Goal: Information Seeking & Learning: Find specific fact

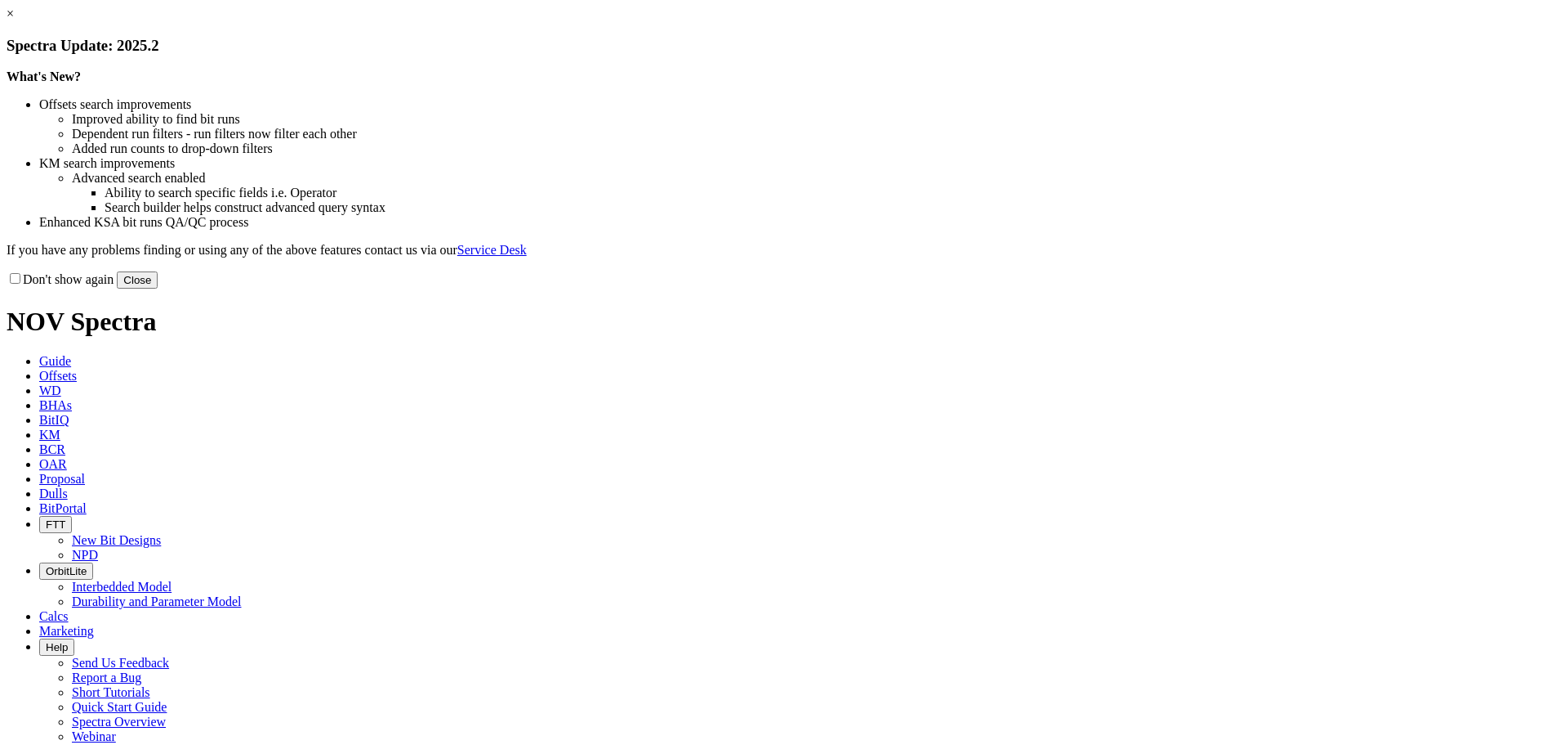
click at [158, 288] on button "Close" at bounding box center [137, 279] width 41 height 17
click at [1119, 288] on div "× Spectra Update: 2025.2 What's New? Offsets search improvements Improved abili…" at bounding box center [784, 147] width 1555 height 282
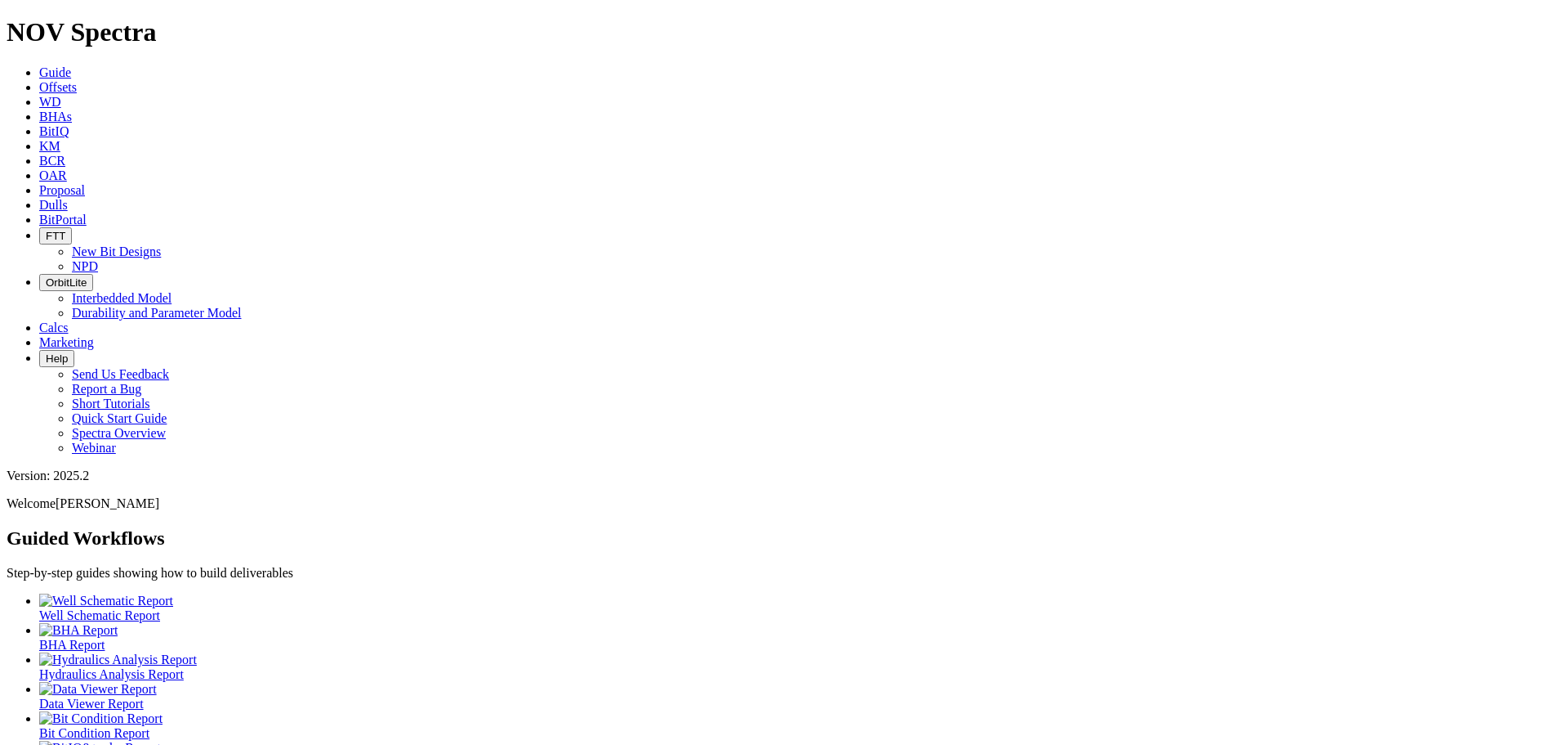
click at [39, 197] on icon at bounding box center [39, 204] width 0 height 13
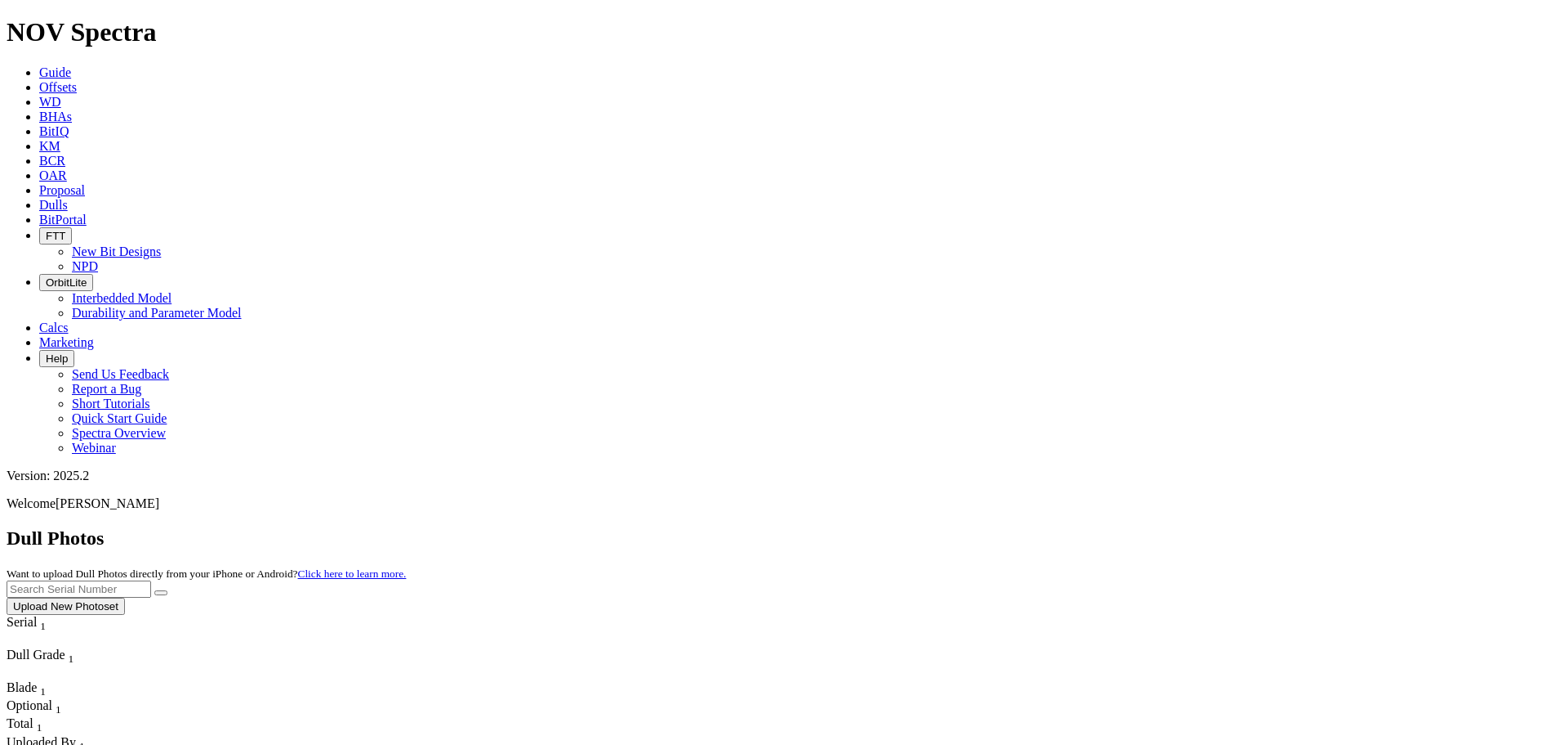
click at [151, 581] on input "text" at bounding box center [78, 589] width 144 height 17
type input "A317568"
click at [154, 590] on button "submit" at bounding box center [161, 592] width 13 height 4
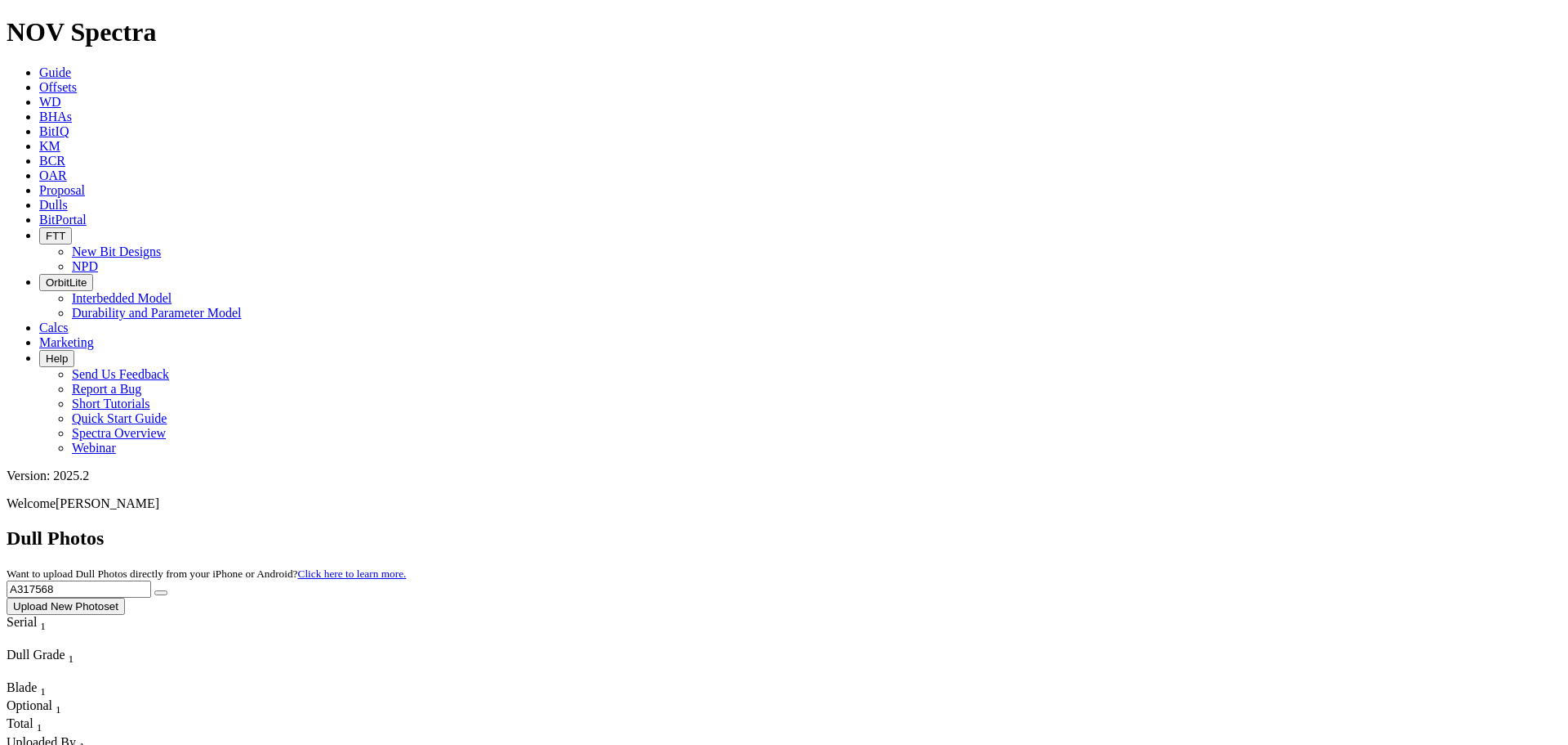
drag, startPoint x: 1217, startPoint y: 77, endPoint x: 1114, endPoint y: 66, distance: 103.6
click at [1115, 527] on div "Dull Photos Want to upload Dull Photos directly from your iPhone or Android? Cl…" at bounding box center [784, 570] width 1555 height 87
click at [154, 590] on button "submit" at bounding box center [161, 592] width 13 height 4
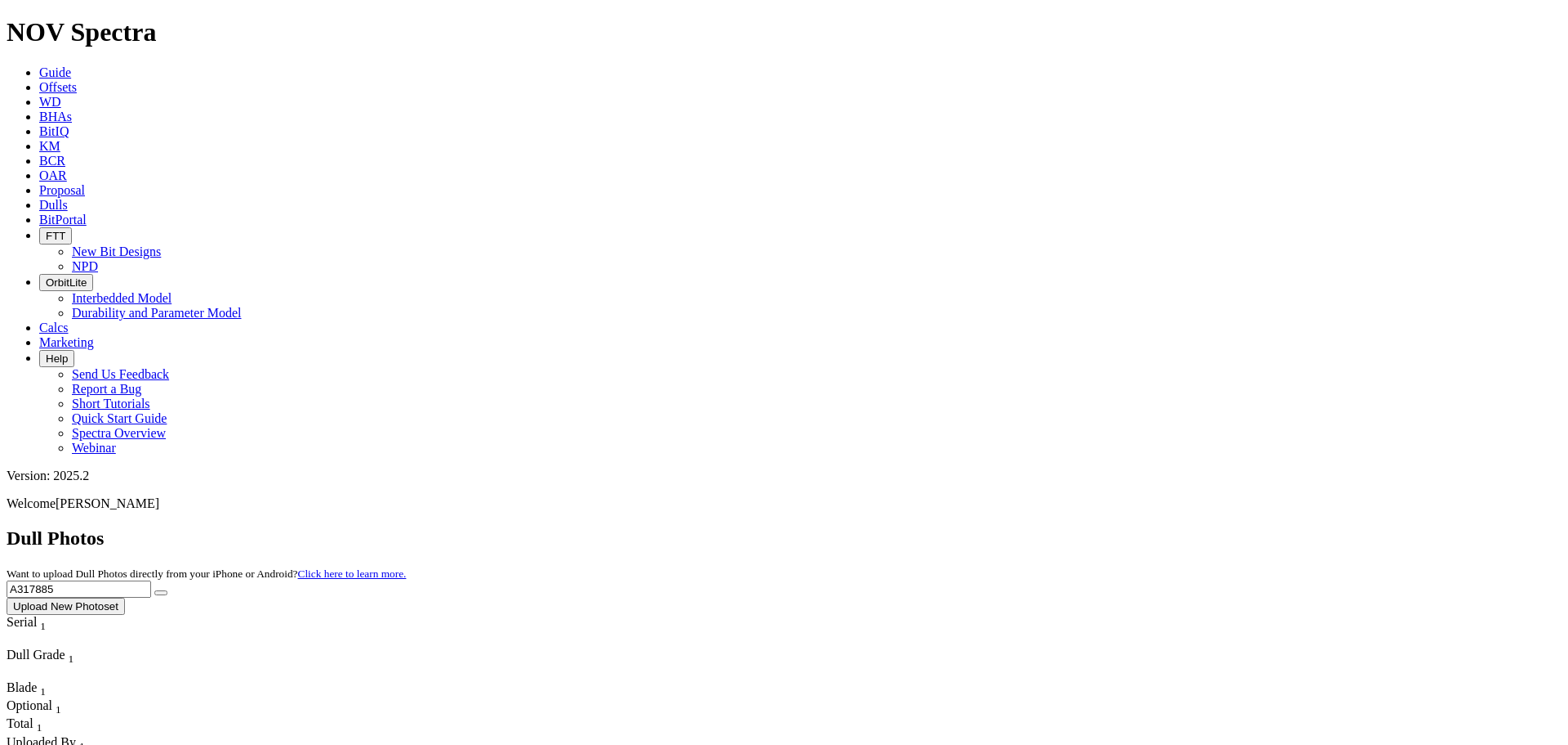
click at [151, 581] on input "A317885" at bounding box center [78, 589] width 144 height 17
click at [154, 590] on button "submit" at bounding box center [161, 592] width 13 height 4
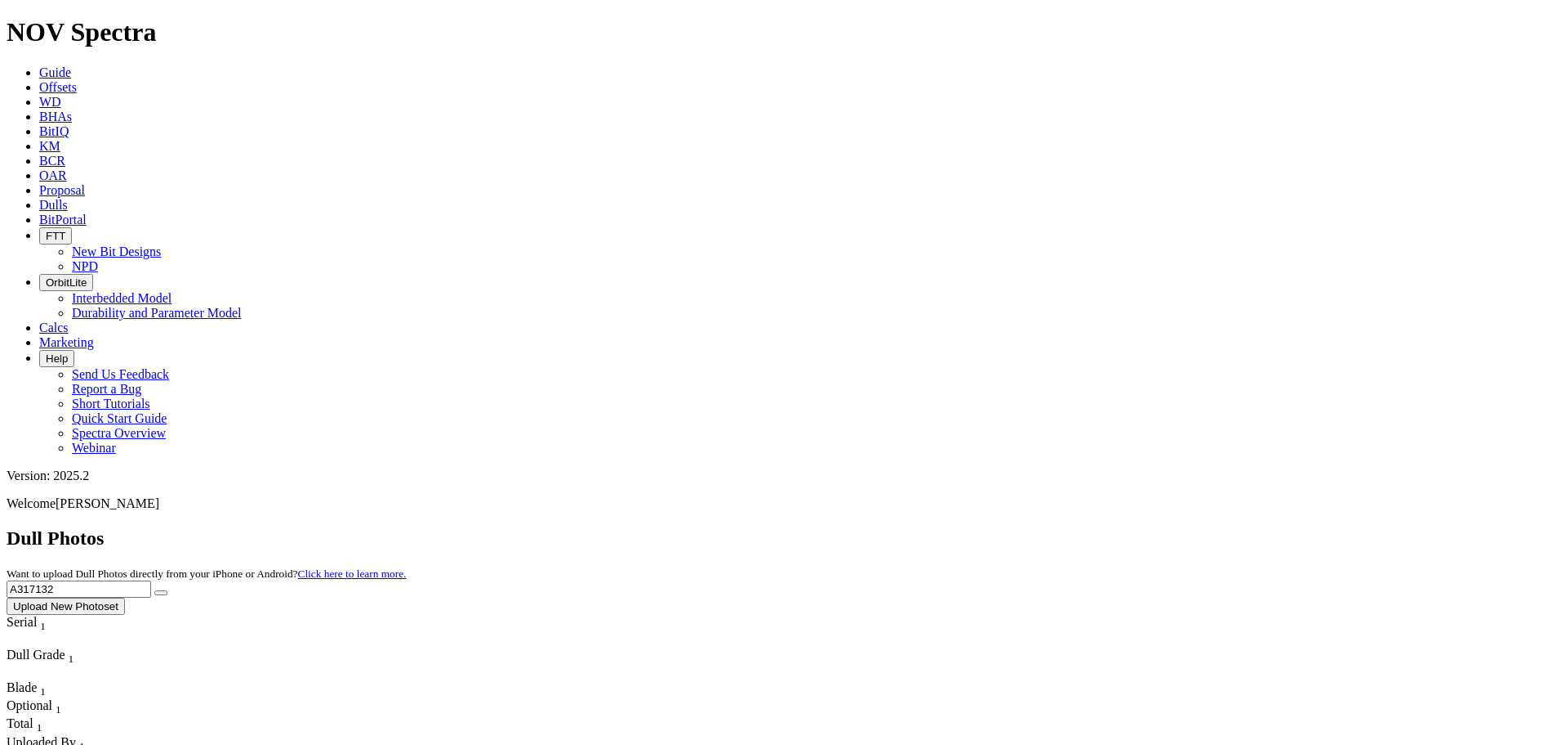
click at [151, 581] on input "A317132" at bounding box center [78, 589] width 144 height 17
type input "A317146"
click at [154, 590] on button "submit" at bounding box center [161, 592] width 13 height 4
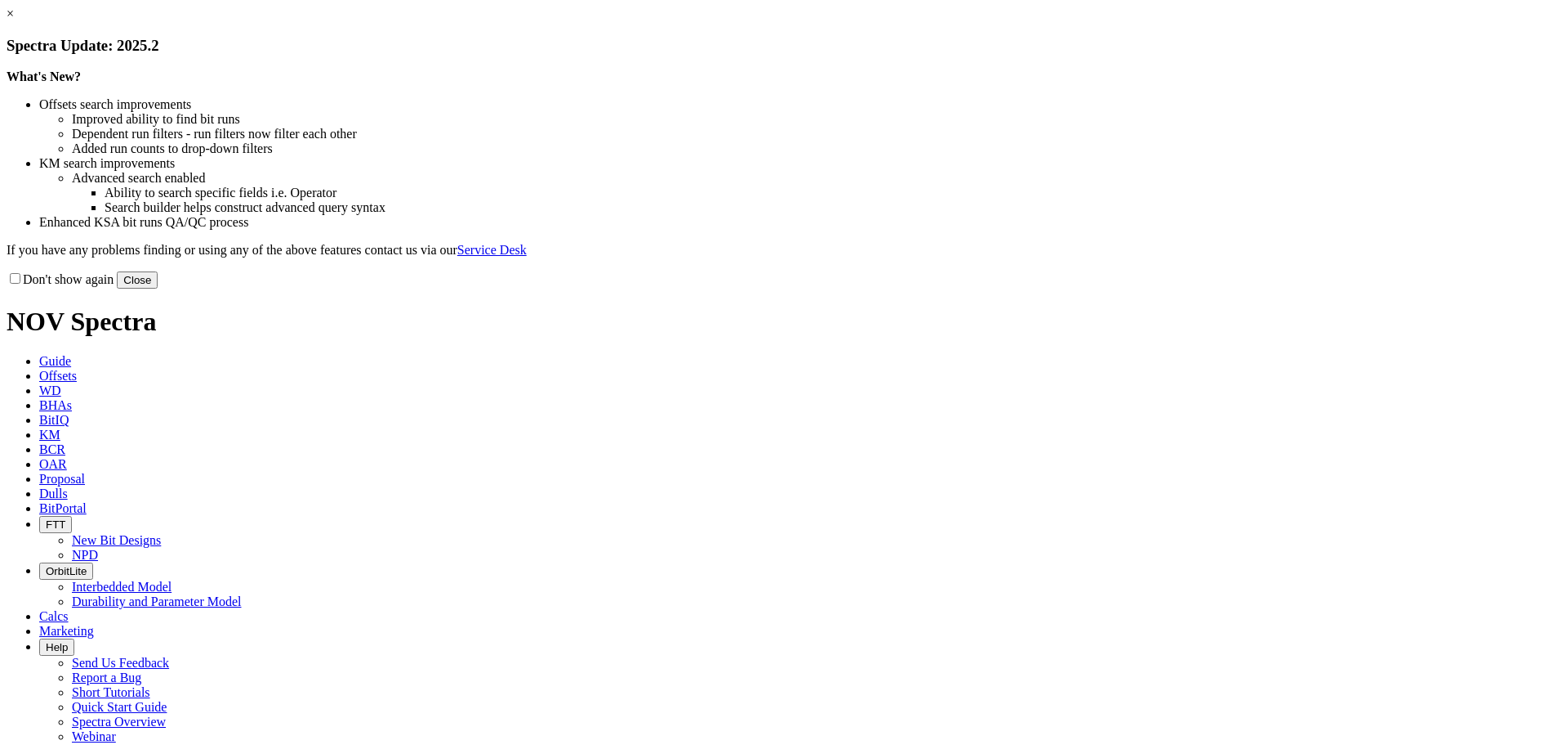
click at [158, 288] on button "Close" at bounding box center [137, 279] width 41 height 17
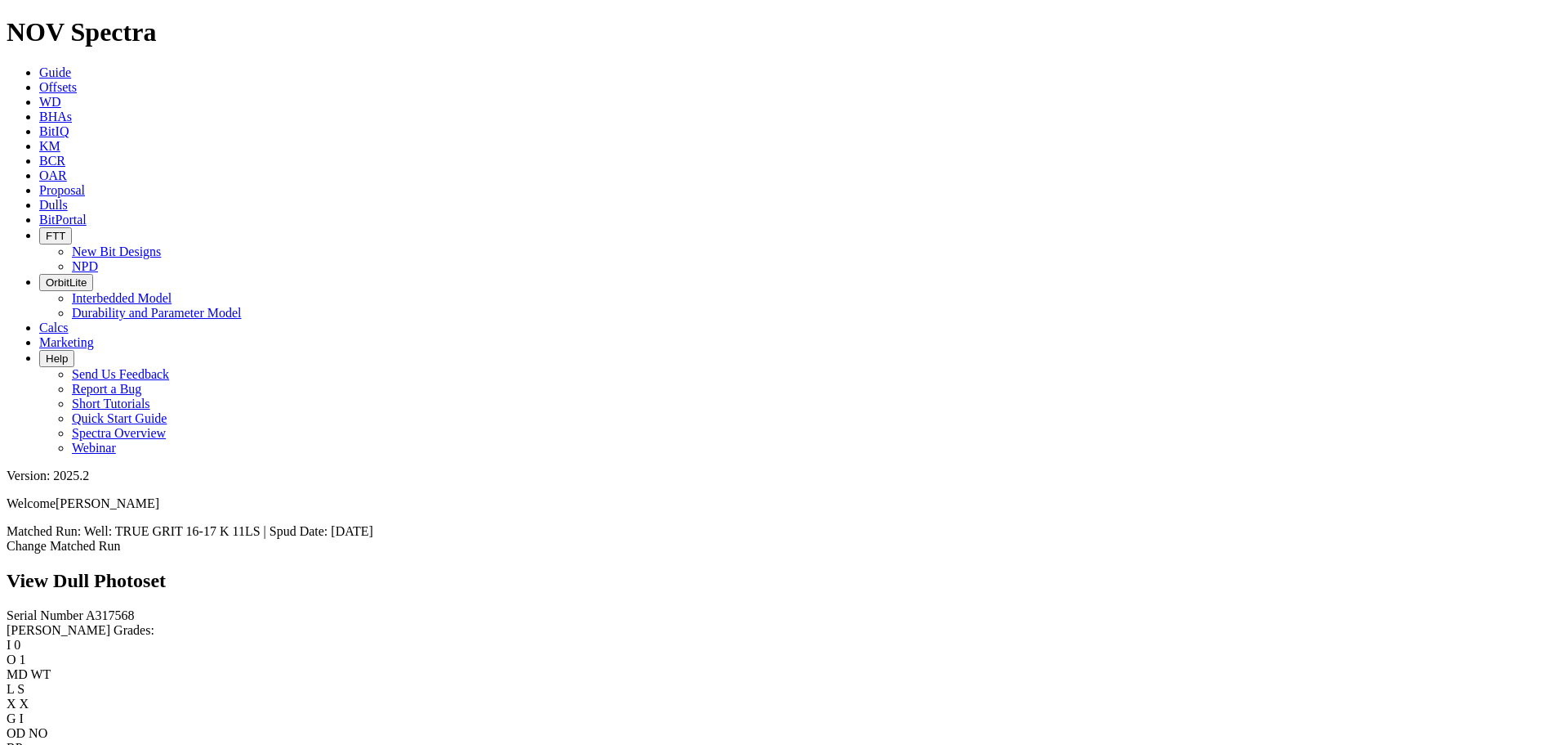
scroll to position [218, 0]
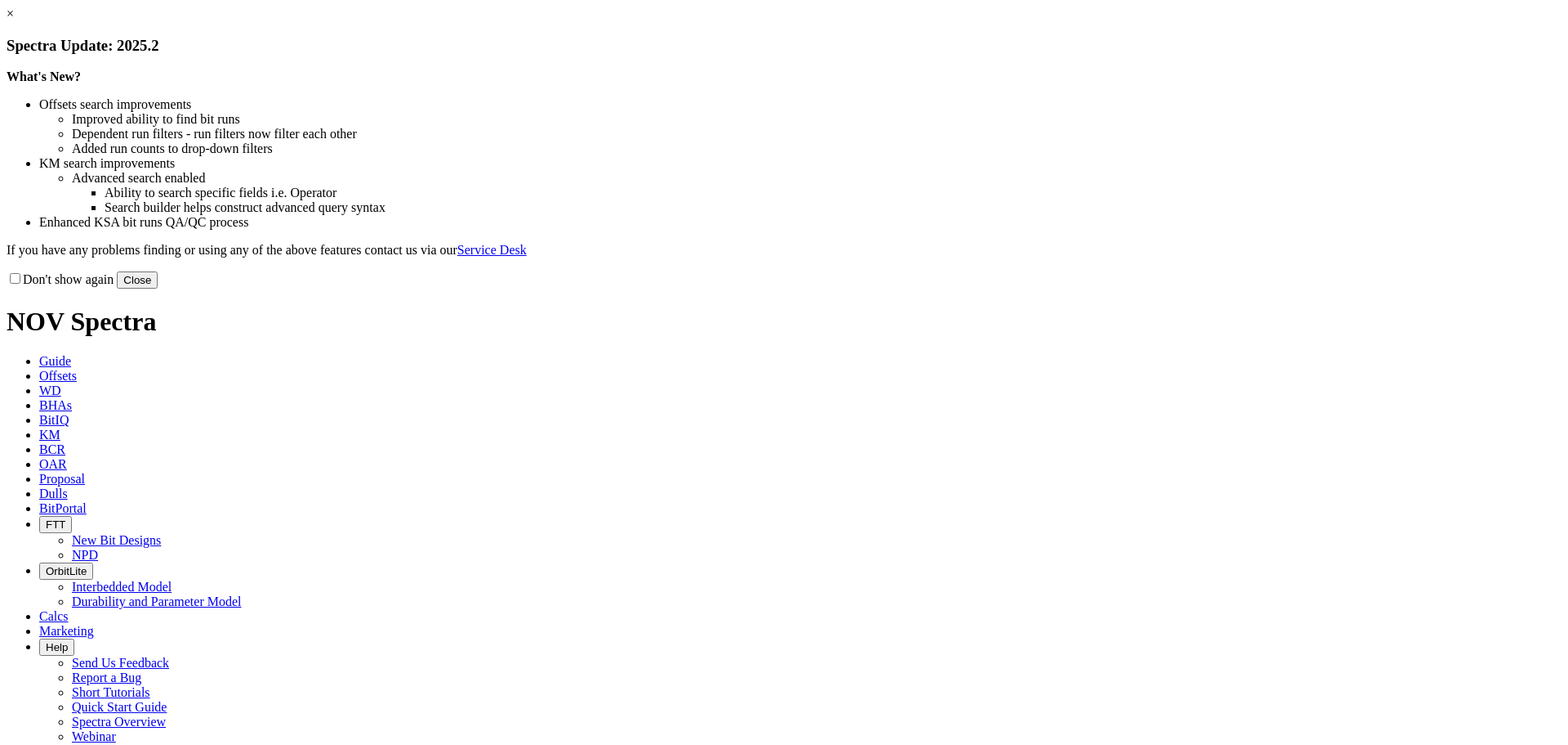
click at [158, 288] on button "Close" at bounding box center [137, 279] width 41 height 17
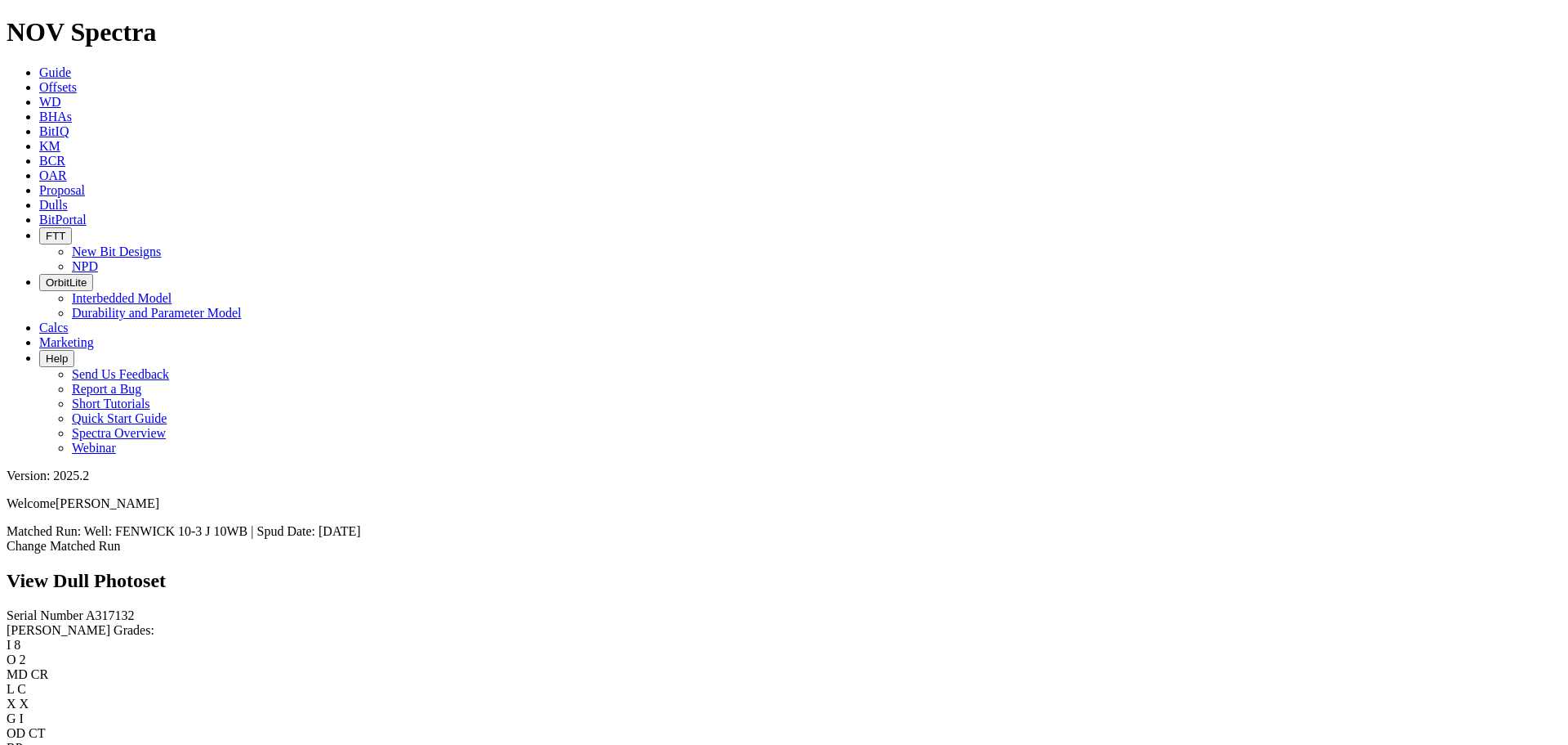
scroll to position [2207, 0]
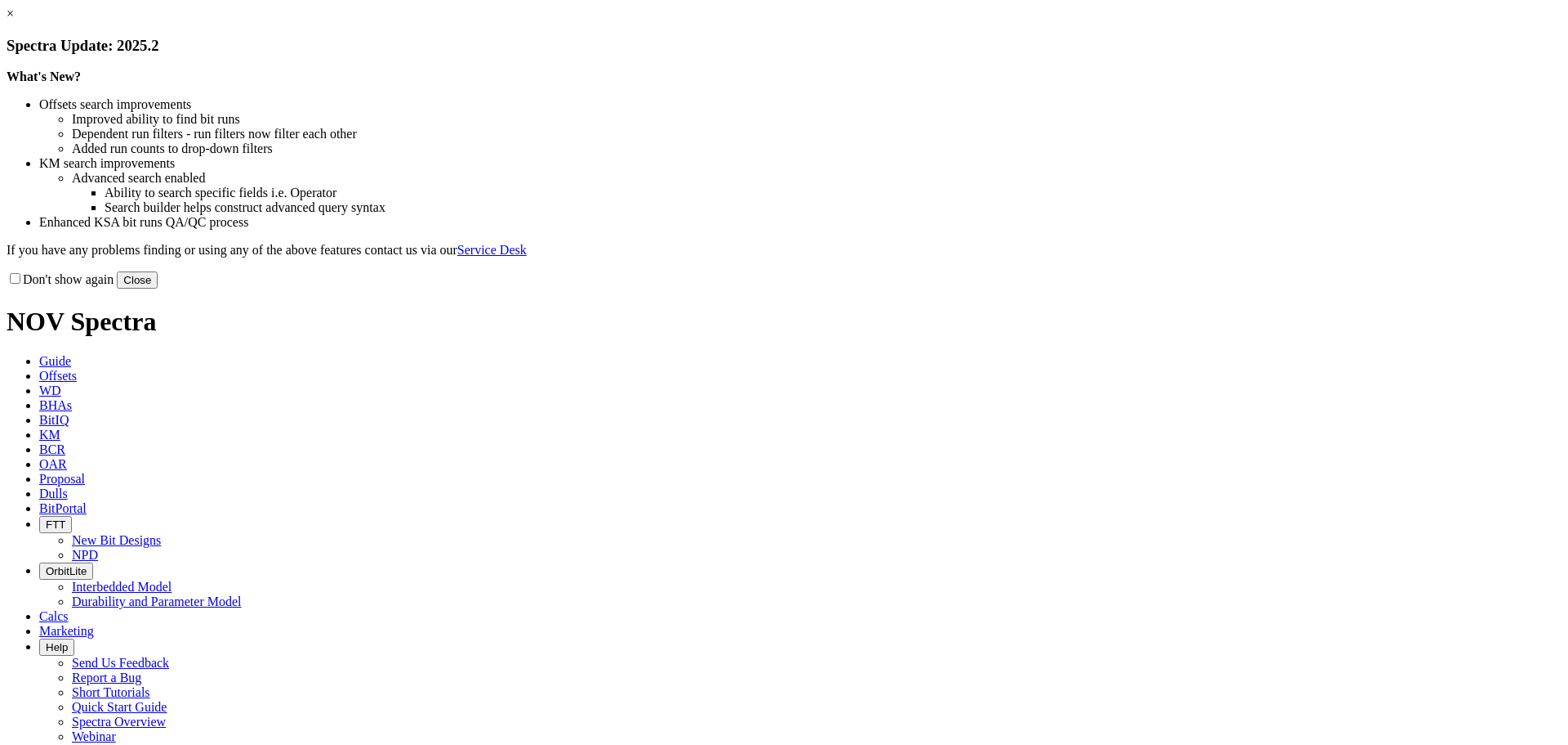
click at [158, 288] on button "Close" at bounding box center [137, 279] width 41 height 17
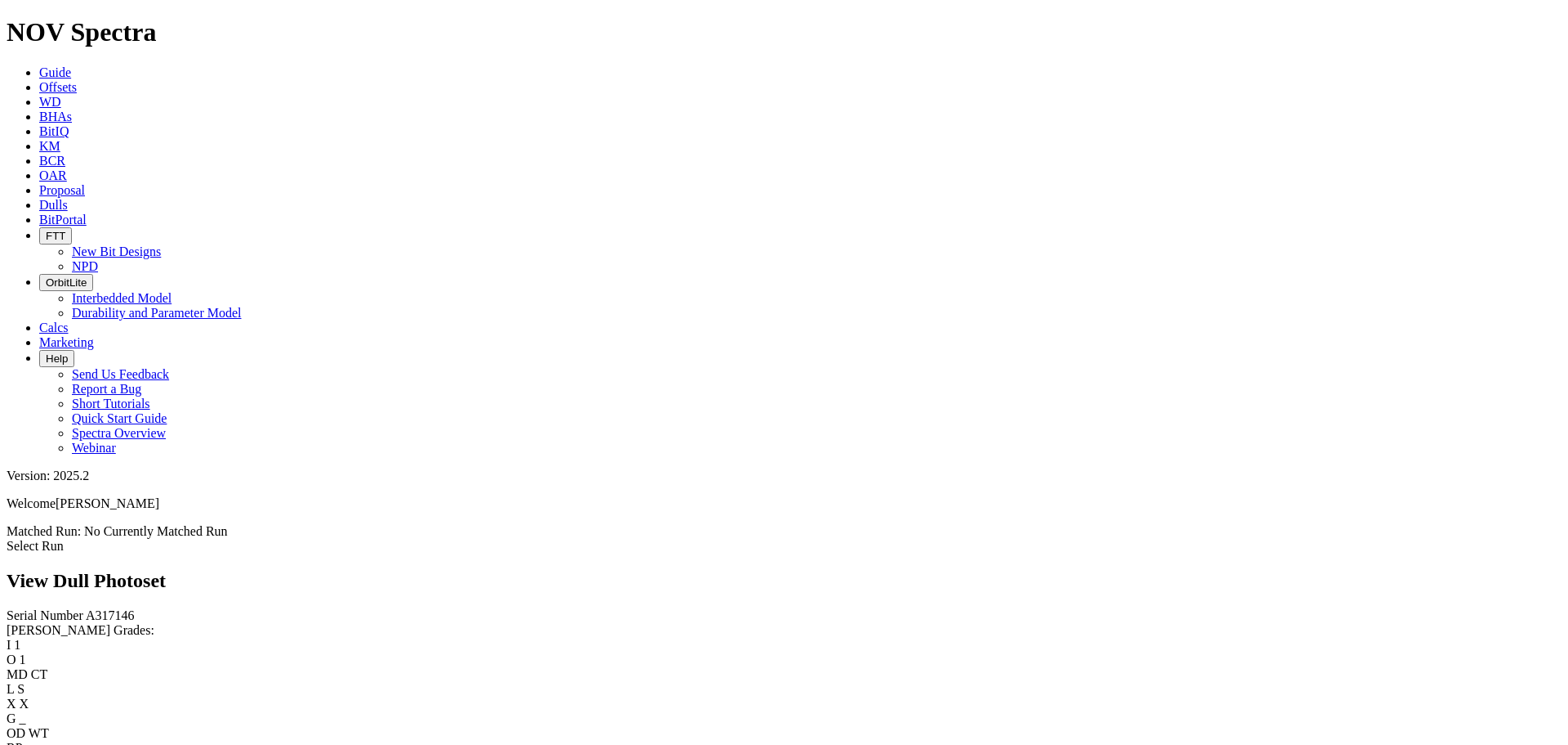
click at [68, 197] on link "Dulls" at bounding box center [54, 204] width 29 height 13
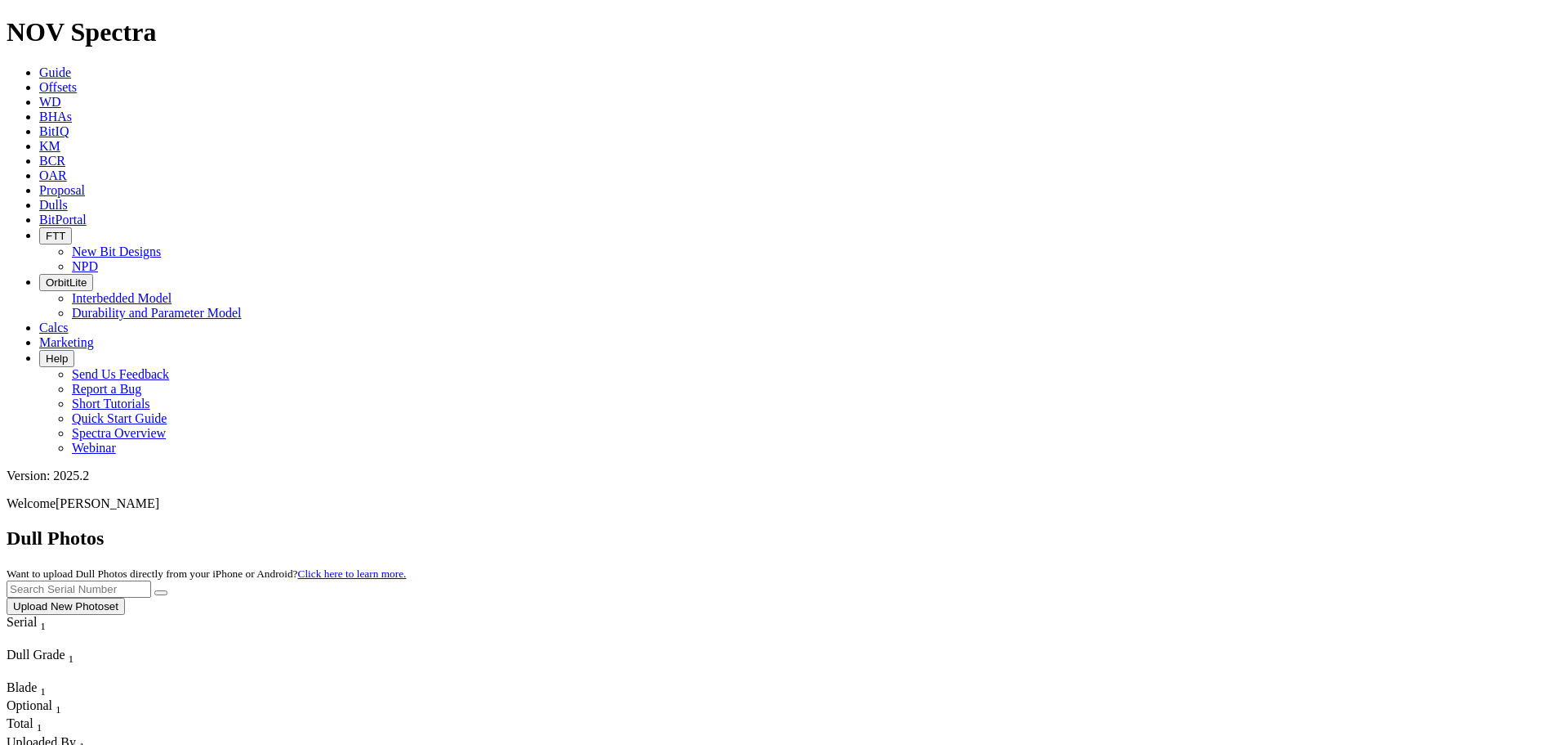
click at [151, 581] on input "text" at bounding box center [78, 589] width 144 height 17
click at [154, 590] on button "submit" at bounding box center [161, 592] width 13 height 4
click at [151, 581] on input "A317416" at bounding box center [78, 589] width 144 height 17
click at [154, 590] on button "submit" at bounding box center [161, 592] width 13 height 4
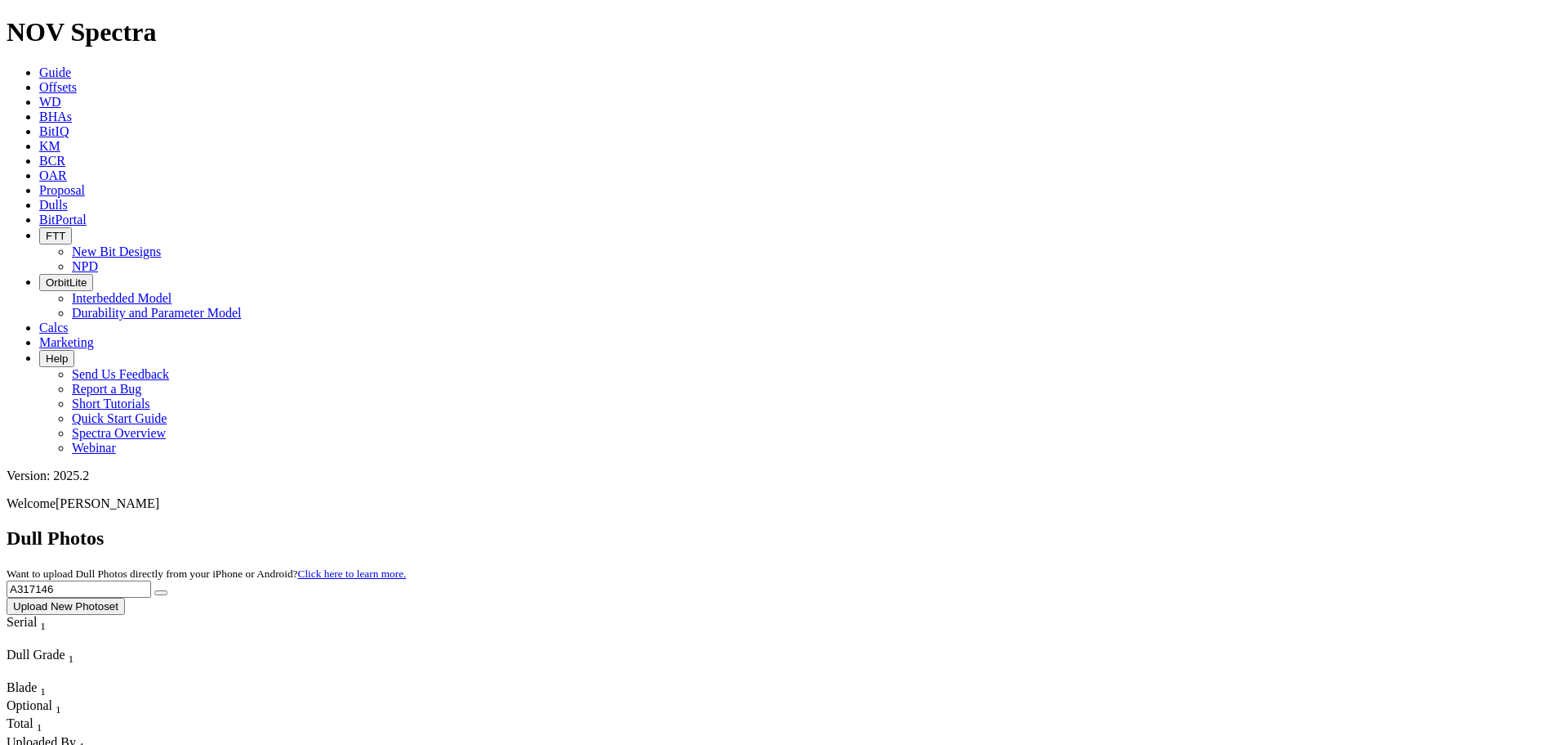
click at [151, 581] on input "A317146" at bounding box center [78, 589] width 144 height 17
click at [154, 590] on button "submit" at bounding box center [161, 592] width 13 height 4
click at [151, 581] on input "A317574" at bounding box center [78, 589] width 144 height 17
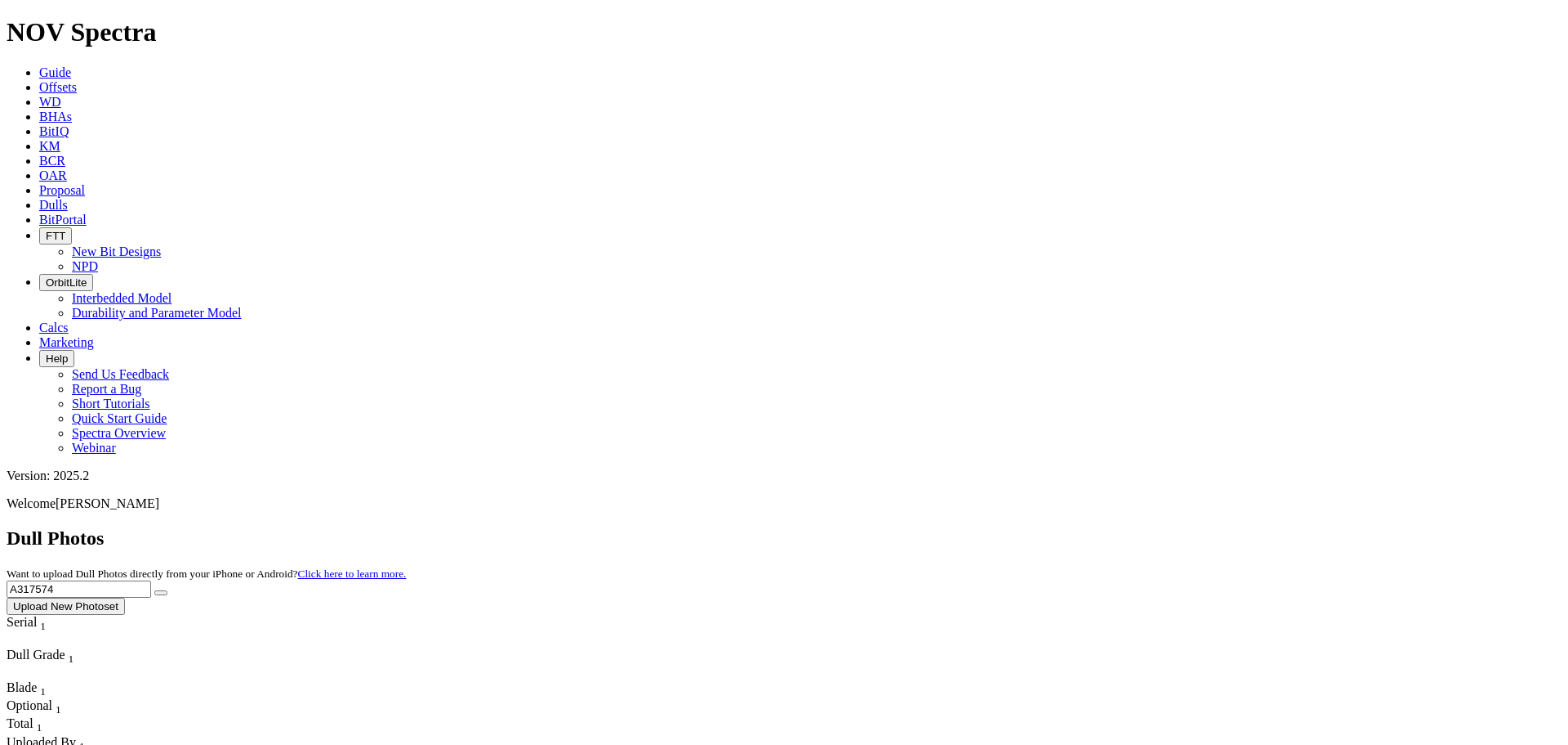
click at [151, 581] on input "A317574" at bounding box center [78, 589] width 144 height 17
click at [154, 590] on button "submit" at bounding box center [161, 592] width 13 height 4
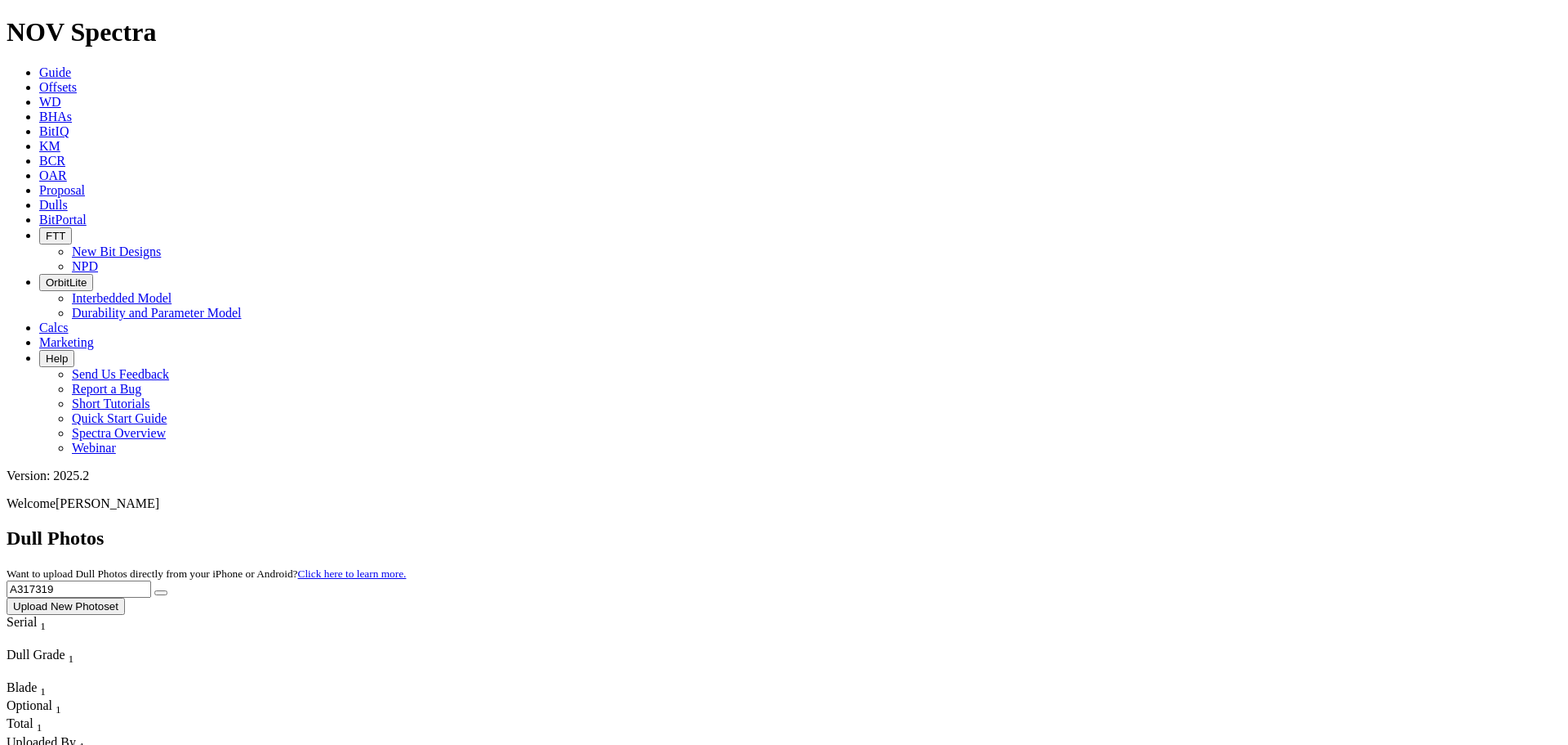
click at [151, 581] on input "A317319" at bounding box center [78, 589] width 144 height 17
click at [154, 590] on button "submit" at bounding box center [161, 592] width 13 height 4
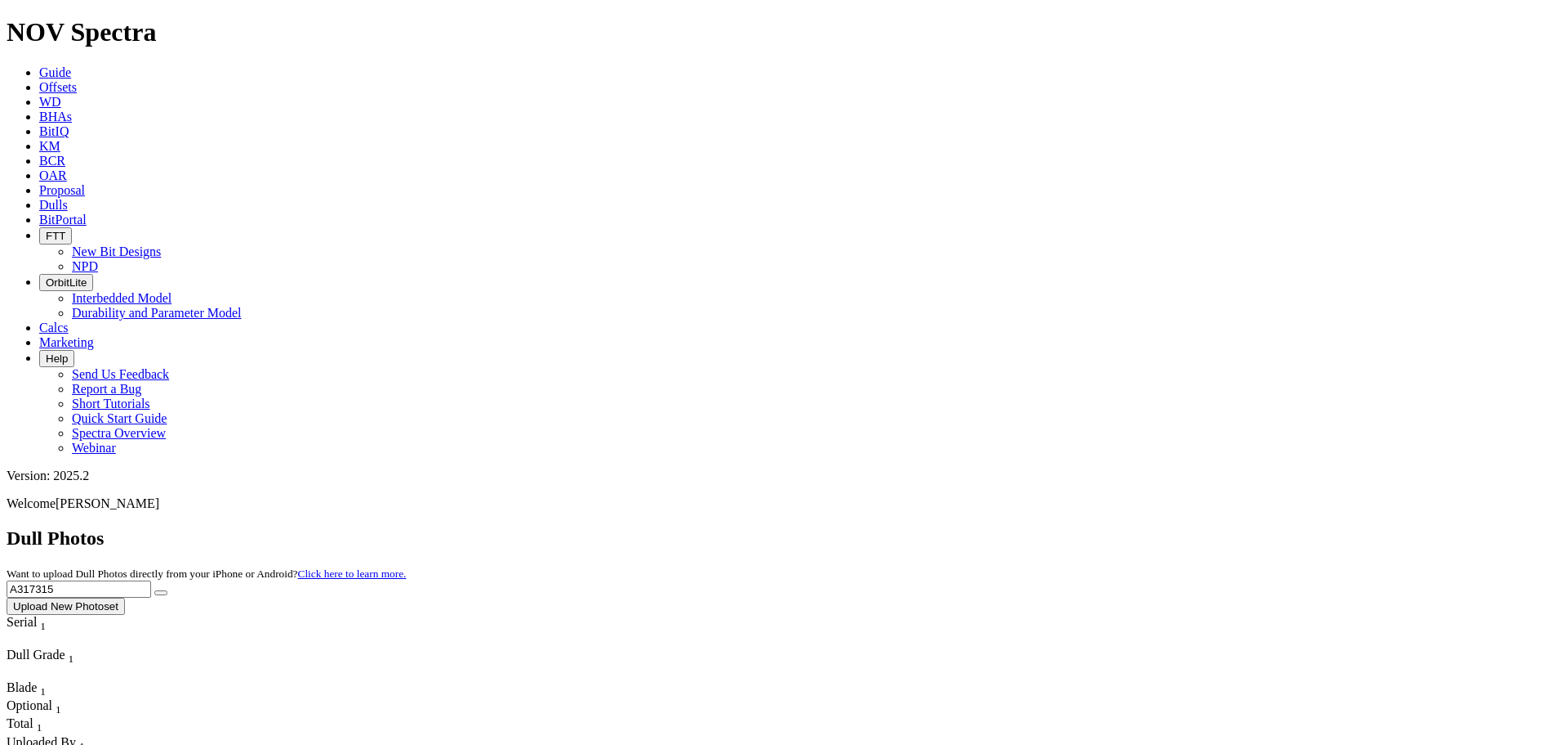
click at [151, 581] on input "A317315" at bounding box center [78, 589] width 144 height 17
click at [154, 590] on button "submit" at bounding box center [161, 592] width 13 height 4
click at [1233, 527] on div "Dull Photos Want to upload Dull Photos directly from your iPhone or Android? Cl…" at bounding box center [784, 570] width 1555 height 87
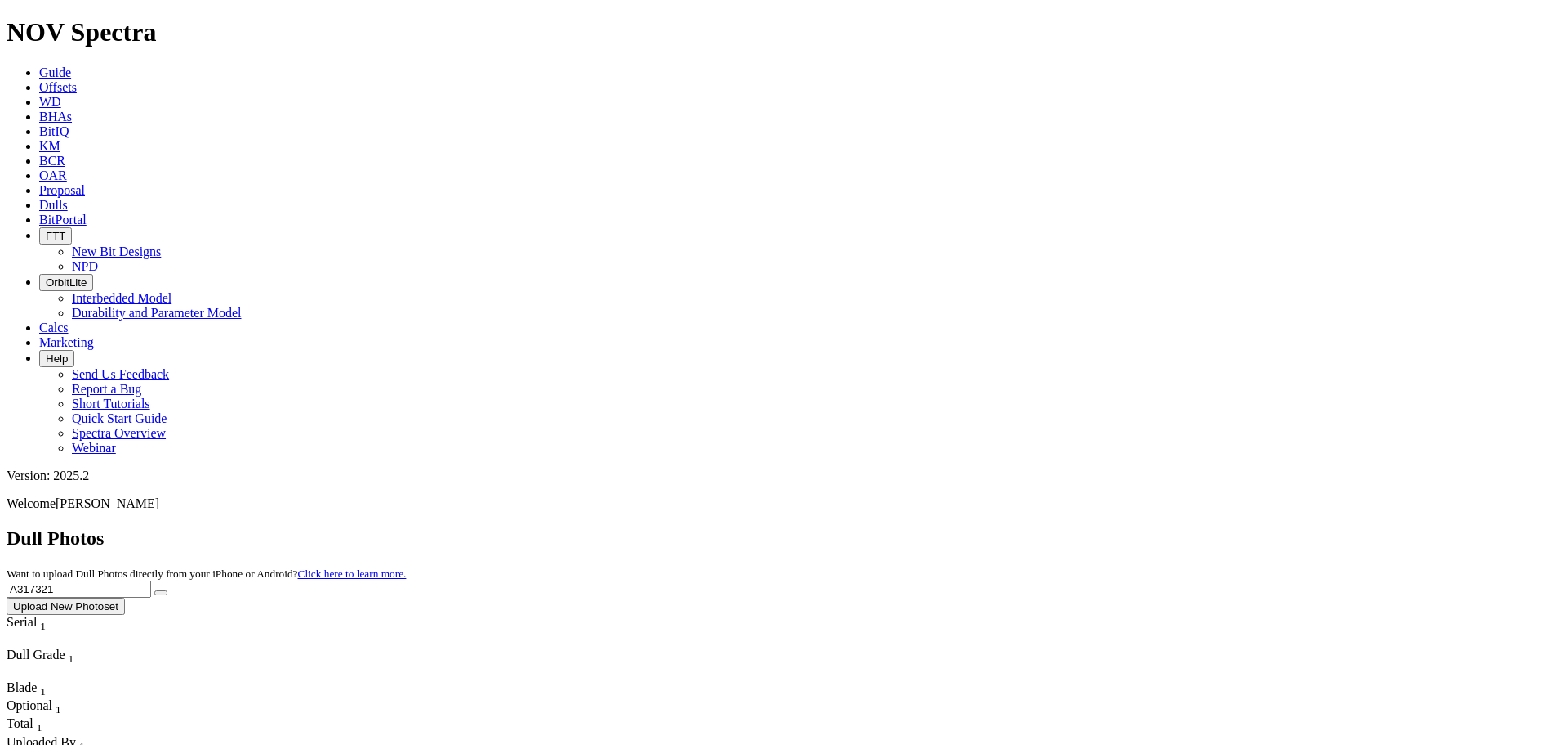
click at [151, 581] on input "A317321" at bounding box center [78, 589] width 144 height 17
type input "A317885"
click at [154, 590] on button "submit" at bounding box center [161, 592] width 13 height 4
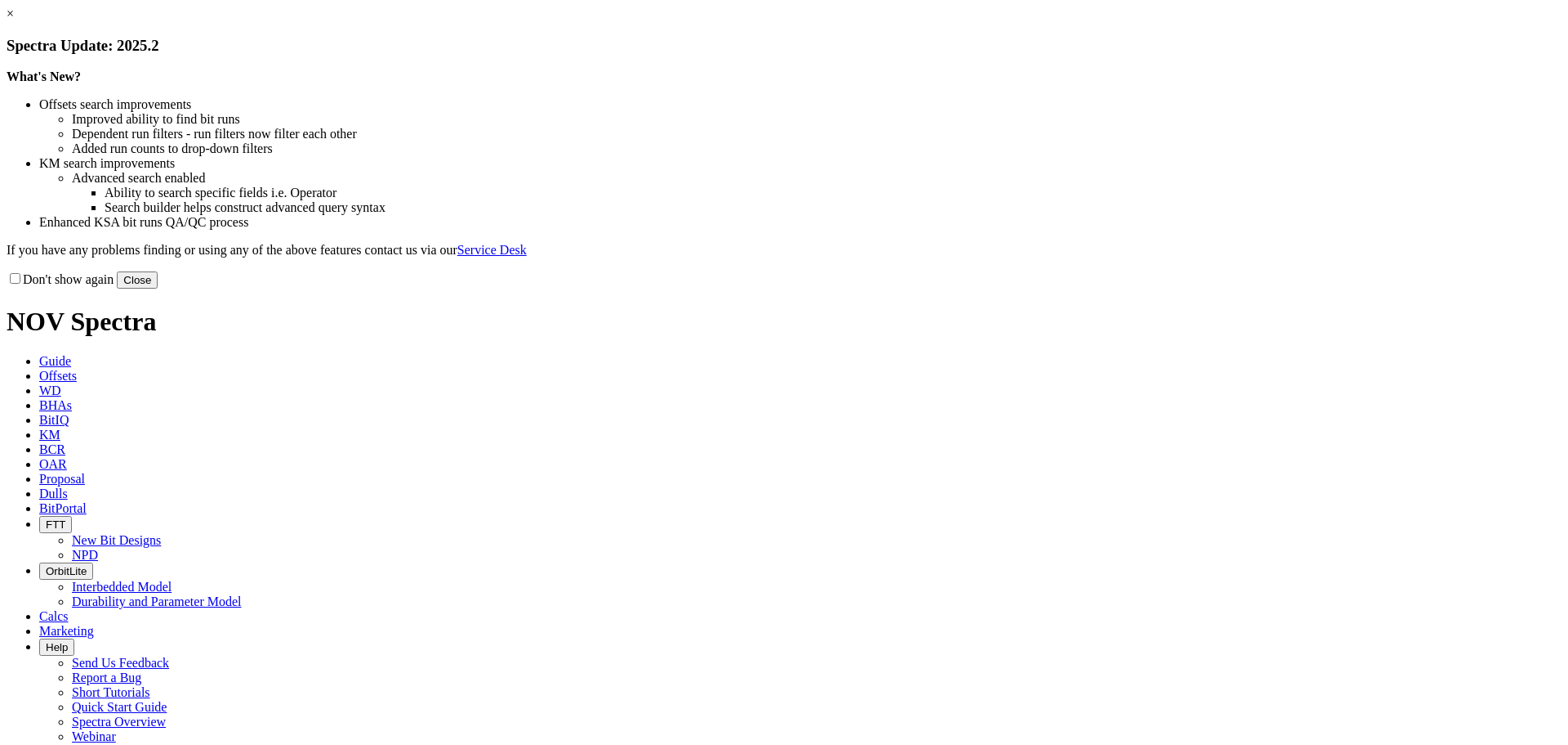
click at [158, 288] on button "Close" at bounding box center [137, 279] width 41 height 17
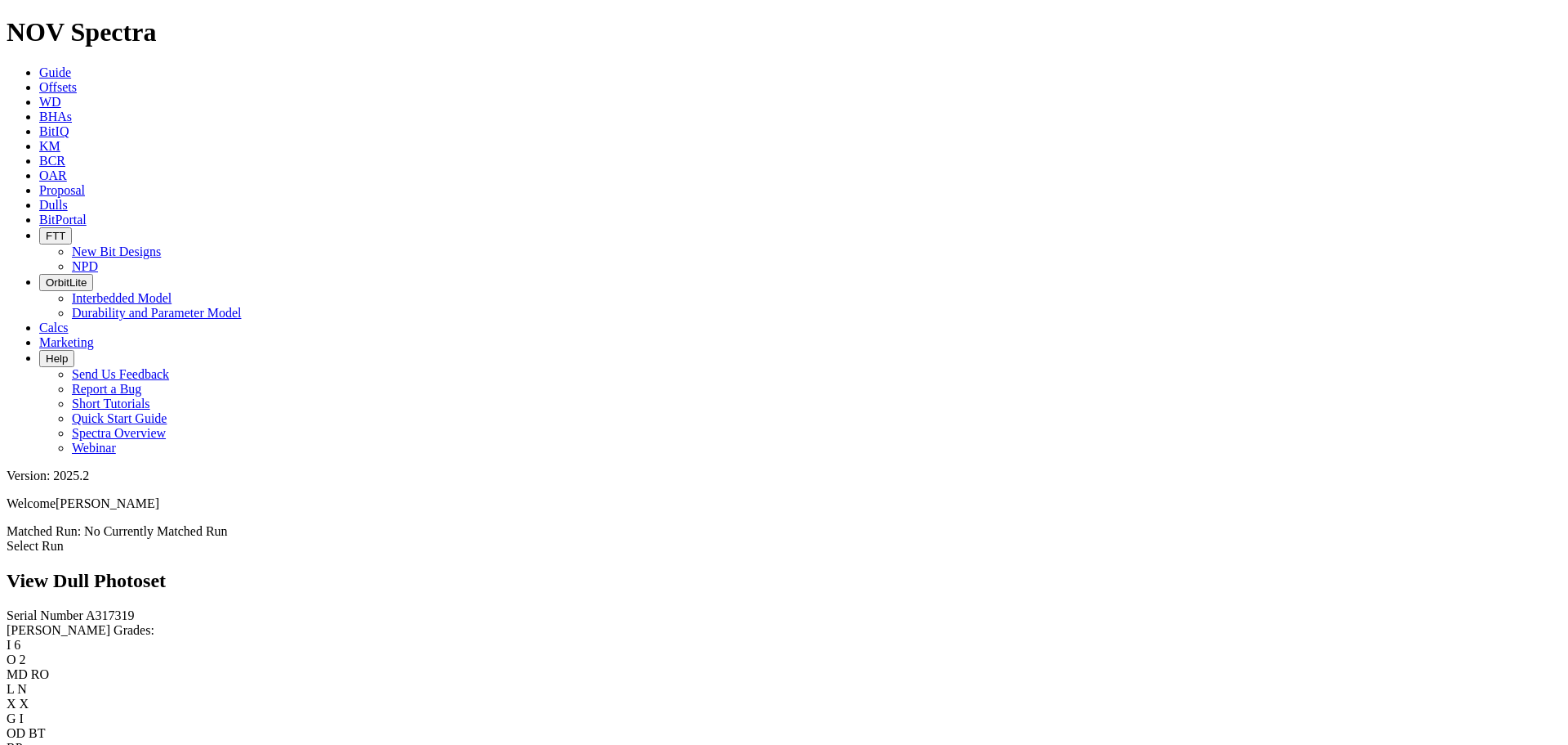
scroll to position [1635, 0]
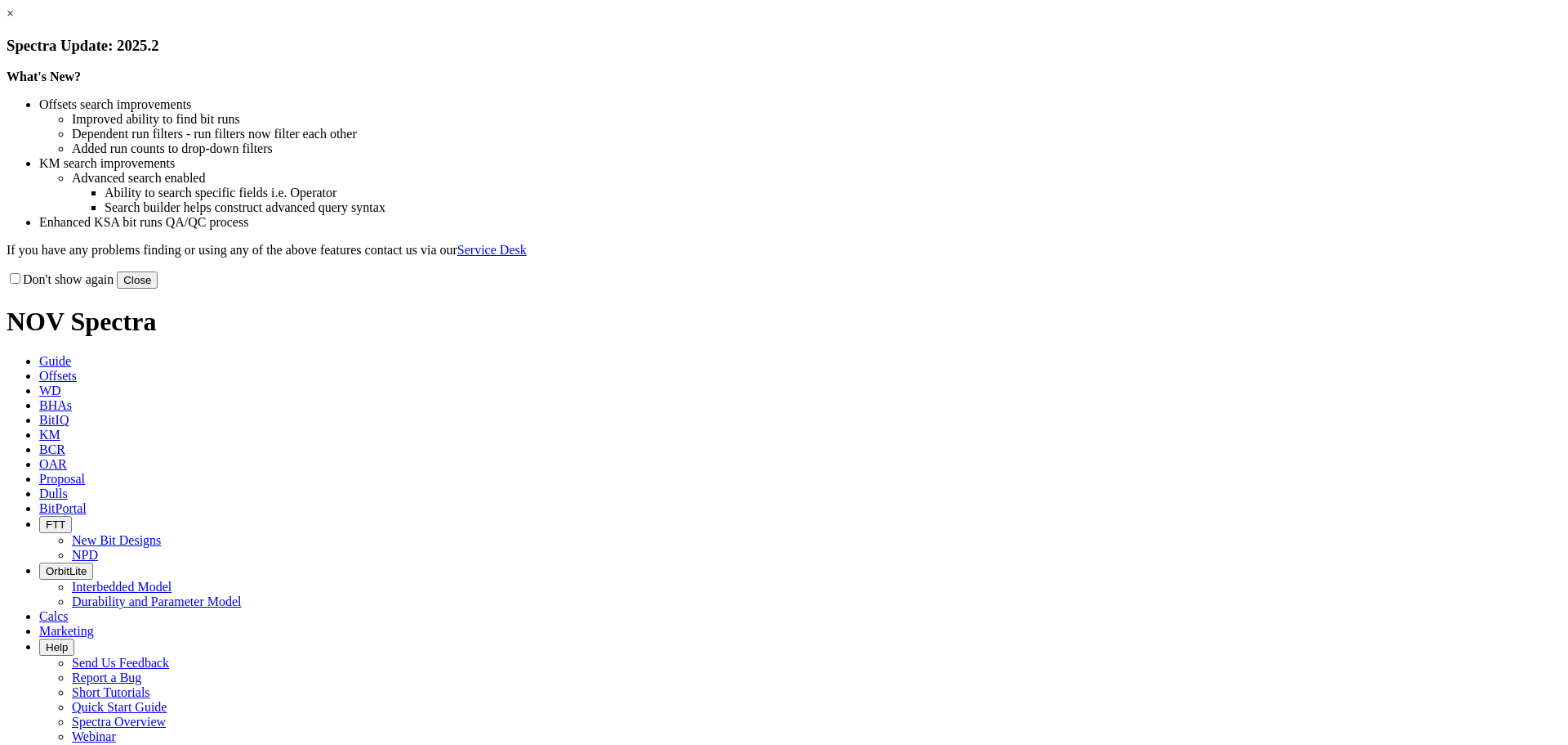
click at [158, 288] on button "Close" at bounding box center [137, 279] width 41 height 17
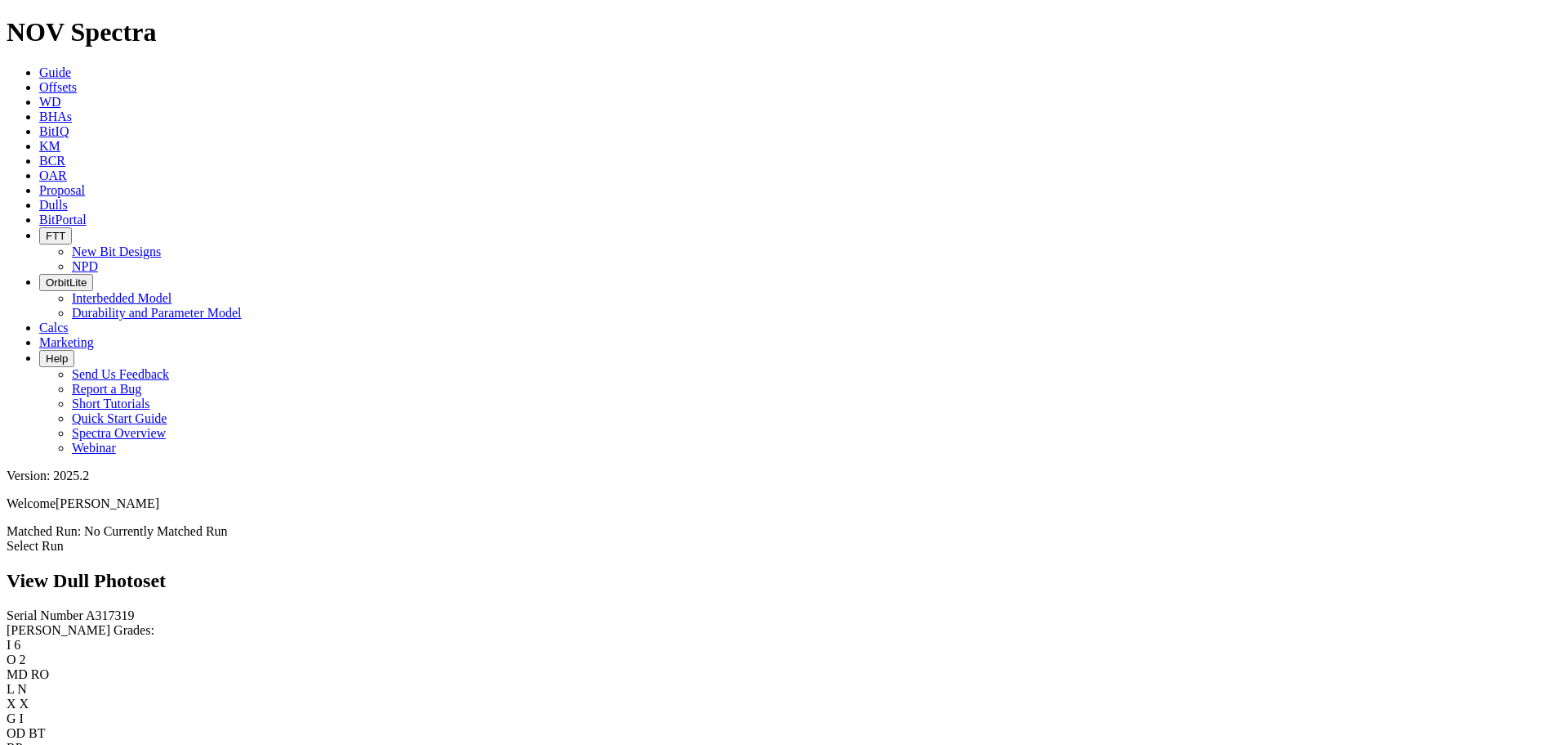
scroll to position [573, 0]
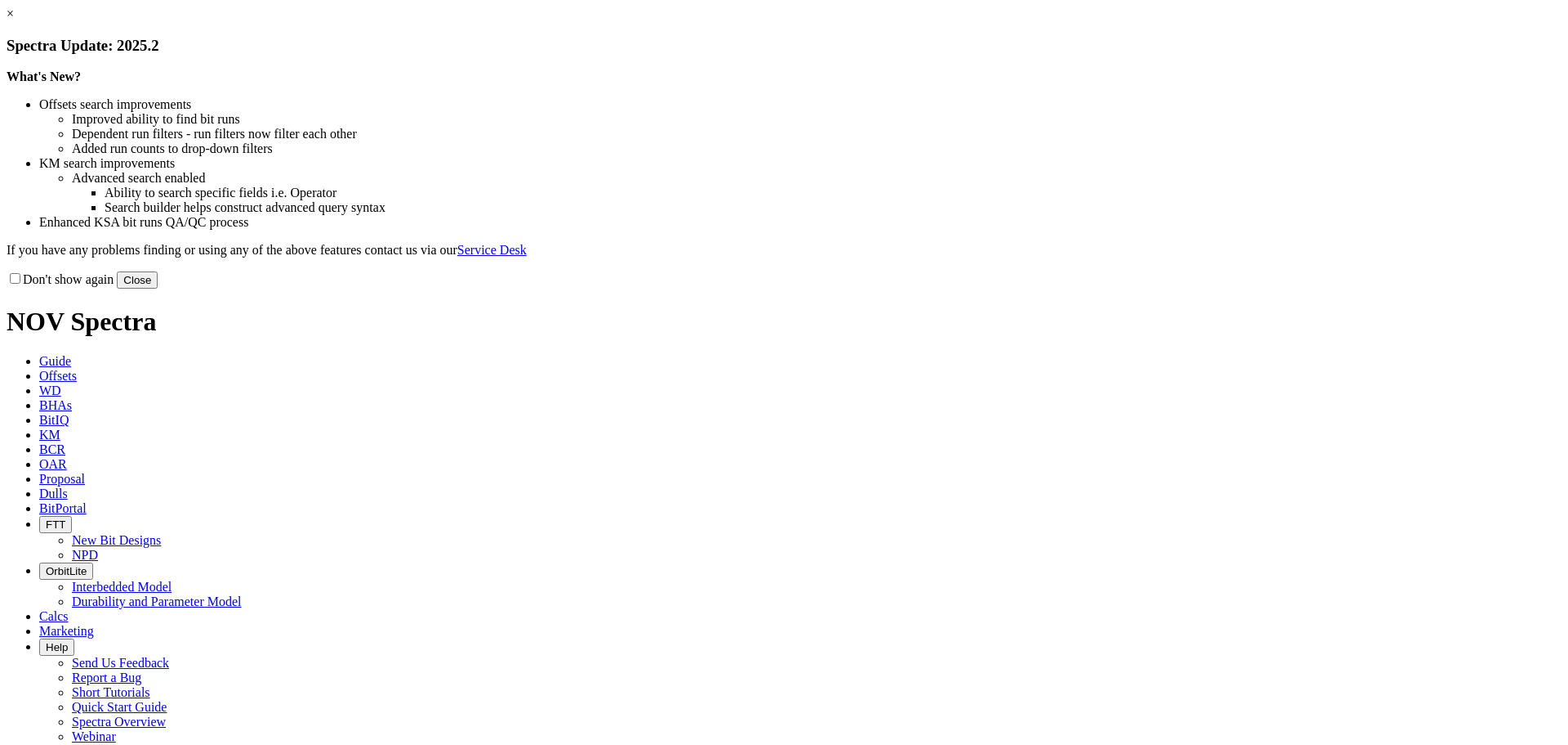
click at [158, 288] on button "Close" at bounding box center [137, 279] width 41 height 17
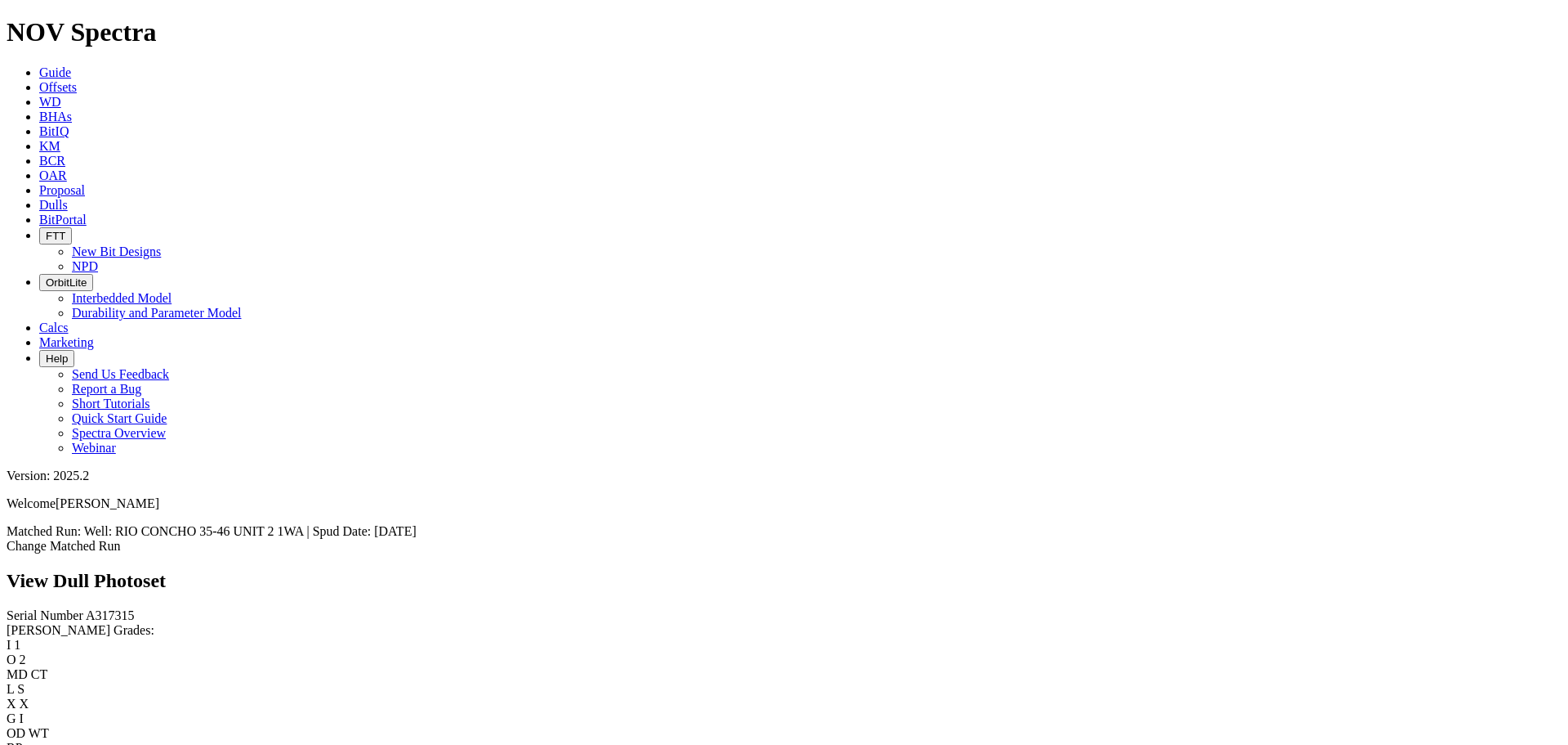
scroll to position [2949, 0]
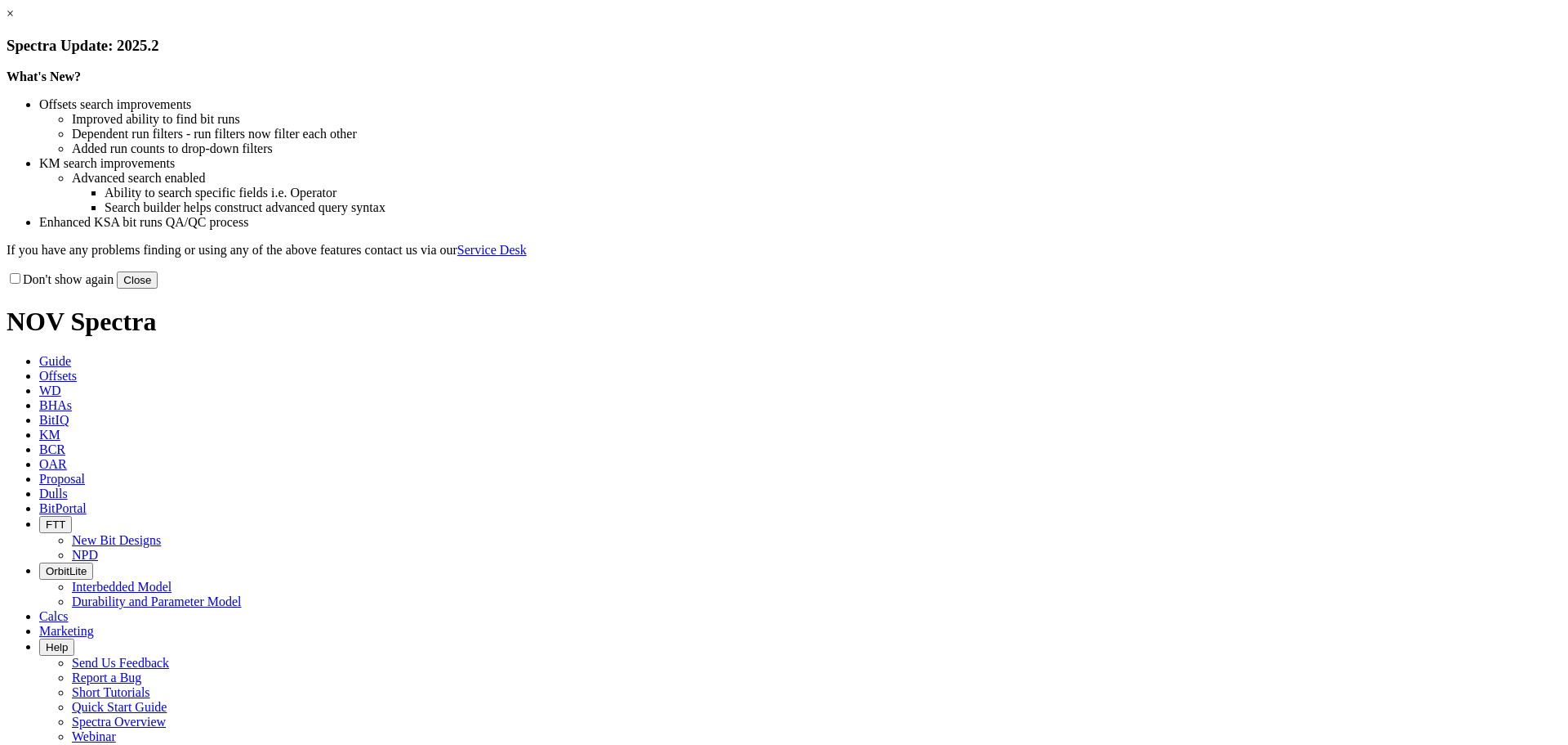
click at [158, 288] on button "Close" at bounding box center [137, 279] width 41 height 17
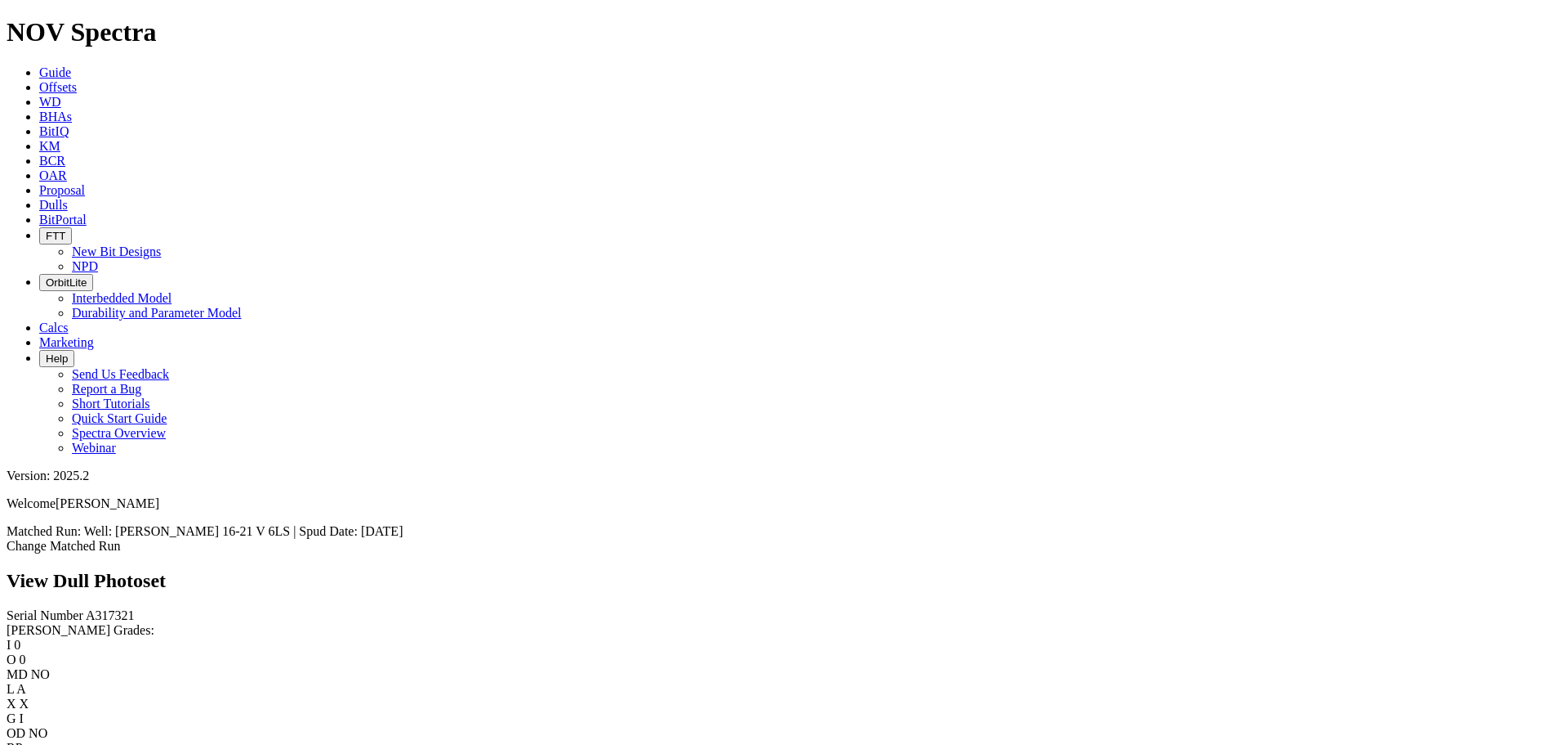
scroll to position [2271, 0]
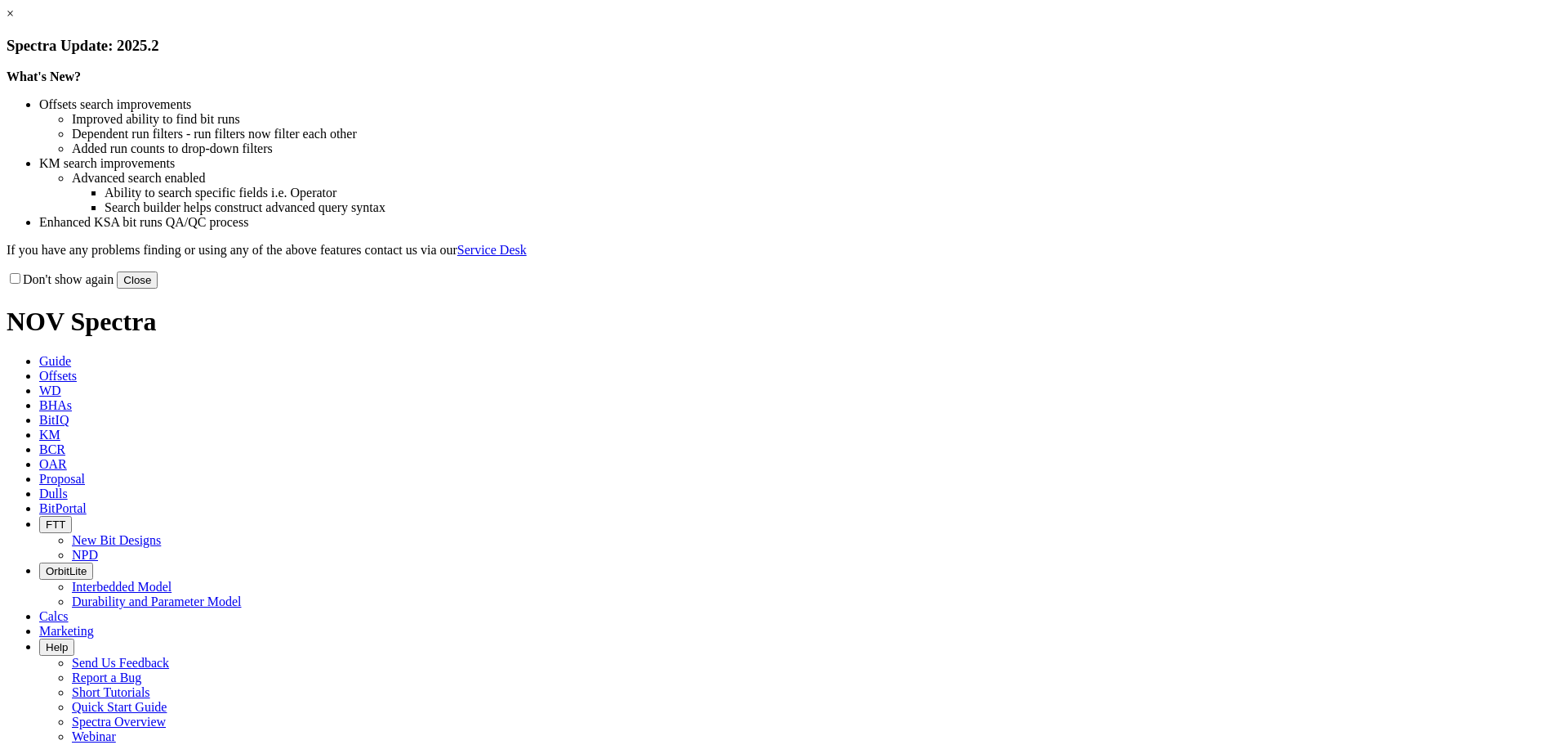
click at [158, 288] on button "Close" at bounding box center [137, 279] width 41 height 17
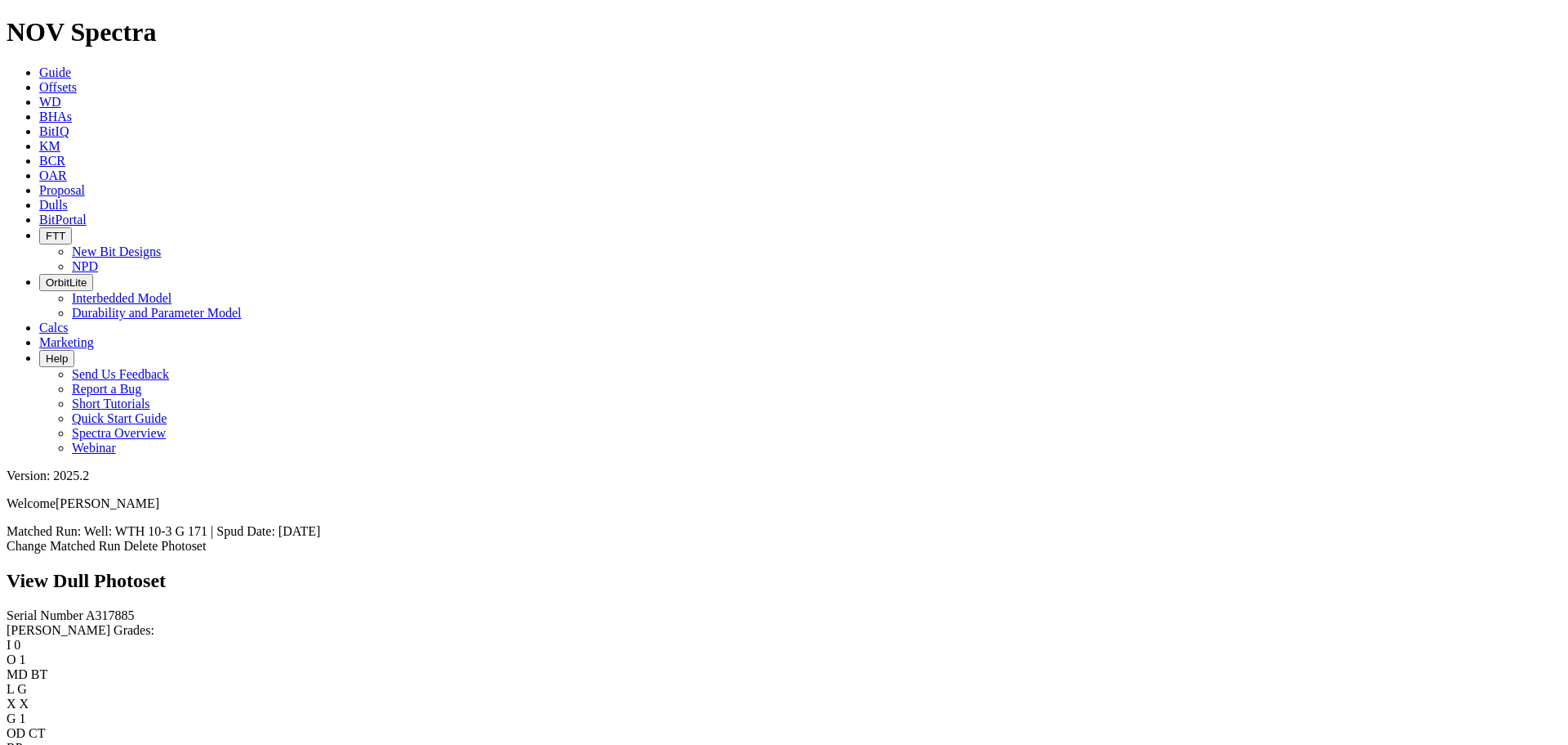
scroll to position [736, 0]
click at [68, 197] on link "Dulls" at bounding box center [54, 204] width 29 height 13
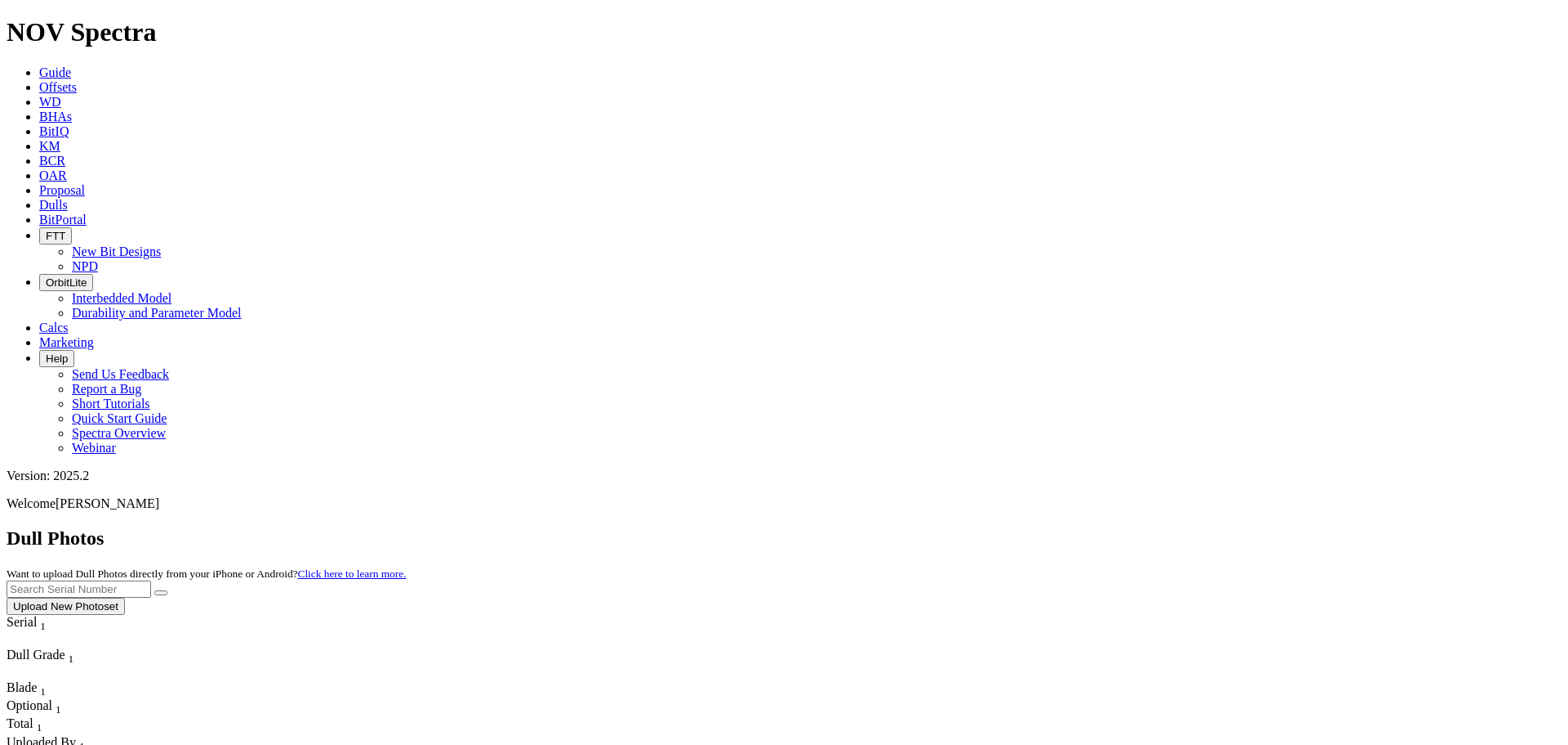
click at [151, 581] on input "text" at bounding box center [78, 589] width 144 height 17
type input "A319538"
click at [154, 590] on button "submit" at bounding box center [161, 592] width 13 height 4
click at [151, 581] on input "A319538" at bounding box center [78, 589] width 144 height 17
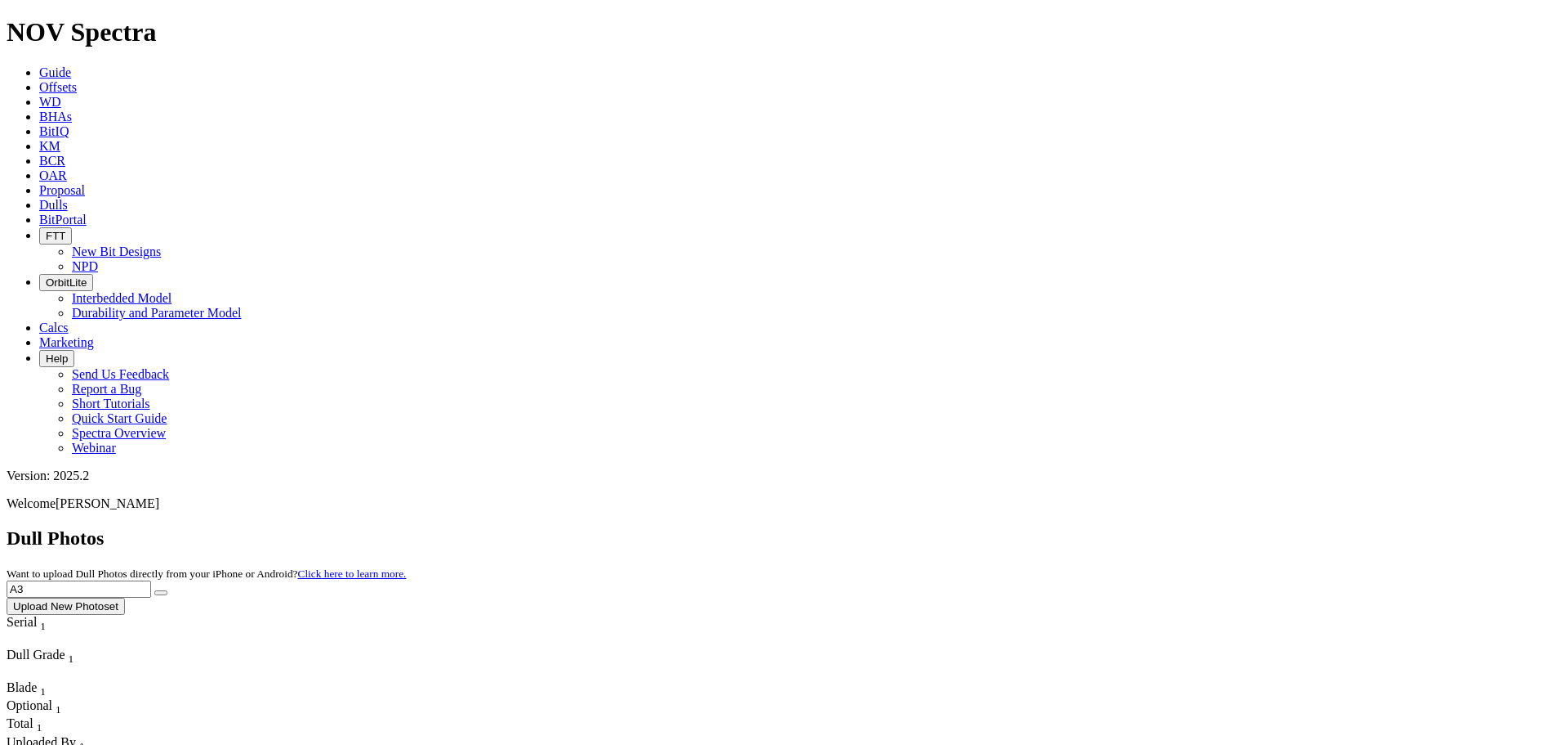
type input "A"
click at [154, 590] on button "submit" at bounding box center [161, 592] width 13 height 4
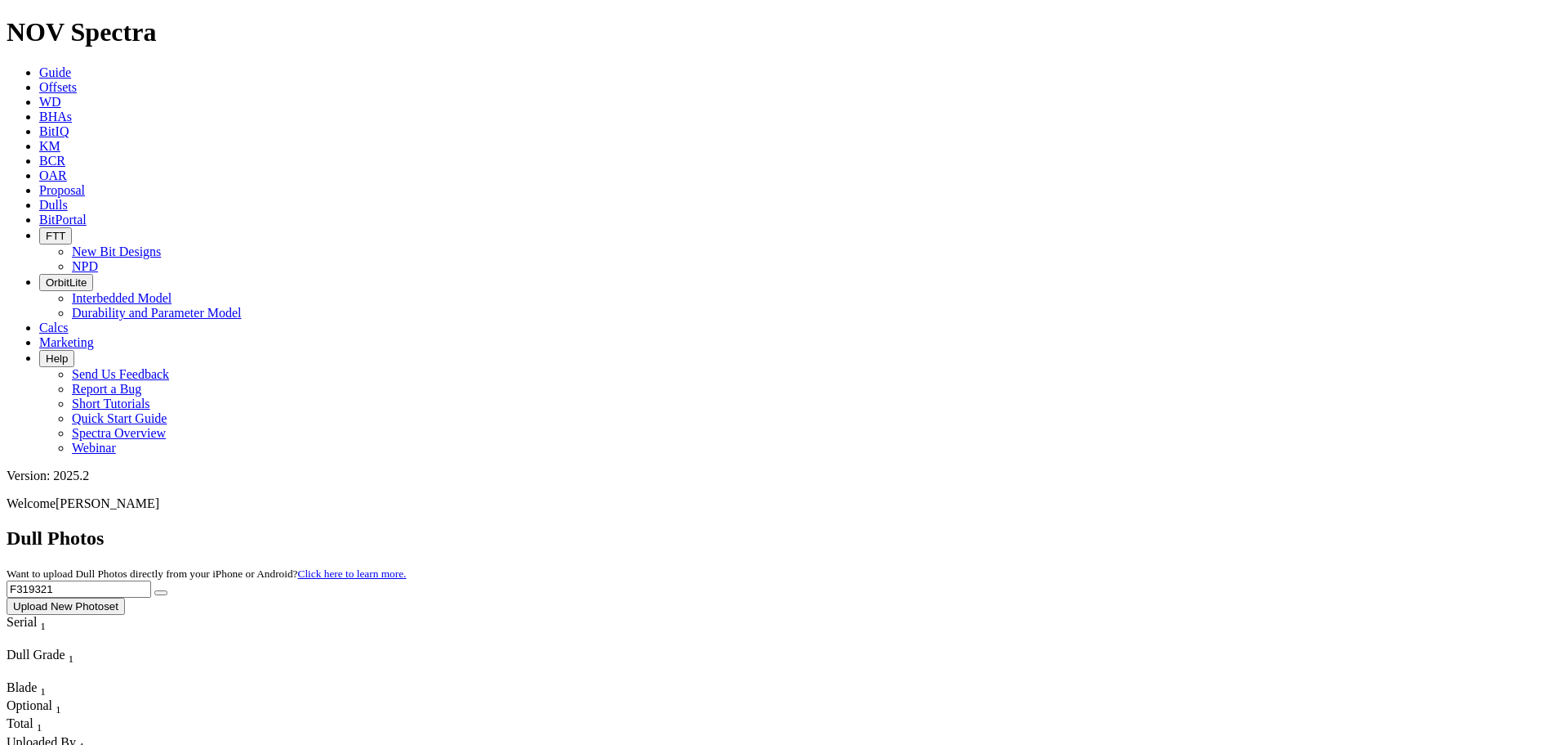
drag, startPoint x: 1259, startPoint y: 76, endPoint x: 1065, endPoint y: 76, distance: 194.0
click at [1065, 527] on div "Dull Photos Want to upload Dull Photos directly from your iPhone or Android? Cl…" at bounding box center [784, 570] width 1555 height 87
click at [154, 590] on button "submit" at bounding box center [161, 592] width 13 height 4
click at [151, 581] on input "A319535" at bounding box center [78, 589] width 144 height 17
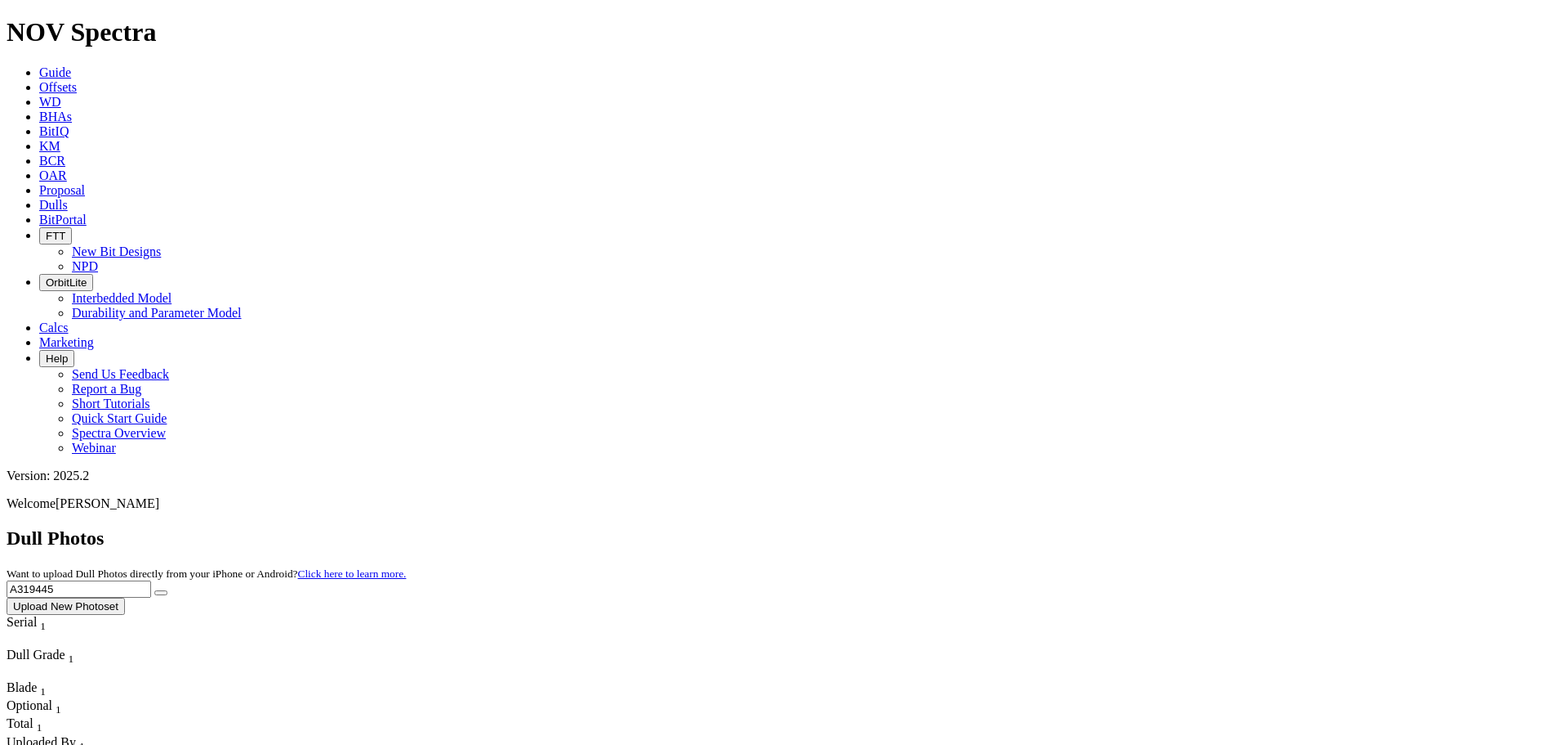
click at [154, 590] on button "submit" at bounding box center [161, 592] width 13 height 4
click at [151, 581] on input "A319445" at bounding box center [78, 589] width 144 height 17
click at [154, 590] on button "submit" at bounding box center [161, 592] width 13 height 4
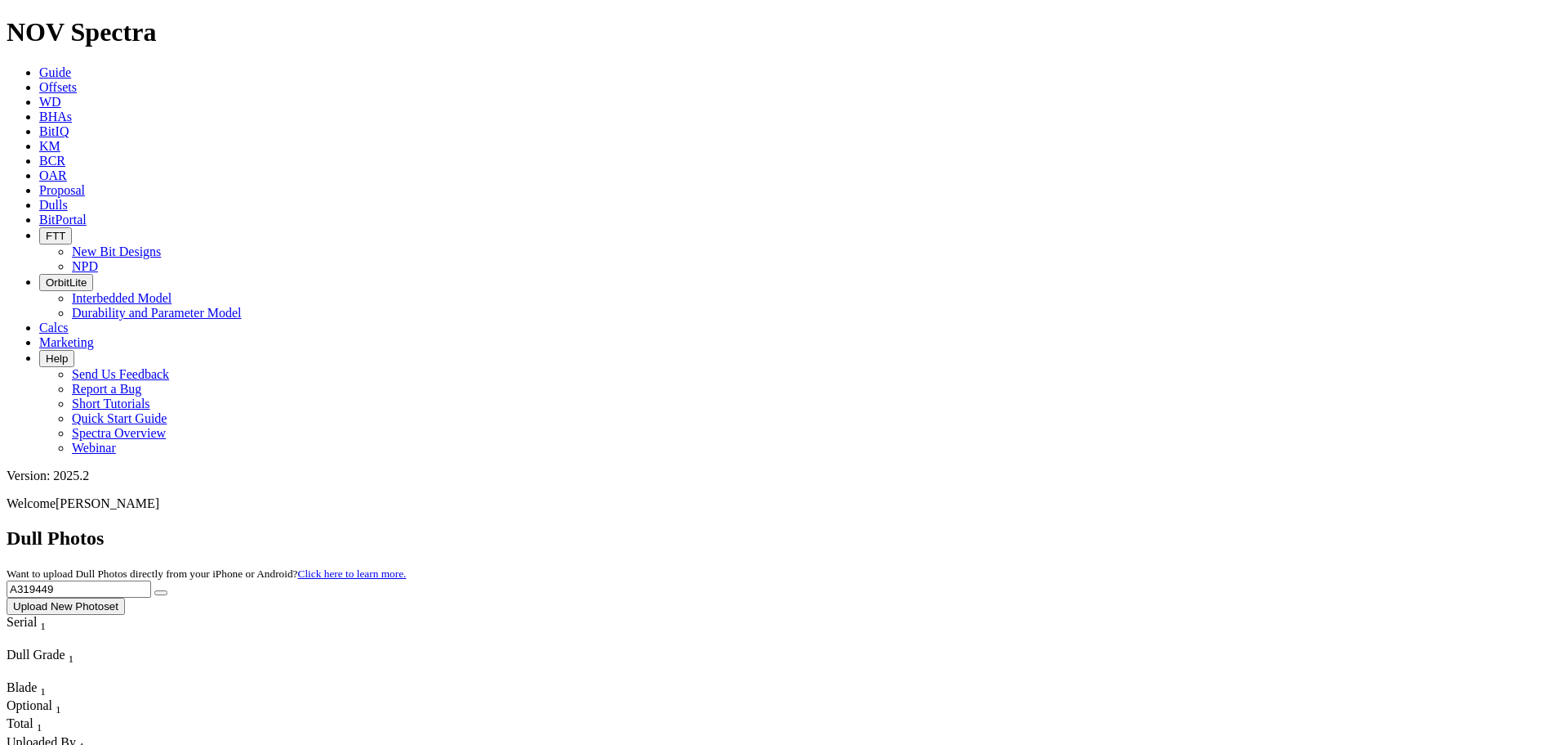
click at [151, 581] on input "A319449" at bounding box center [78, 589] width 144 height 17
click at [154, 590] on button "submit" at bounding box center [161, 592] width 13 height 4
drag, startPoint x: 1235, startPoint y: 73, endPoint x: 1036, endPoint y: 58, distance: 199.6
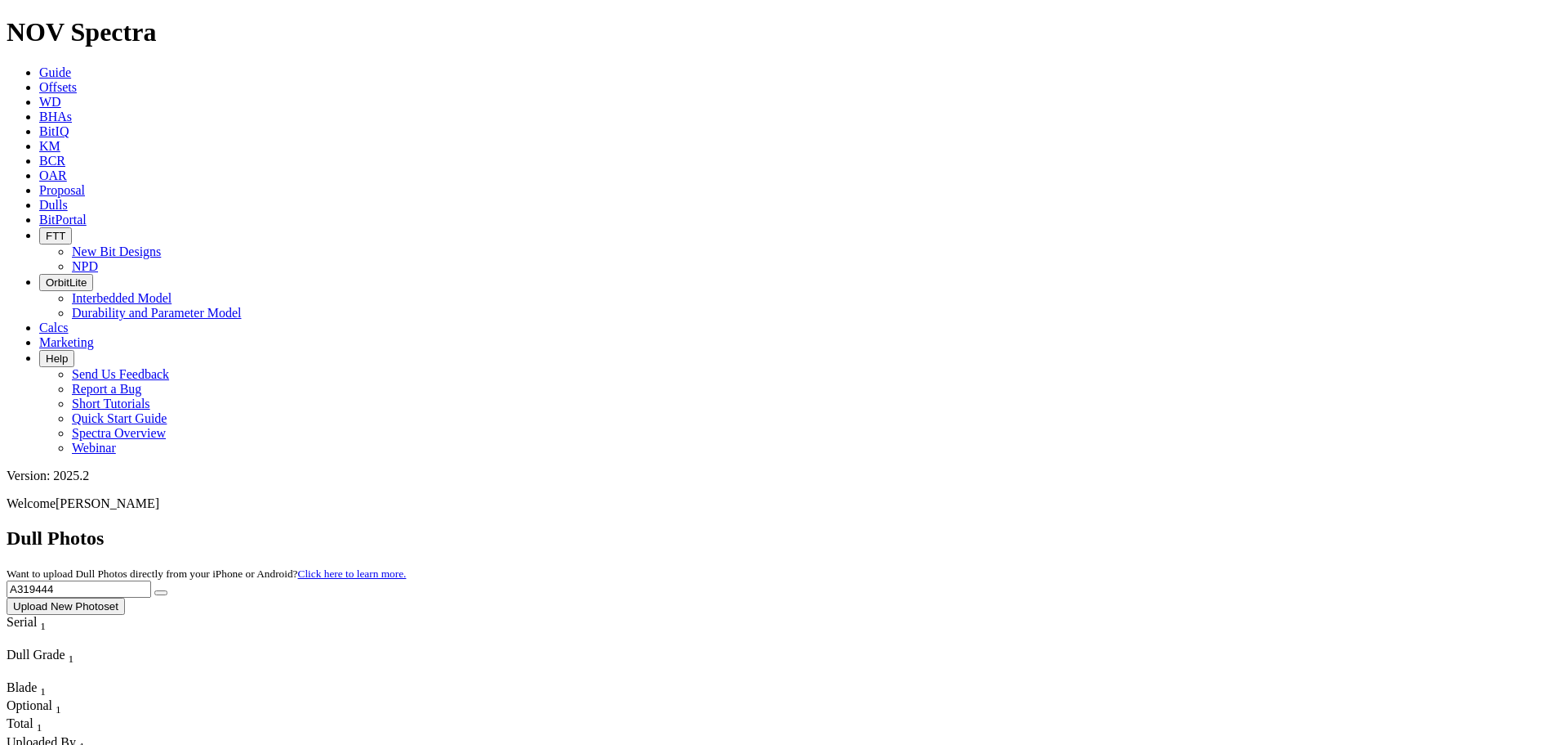
click at [1036, 527] on div "Dull Photos Want to upload Dull Photos directly from your iPhone or Android? Cl…" at bounding box center [784, 570] width 1555 height 87
click at [154, 590] on button "submit" at bounding box center [161, 592] width 13 height 4
drag, startPoint x: 1255, startPoint y: 74, endPoint x: 1105, endPoint y: 76, distance: 150.0
click at [1105, 527] on div "Dull Photos Want to upload Dull Photos directly from your iPhone or Android? Cl…" at bounding box center [784, 570] width 1555 height 87
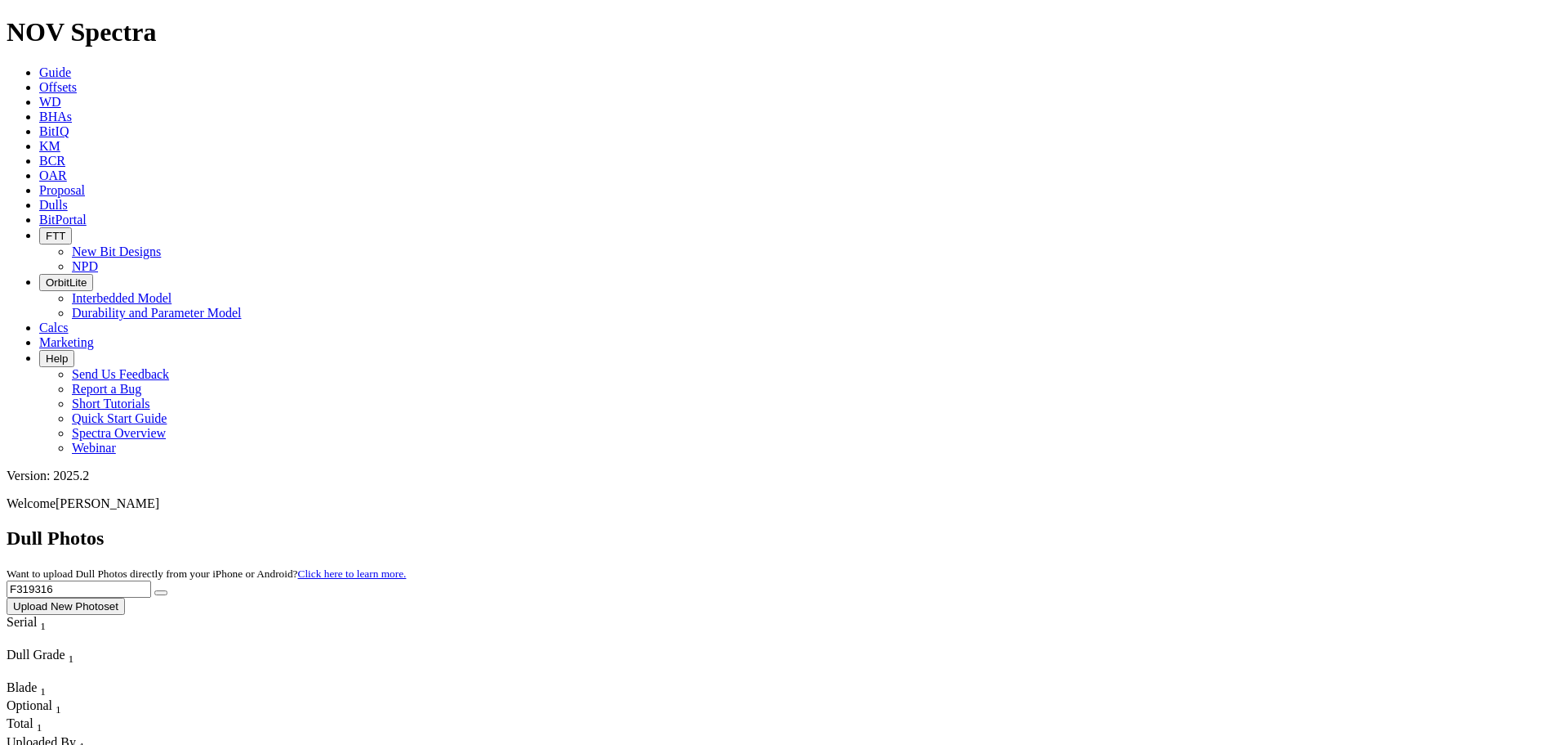
type input "A"
click at [154, 590] on button "submit" at bounding box center [161, 592] width 13 height 4
drag, startPoint x: 1274, startPoint y: 78, endPoint x: 1170, endPoint y: 80, distance: 104.0
click at [151, 581] on input "F319308" at bounding box center [78, 589] width 144 height 17
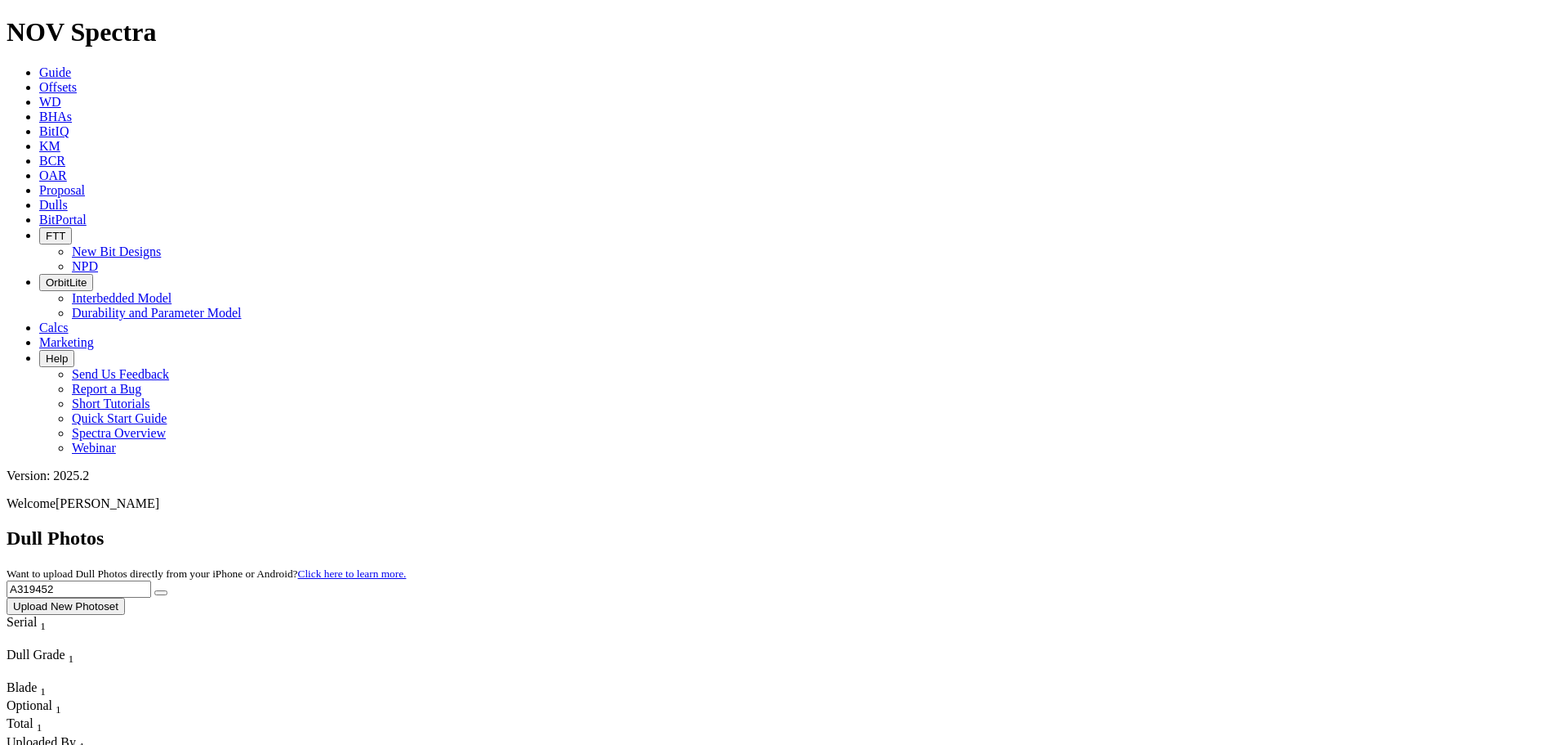
click at [154, 590] on button "submit" at bounding box center [161, 592] width 13 height 4
drag, startPoint x: 1226, startPoint y: 63, endPoint x: 1152, endPoint y: 61, distance: 74.0
click at [1163, 527] on div "Dull Photos Want to upload Dull Photos directly from your iPhone or Android? Cl…" at bounding box center [784, 570] width 1555 height 87
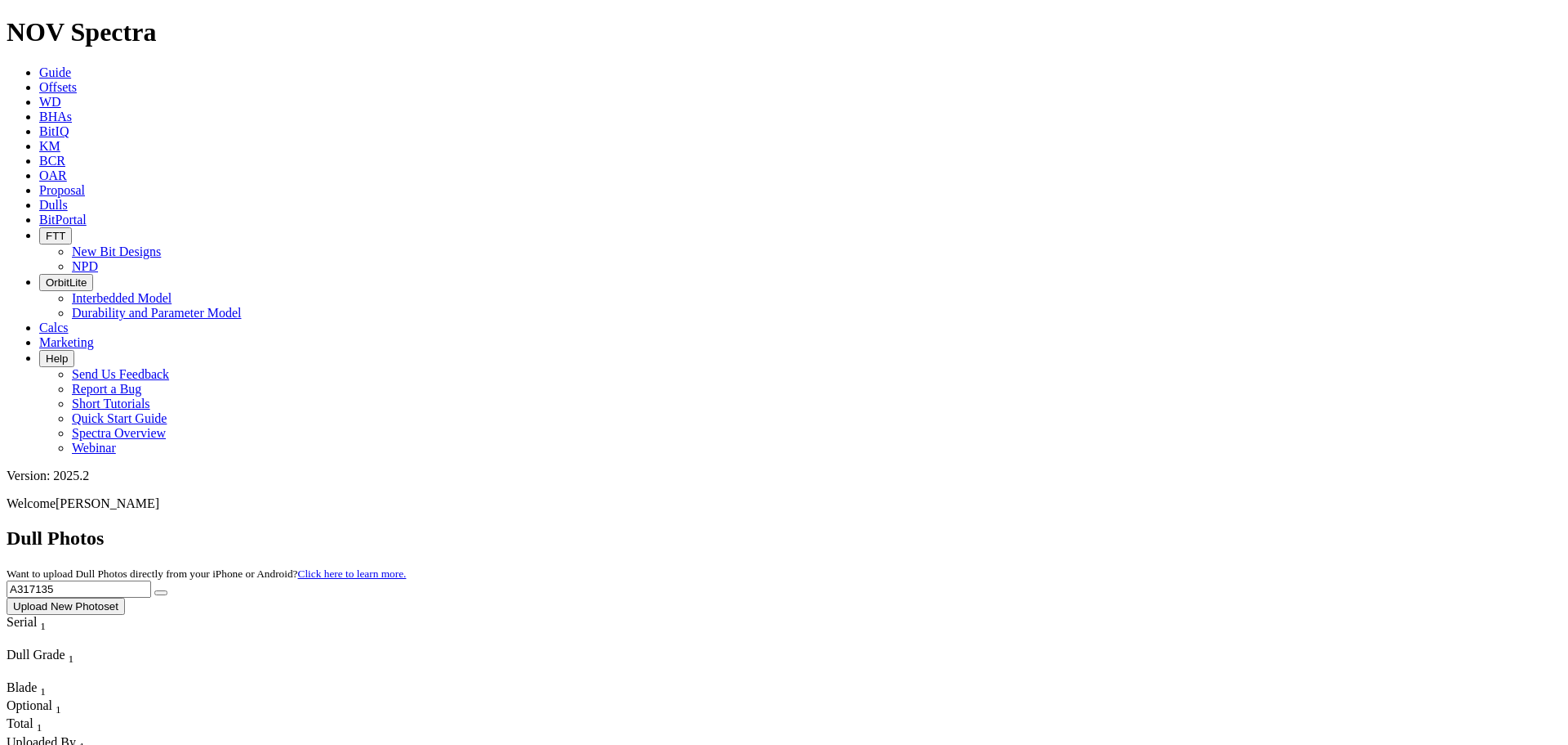
click at [154, 590] on button "submit" at bounding box center [161, 592] width 13 height 4
drag, startPoint x: 1257, startPoint y: 85, endPoint x: 1207, endPoint y: 68, distance: 52.8
click at [151, 581] on input "A317135" at bounding box center [78, 589] width 144 height 17
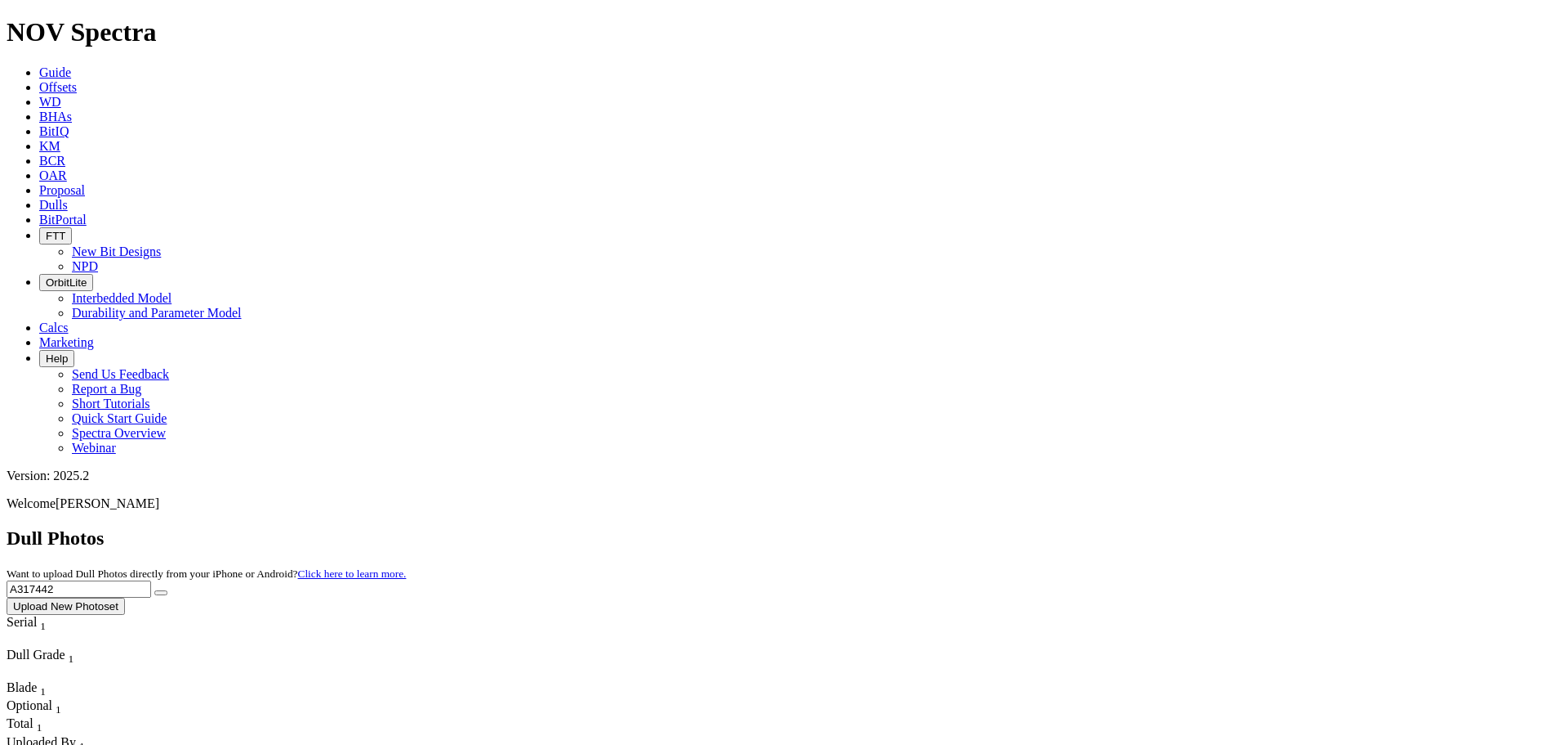
click at [154, 590] on button "submit" at bounding box center [161, 592] width 13 height 4
click at [151, 581] on input "A317442" at bounding box center [78, 589] width 144 height 17
click at [154, 590] on button "submit" at bounding box center [161, 592] width 13 height 4
drag, startPoint x: 1257, startPoint y: 87, endPoint x: 1025, endPoint y: 75, distance: 232.3
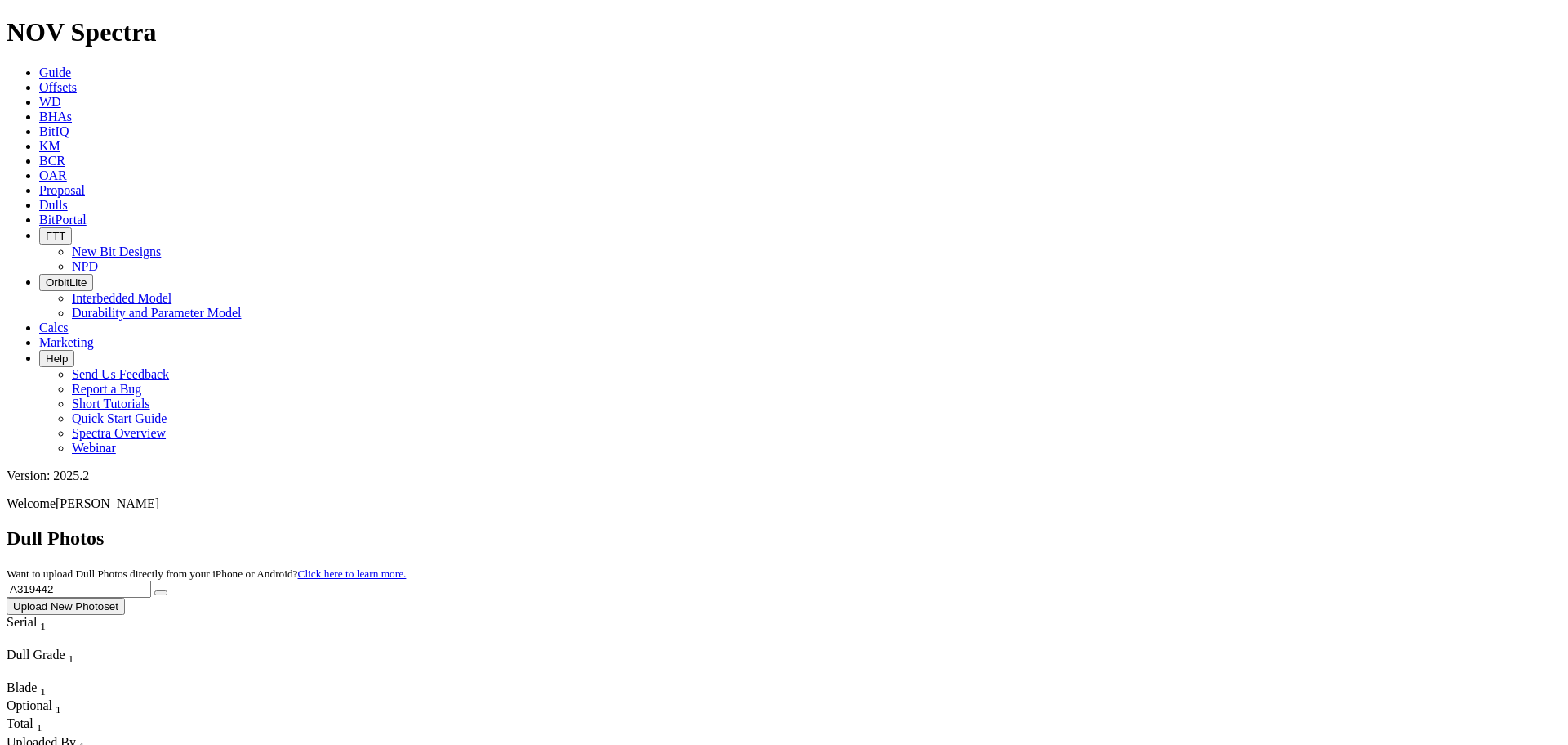
click at [1026, 527] on div "Dull Photos Want to upload Dull Photos directly from your iPhone or Android? Cl…" at bounding box center [784, 570] width 1555 height 87
click at [154, 590] on button "submit" at bounding box center [161, 592] width 13 height 4
drag, startPoint x: 1265, startPoint y: 78, endPoint x: 1041, endPoint y: 68, distance: 224.2
click at [1041, 527] on div "Dull Photos Want to upload Dull Photos directly from your iPhone or Android? Cl…" at bounding box center [784, 570] width 1555 height 87
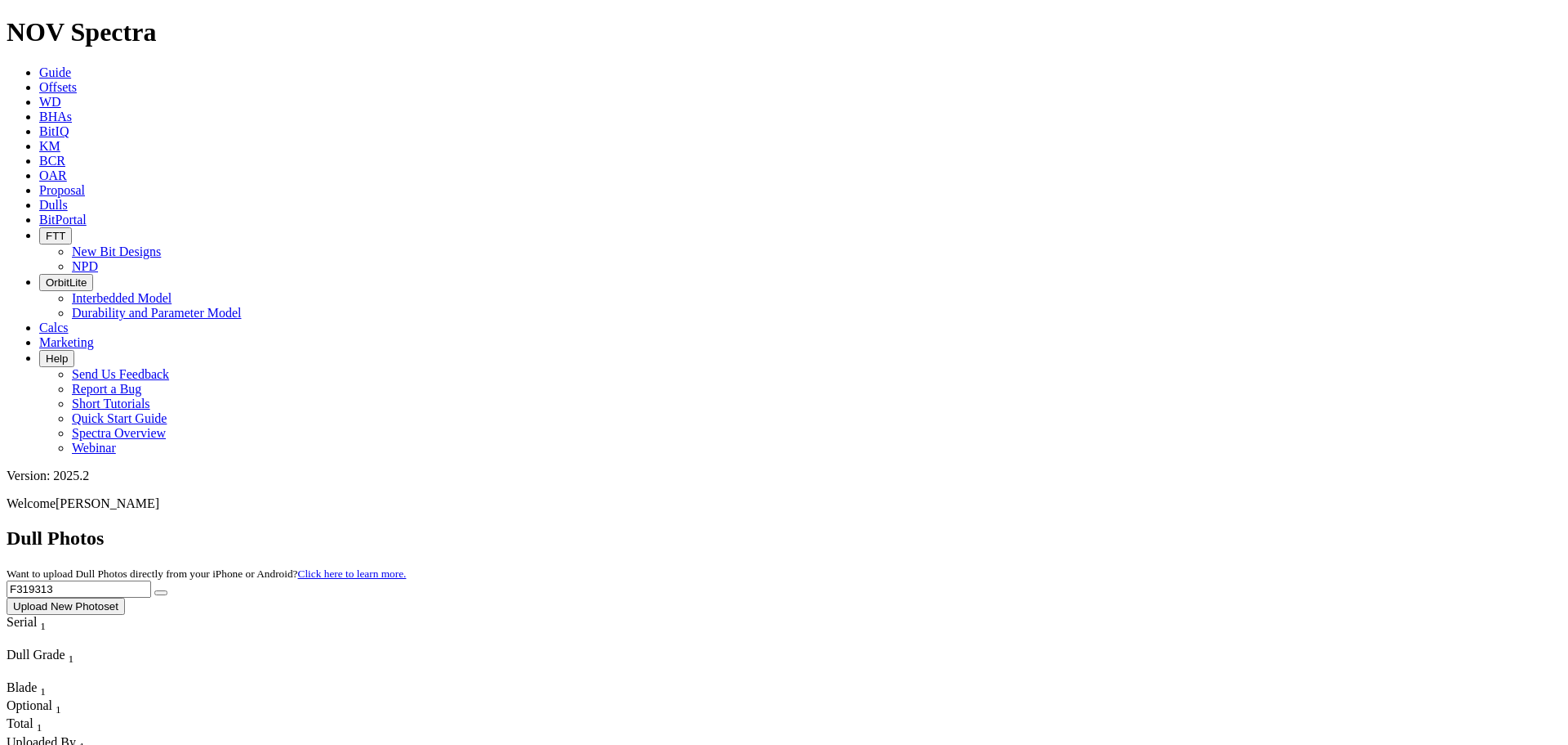
click at [154, 590] on button "submit" at bounding box center [161, 592] width 13 height 4
drag, startPoint x: 1243, startPoint y: 68, endPoint x: 1161, endPoint y: 68, distance: 82.0
click at [151, 581] on input "F319313" at bounding box center [78, 589] width 144 height 17
click at [154, 590] on button "submit" at bounding box center [161, 592] width 13 height 4
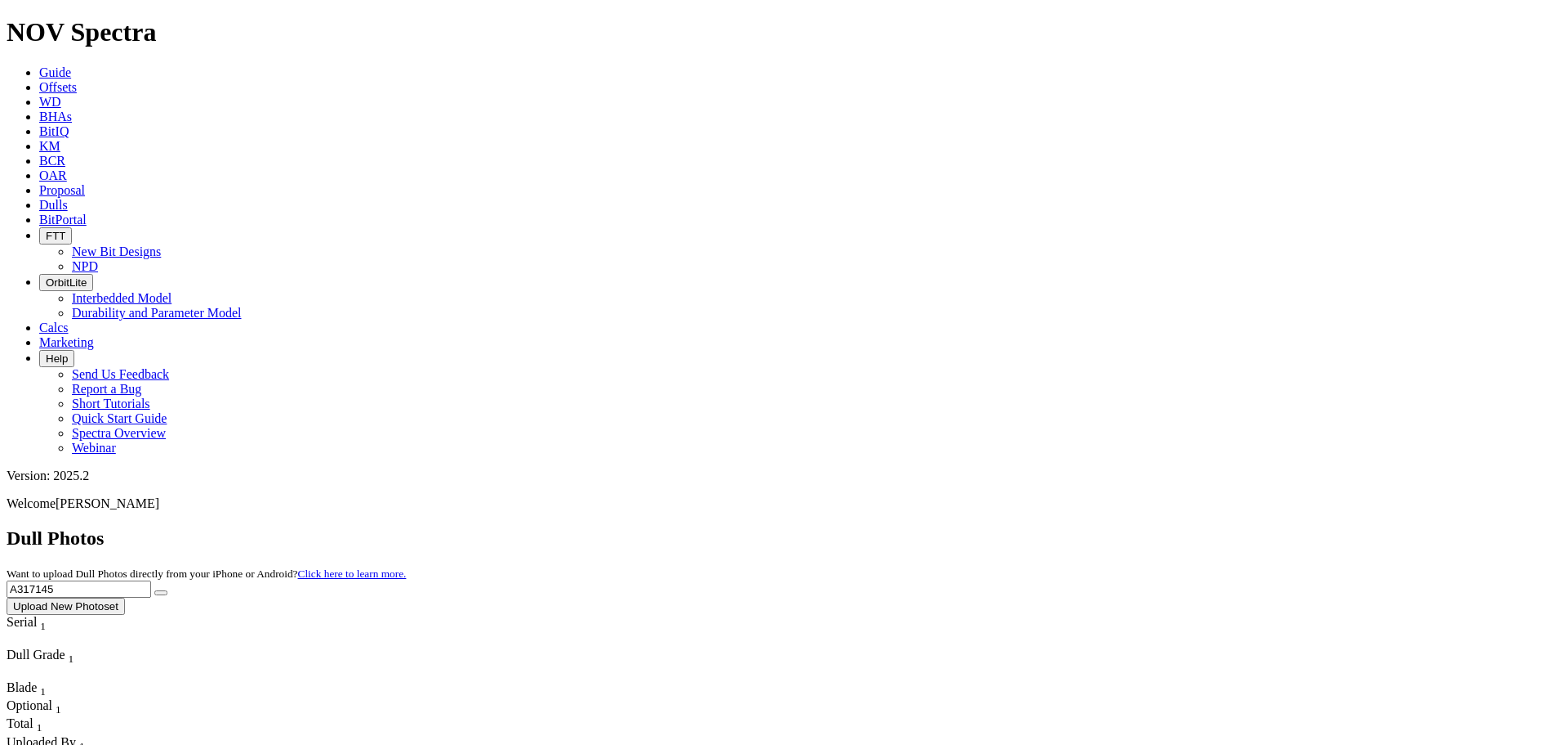
drag, startPoint x: 1244, startPoint y: 79, endPoint x: 1053, endPoint y: 78, distance: 191.0
click at [1053, 527] on div "Dull Photos Want to upload Dull Photos directly from your iPhone or Android? Cl…" at bounding box center [784, 570] width 1555 height 87
click at [154, 590] on button "submit" at bounding box center [161, 592] width 13 height 4
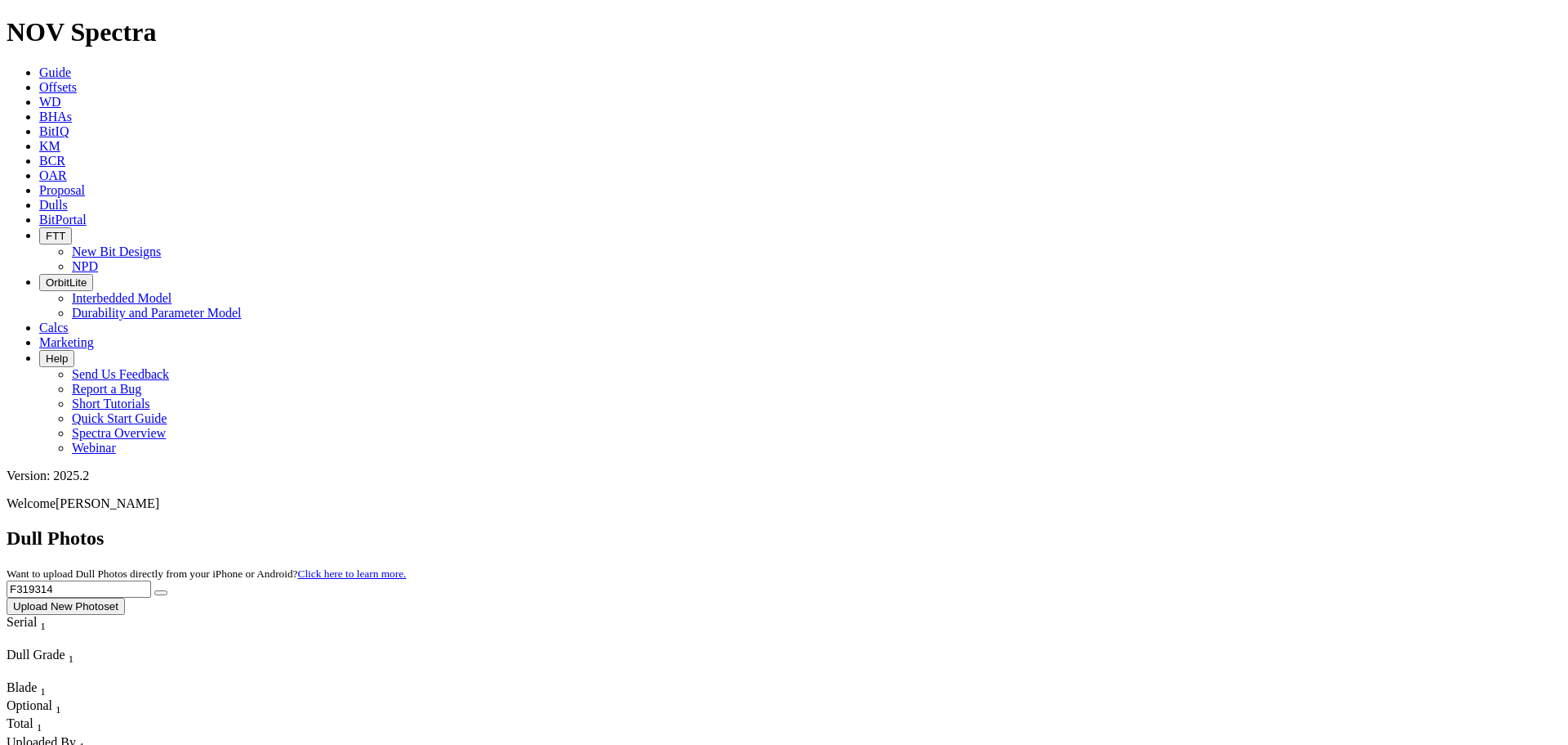
drag, startPoint x: 1262, startPoint y: 85, endPoint x: 1119, endPoint y: 78, distance: 143.2
click at [1119, 527] on div "Dull Photos Want to upload Dull Photos directly from your iPhone or Android? Cl…" at bounding box center [784, 570] width 1555 height 87
click at [154, 590] on button "submit" at bounding box center [161, 592] width 13 height 4
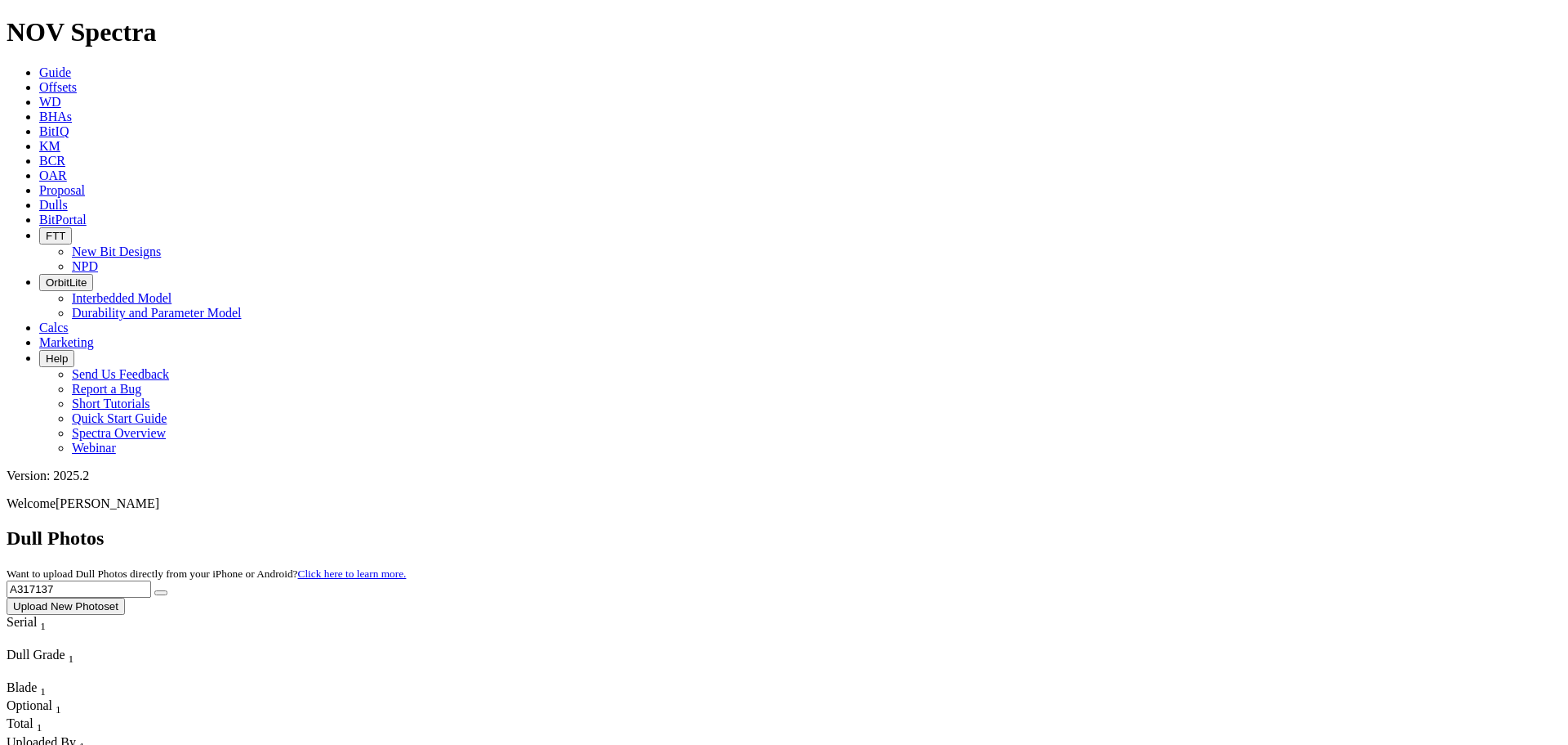
drag, startPoint x: 1172, startPoint y: 58, endPoint x: 1090, endPoint y: 49, distance: 82.5
click at [1090, 527] on div "Dull Photos Want to upload Dull Photos directly from your iPhone or Android? Cl…" at bounding box center [784, 570] width 1555 height 87
click at [154, 590] on button "submit" at bounding box center [161, 592] width 13 height 4
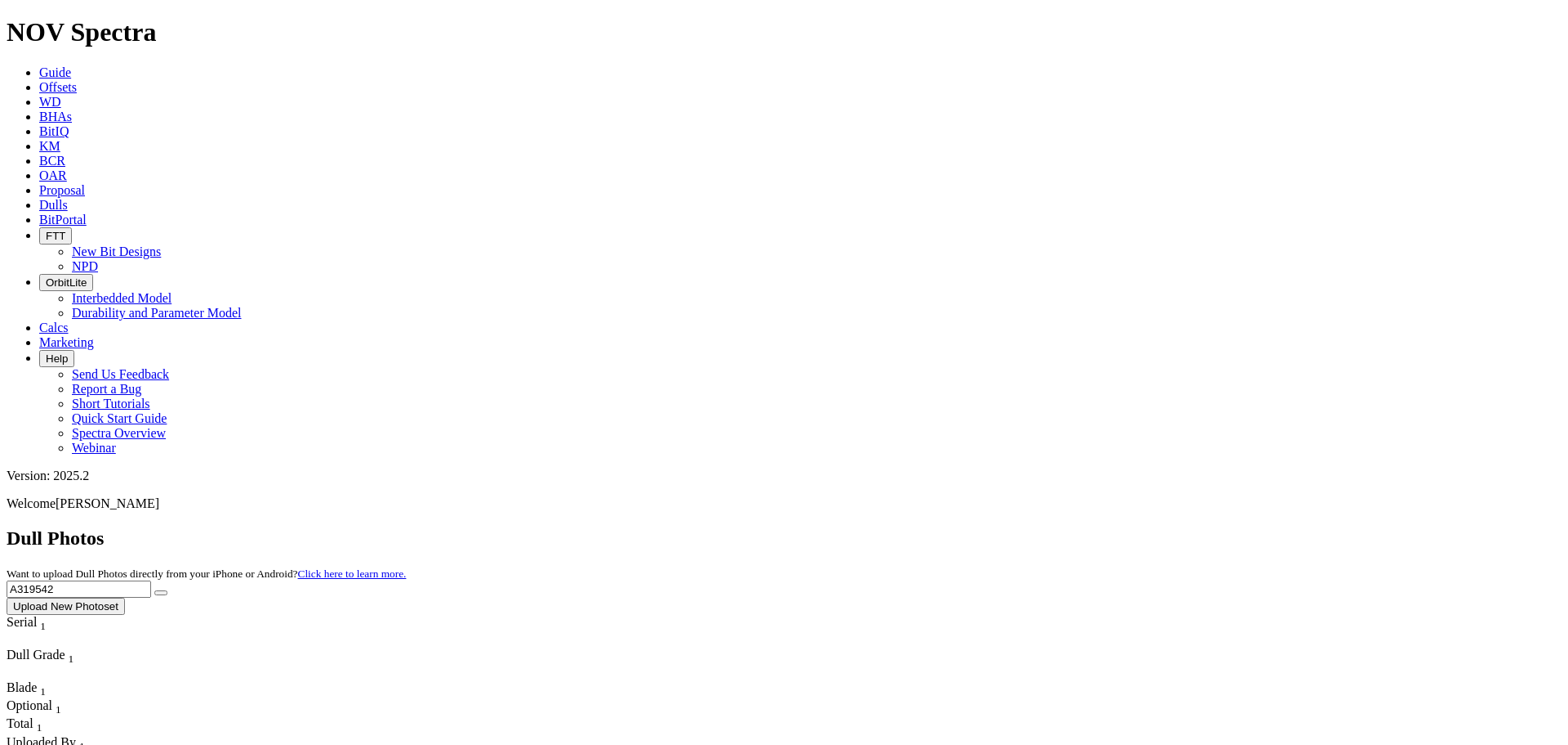
drag, startPoint x: 1275, startPoint y: 60, endPoint x: 860, endPoint y: 66, distance: 415.0
click at [860, 527] on div "Dull Photos Want to upload Dull Photos directly from your iPhone or Android? Cl…" at bounding box center [784, 570] width 1555 height 87
click at [154, 590] on button "submit" at bounding box center [161, 592] width 13 height 4
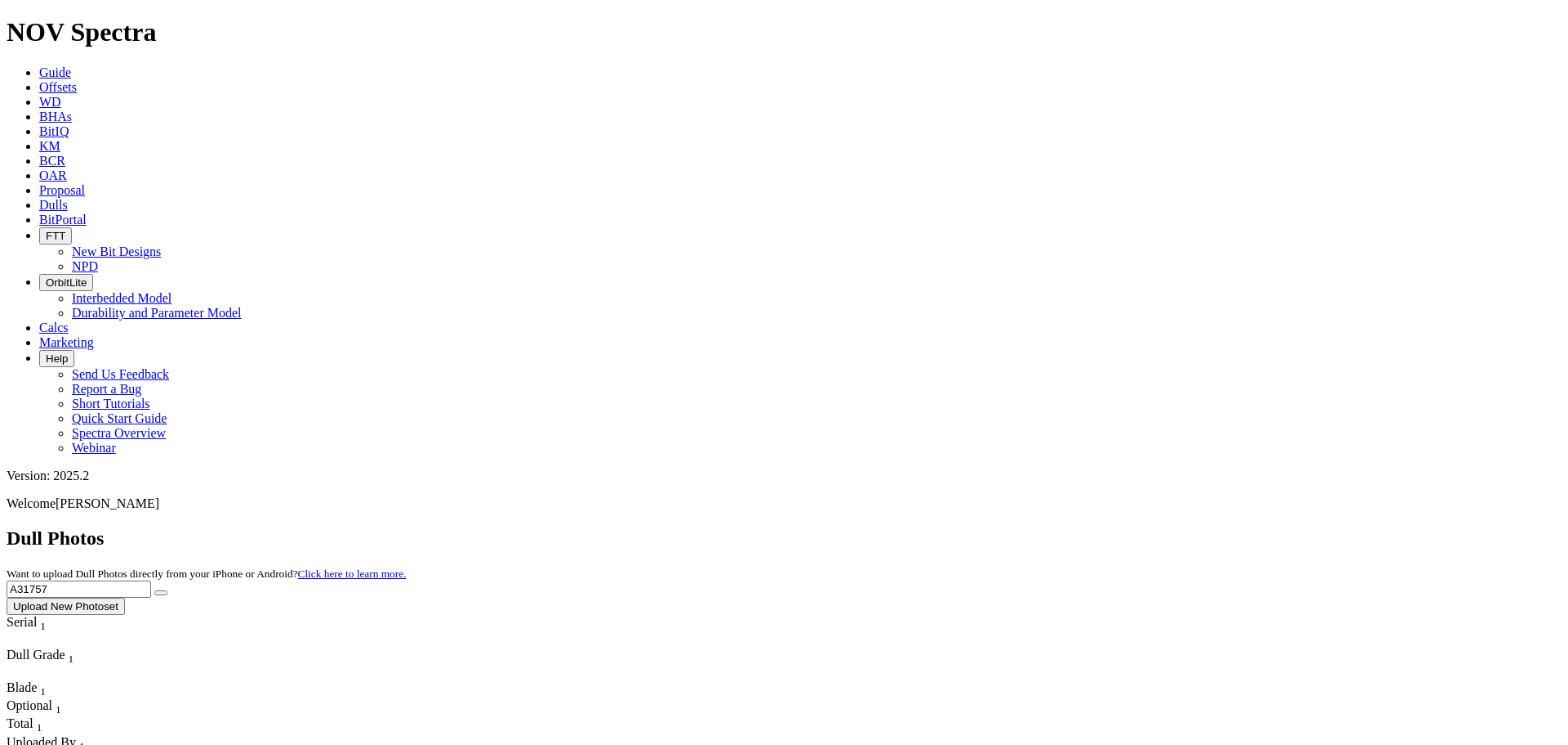
click at [154, 590] on button "submit" at bounding box center [161, 592] width 13 height 4
drag, startPoint x: 1247, startPoint y: 66, endPoint x: 1098, endPoint y: 62, distance: 149.1
click at [1098, 527] on div "Dull Photos Want to upload Dull Photos directly from your iPhone or Android? Cl…" at bounding box center [784, 570] width 1555 height 87
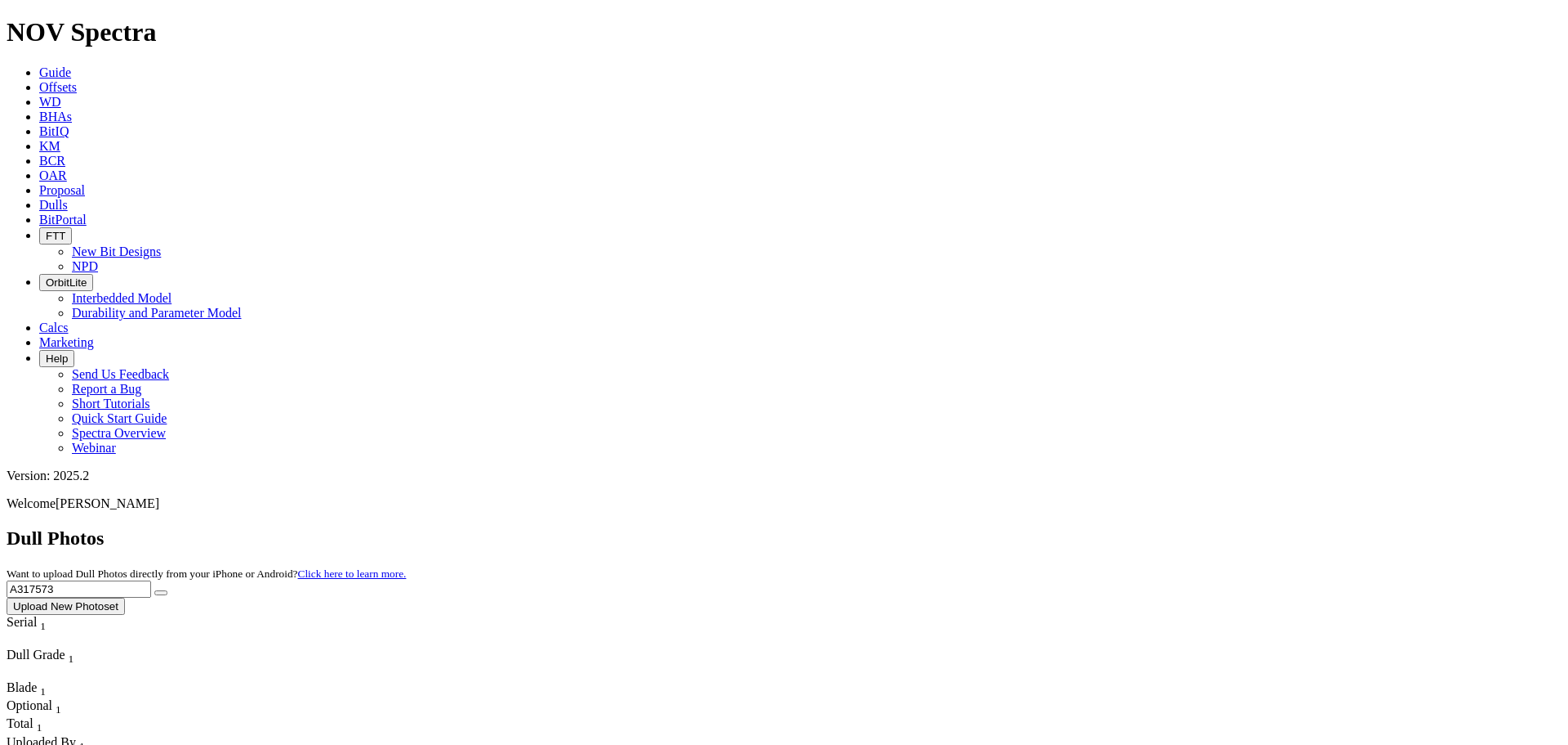
click at [154, 590] on button "submit" at bounding box center [161, 592] width 13 height 4
click at [151, 581] on input "A317573" at bounding box center [78, 589] width 144 height 17
drag, startPoint x: 1241, startPoint y: 72, endPoint x: 1202, endPoint y: 73, distance: 39.0
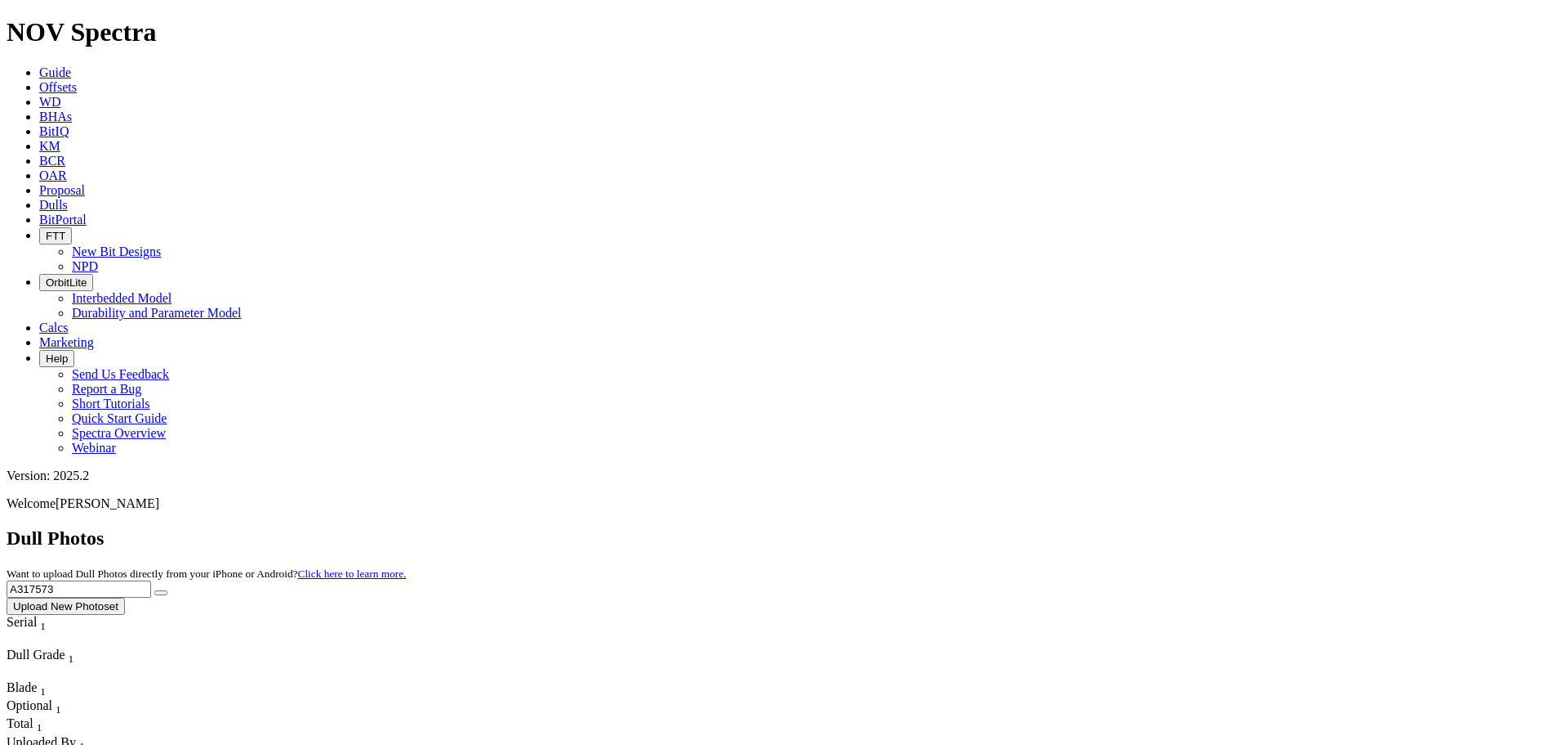
click at [151, 581] on input "A317573" at bounding box center [78, 589] width 144 height 17
click at [154, 590] on button "submit" at bounding box center [161, 592] width 13 height 4
click at [151, 581] on input "A3177135" at bounding box center [78, 589] width 144 height 17
click at [154, 590] on button "submit" at bounding box center [161, 592] width 13 height 4
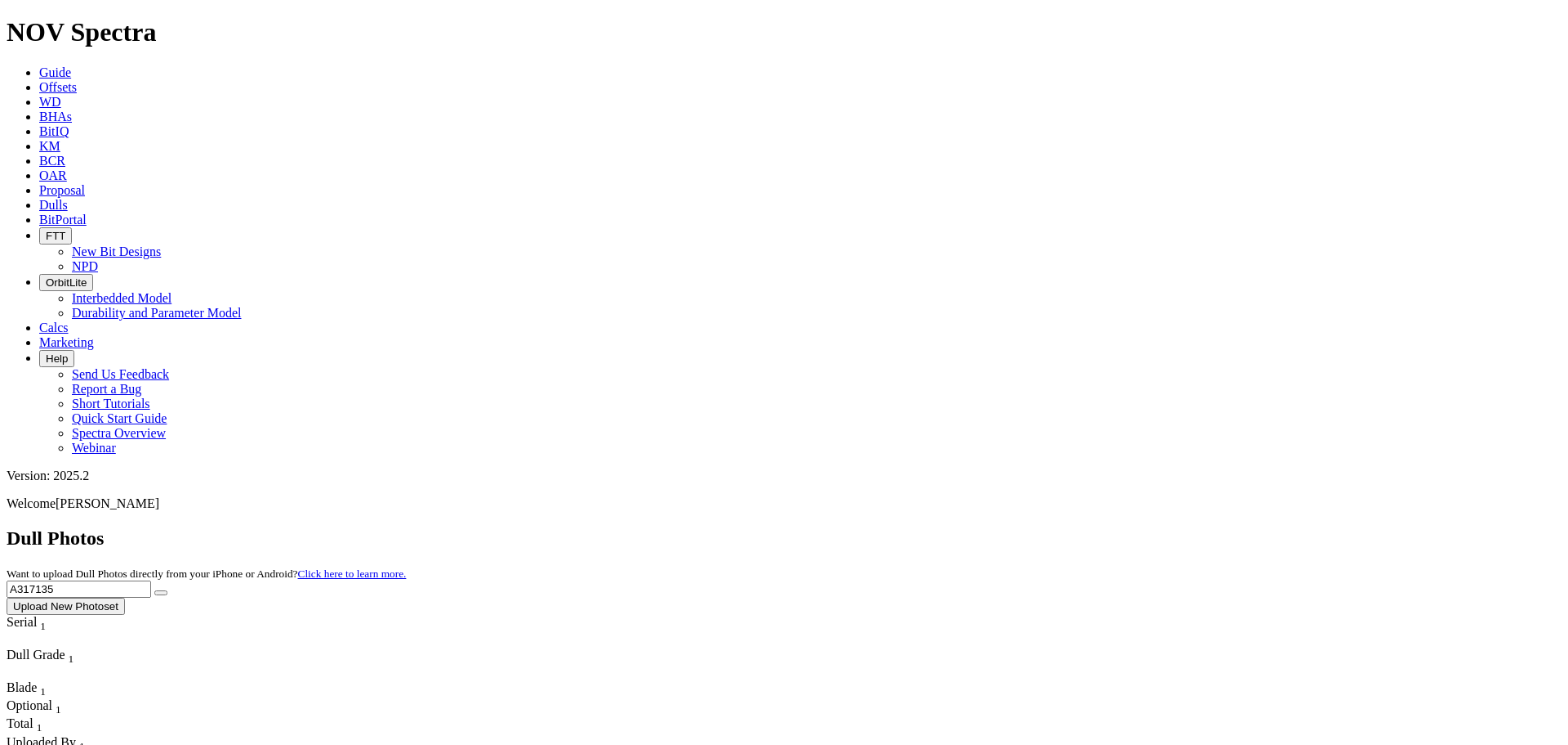
drag, startPoint x: 1162, startPoint y: 80, endPoint x: 1119, endPoint y: 78, distance: 43.0
click at [1119, 527] on div "Dull Photos Want to upload Dull Photos directly from your iPhone or Android? Cl…" at bounding box center [784, 570] width 1555 height 87
drag, startPoint x: 1215, startPoint y: 71, endPoint x: 1102, endPoint y: 66, distance: 113.1
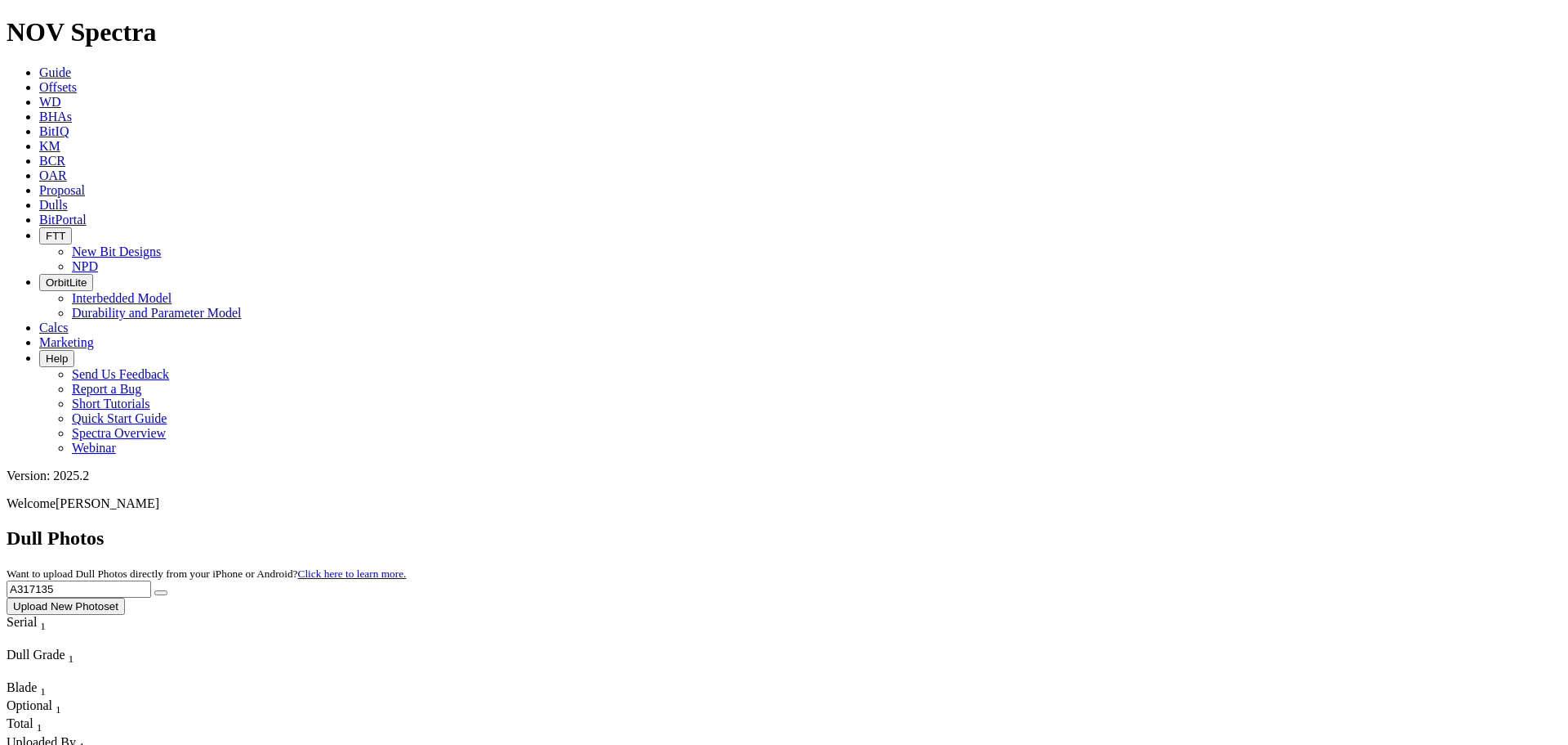
click at [1102, 527] on div "Dull Photos Want to upload Dull Photos directly from your iPhone or Android? Cl…" at bounding box center [784, 570] width 1555 height 87
click at [154, 590] on button "submit" at bounding box center [161, 592] width 13 height 4
drag, startPoint x: 1266, startPoint y: 73, endPoint x: 909, endPoint y: 12, distance: 362.2
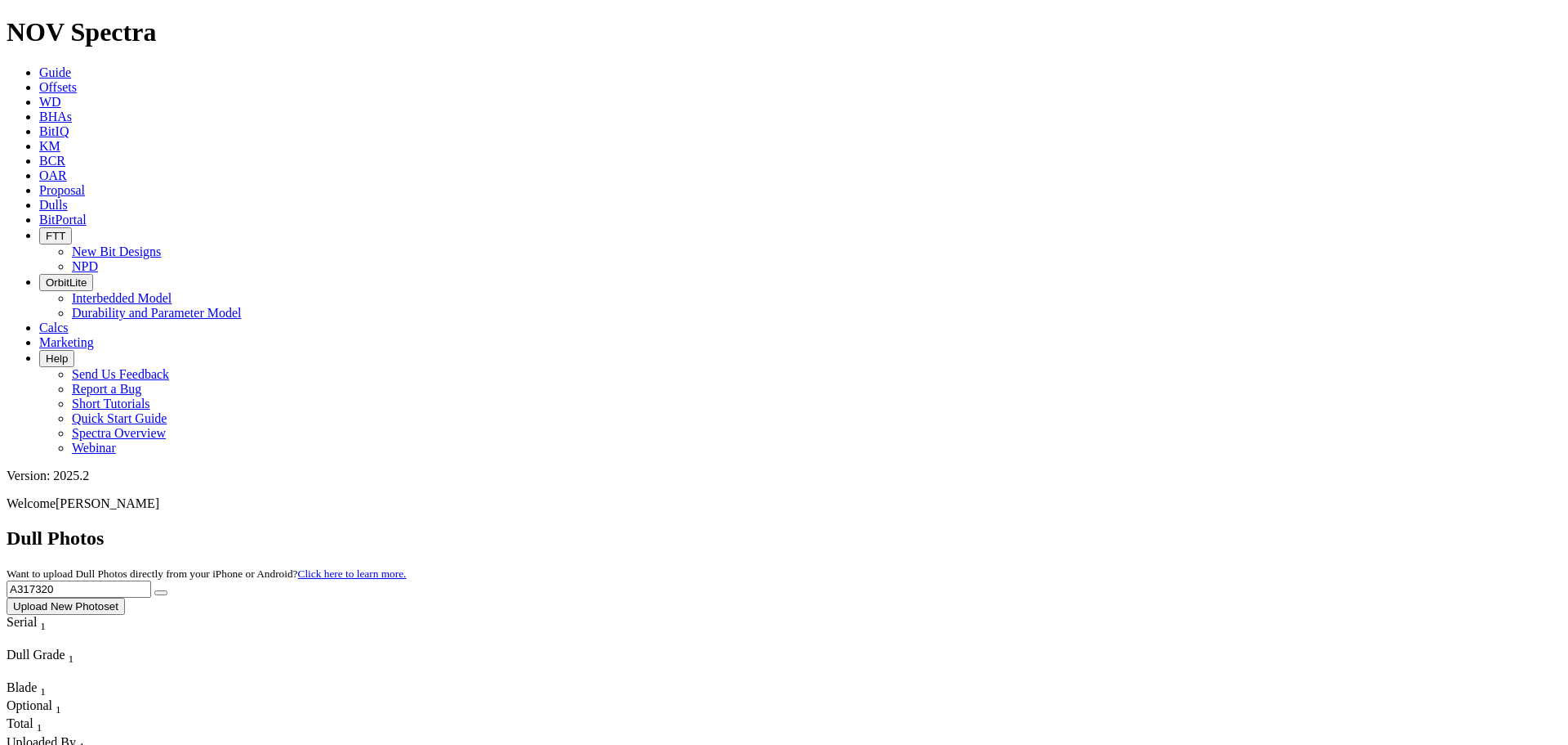
click at [154, 590] on button "submit" at bounding box center [161, 592] width 13 height 4
drag, startPoint x: 1232, startPoint y: 66, endPoint x: 1034, endPoint y: 76, distance: 198.3
click at [1034, 527] on div "Dull Photos Want to upload Dull Photos directly from your iPhone or Android? Cl…" at bounding box center [784, 570] width 1555 height 87
click at [154, 590] on button "submit" at bounding box center [161, 592] width 13 height 4
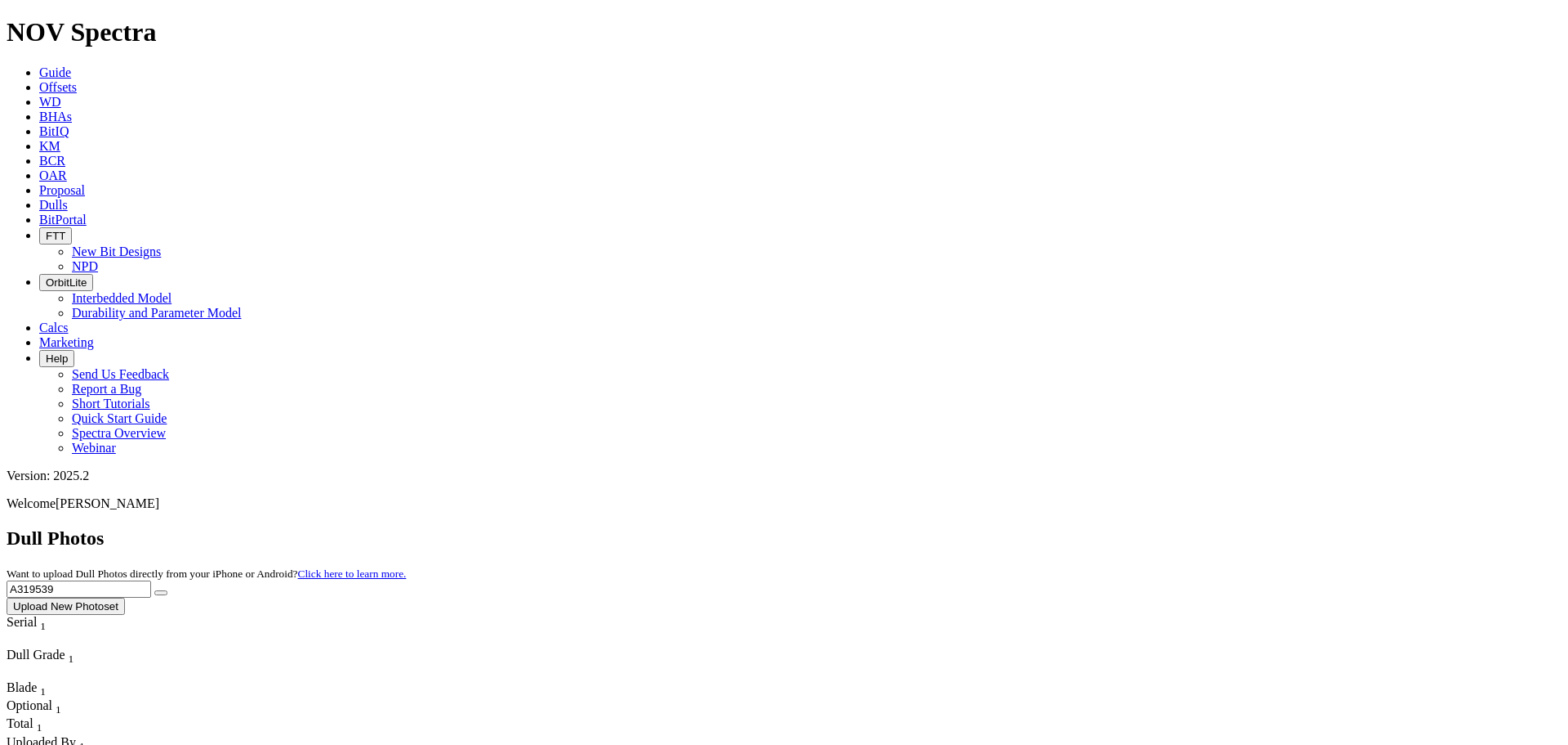
drag, startPoint x: 1261, startPoint y: 81, endPoint x: 1038, endPoint y: 69, distance: 223.3
click at [1038, 527] on div "Dull Photos Want to upload Dull Photos directly from your iPhone or Android? Cl…" at bounding box center [784, 570] width 1555 height 87
click at [154, 590] on button "submit" at bounding box center [161, 592] width 13 height 4
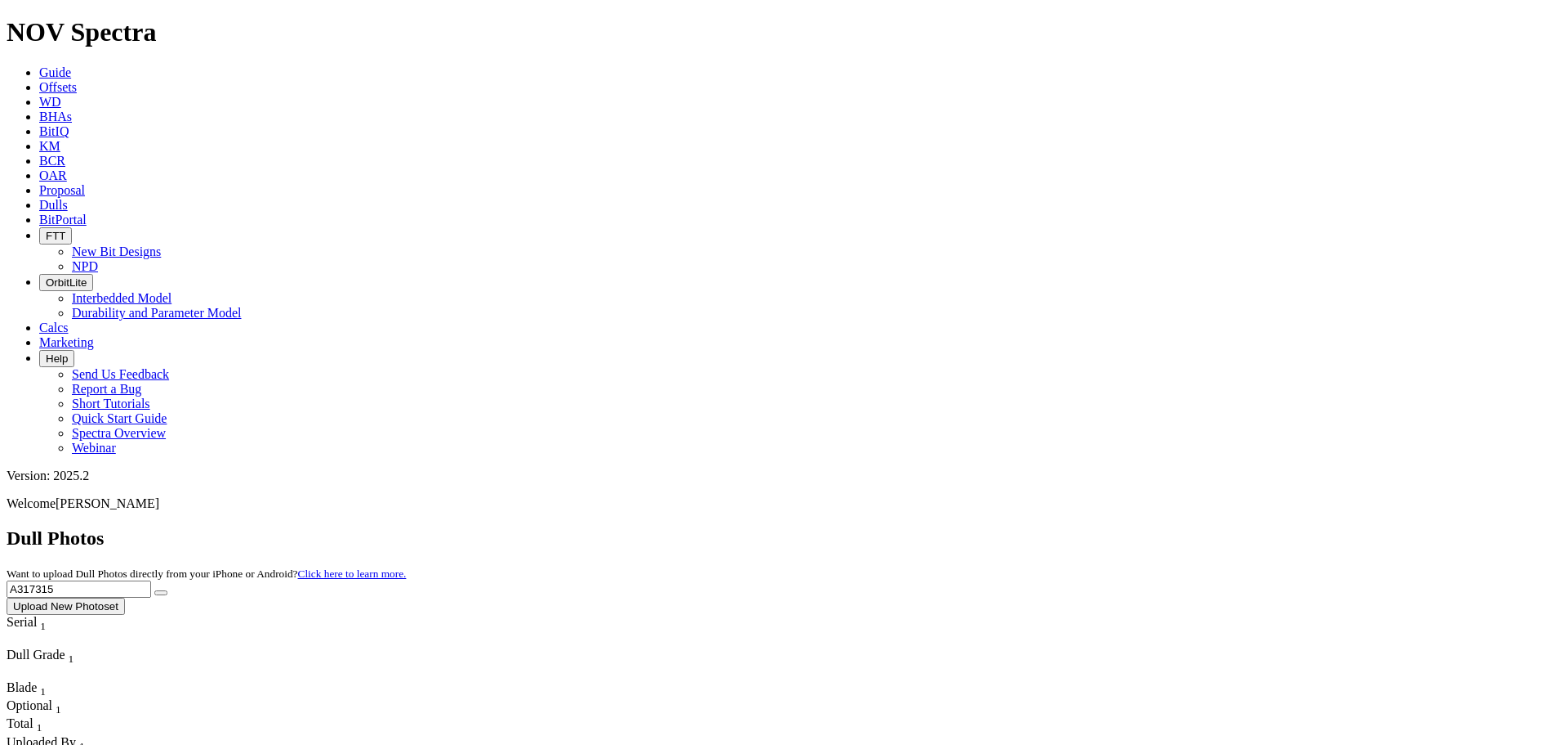
drag, startPoint x: 1230, startPoint y: 68, endPoint x: 1070, endPoint y: 35, distance: 163.4
click at [154, 590] on button "submit" at bounding box center [161, 592] width 13 height 4
click at [168, 590] on button "submit" at bounding box center [161, 592] width 13 height 4
drag, startPoint x: 1260, startPoint y: 76, endPoint x: 1252, endPoint y: 75, distance: 8.1
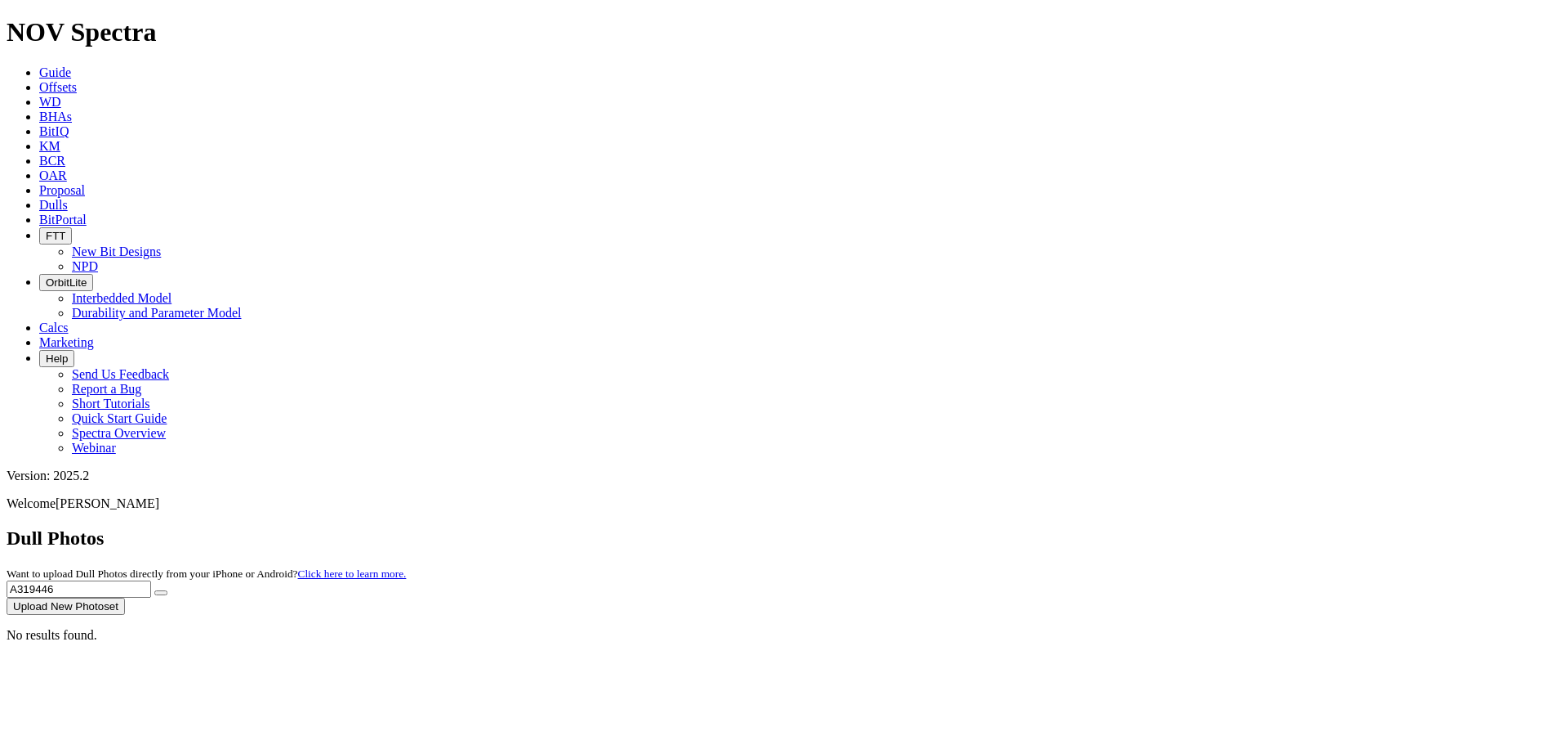
click at [151, 581] on input "A319446" at bounding box center [78, 589] width 144 height 17
drag, startPoint x: 1241, startPoint y: 75, endPoint x: 1010, endPoint y: 64, distance: 231.3
click at [1018, 527] on div "Dull Photos Want to upload Dull Photos directly from your iPhone or Android? Cl…" at bounding box center [784, 570] width 1555 height 87
click at [154, 590] on button "submit" at bounding box center [161, 592] width 13 height 4
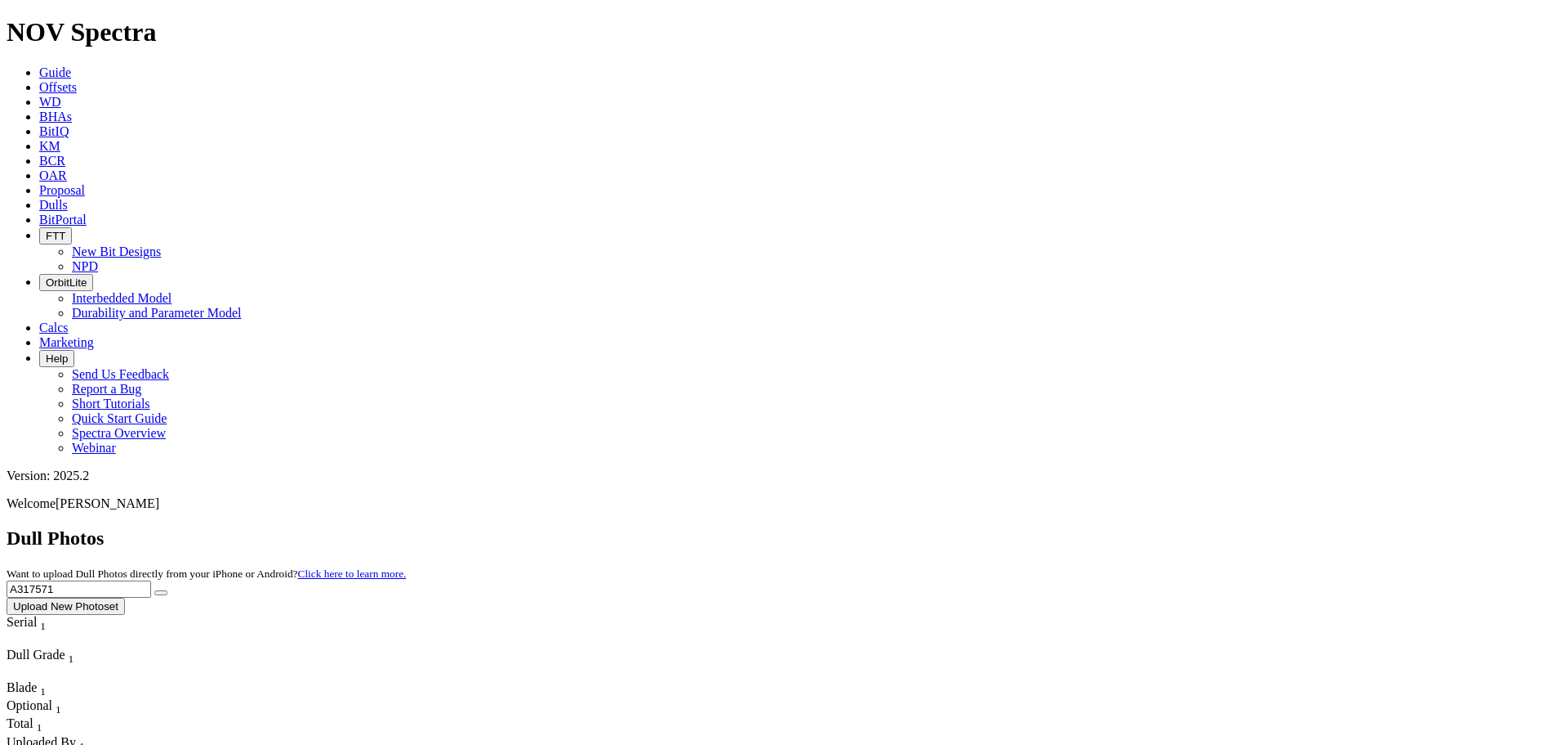
click at [151, 581] on input "A317571" at bounding box center [78, 589] width 144 height 17
click at [154, 590] on button "submit" at bounding box center [161, 592] width 13 height 4
drag, startPoint x: 1236, startPoint y: 66, endPoint x: 998, endPoint y: 54, distance: 238.3
click at [998, 527] on div "Dull Photos Want to upload Dull Photos directly from your iPhone or Android? Cl…" at bounding box center [784, 570] width 1555 height 87
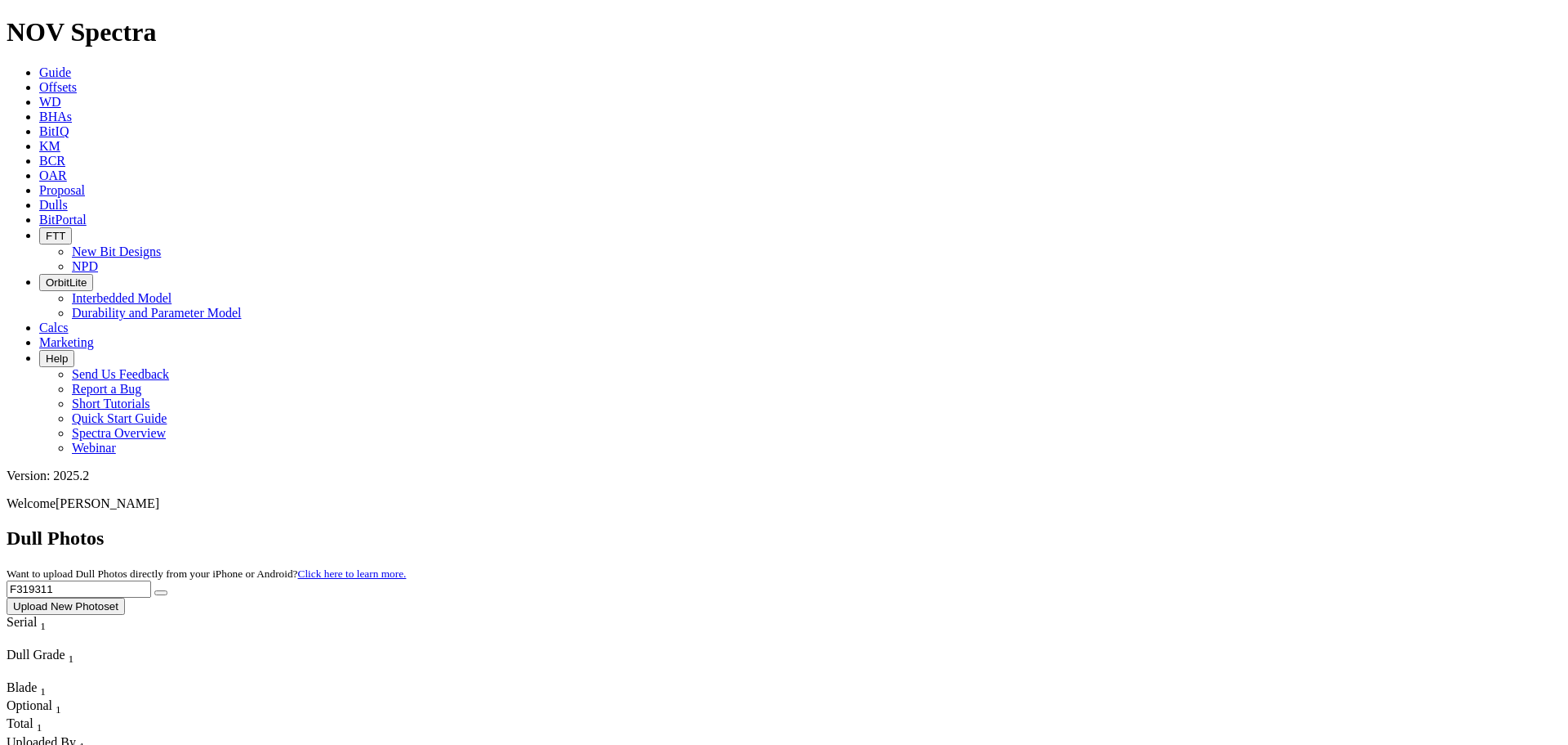
click at [154, 590] on button "submit" at bounding box center [161, 592] width 13 height 4
drag, startPoint x: 1250, startPoint y: 66, endPoint x: 1167, endPoint y: 64, distance: 83.0
click at [1167, 527] on div "Dull Photos Want to upload Dull Photos directly from your iPhone or Android? Cl…" at bounding box center [784, 570] width 1555 height 87
click at [154, 590] on button "submit" at bounding box center [161, 592] width 13 height 4
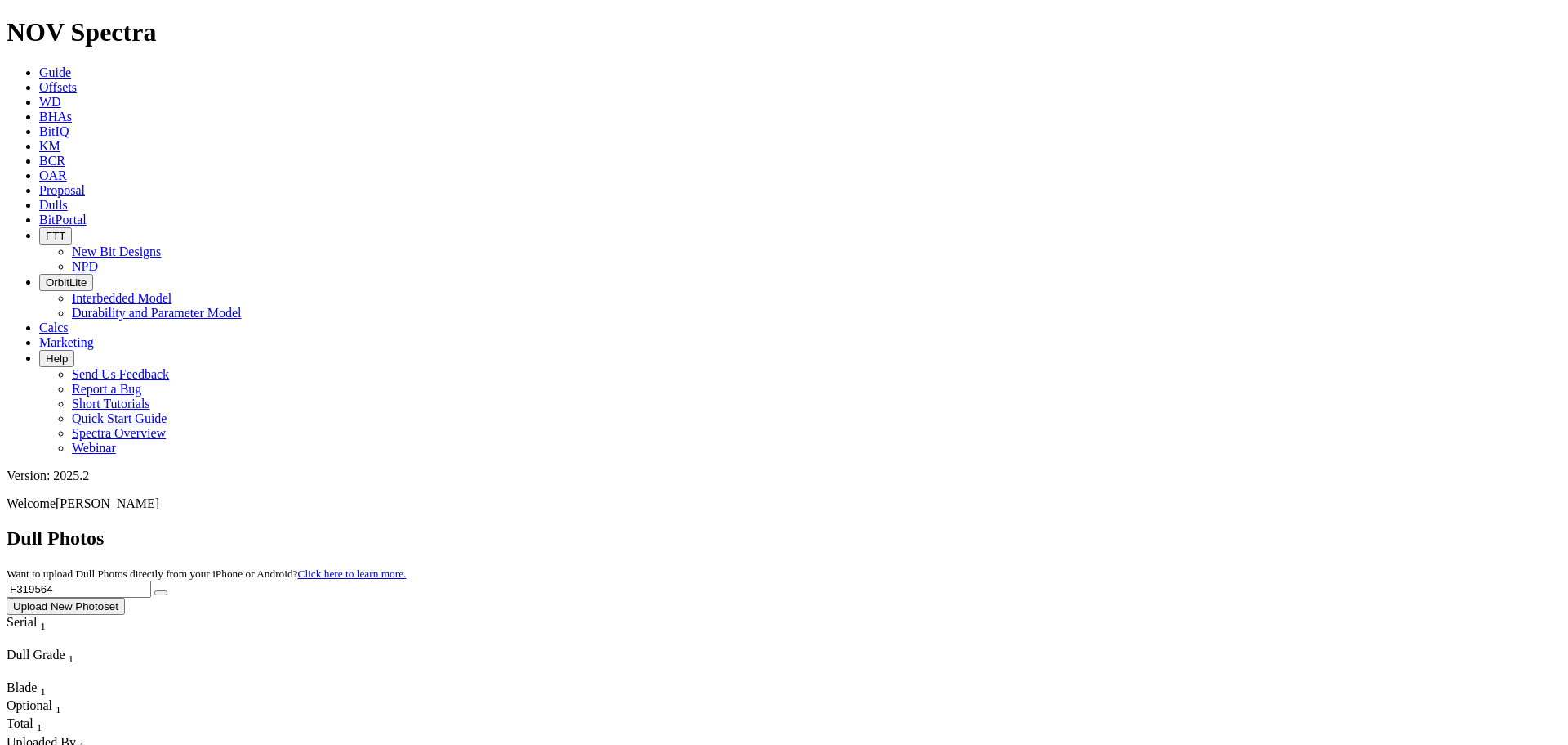
click at [151, 581] on input "F319564" at bounding box center [78, 589] width 144 height 17
drag, startPoint x: 1251, startPoint y: 67, endPoint x: 1111, endPoint y: 61, distance: 140.1
click at [1111, 527] on div "Dull Photos Want to upload Dull Photos directly from your iPhone or Android? Cl…" at bounding box center [784, 570] width 1555 height 87
click at [154, 590] on button "submit" at bounding box center [161, 592] width 13 height 4
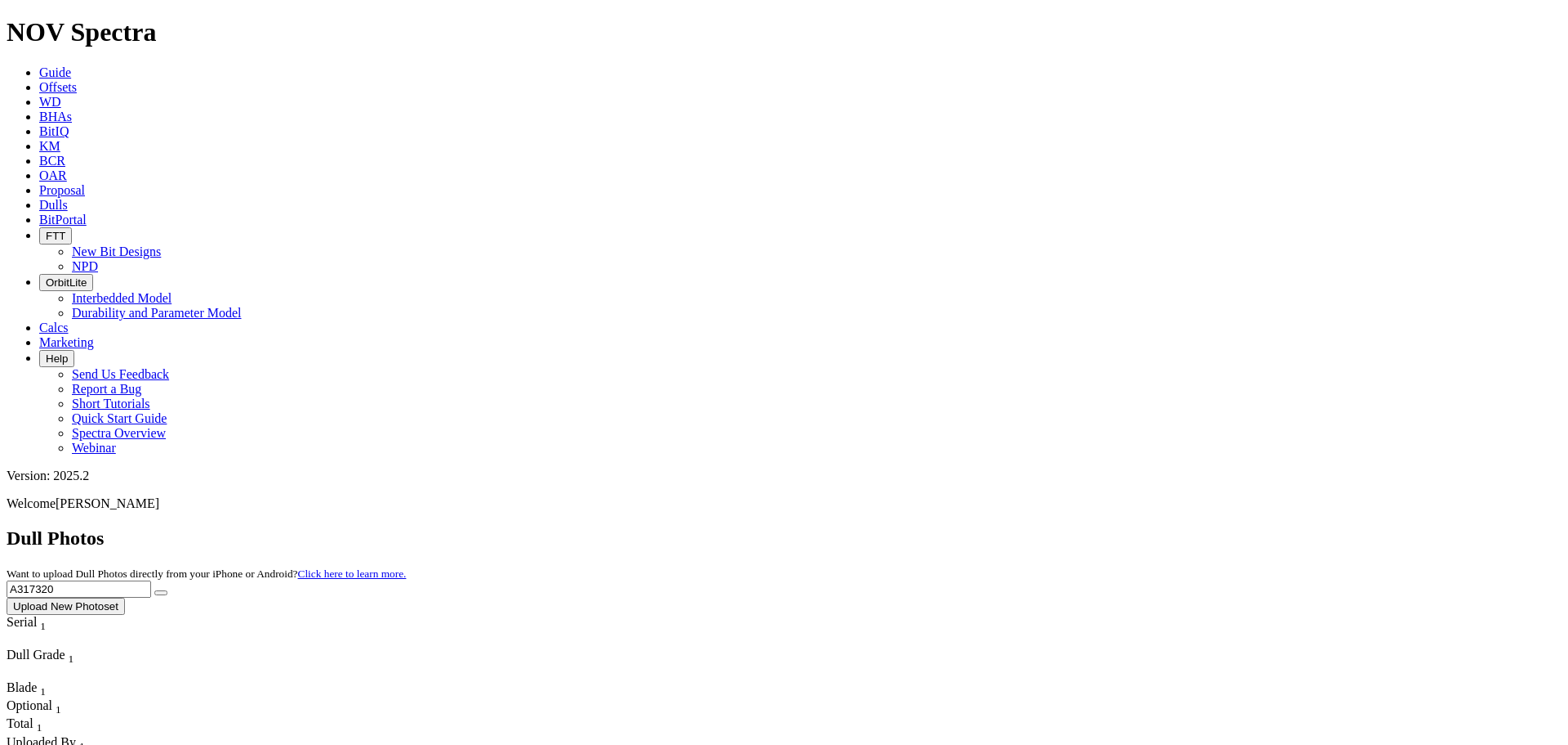
drag, startPoint x: 1244, startPoint y: 78, endPoint x: 1203, endPoint y: 73, distance: 41.3
click at [151, 581] on input "A317320" at bounding box center [78, 589] width 144 height 17
click at [154, 590] on button "submit" at bounding box center [161, 592] width 13 height 4
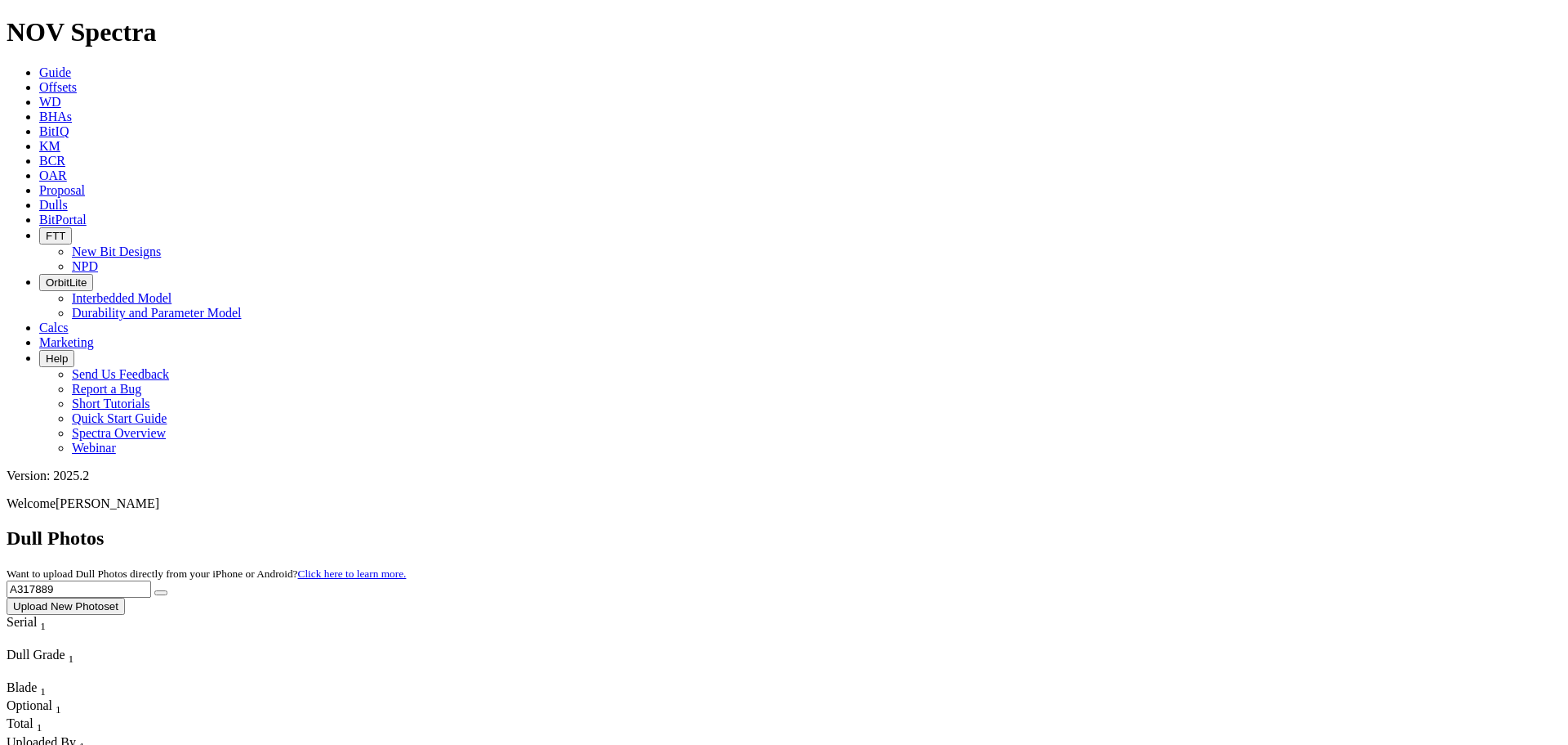
drag, startPoint x: 1249, startPoint y: 71, endPoint x: 1025, endPoint y: 53, distance: 224.7
click at [1032, 527] on div "Dull Photos Want to upload Dull Photos directly from your iPhone or Android? Cl…" at bounding box center [784, 570] width 1555 height 87
type input "A"
click at [154, 590] on button "submit" at bounding box center [161, 592] width 13 height 4
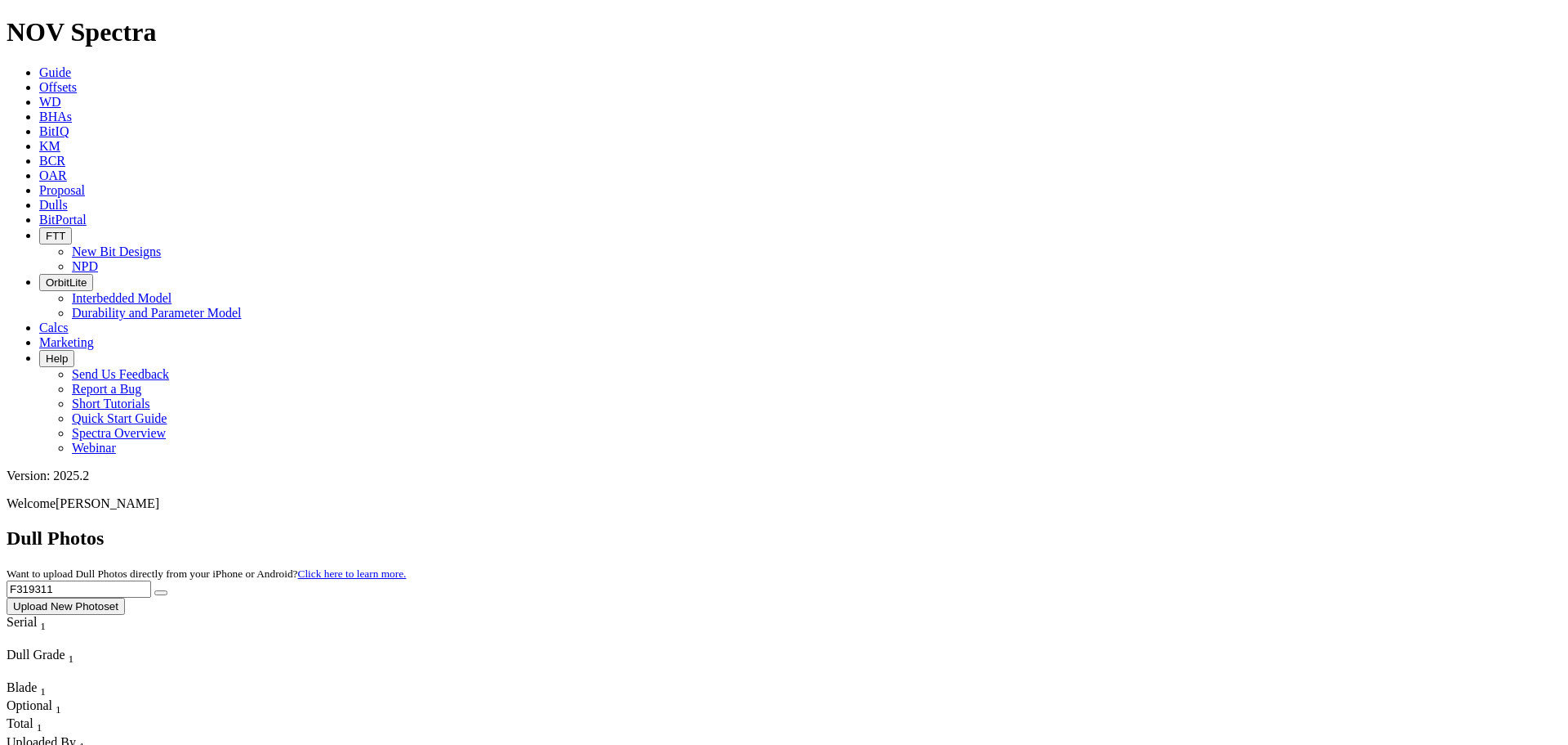
click at [151, 581] on input "F319311" at bounding box center [78, 589] width 144 height 17
click at [154, 590] on button "submit" at bounding box center [161, 592] width 13 height 4
drag, startPoint x: 1258, startPoint y: 72, endPoint x: 1067, endPoint y: 74, distance: 191.0
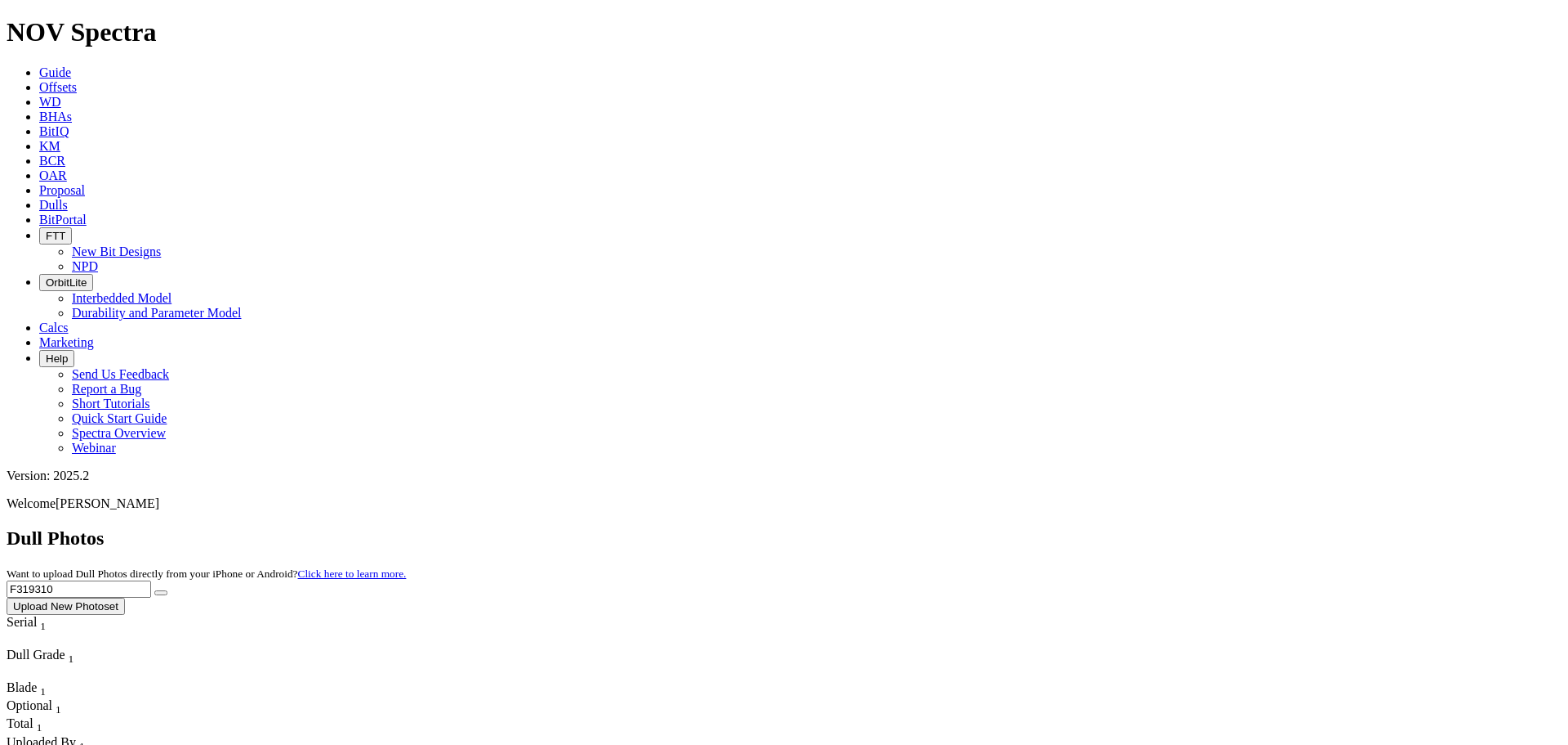
click at [1067, 527] on div "Dull Photos Want to upload Dull Photos directly from your iPhone or Android? Cl…" at bounding box center [784, 570] width 1555 height 87
click at [154, 590] on button "submit" at bounding box center [161, 592] width 13 height 4
drag, startPoint x: 1248, startPoint y: 73, endPoint x: 1094, endPoint y: 78, distance: 154.1
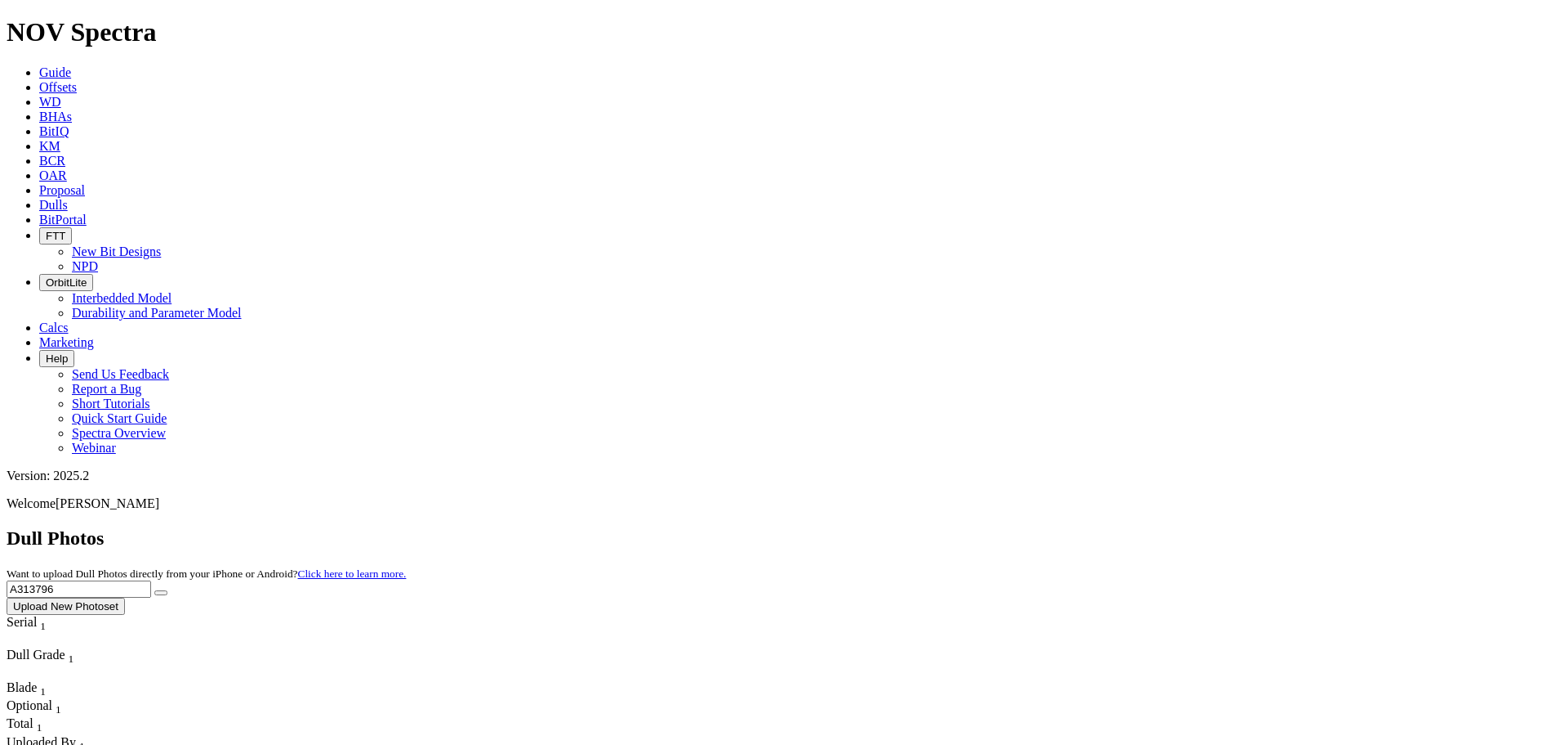
click at [1094, 527] on div "Dull Photos Want to upload Dull Photos directly from your iPhone or Android? Cl…" at bounding box center [784, 570] width 1555 height 87
click at [154, 590] on button "submit" at bounding box center [161, 592] width 13 height 4
click at [151, 581] on input "A317131" at bounding box center [78, 589] width 144 height 17
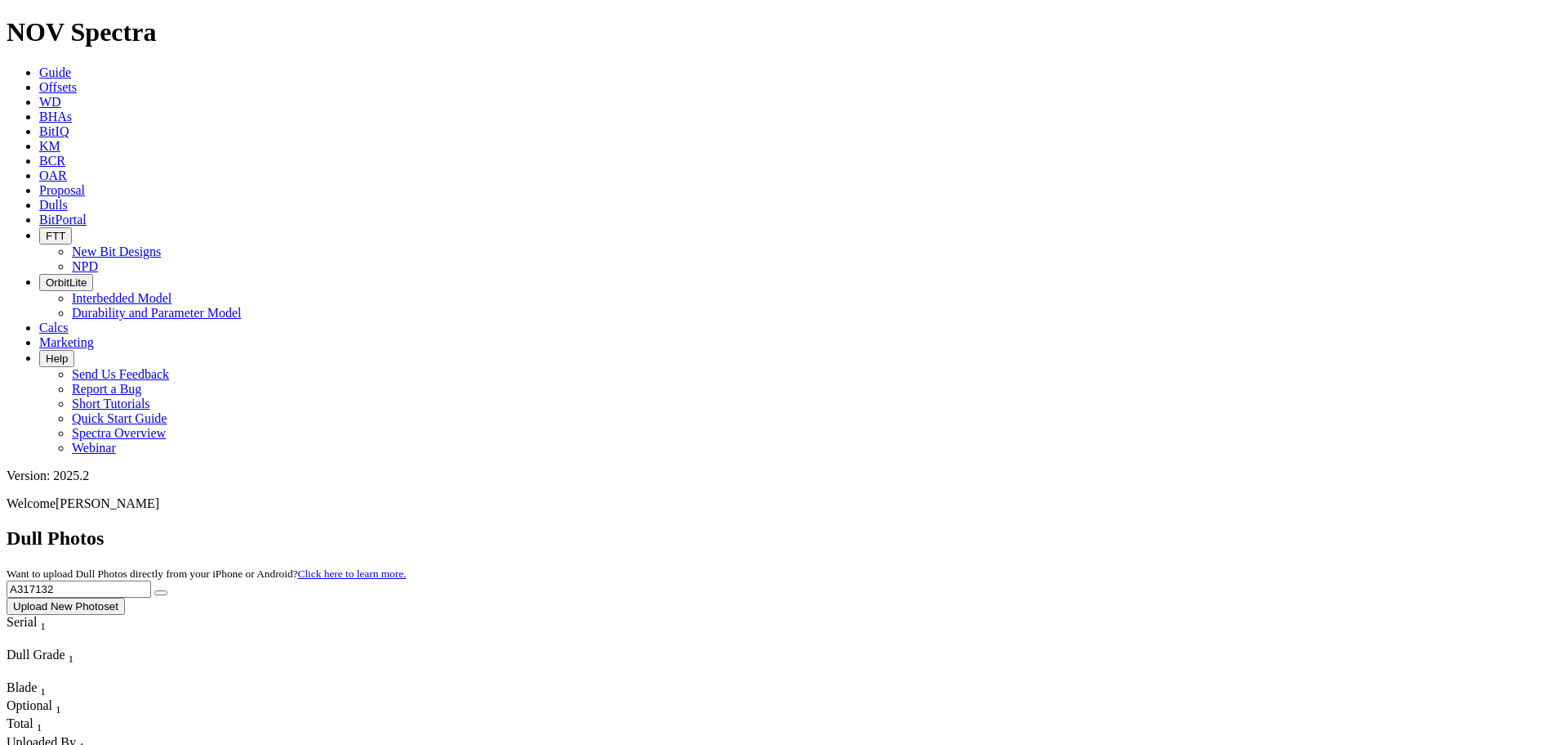
click at [154, 590] on button "submit" at bounding box center [161, 592] width 13 height 4
click at [151, 581] on input "A317132" at bounding box center [78, 589] width 144 height 17
click at [154, 590] on button "submit" at bounding box center [161, 592] width 13 height 4
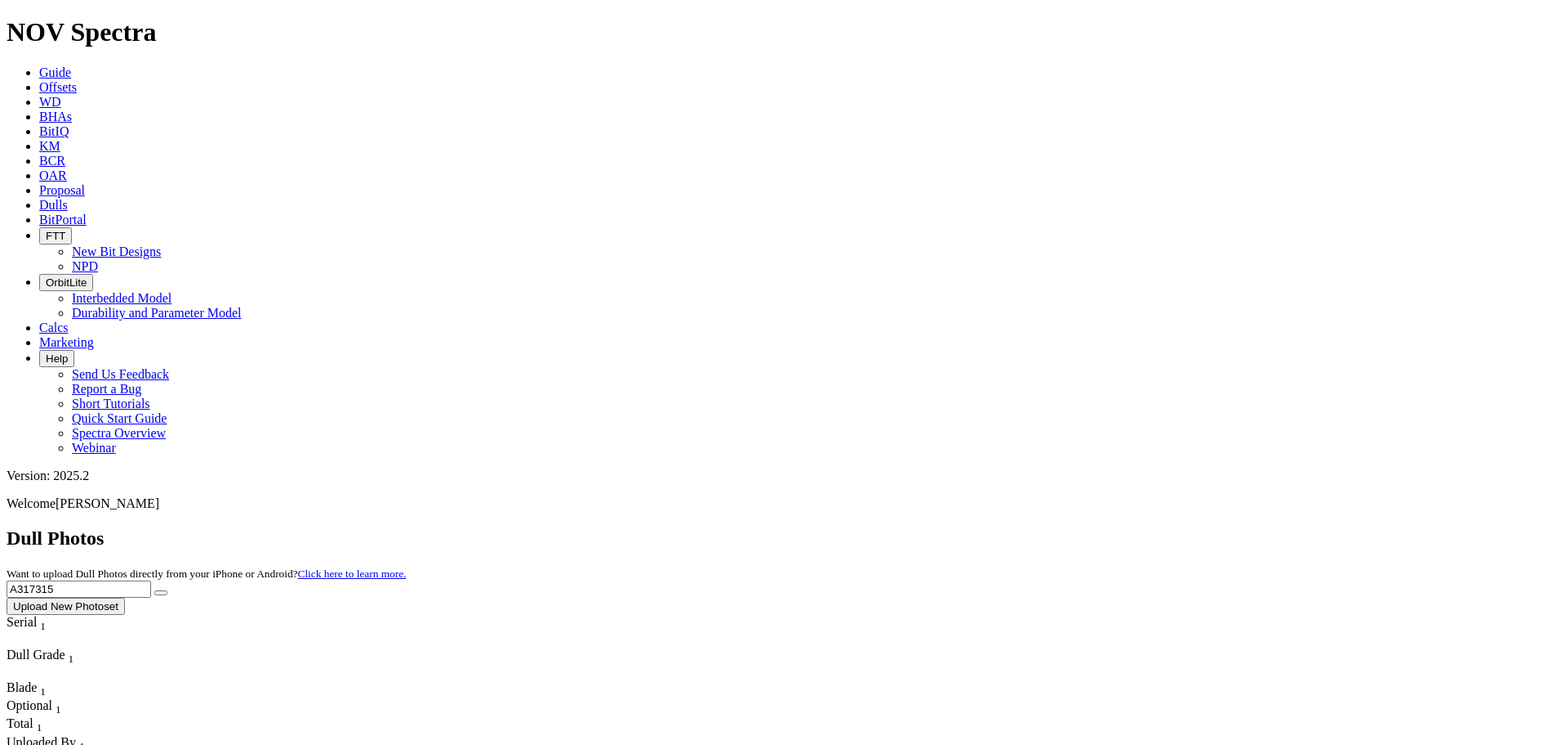
click at [151, 581] on input "A317315" at bounding box center [78, 589] width 144 height 17
click at [154, 590] on button "submit" at bounding box center [161, 592] width 13 height 4
click at [151, 581] on input "A317317" at bounding box center [78, 589] width 144 height 17
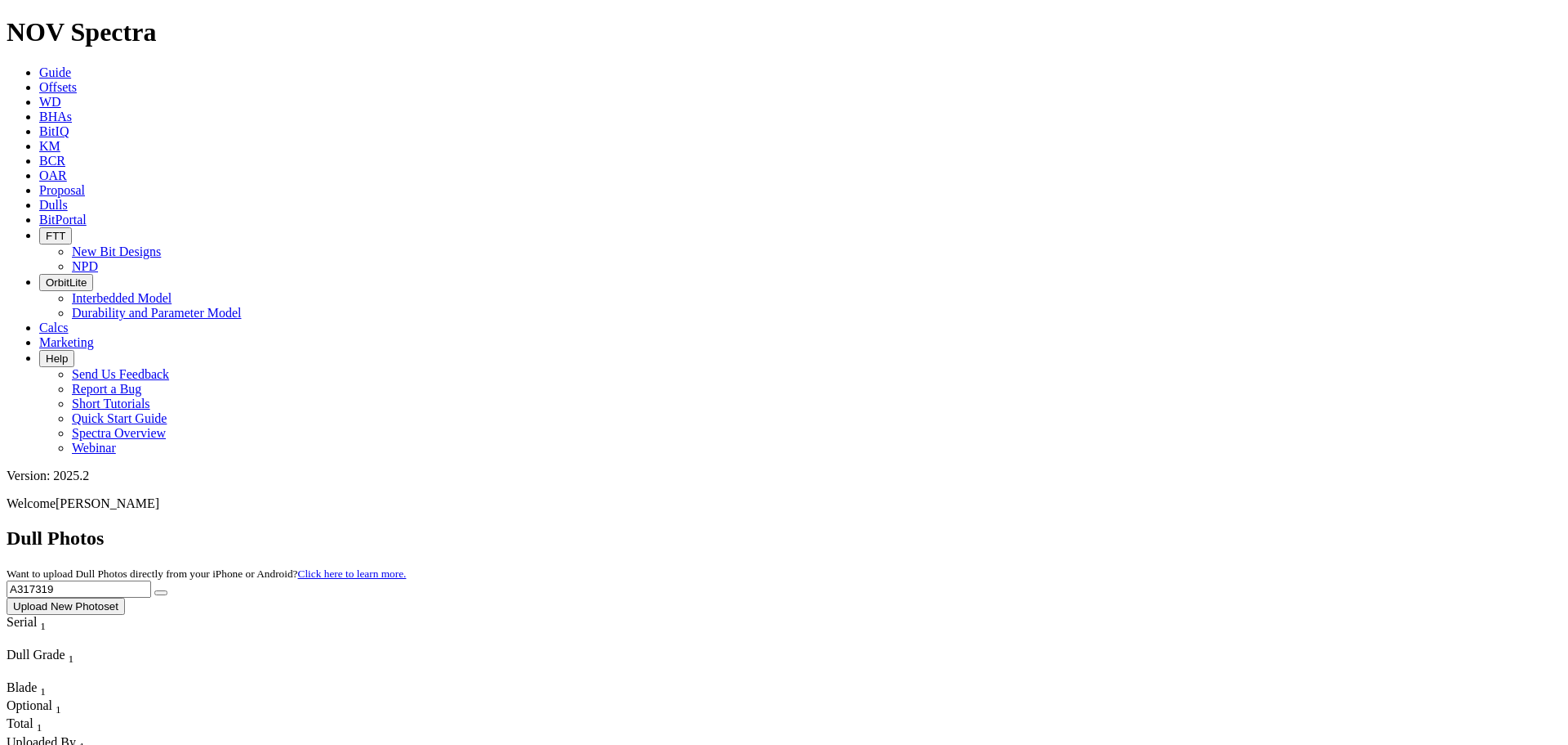
click at [154, 590] on button "submit" at bounding box center [161, 592] width 13 height 4
click at [151, 581] on input "A317319" at bounding box center [78, 589] width 144 height 17
click at [154, 590] on button "submit" at bounding box center [161, 592] width 13 height 4
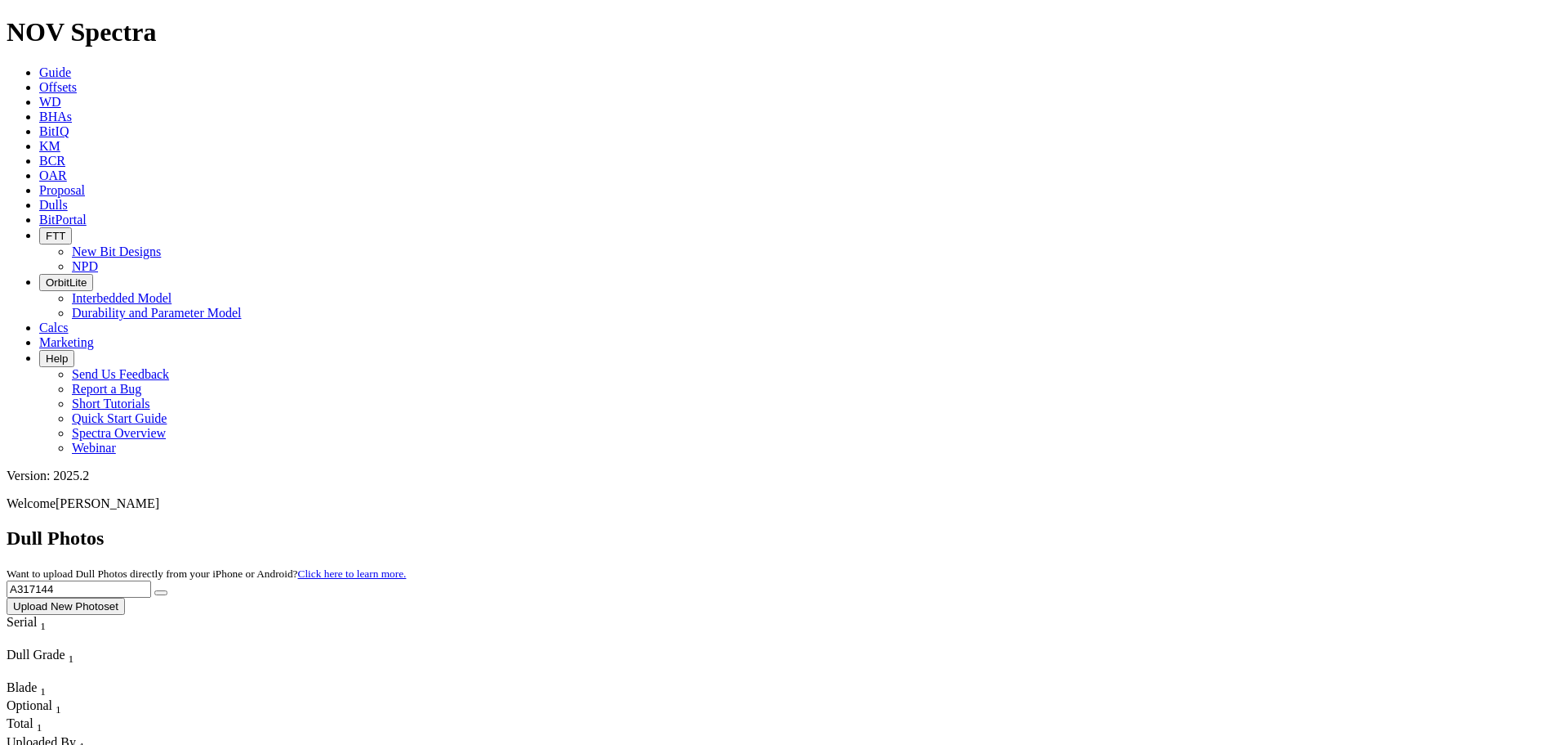
click at [151, 581] on input "A317144" at bounding box center [78, 589] width 144 height 17
click at [154, 590] on button "submit" at bounding box center [161, 592] width 13 height 4
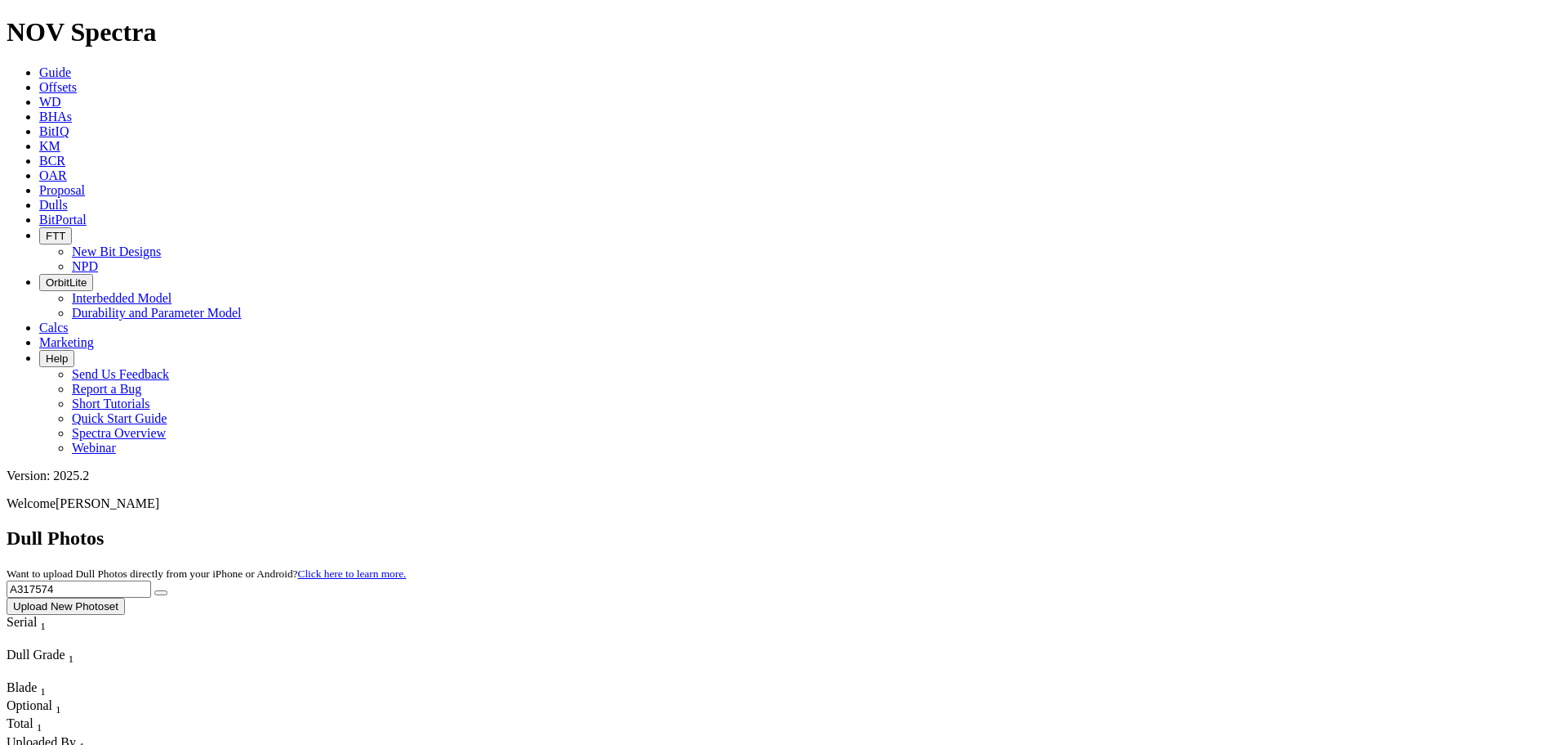
drag, startPoint x: 1226, startPoint y: 77, endPoint x: 1030, endPoint y: 33, distance: 200.9
click at [154, 590] on button "submit" at bounding box center [161, 592] width 13 height 4
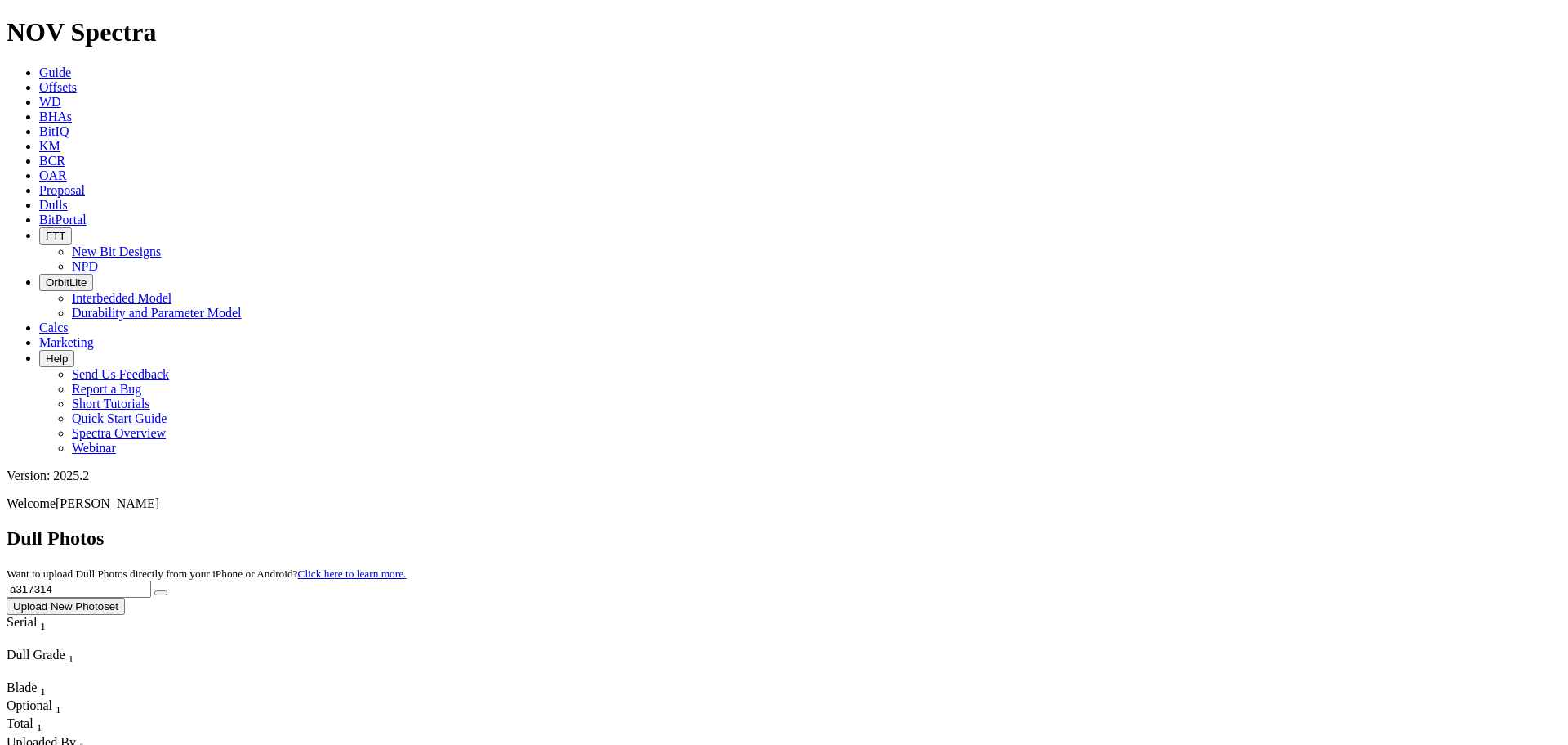
click at [151, 581] on input "a317314" at bounding box center [78, 589] width 144 height 17
click at [154, 590] on button "submit" at bounding box center [161, 592] width 13 height 4
click at [151, 581] on input "a317320" at bounding box center [78, 589] width 144 height 17
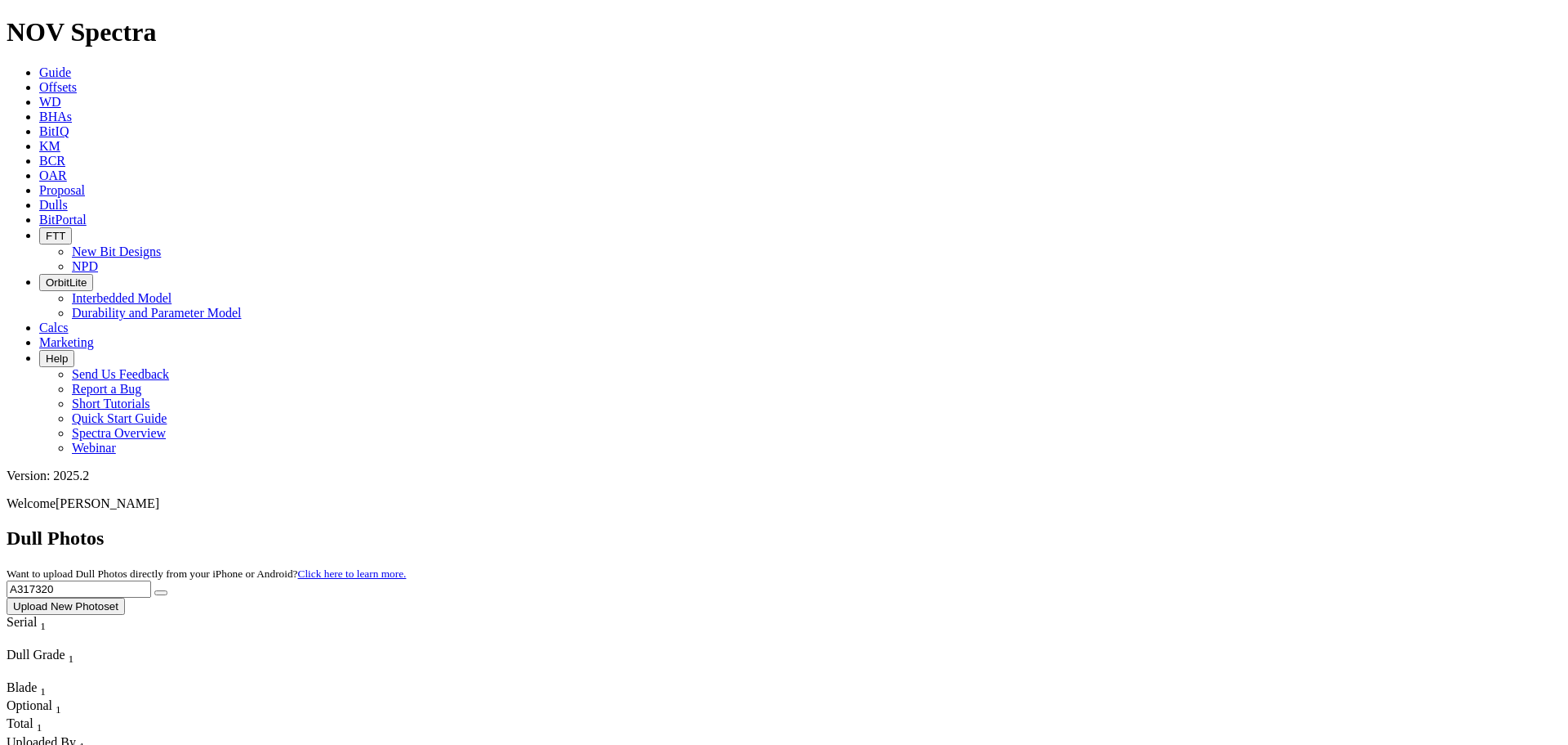
click at [168, 590] on button "submit" at bounding box center [161, 592] width 13 height 4
click at [151, 581] on input "A317320" at bounding box center [78, 589] width 144 height 17
click at [154, 590] on button "submit" at bounding box center [161, 592] width 13 height 4
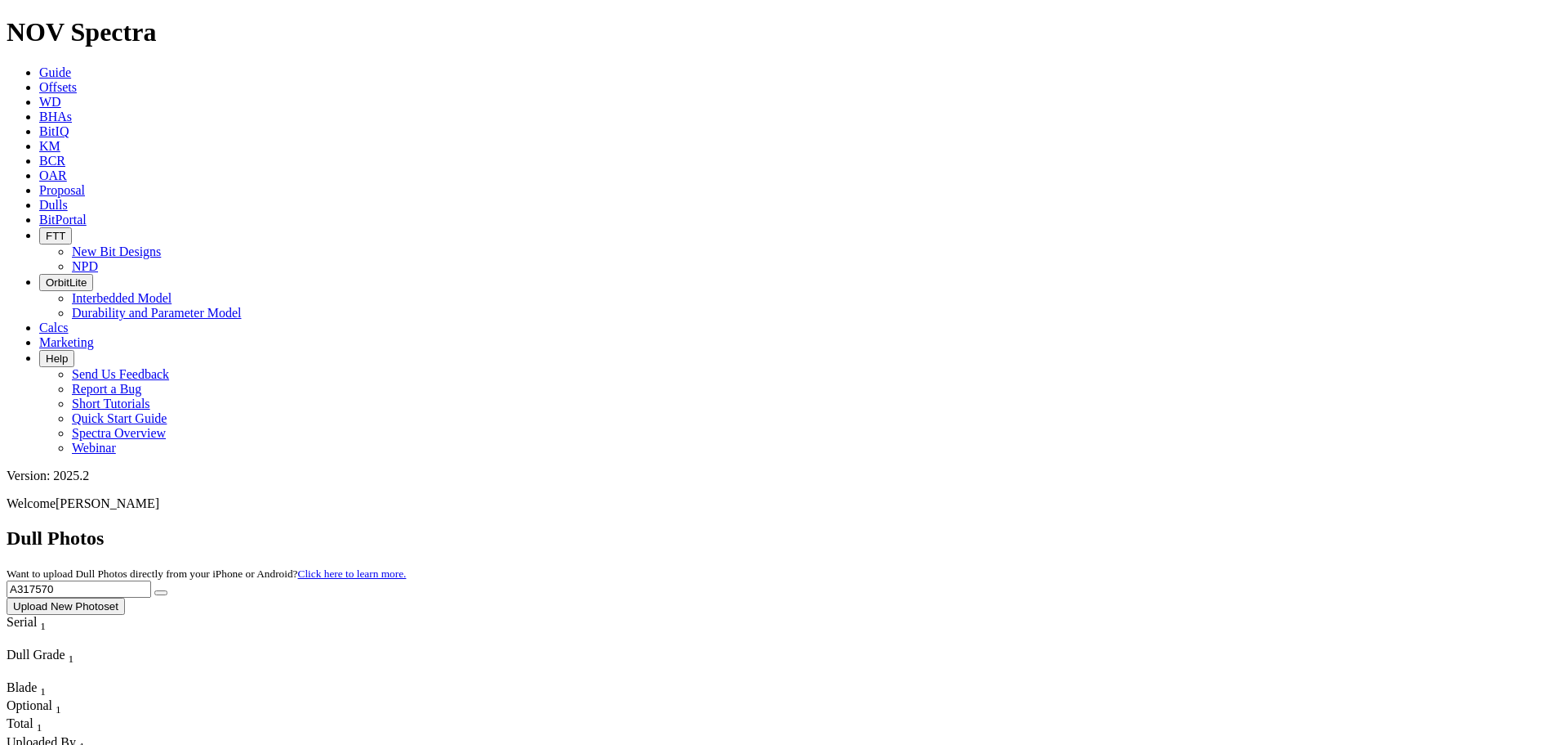
click at [1271, 527] on div "Dull Photos Want to upload Dull Photos directly from your iPhone or Android? Cl…" at bounding box center [784, 570] width 1555 height 87
click at [151, 581] on input "A317570" at bounding box center [78, 589] width 144 height 17
click at [151, 581] on input "A3175" at bounding box center [78, 589] width 144 height 17
click at [154, 590] on button "submit" at bounding box center [161, 592] width 13 height 4
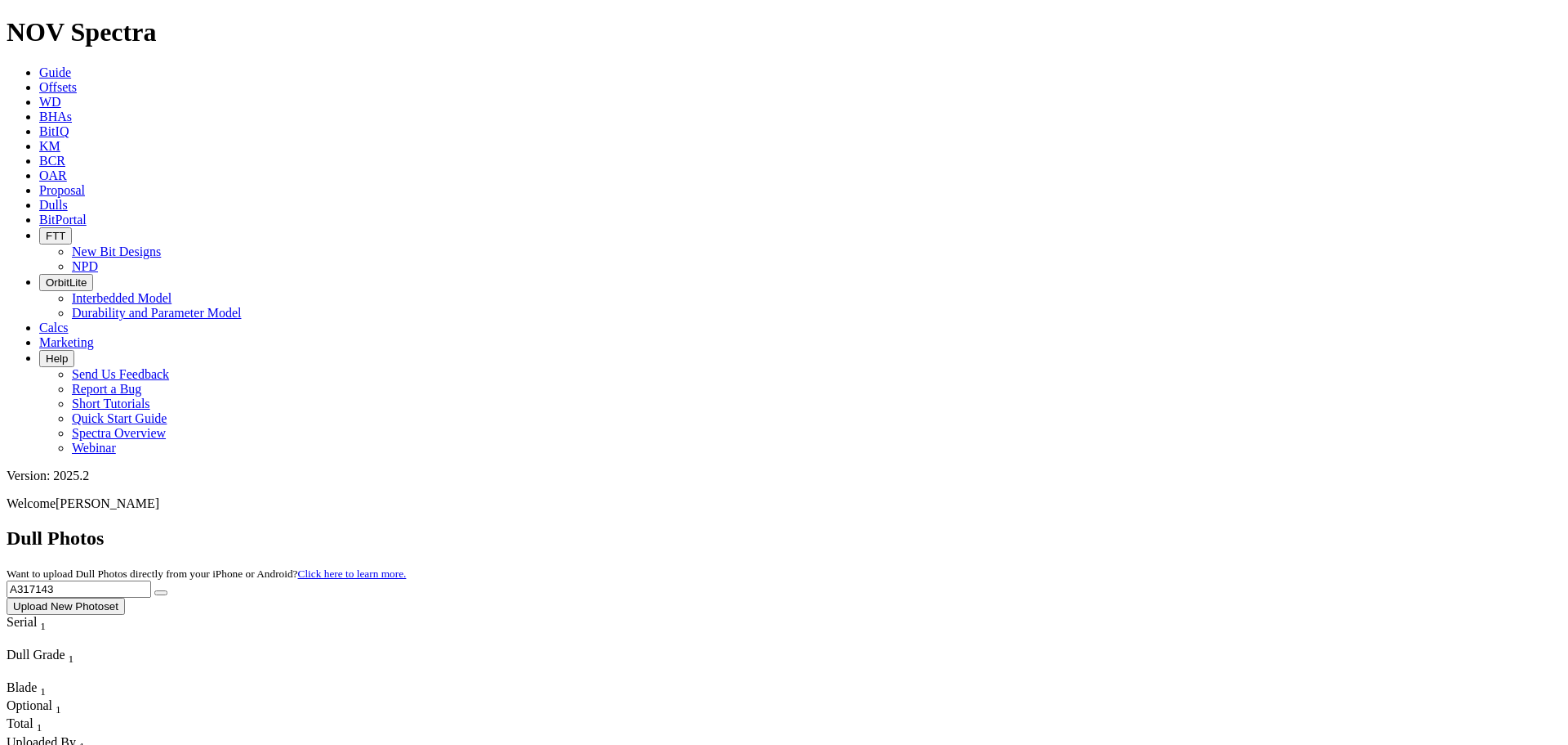
drag, startPoint x: 1266, startPoint y: 61, endPoint x: 1255, endPoint y: 66, distance: 12.1
click at [151, 581] on input "A317143" at bounding box center [78, 589] width 144 height 17
click at [154, 590] on button "submit" at bounding box center [161, 592] width 13 height 4
click at [151, 581] on input "A317321" at bounding box center [78, 589] width 144 height 17
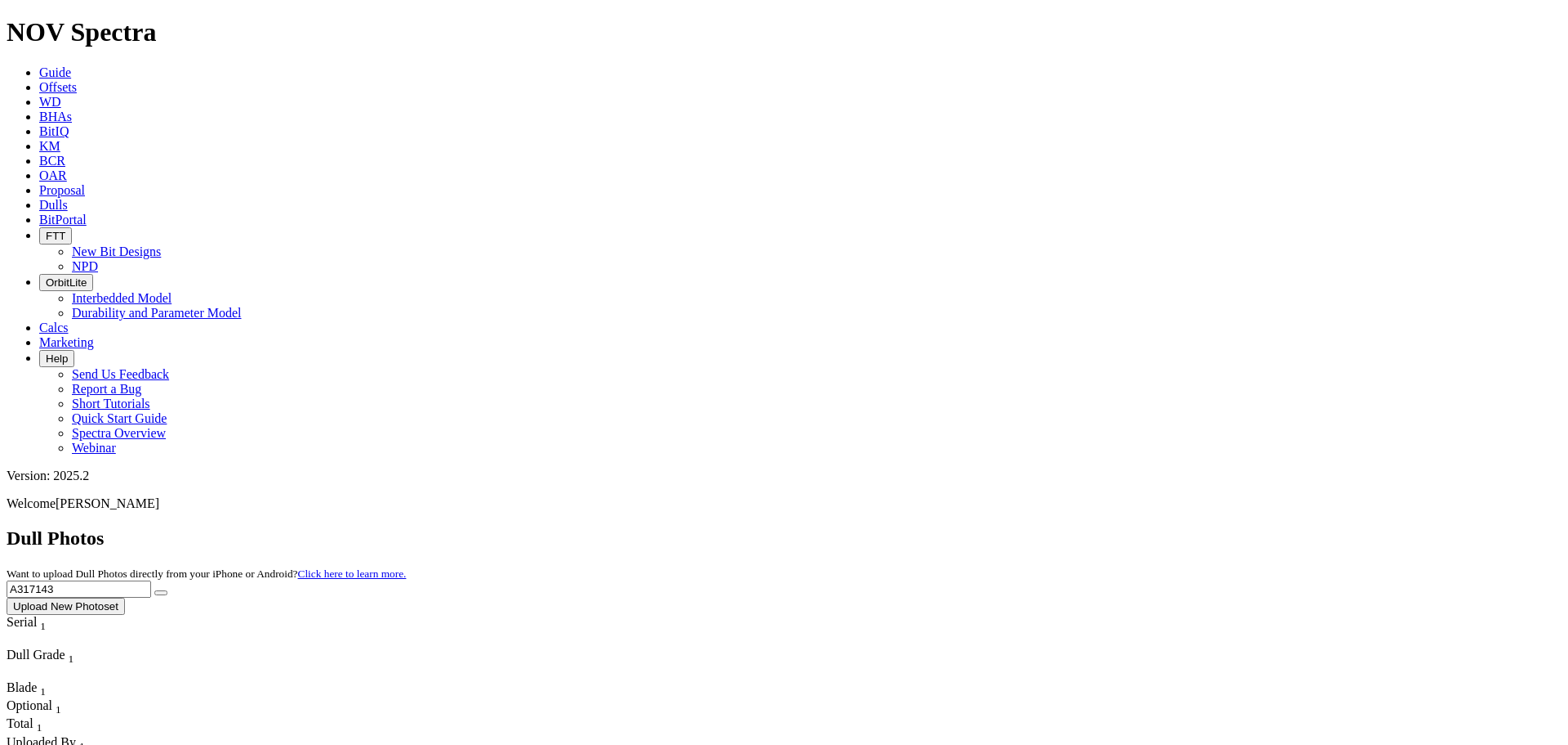
click at [154, 590] on button "submit" at bounding box center [161, 592] width 13 height 4
click at [151, 581] on input "A317143" at bounding box center [78, 589] width 144 height 17
click at [154, 590] on button "submit" at bounding box center [161, 592] width 13 height 4
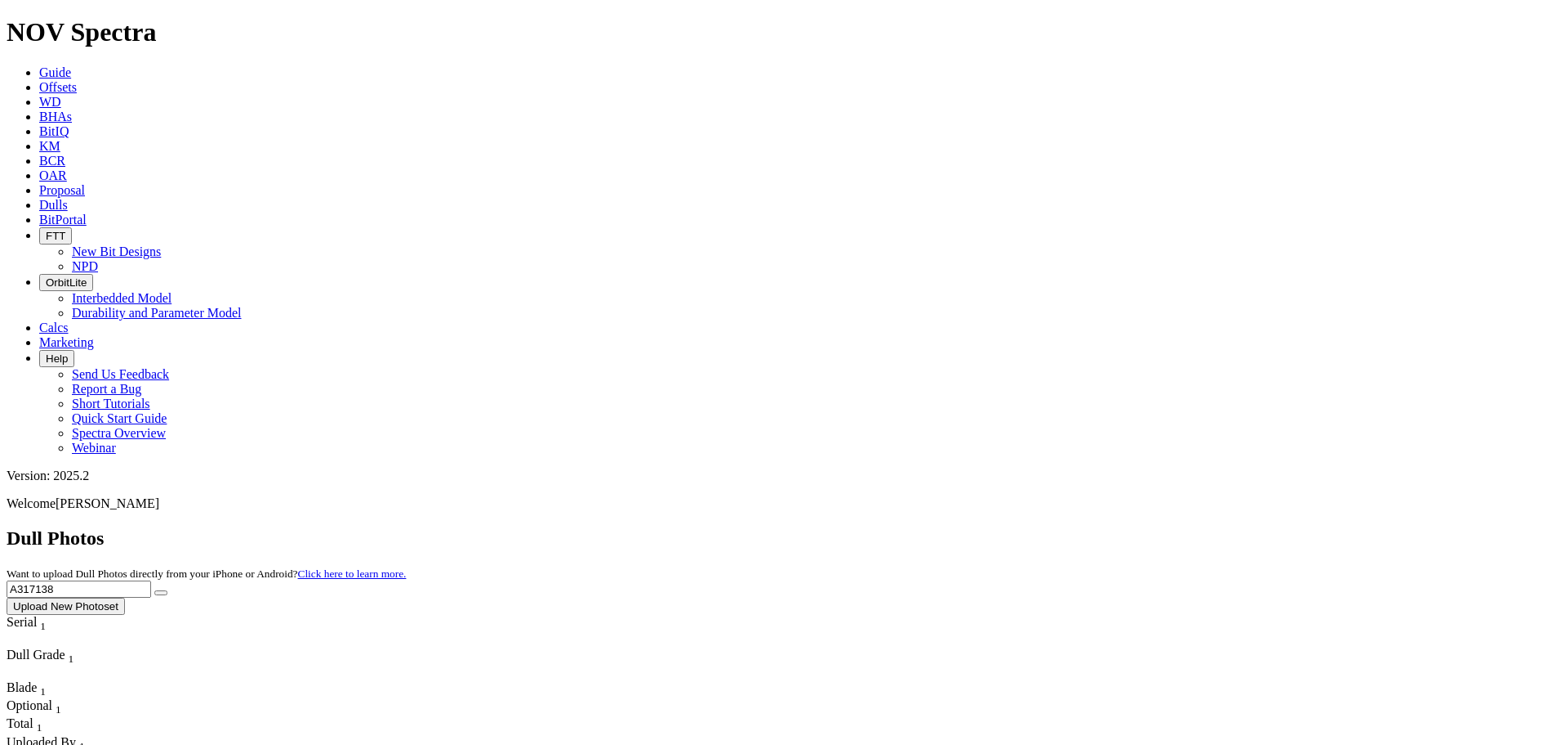
drag, startPoint x: 1282, startPoint y: 70, endPoint x: 1044, endPoint y: 57, distance: 238.4
click at [1044, 527] on div "Dull Photos Want to upload Dull Photos directly from your iPhone or Android? Cl…" at bounding box center [784, 570] width 1555 height 87
click at [154, 590] on button "submit" at bounding box center [161, 592] width 13 height 4
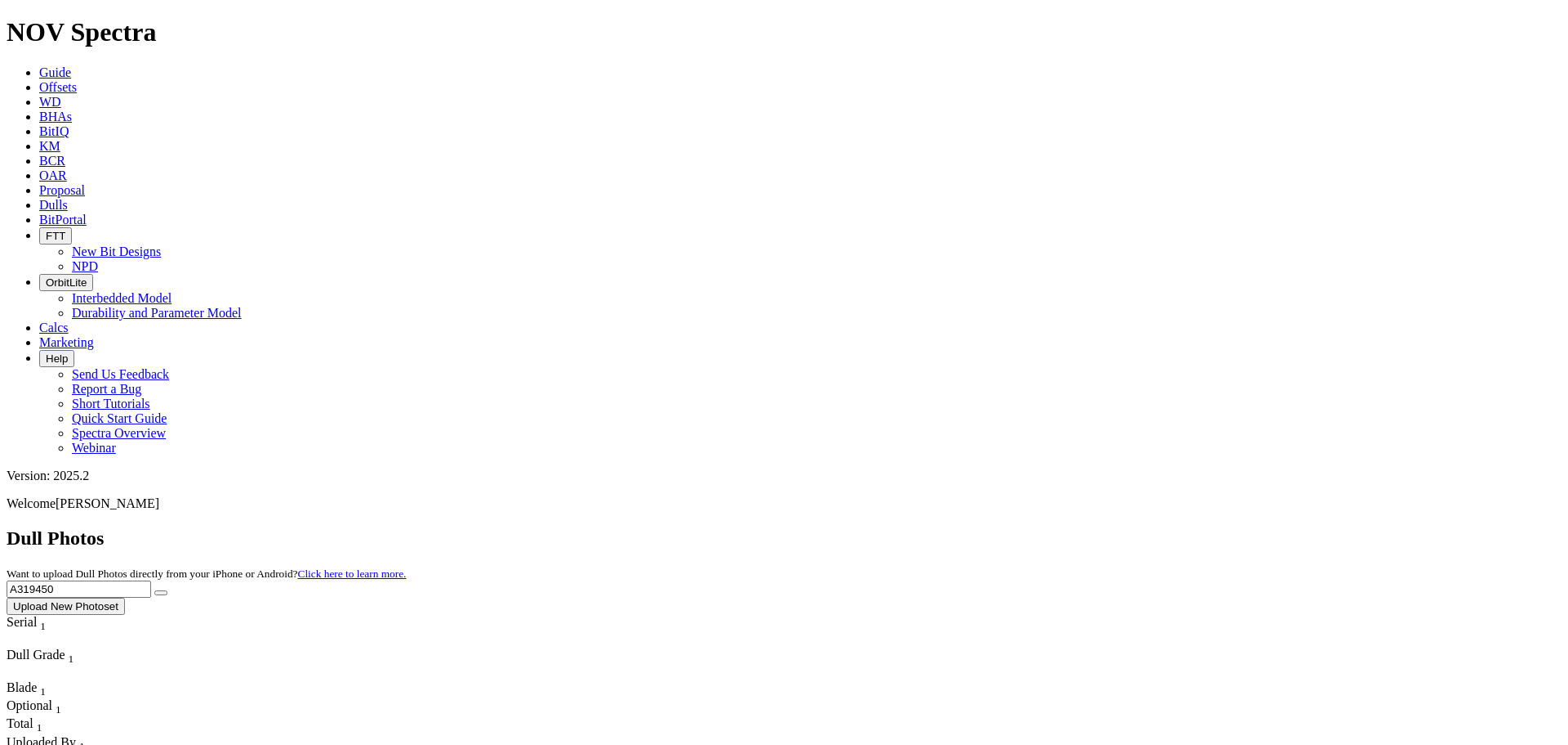
drag, startPoint x: 1266, startPoint y: 82, endPoint x: 1213, endPoint y: 71, distance: 54.1
click at [151, 581] on input "A319450" at bounding box center [78, 589] width 144 height 17
click at [154, 590] on button "submit" at bounding box center [161, 592] width 13 height 4
click at [151, 581] on input "A319438" at bounding box center [78, 589] width 144 height 17
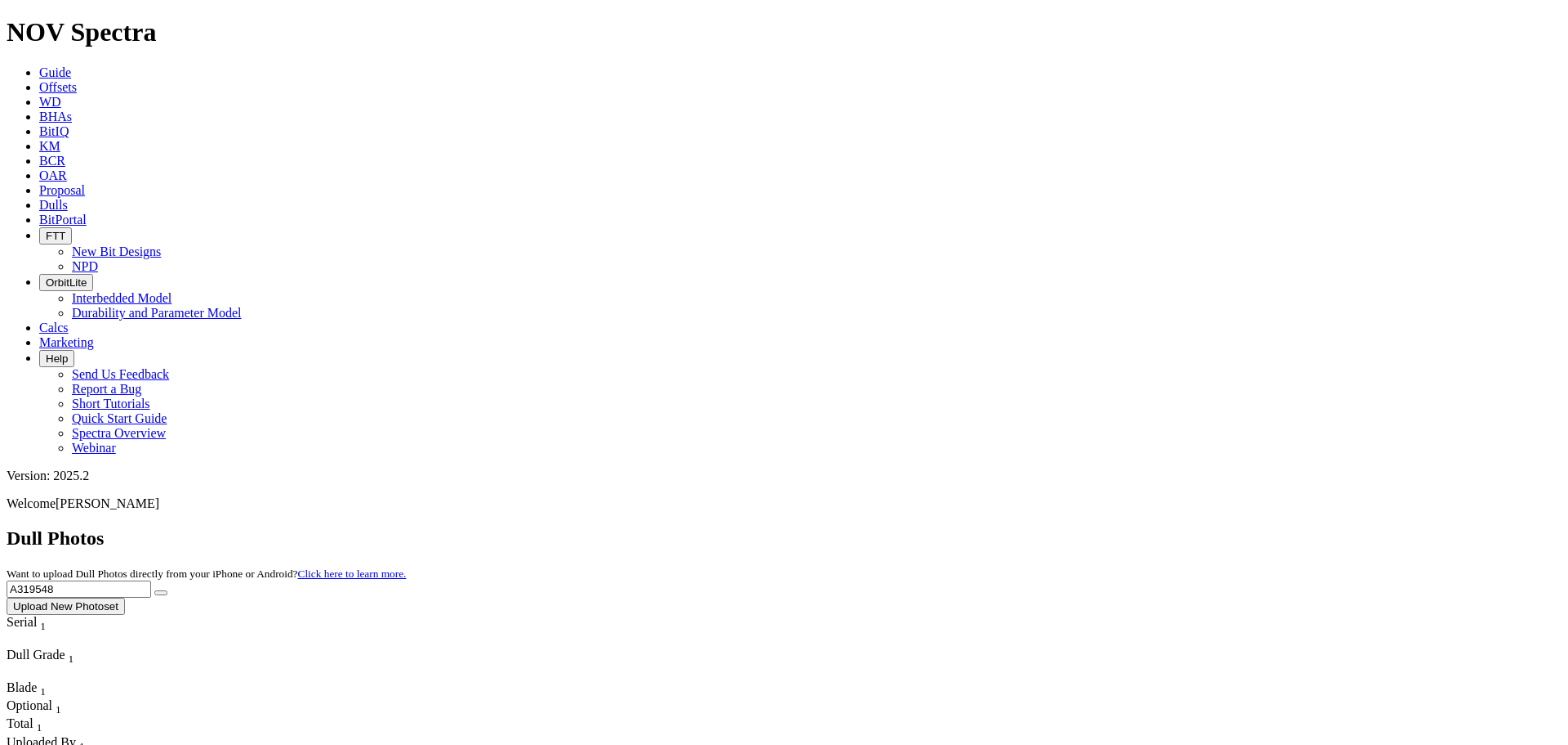
click at [154, 590] on button "submit" at bounding box center [161, 592] width 13 height 4
click at [151, 581] on input "A319548" at bounding box center [78, 589] width 144 height 17
click at [154, 590] on button "submit" at bounding box center [161, 592] width 13 height 4
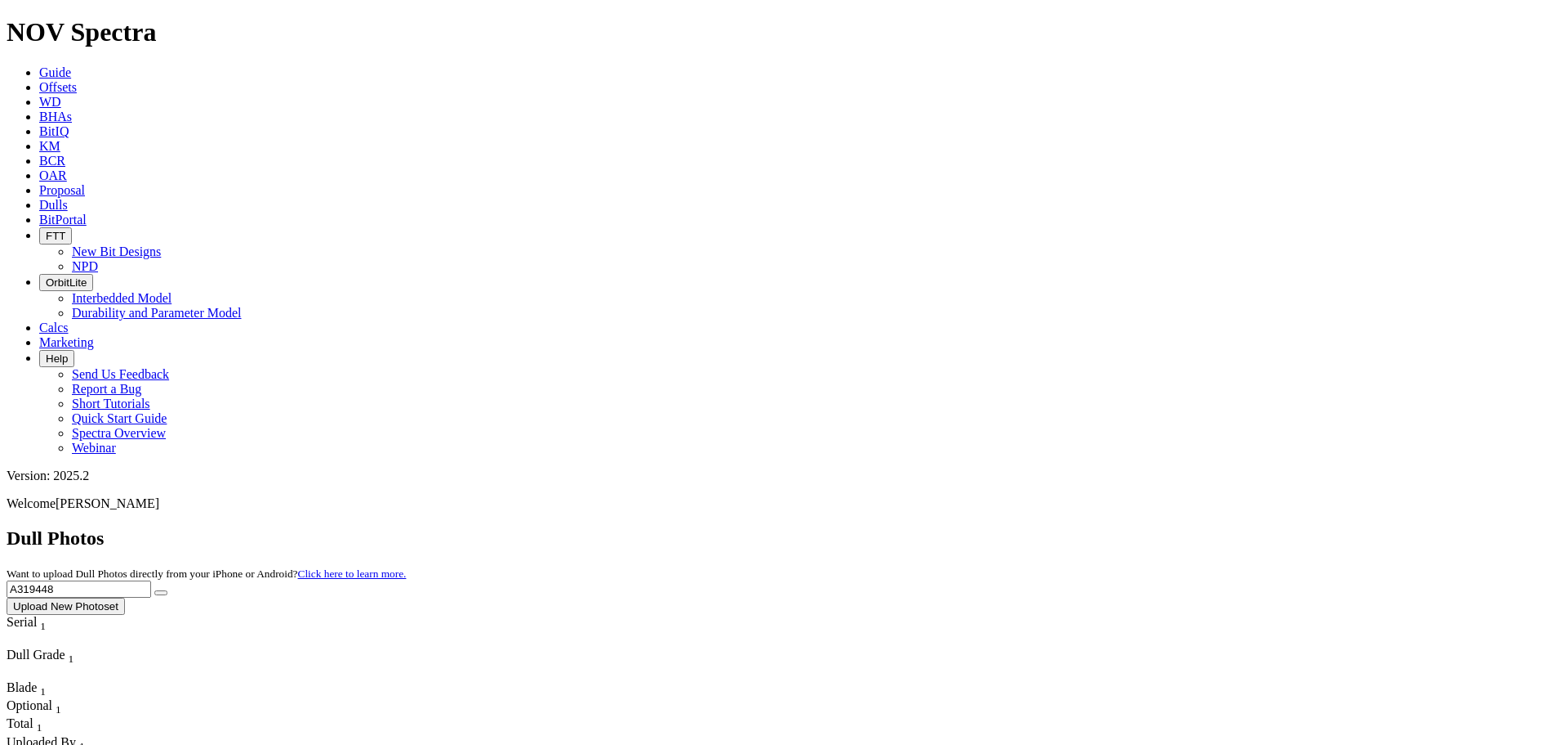
drag, startPoint x: 1246, startPoint y: 78, endPoint x: 1104, endPoint y: 53, distance: 144.2
click at [1109, 527] on div "Dull Photos Want to upload Dull Photos directly from your iPhone or Android? Cl…" at bounding box center [784, 570] width 1555 height 87
click at [154, 590] on button "submit" at bounding box center [161, 592] width 13 height 4
drag, startPoint x: 1264, startPoint y: 87, endPoint x: 1100, endPoint y: 75, distance: 164.4
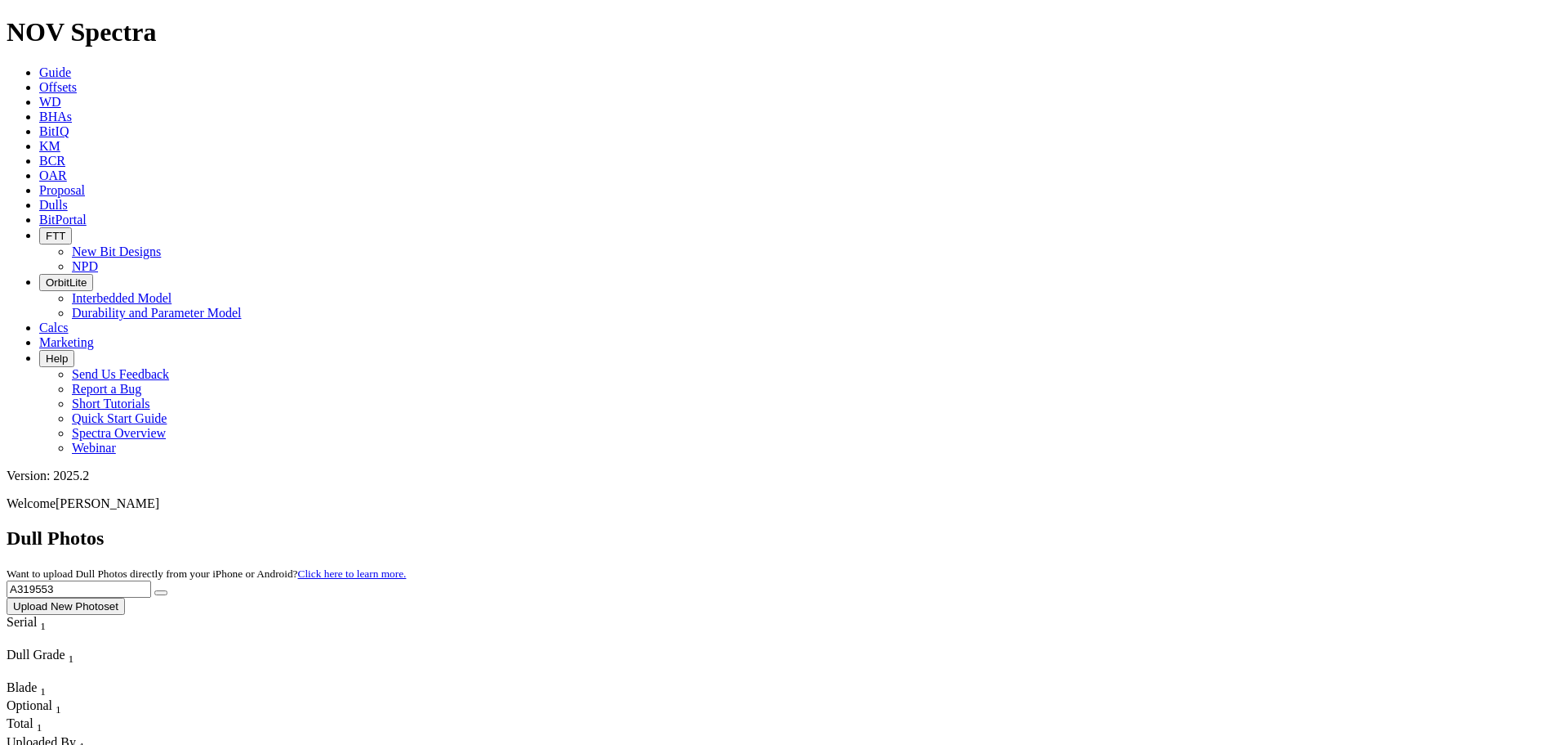
click at [1100, 527] on div "Dull Photos Want to upload Dull Photos directly from your iPhone or Android? Cl…" at bounding box center [784, 570] width 1555 height 87
type input "A319440"
click at [154, 590] on button "submit" at bounding box center [161, 592] width 13 height 4
drag, startPoint x: 1259, startPoint y: 67, endPoint x: 1087, endPoint y: 59, distance: 172.2
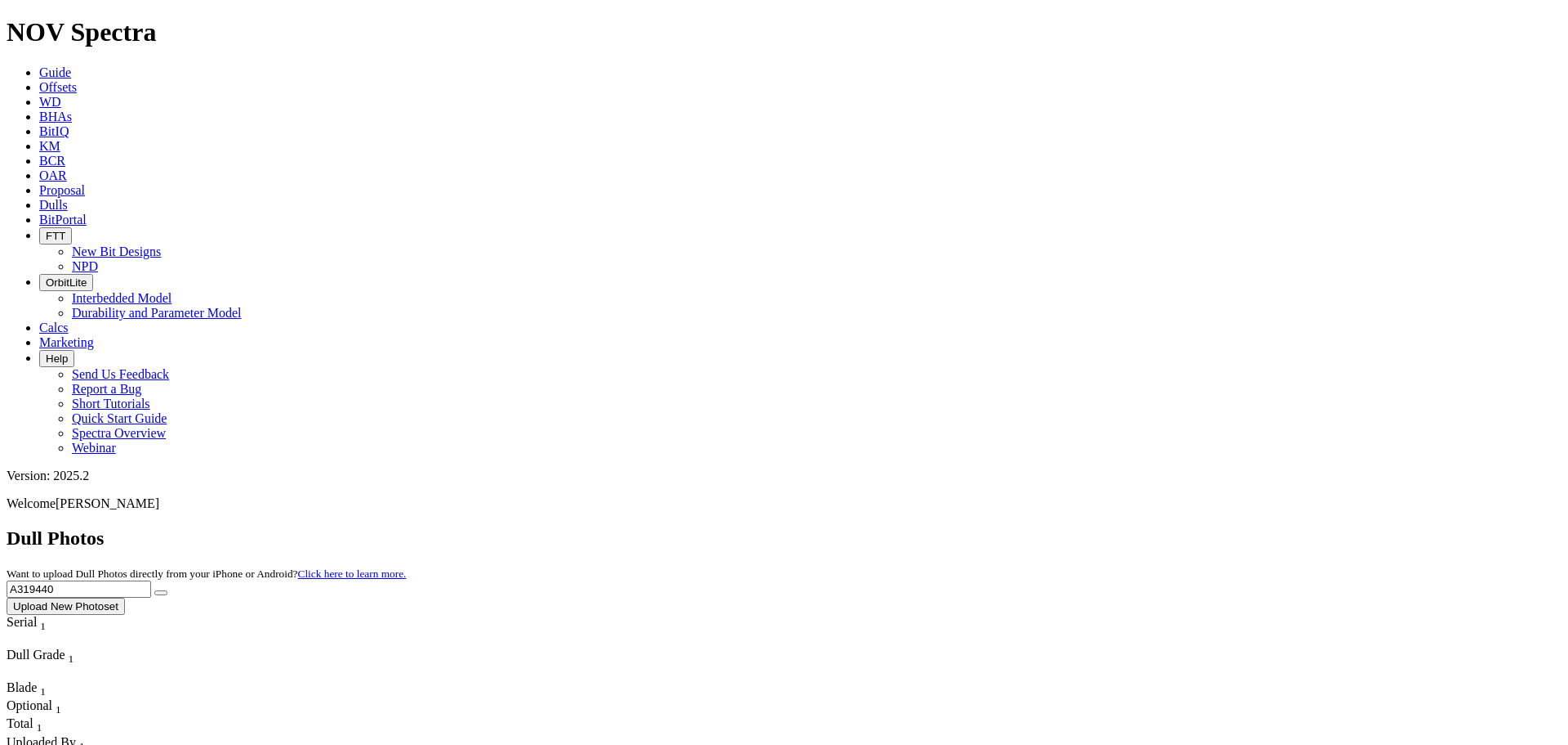
click at [1087, 527] on div "Dull Photos Want to upload Dull Photos directly from your iPhone or Android? Cl…" at bounding box center [784, 570] width 1555 height 87
click at [154, 590] on button "submit" at bounding box center [161, 592] width 13 height 4
drag, startPoint x: 1237, startPoint y: 61, endPoint x: 1199, endPoint y: 78, distance: 41.6
click at [151, 581] on input "A317888" at bounding box center [78, 589] width 144 height 17
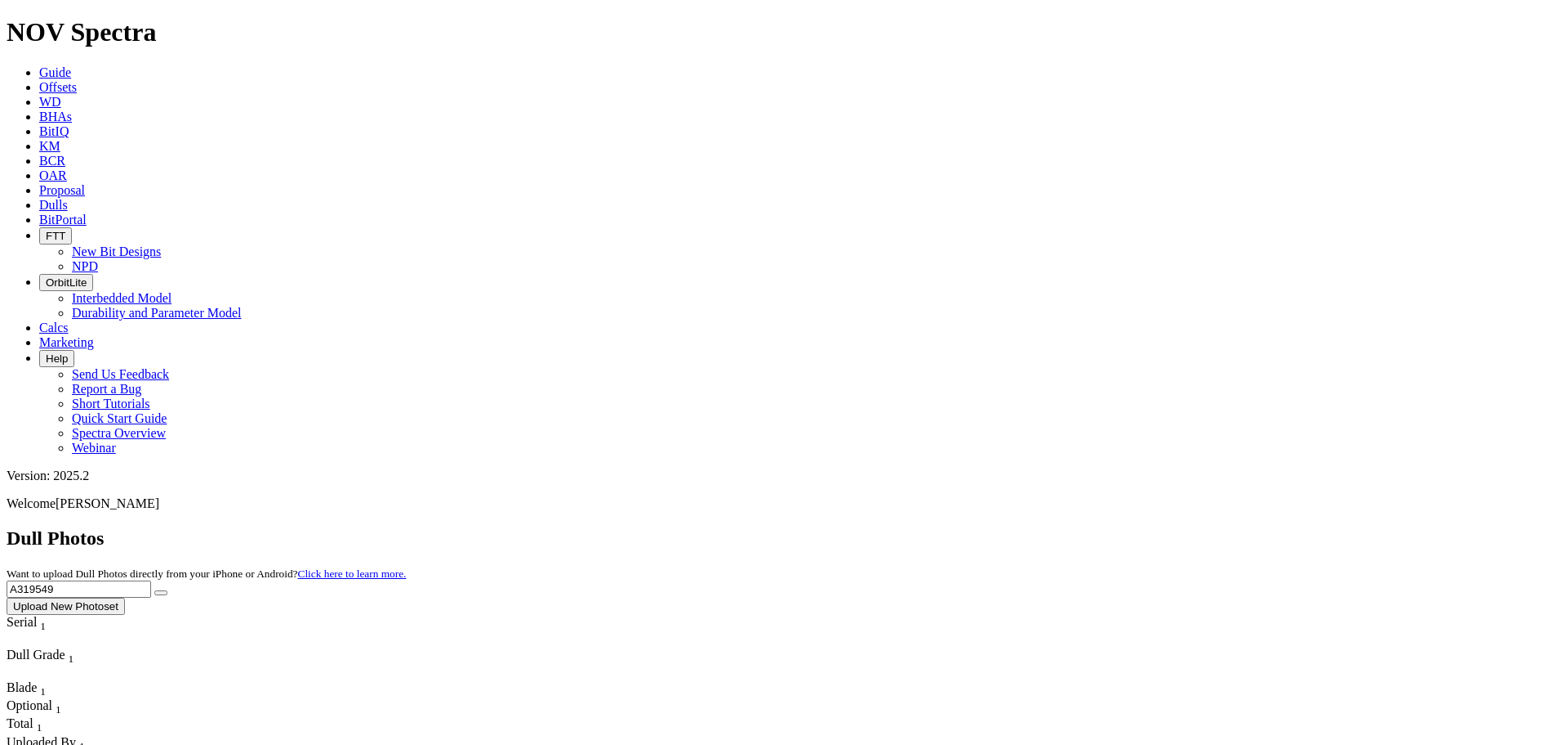
click at [154, 590] on button "submit" at bounding box center [161, 592] width 13 height 4
drag, startPoint x: 1252, startPoint y: 75, endPoint x: 1058, endPoint y: 83, distance: 194.2
click at [1058, 527] on div "Dull Photos Want to upload Dull Photos directly from your iPhone or Android? Cl…" at bounding box center [784, 570] width 1555 height 87
click at [154, 590] on button "submit" at bounding box center [161, 592] width 13 height 4
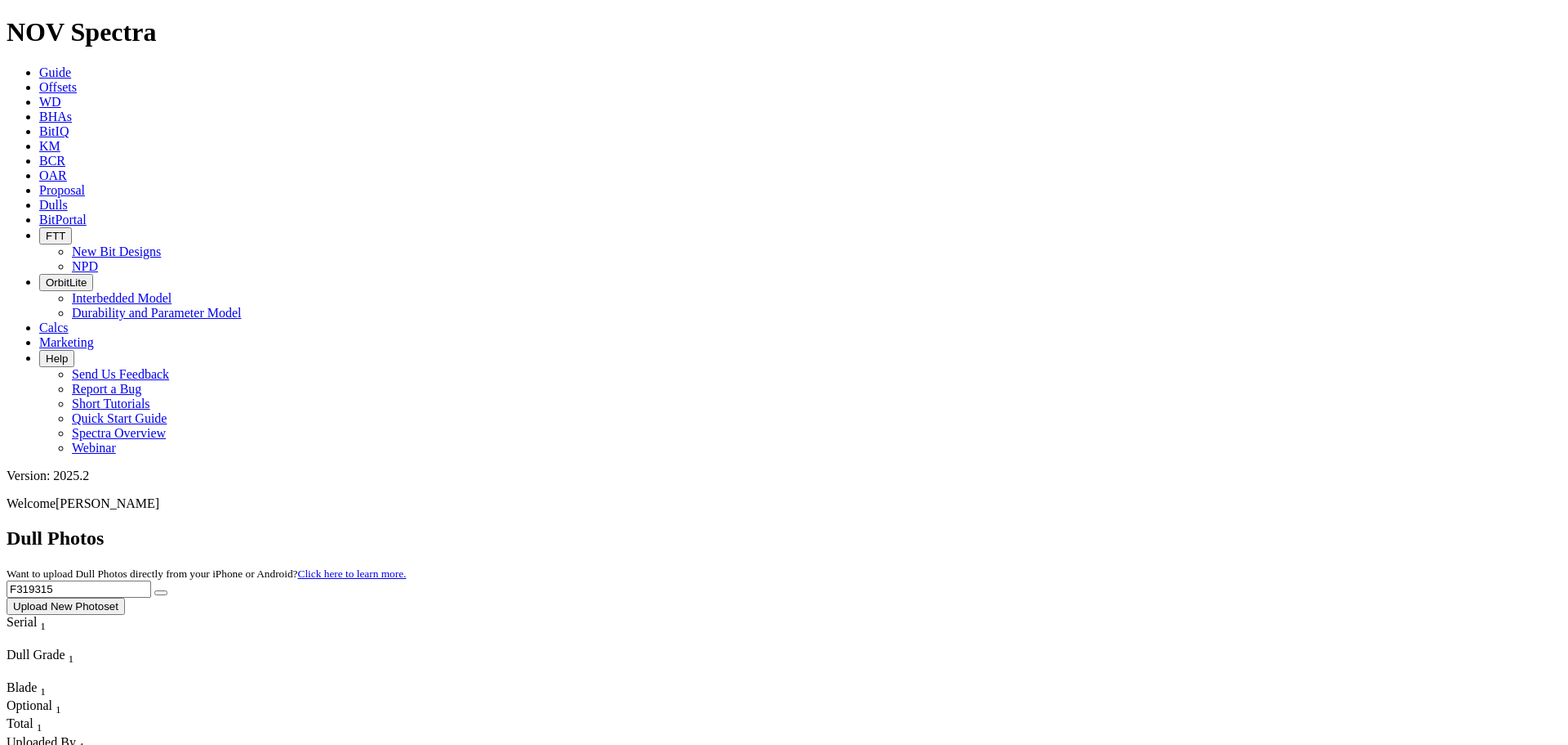
drag, startPoint x: 1249, startPoint y: 79, endPoint x: 1085, endPoint y: 74, distance: 164.1
click at [1085, 527] on div "Dull Photos Want to upload Dull Photos directly from your iPhone or Android? Cl…" at bounding box center [784, 570] width 1555 height 87
click at [154, 590] on button "submit" at bounding box center [161, 592] width 13 height 4
click at [151, 581] on input "A320368" at bounding box center [78, 589] width 144 height 17
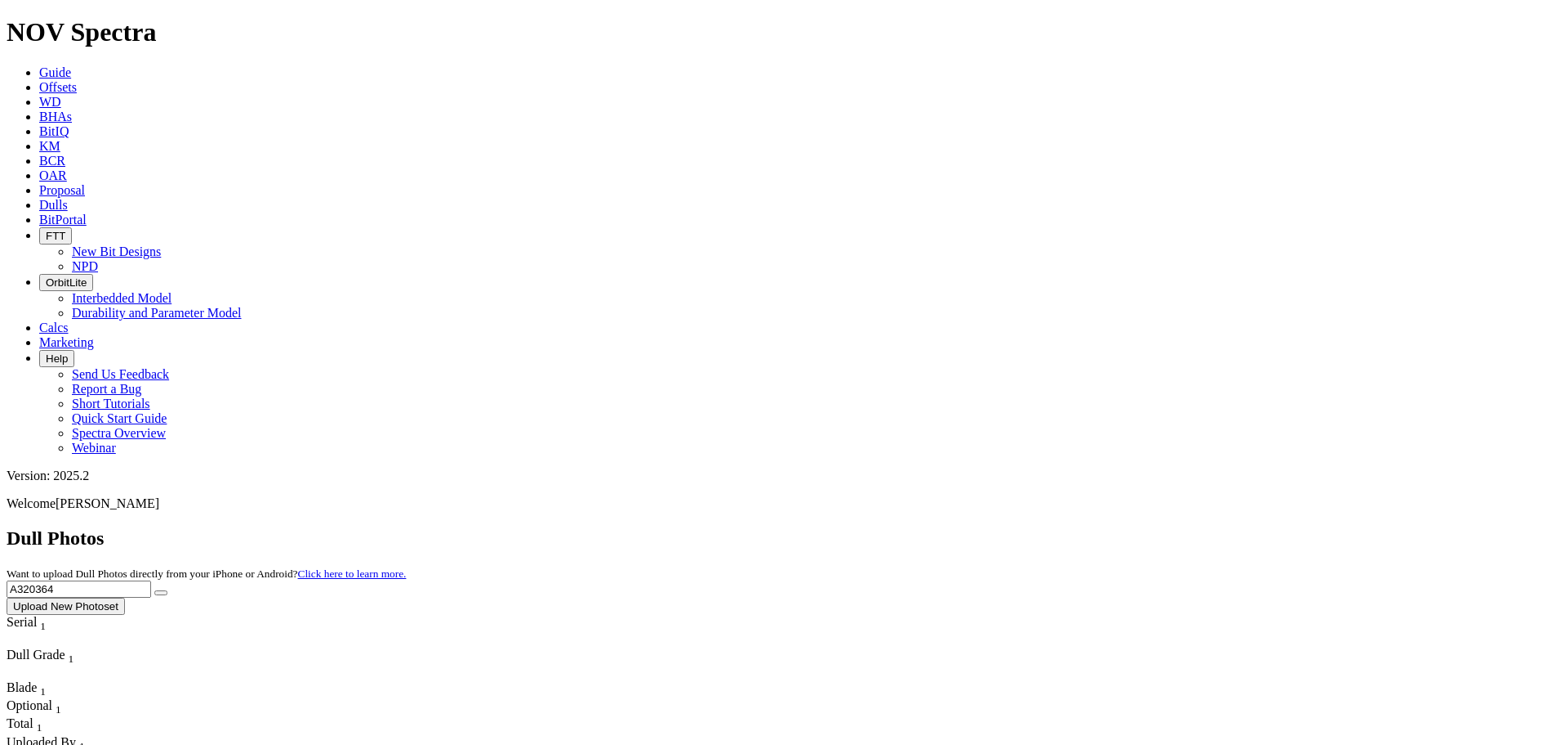
click at [154, 590] on button "submit" at bounding box center [161, 592] width 13 height 4
drag, startPoint x: 1286, startPoint y: 81, endPoint x: 1180, endPoint y: 70, distance: 106.6
click at [151, 581] on input "A320364" at bounding box center [78, 589] width 144 height 17
click at [154, 590] on button "submit" at bounding box center [161, 592] width 13 height 4
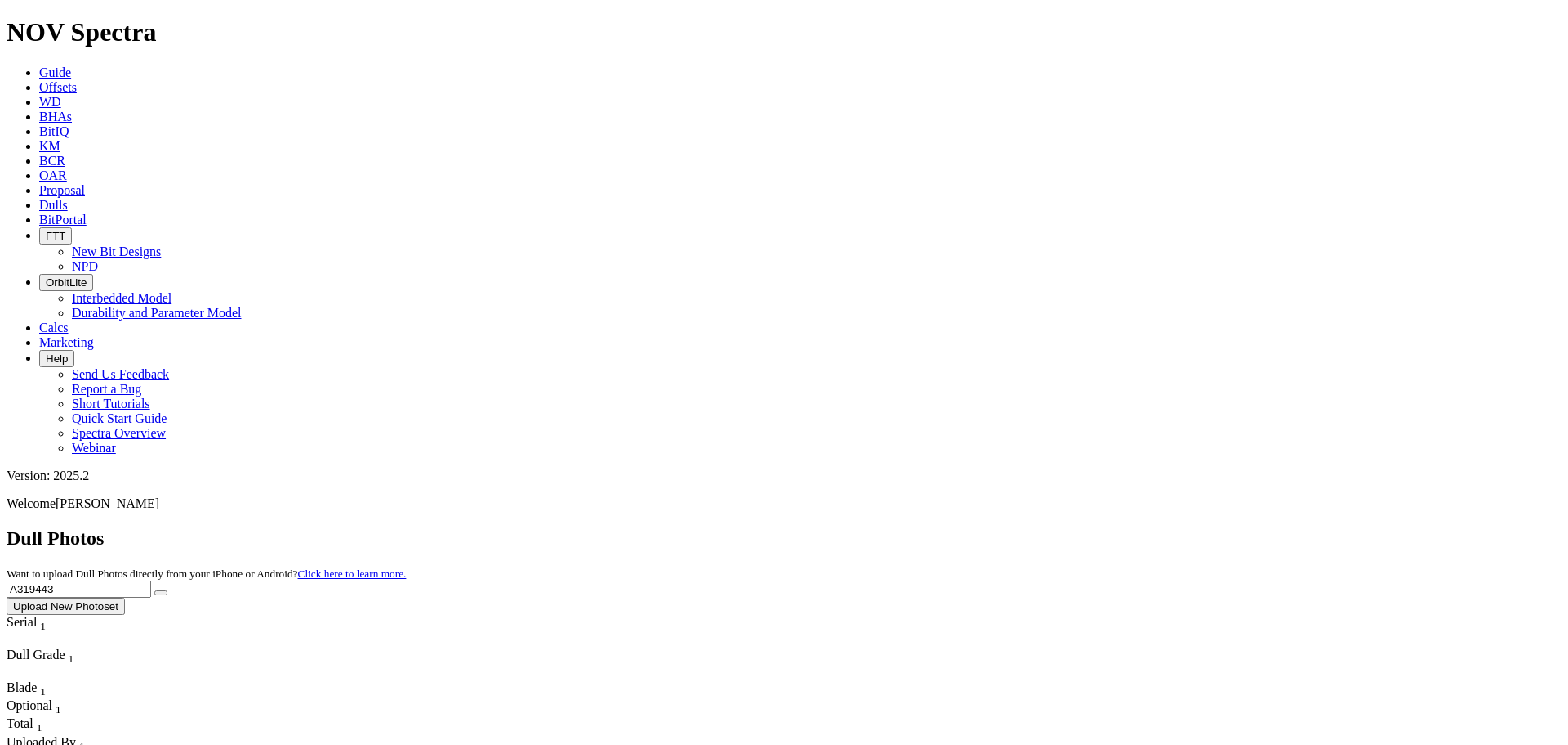
click at [154, 590] on button "submit" at bounding box center [161, 592] width 13 height 4
drag, startPoint x: 1233, startPoint y: 78, endPoint x: 1206, endPoint y: 74, distance: 27.3
click at [151, 581] on input "A319443" at bounding box center [78, 589] width 144 height 17
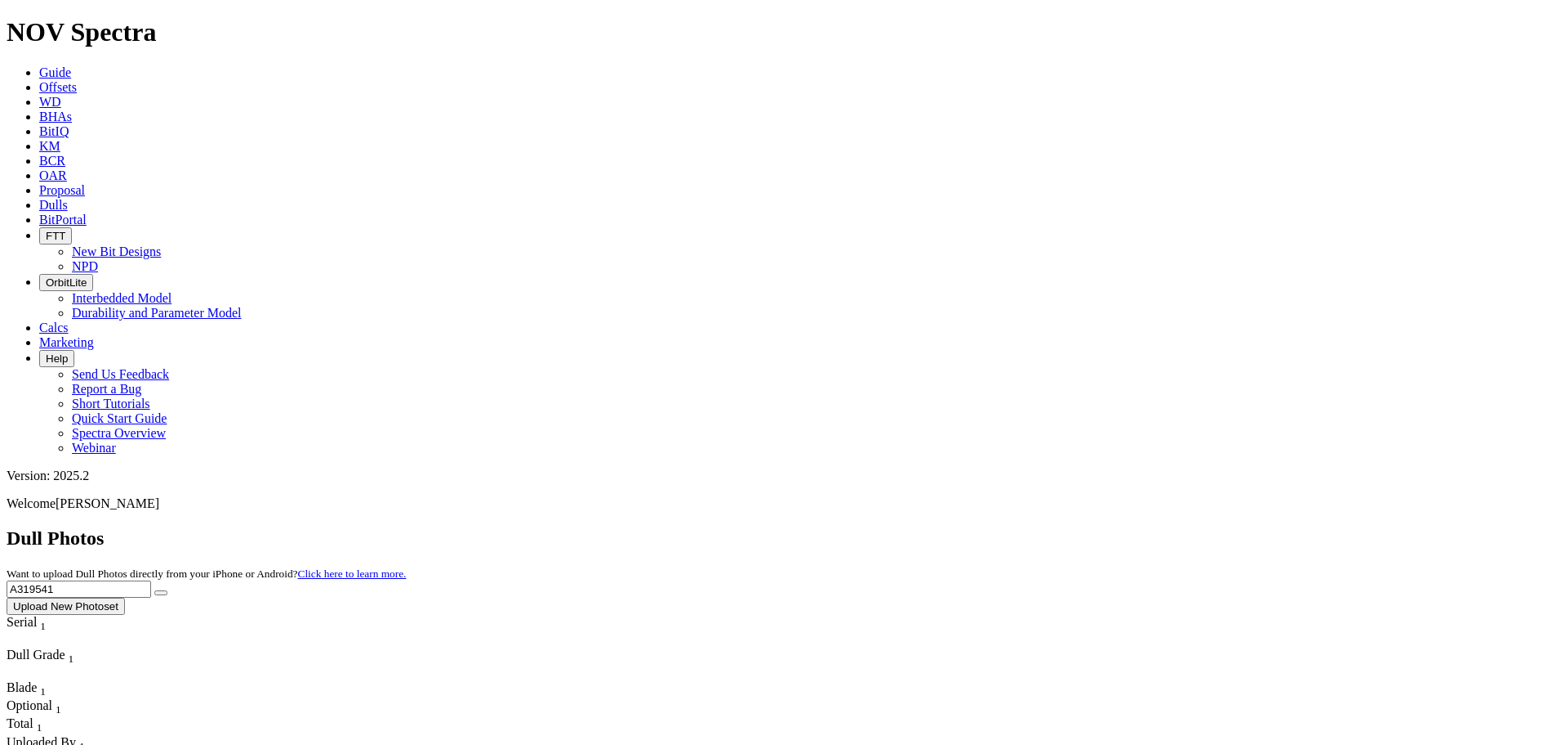
click at [154, 590] on button "submit" at bounding box center [161, 592] width 13 height 4
click at [151, 581] on input "A319541" at bounding box center [78, 589] width 144 height 17
click at [154, 590] on button "submit" at bounding box center [161, 592] width 13 height 4
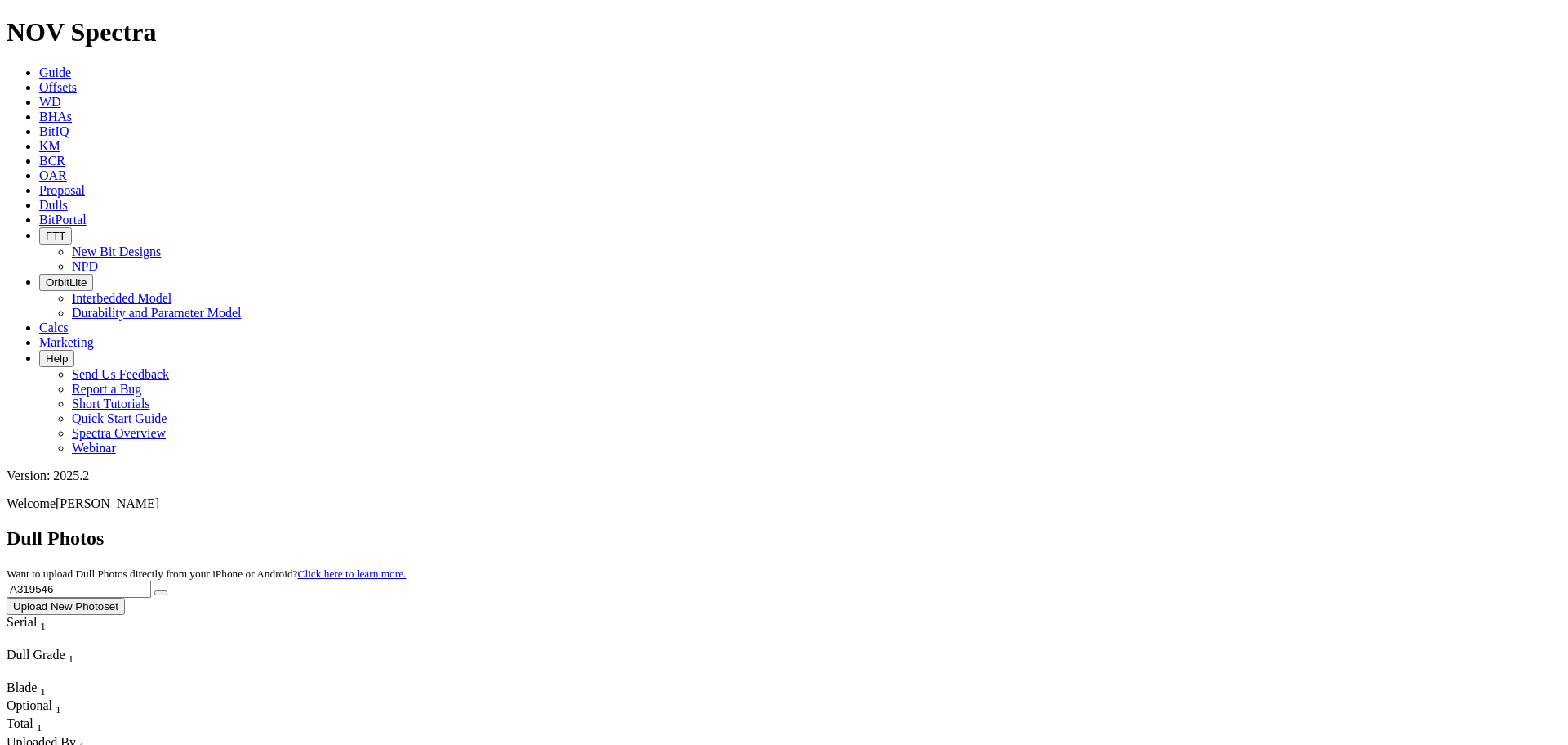
click at [151, 581] on input "A319546" at bounding box center [78, 589] width 144 height 17
click at [154, 590] on button "submit" at bounding box center [161, 592] width 13 height 4
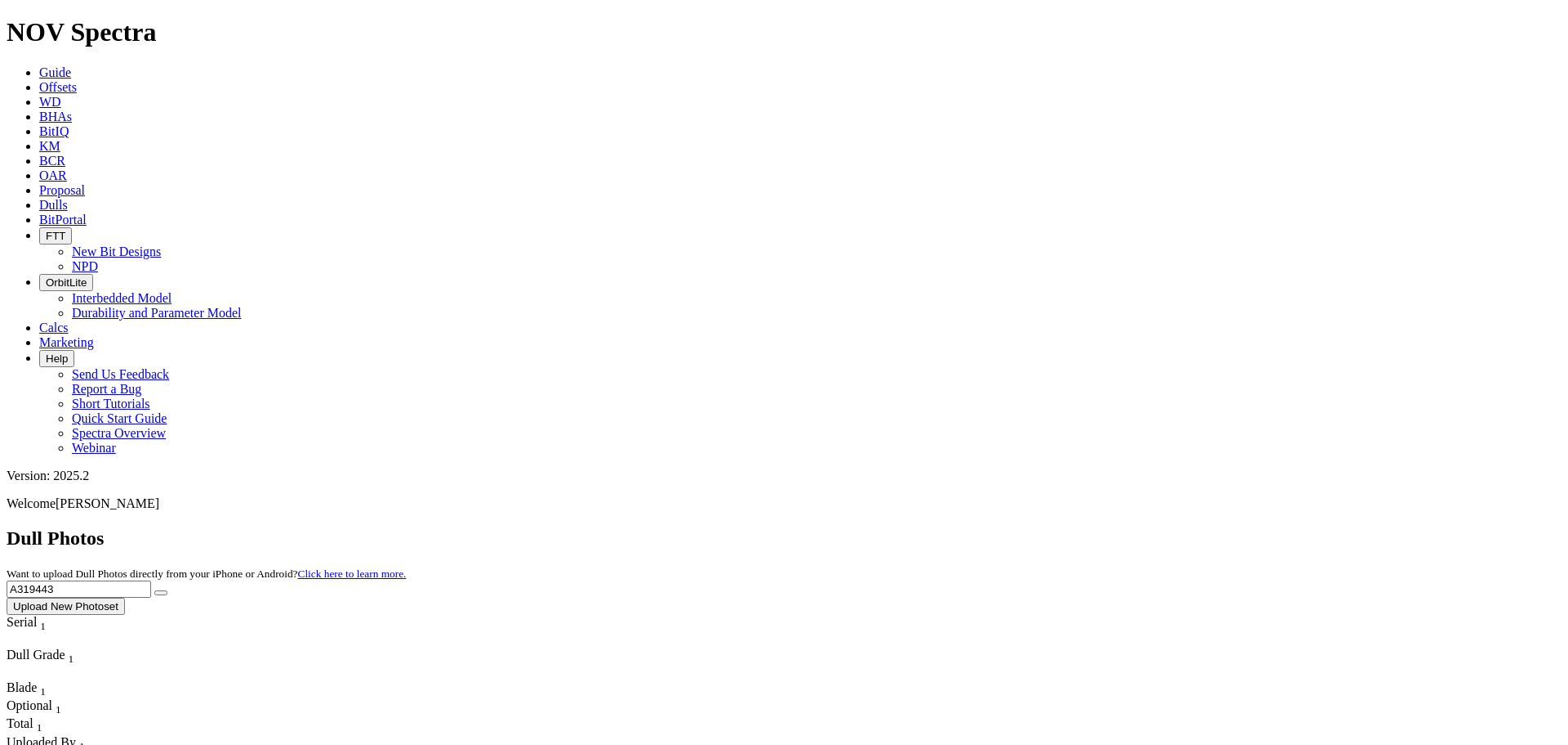
click at [151, 581] on input "A319443" at bounding box center [78, 589] width 144 height 17
type input "A317887"
click at [154, 590] on button "submit" at bounding box center [161, 592] width 13 height 4
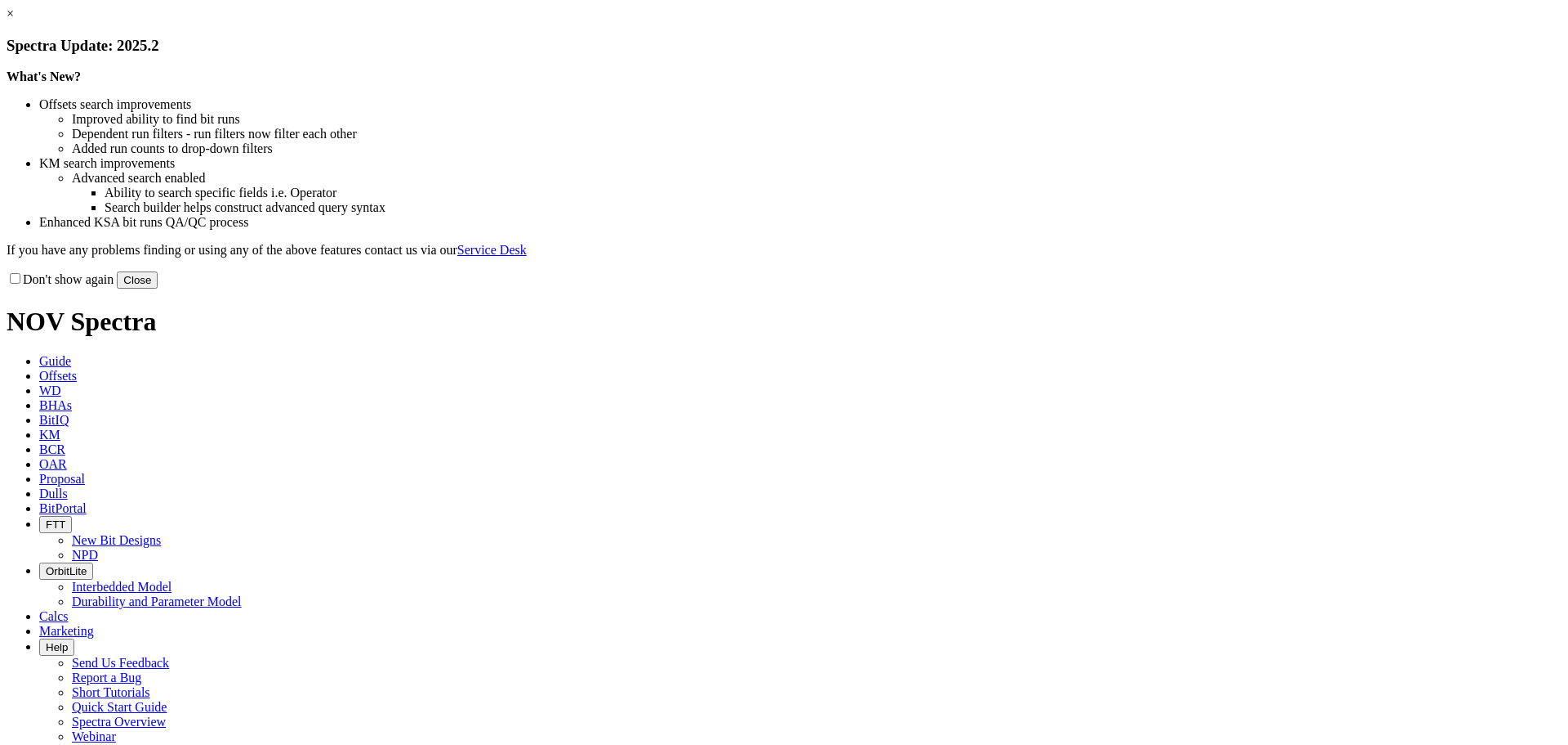
click at [158, 288] on button "Close" at bounding box center [137, 279] width 41 height 17
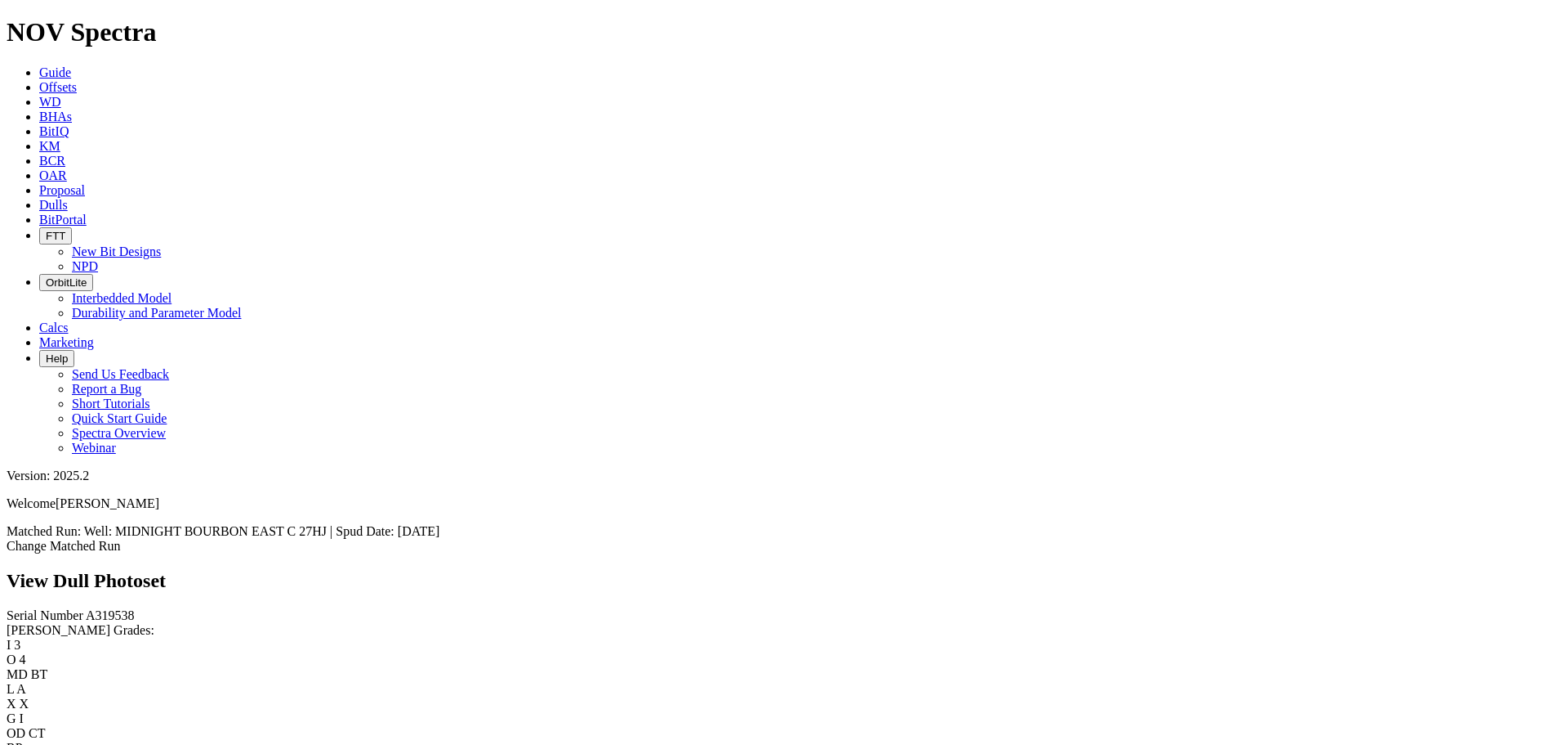
scroll to position [3187, 0]
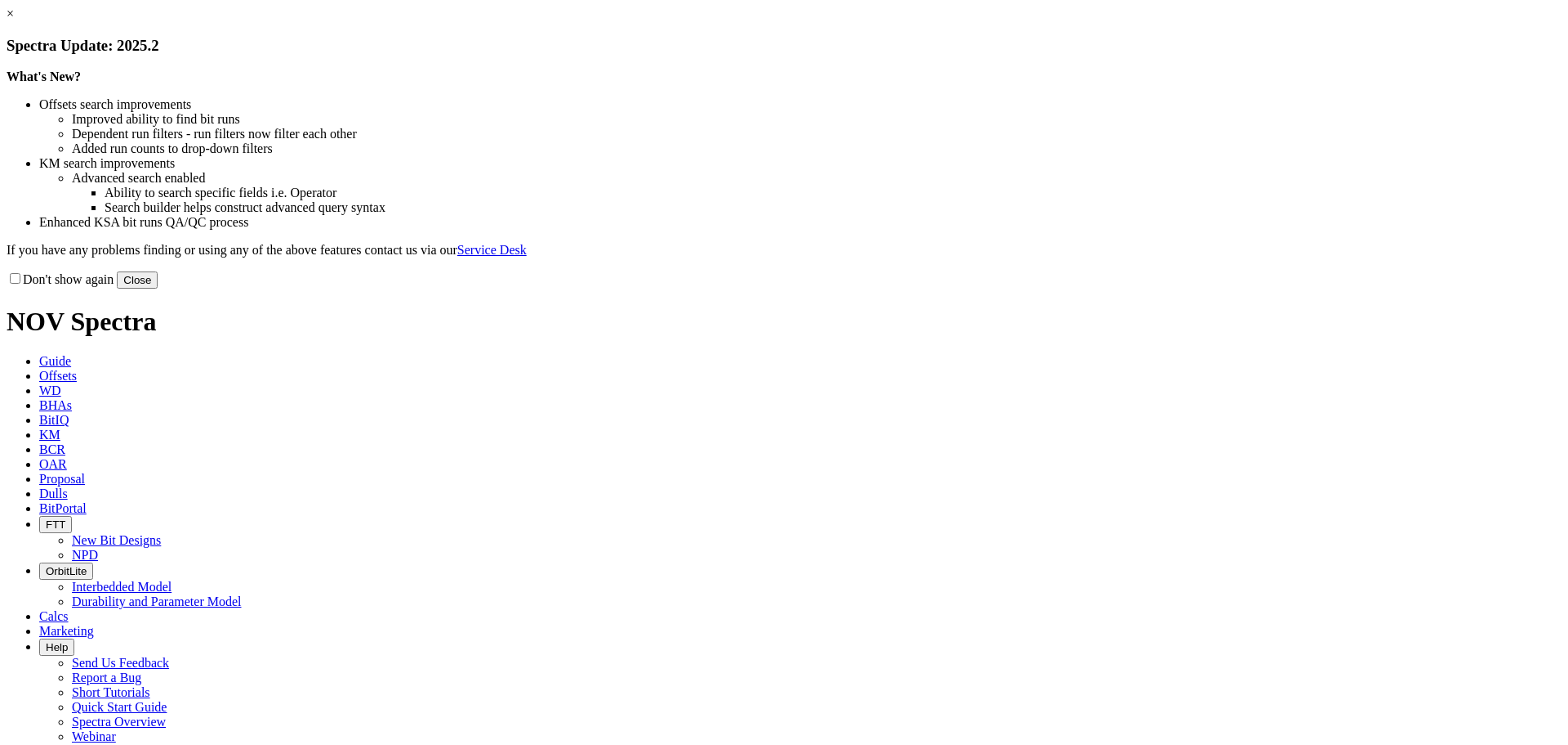
click at [158, 288] on button "Close" at bounding box center [137, 279] width 41 height 17
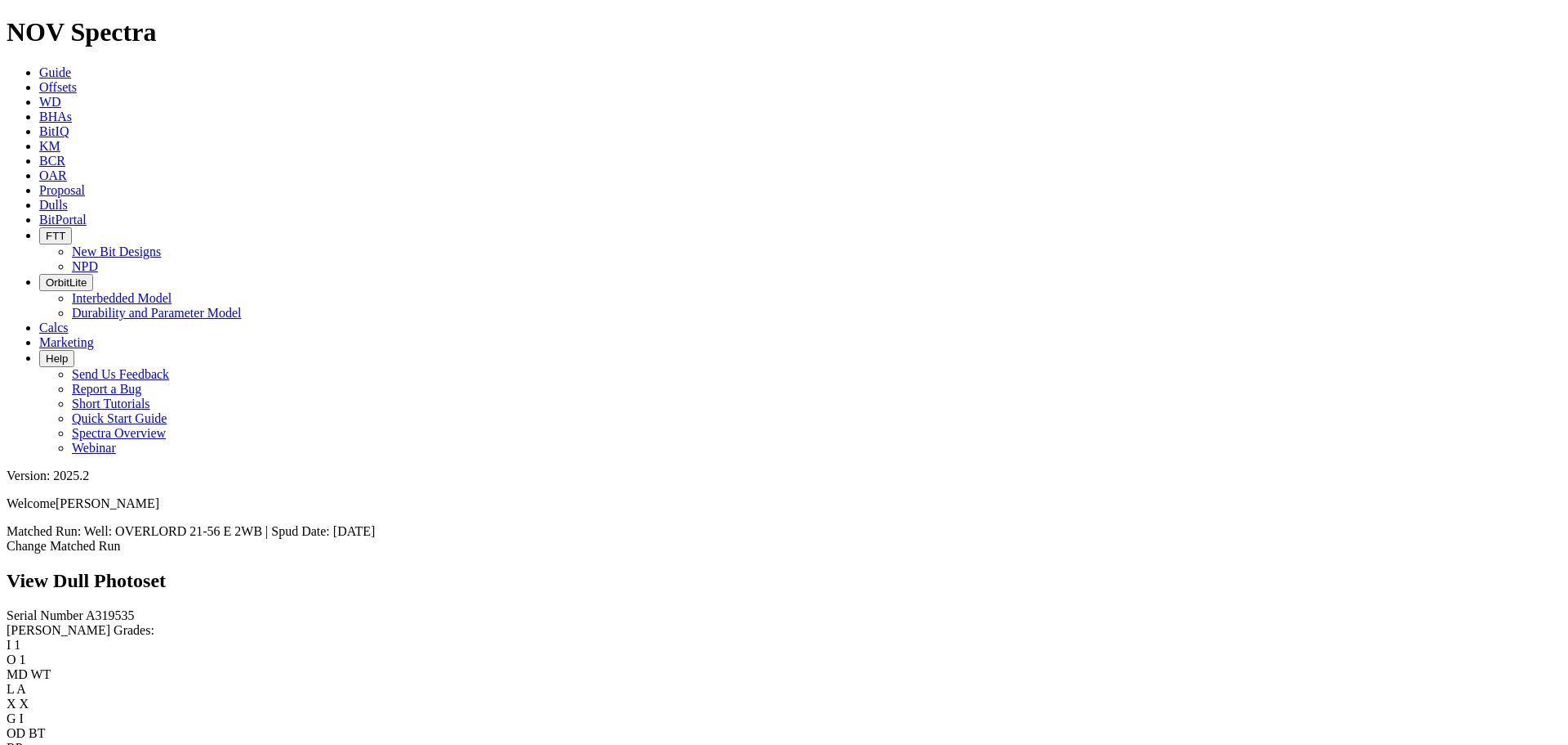
scroll to position [2044, 0]
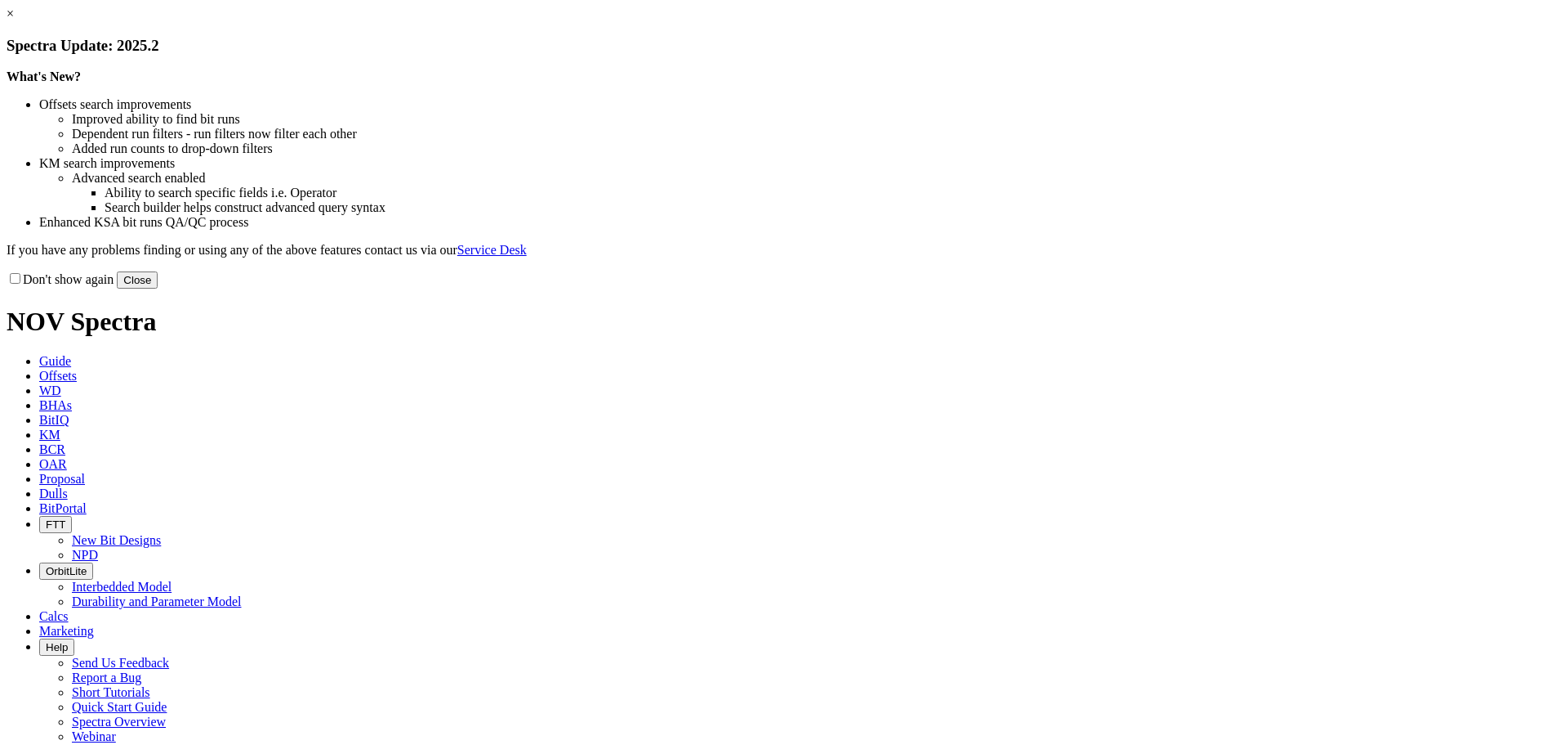
click at [158, 288] on button "Close" at bounding box center [137, 279] width 41 height 17
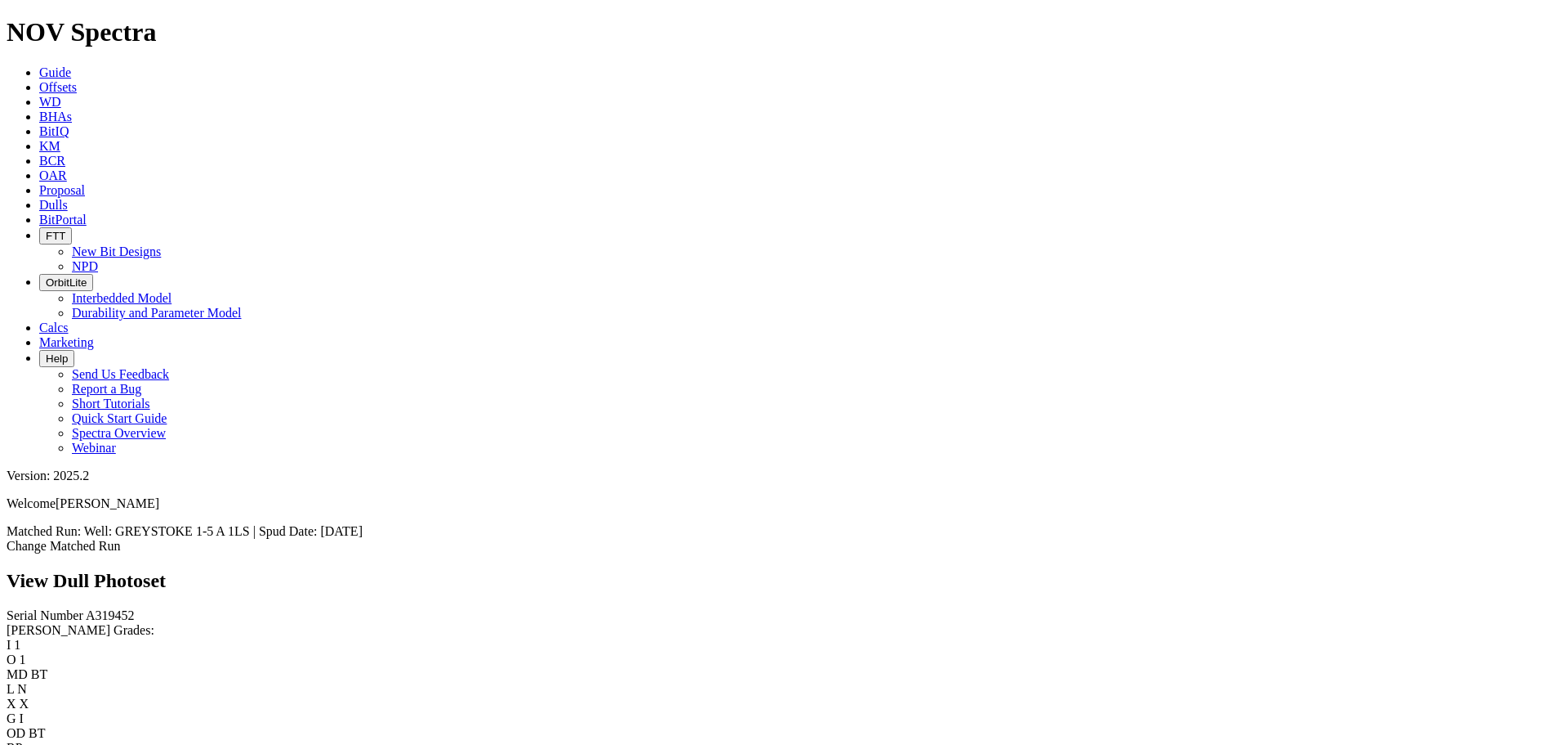
scroll to position [899, 0]
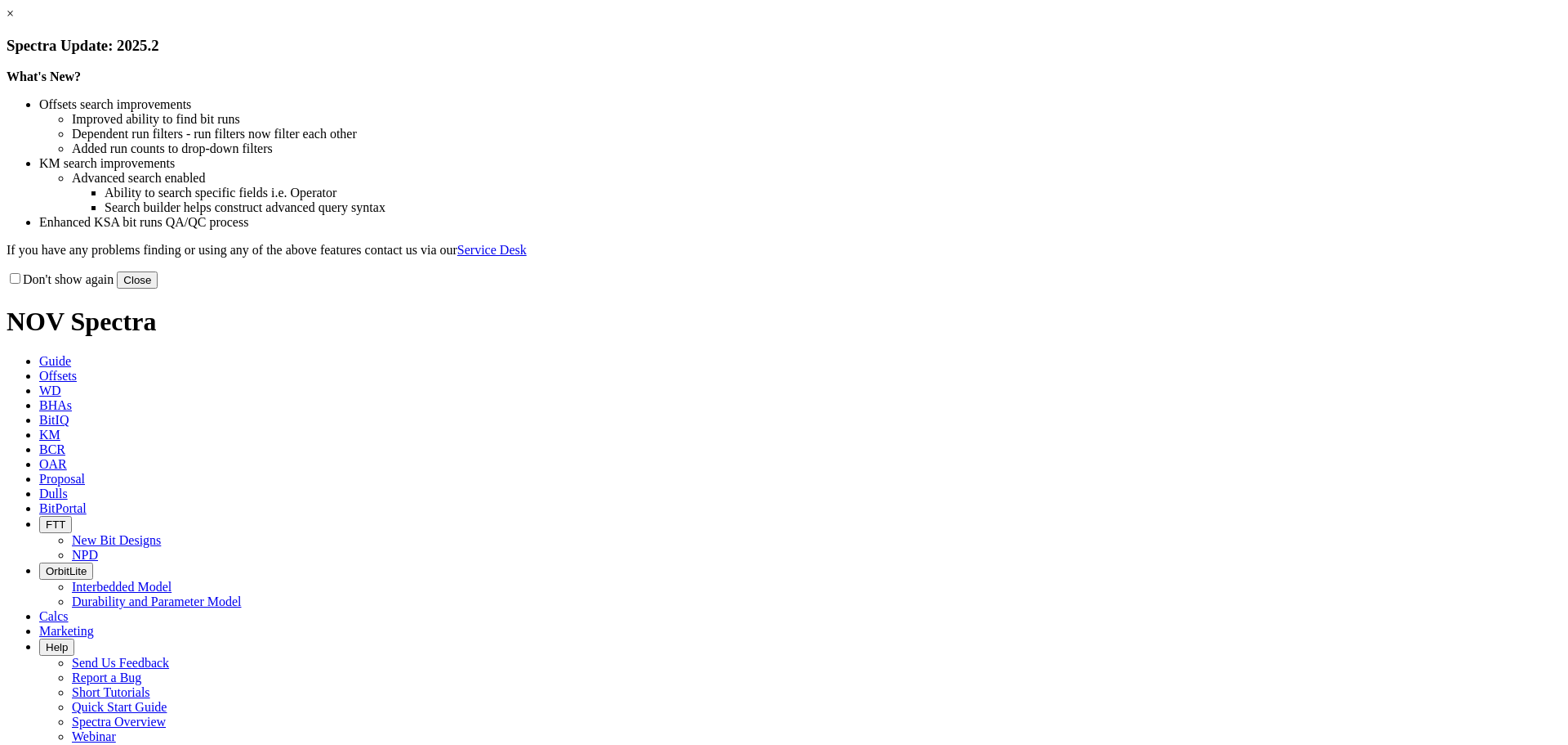
click at [1098, 288] on div "Don't show again Close" at bounding box center [784, 279] width 1555 height 18
click at [158, 288] on button "Close" at bounding box center [137, 279] width 41 height 17
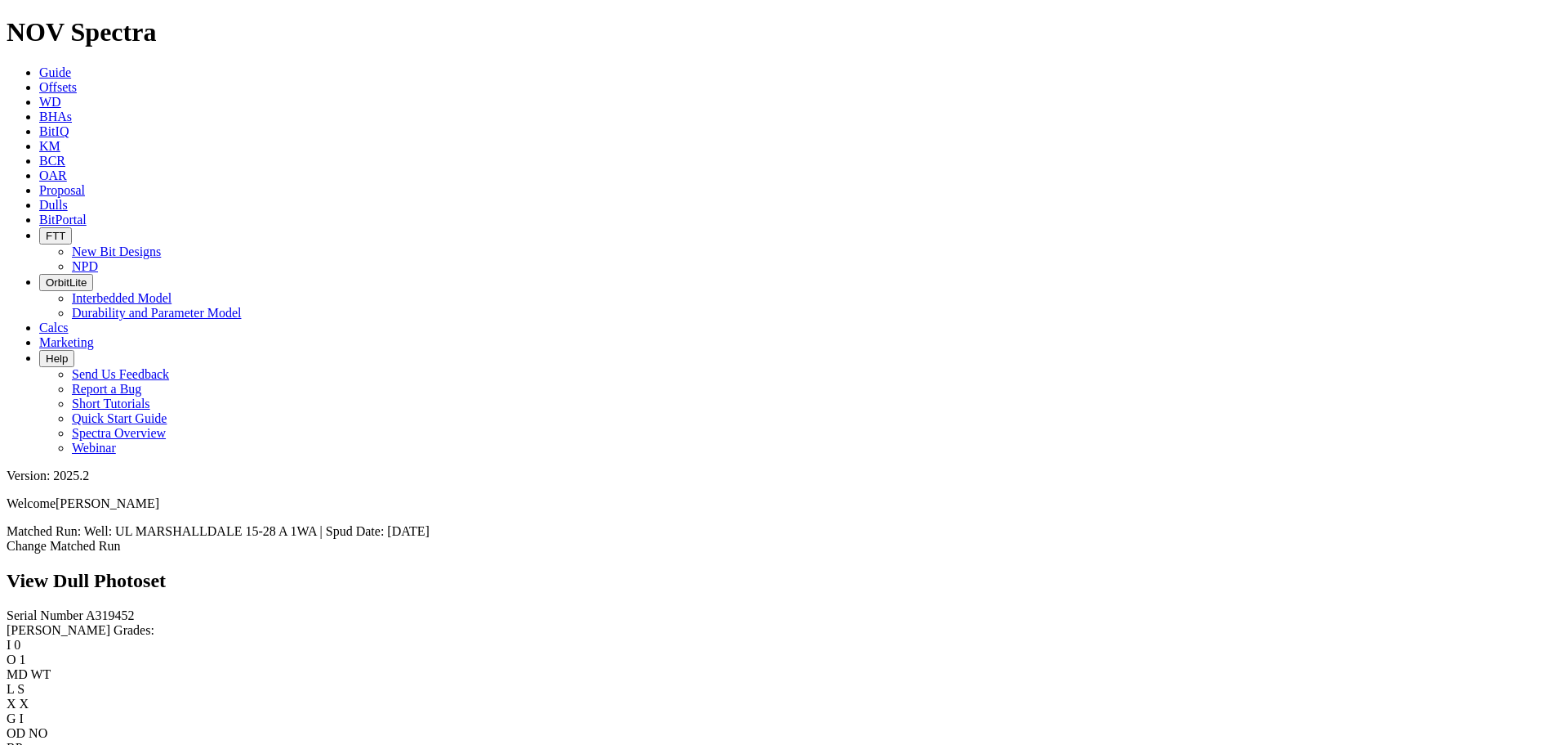
scroll to position [2371, 0]
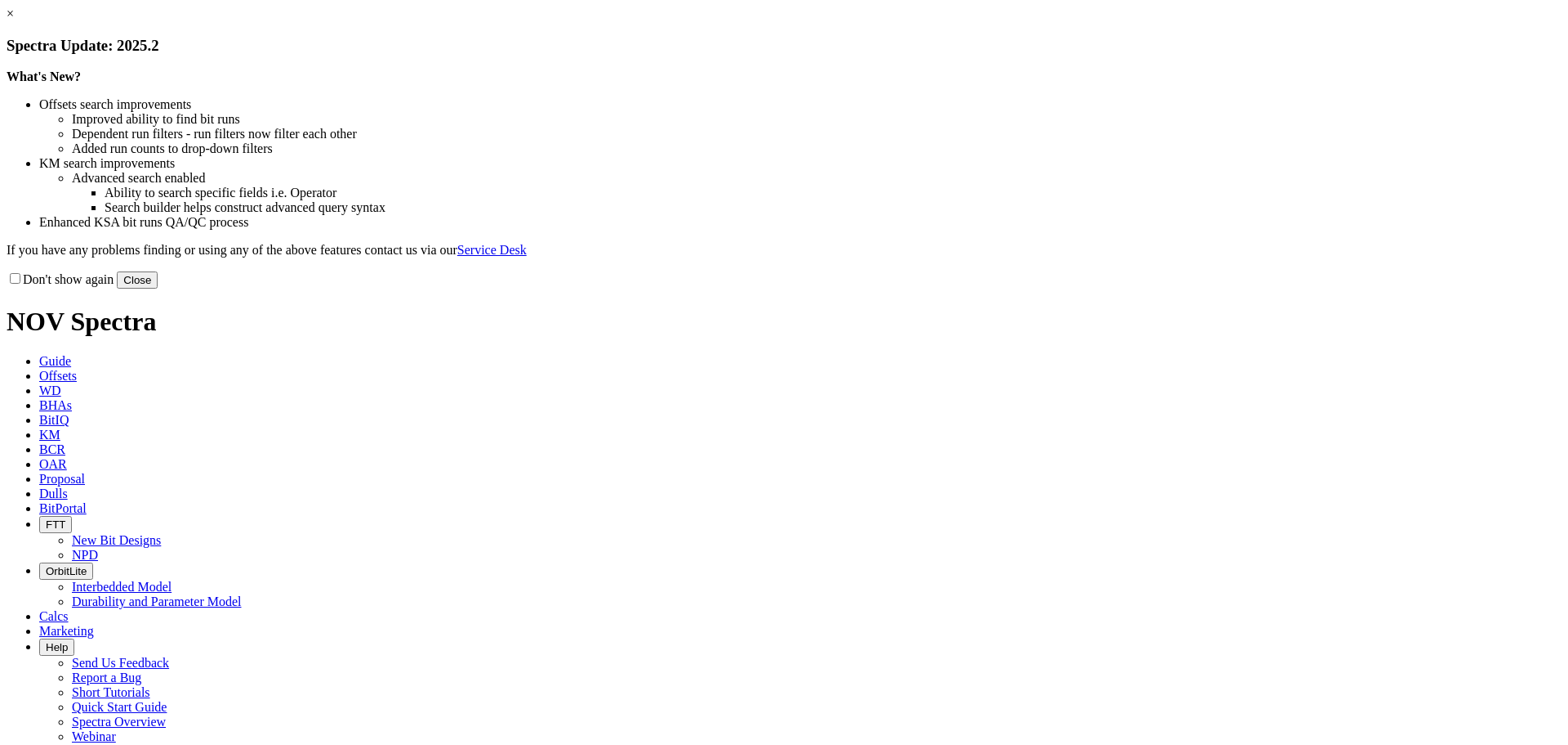
click at [158, 288] on button "Close" at bounding box center [137, 279] width 41 height 17
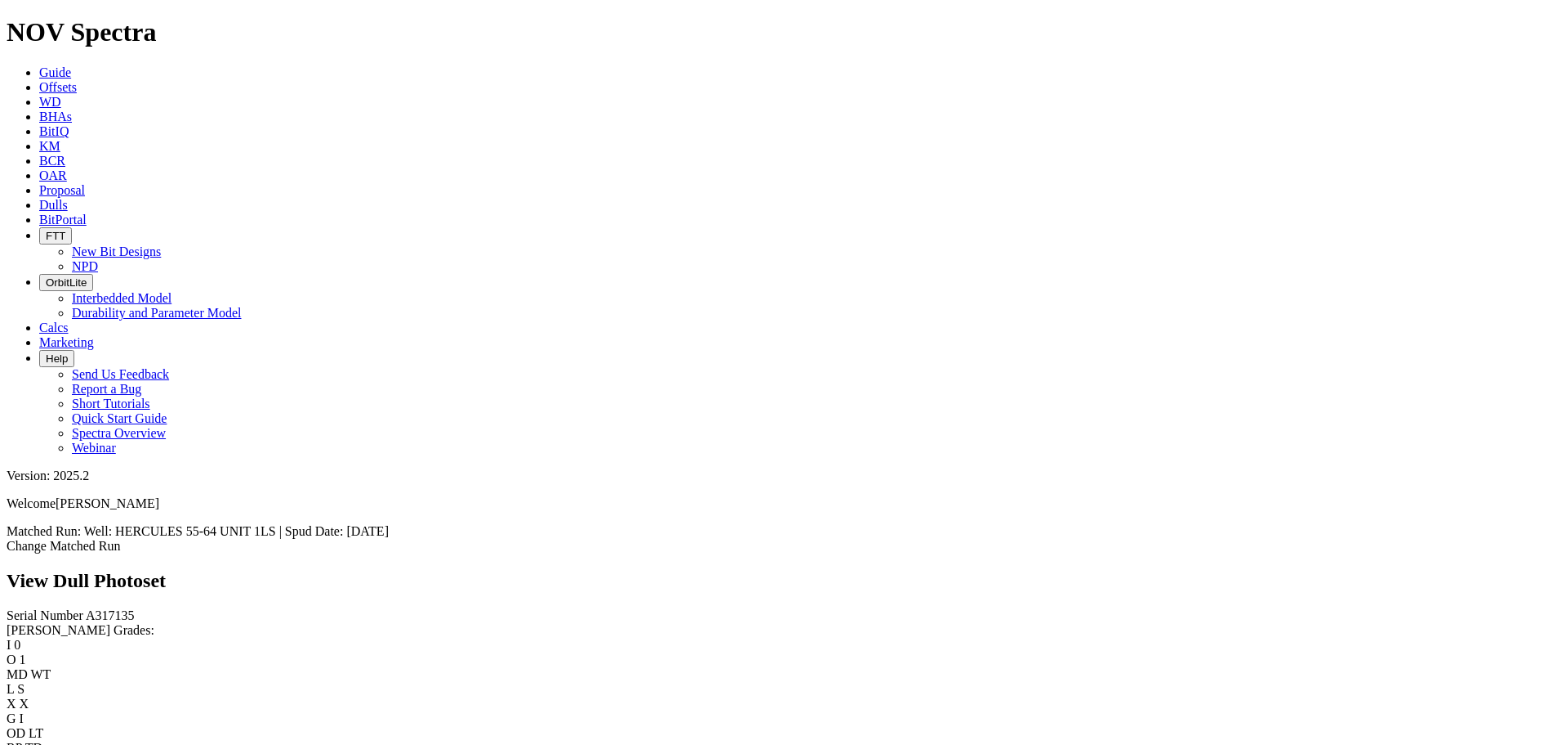
scroll to position [498, 0]
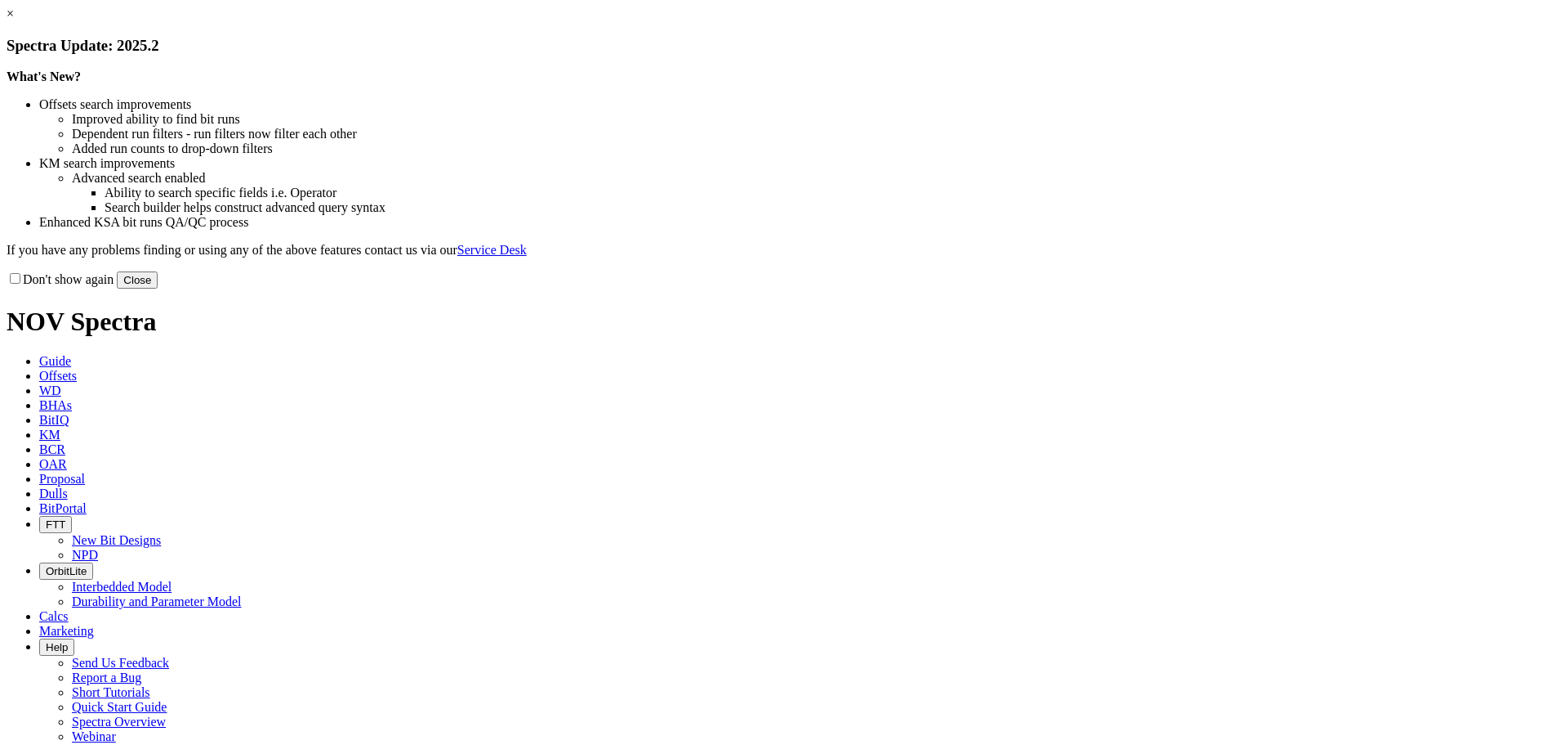
click at [158, 288] on button "Close" at bounding box center [137, 279] width 41 height 17
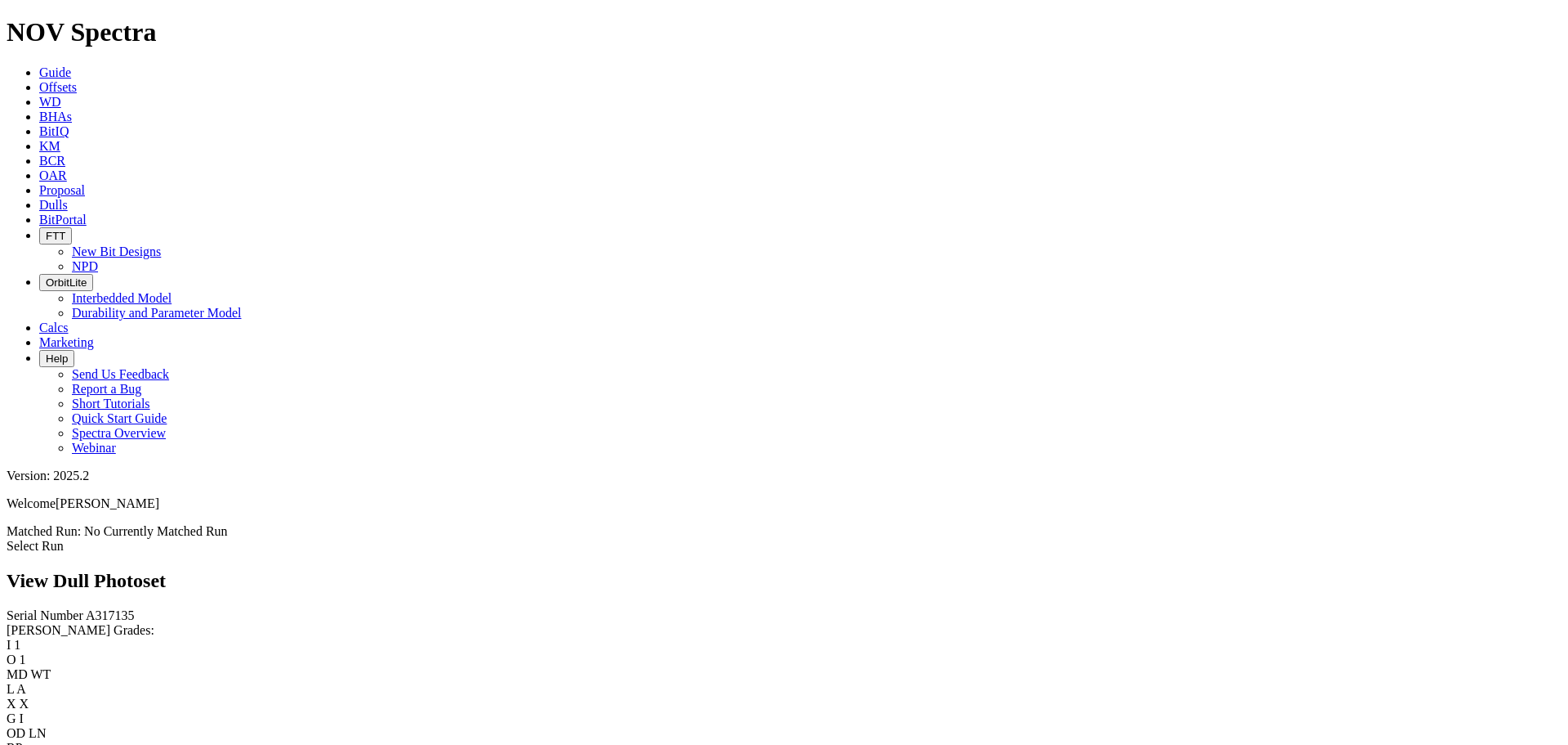
scroll to position [899, 0]
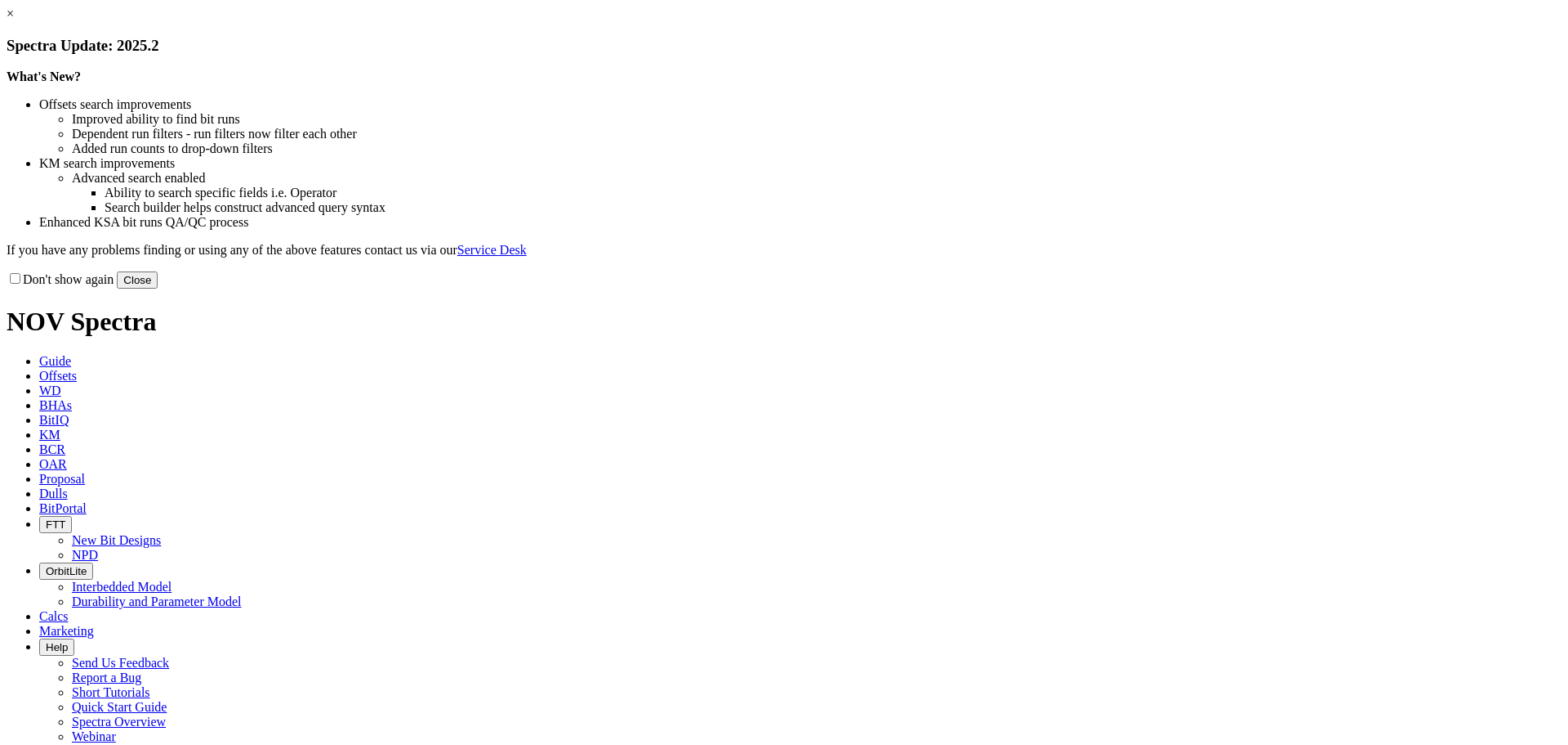
click at [158, 288] on button "Close" at bounding box center [137, 279] width 41 height 17
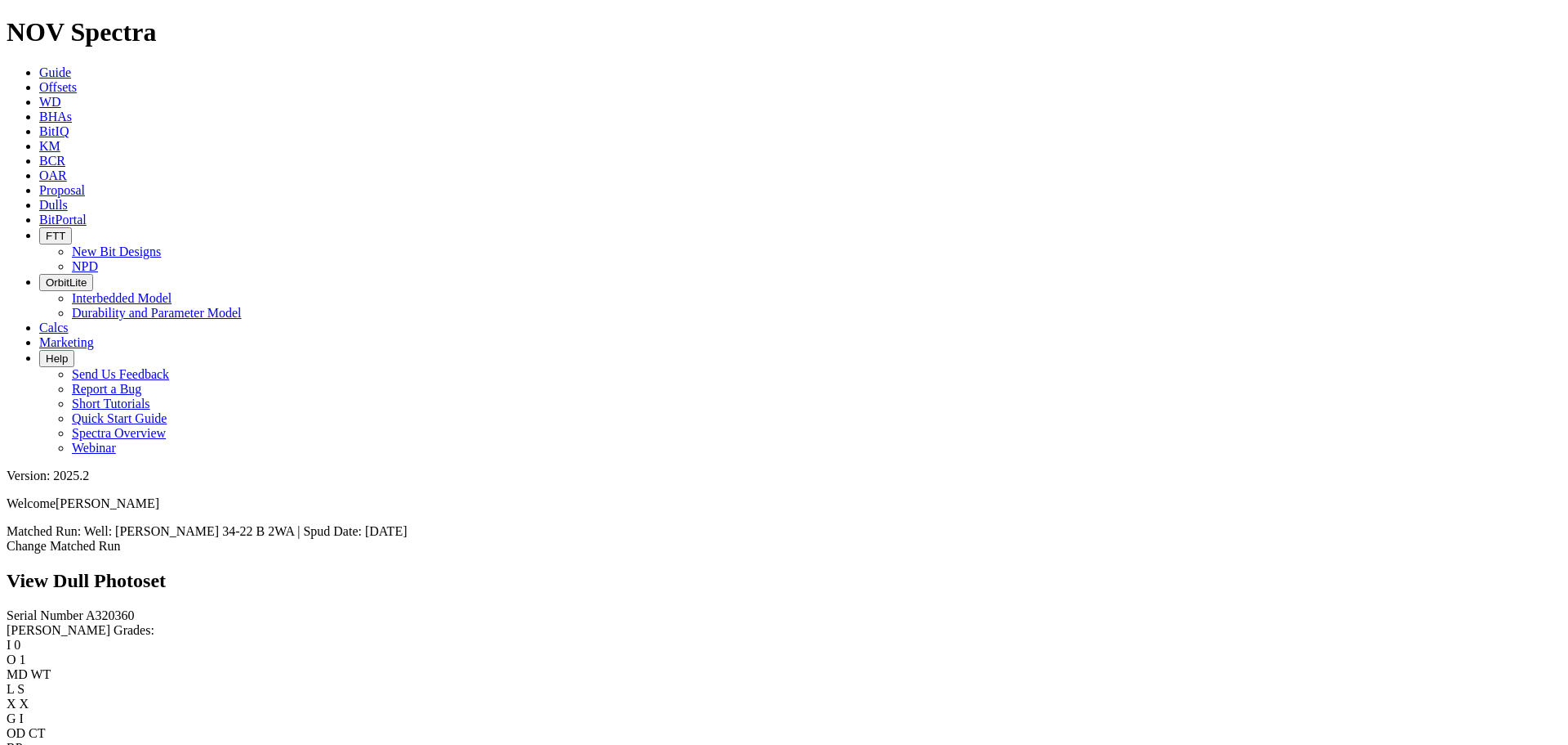
scroll to position [1798, 0]
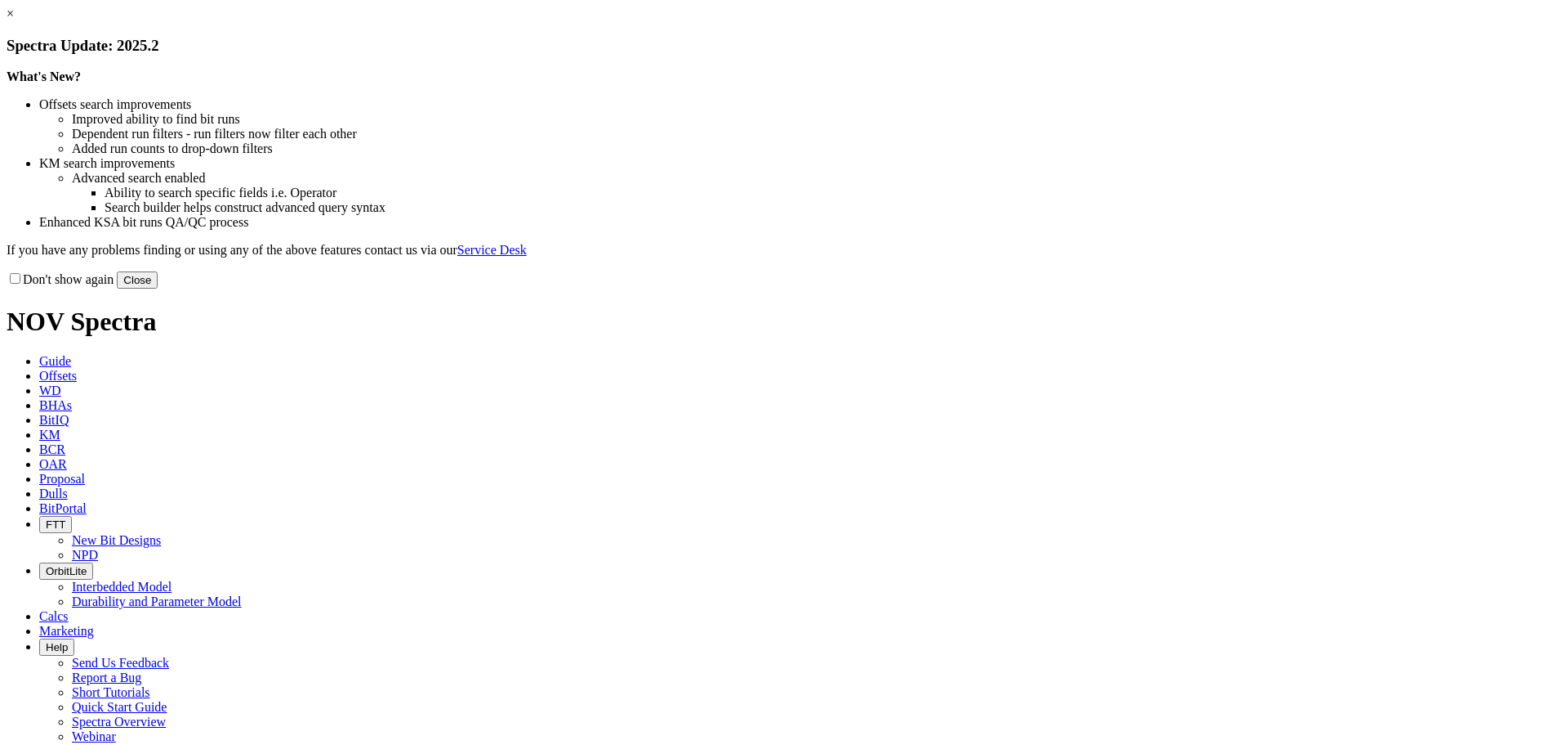
click at [158, 288] on button "Close" at bounding box center [137, 279] width 41 height 17
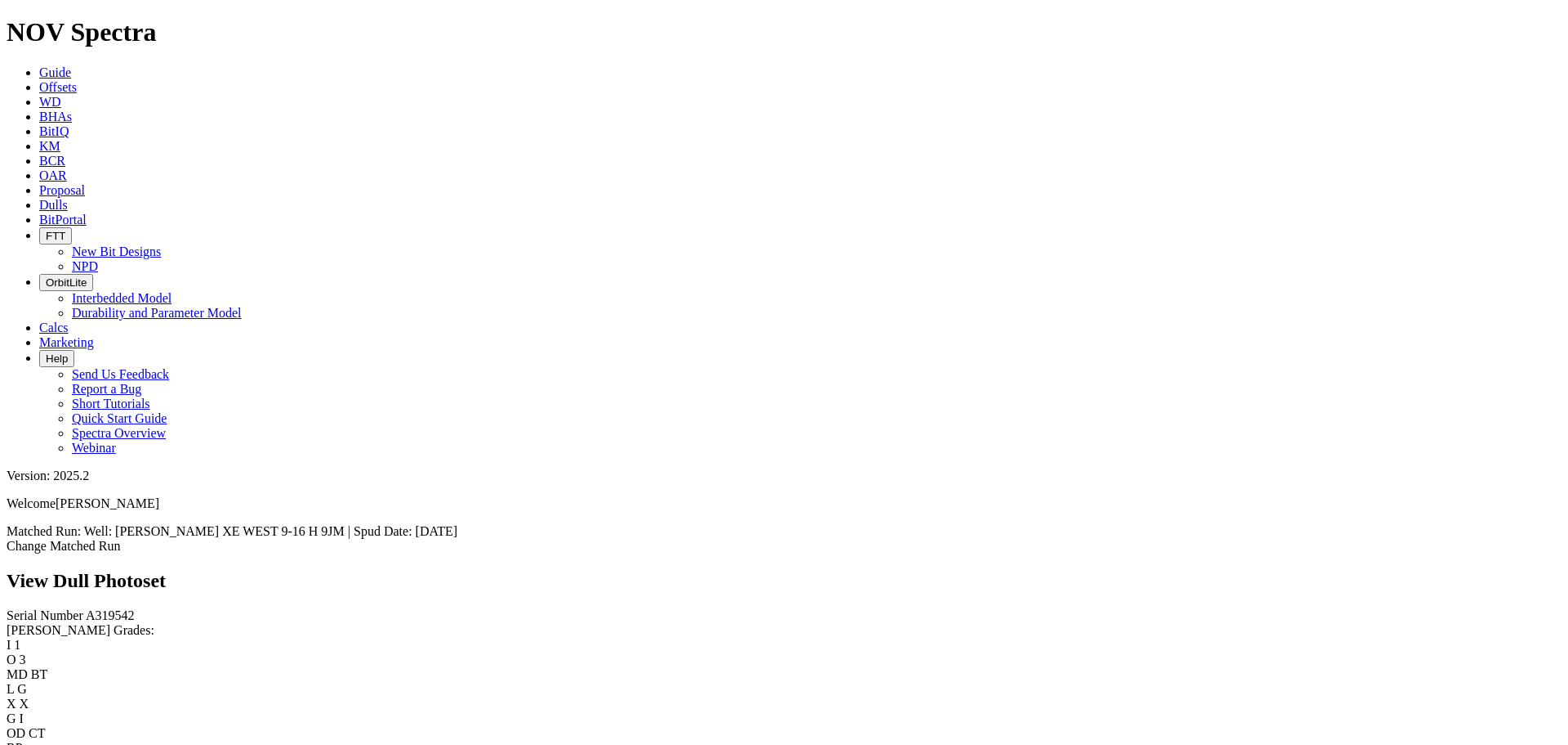
scroll to position [1880, 0]
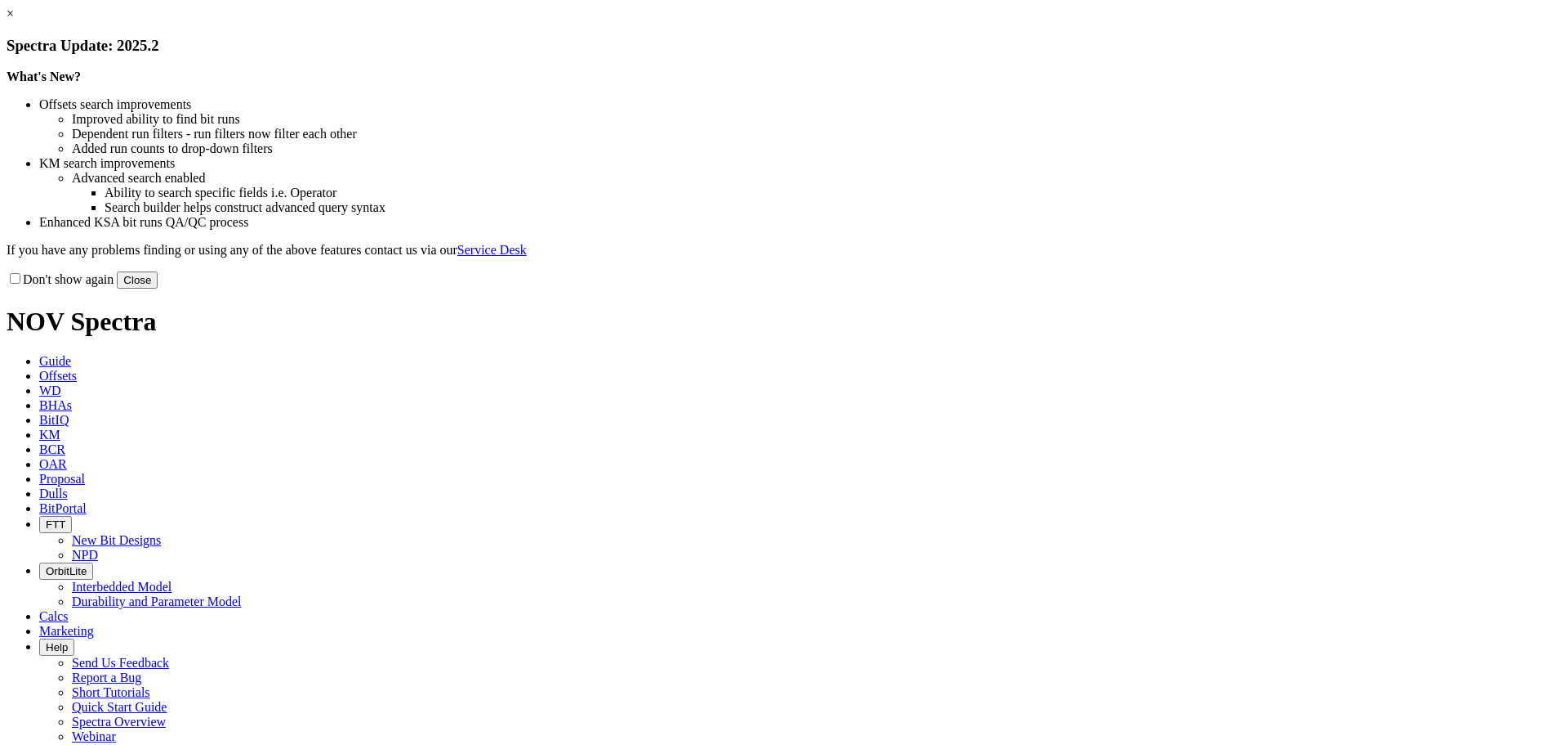
click at [1111, 258] on div "What's New? Offsets search improvements Improved ability to find bit runs Depen…" at bounding box center [784, 162] width 1555 height 188
drag, startPoint x: 1103, startPoint y: 428, endPoint x: 1103, endPoint y: 453, distance: 25.0
click at [1103, 288] on div "Don't show again Close" at bounding box center [784, 279] width 1555 height 18
click at [158, 288] on button "Close" at bounding box center [137, 279] width 41 height 17
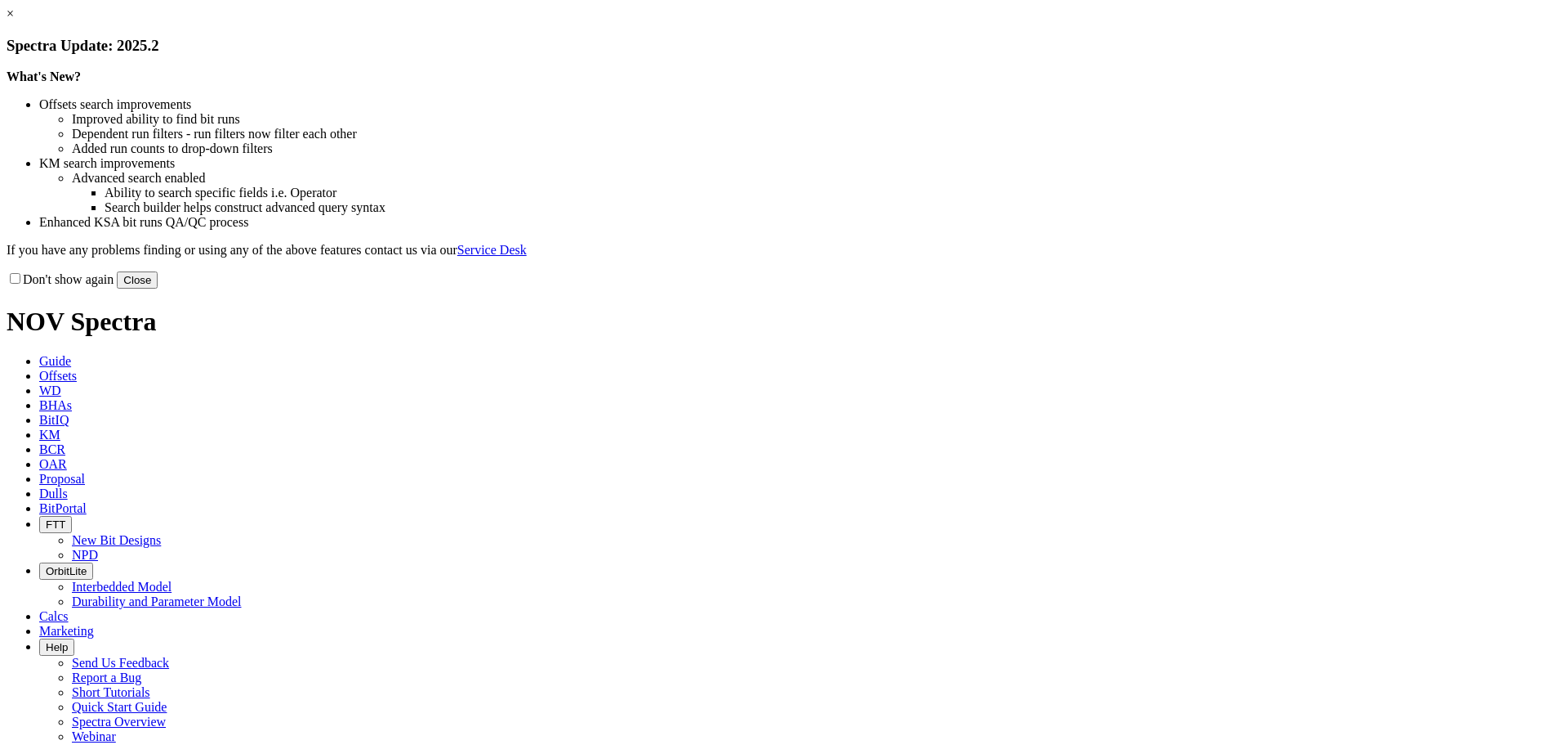
click at [158, 288] on button "Close" at bounding box center [137, 279] width 41 height 17
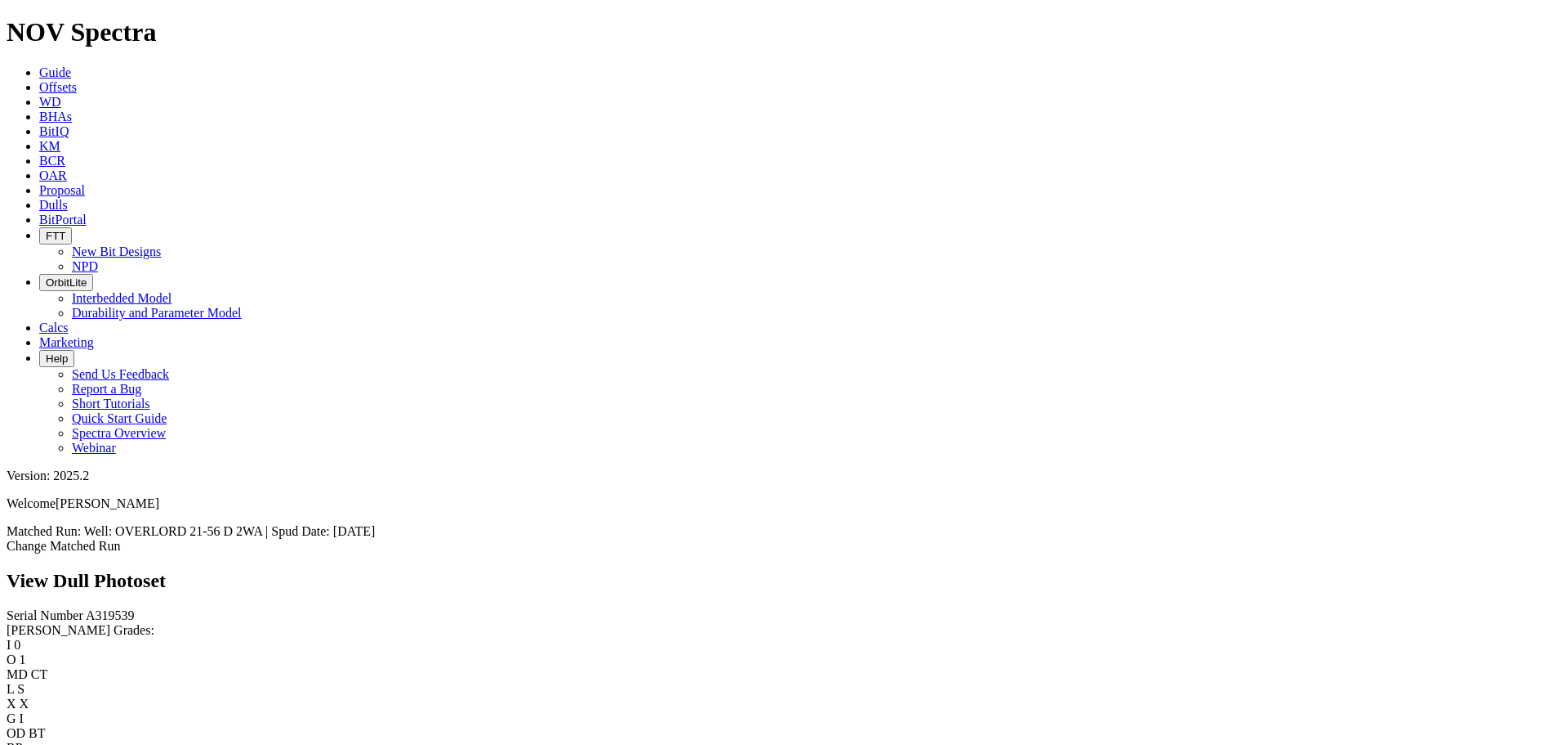
scroll to position [1798, 0]
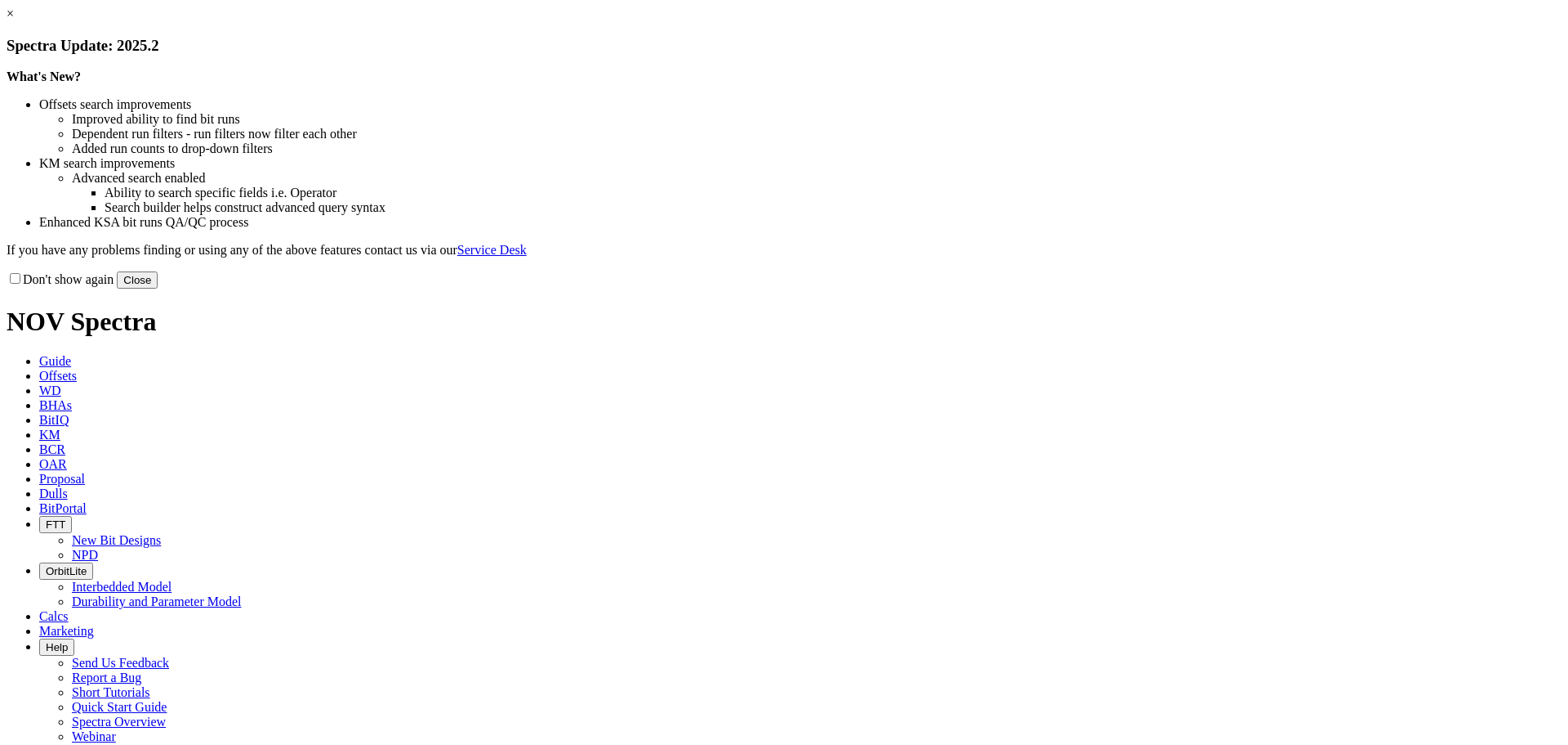
click at [158, 288] on button "Close" at bounding box center [137, 279] width 41 height 17
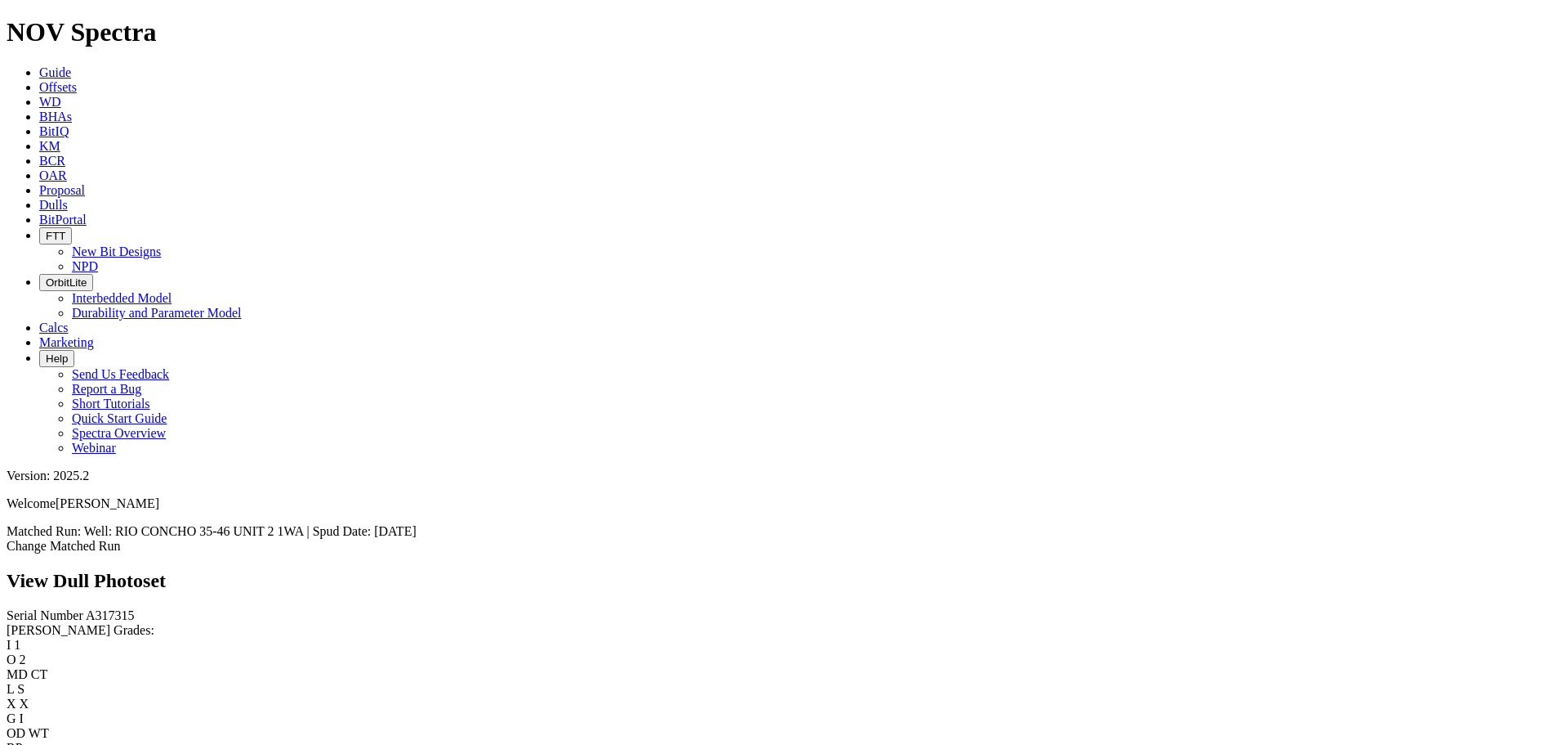
scroll to position [2949, 0]
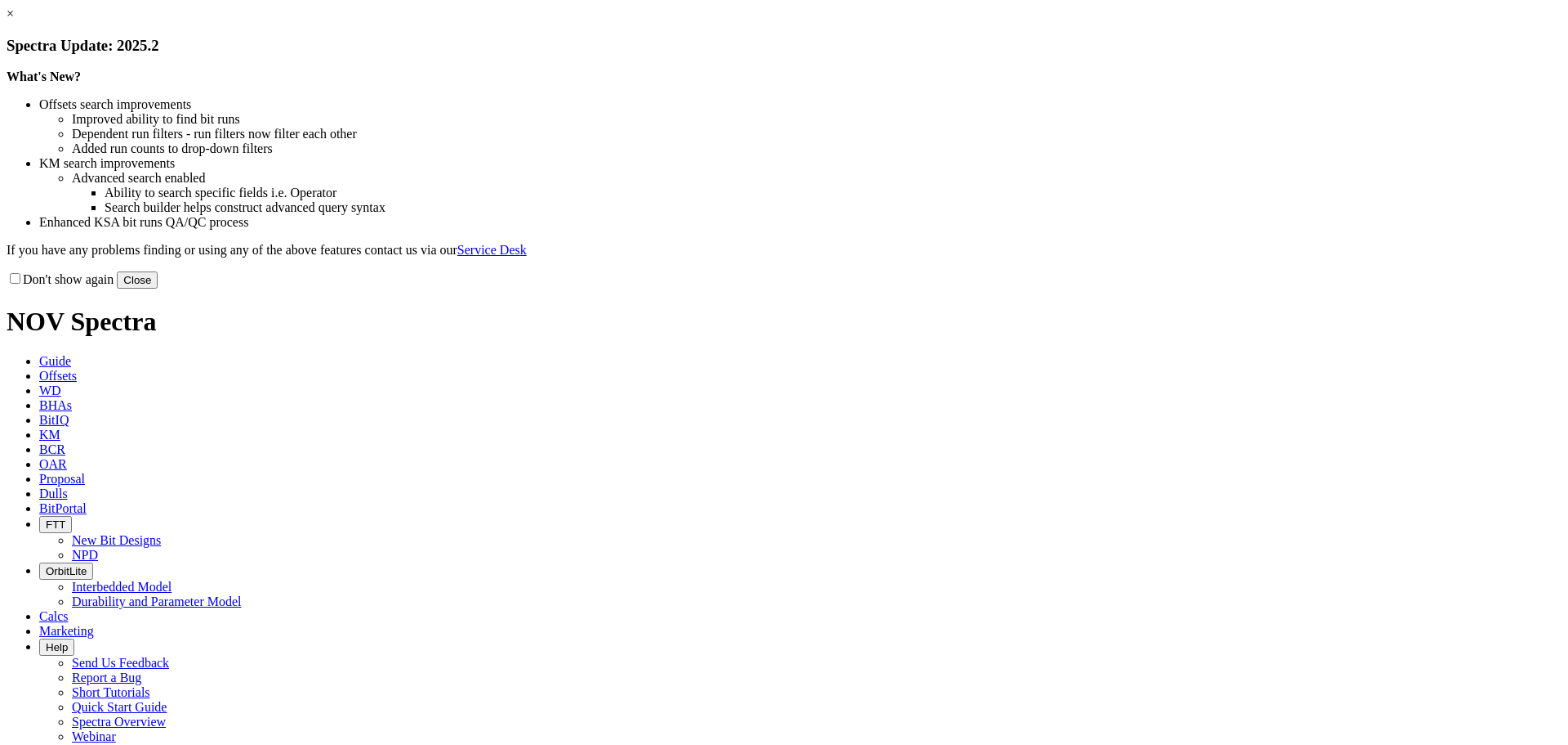
click at [158, 288] on button "Close" at bounding box center [137, 279] width 41 height 17
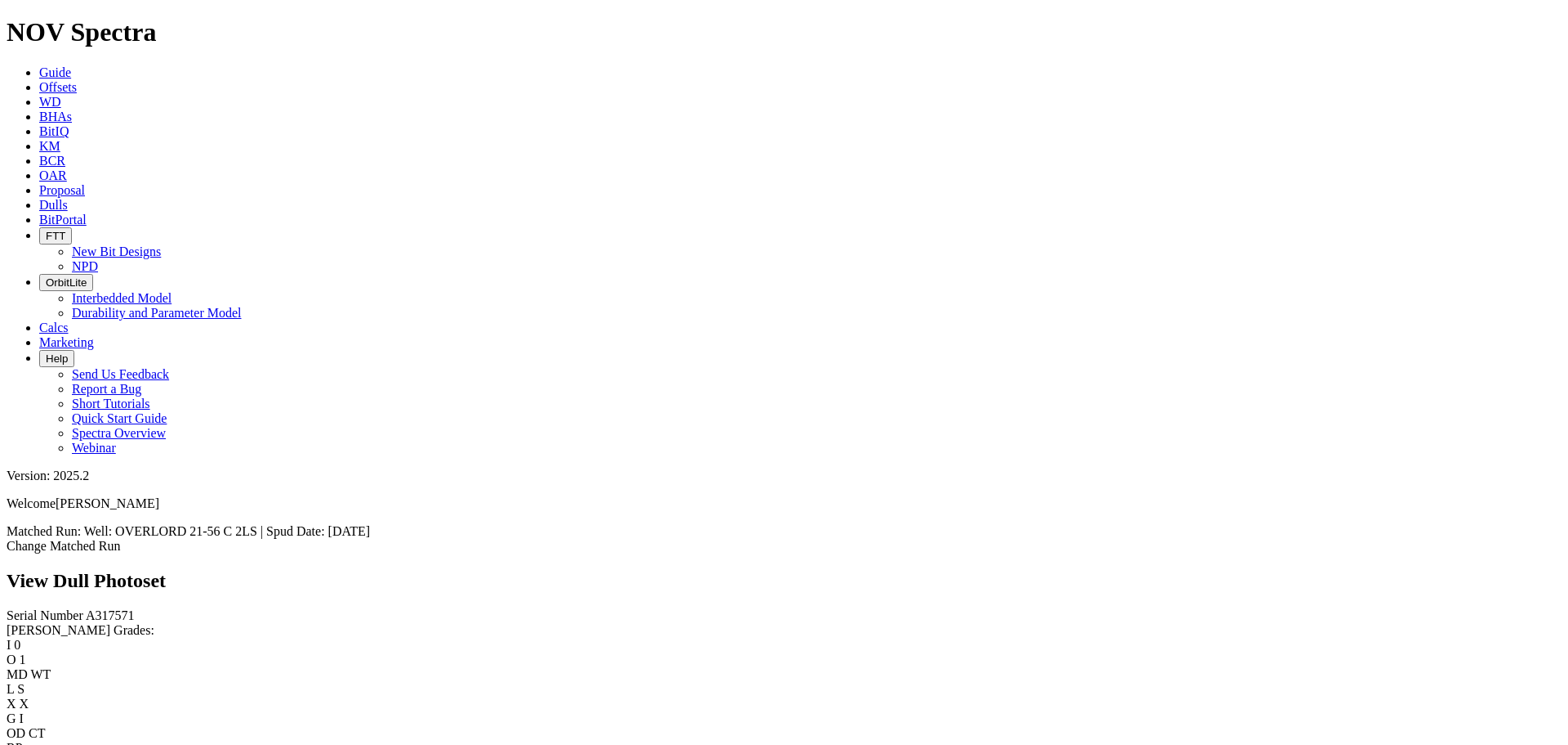
scroll to position [2419, 0]
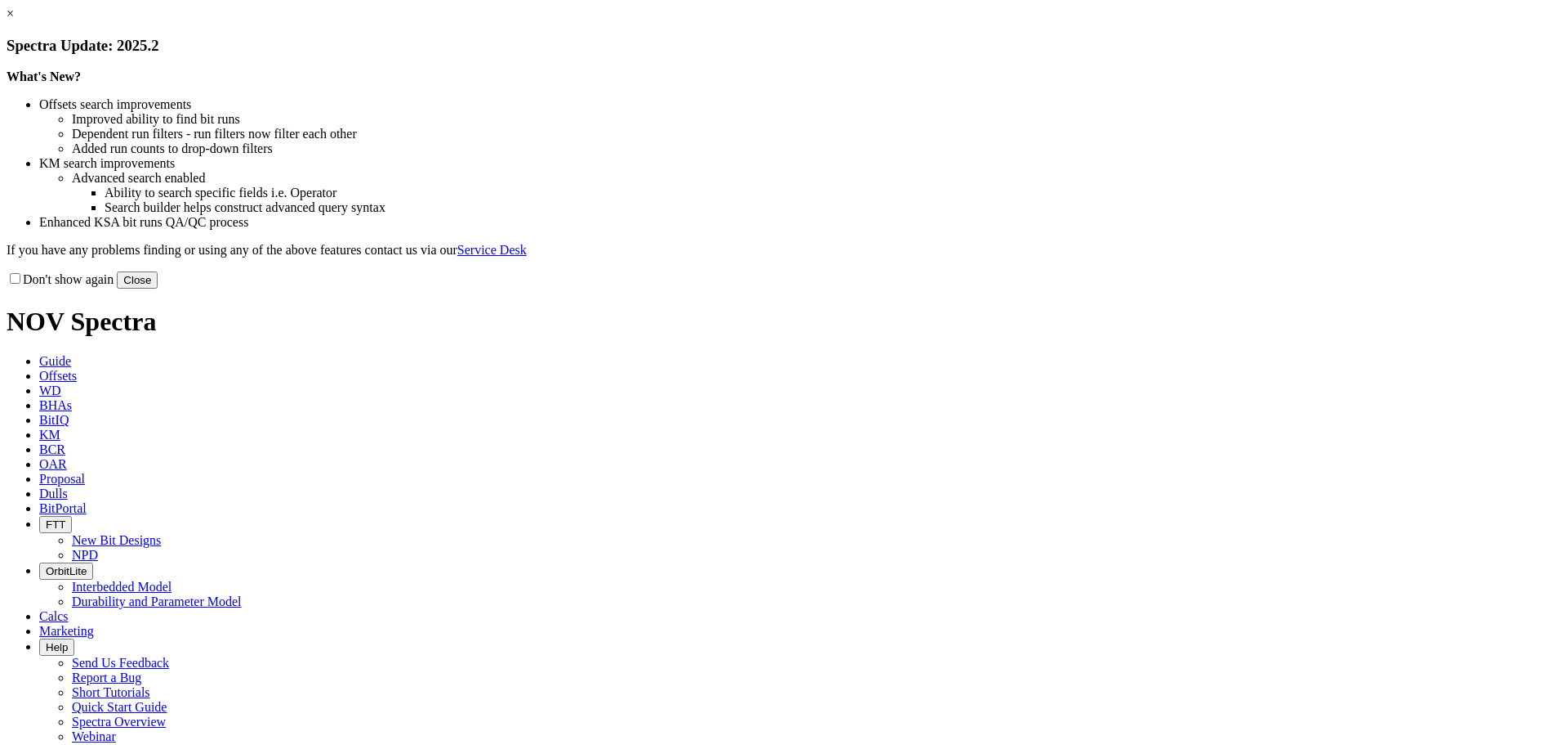
click at [158, 288] on button "Close" at bounding box center [137, 279] width 41 height 17
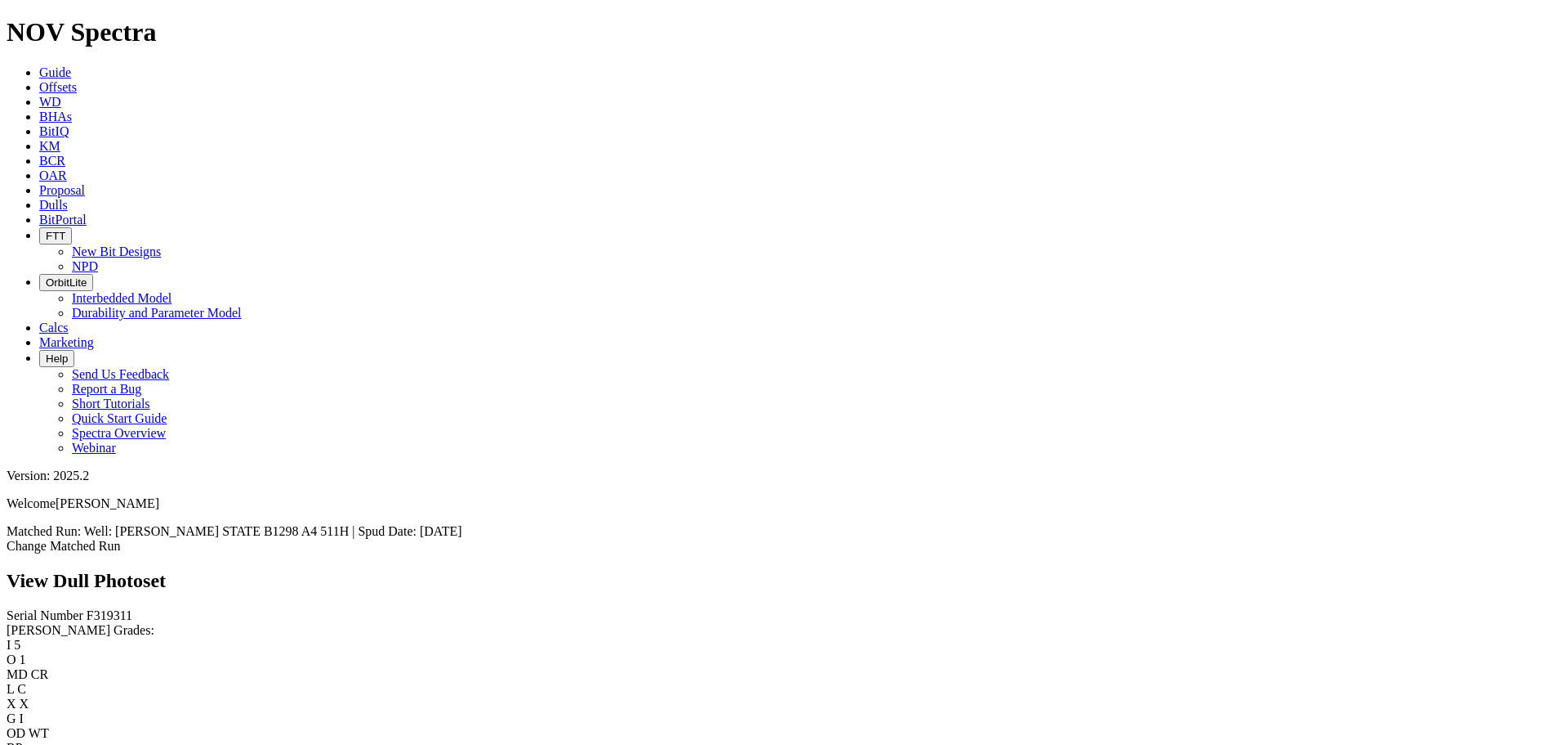
scroll to position [2189, 0]
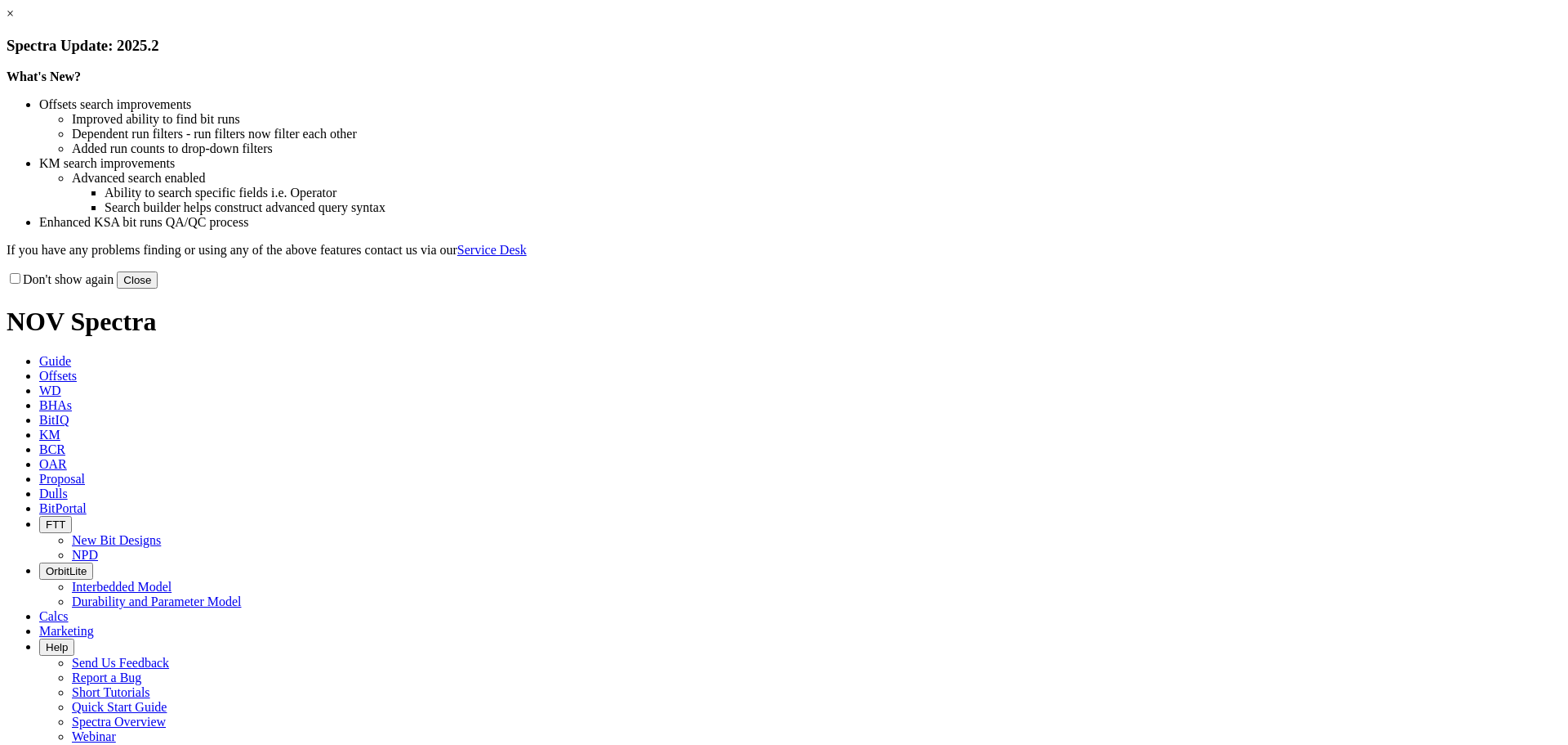
click at [158, 288] on button "Close" at bounding box center [137, 279] width 41 height 17
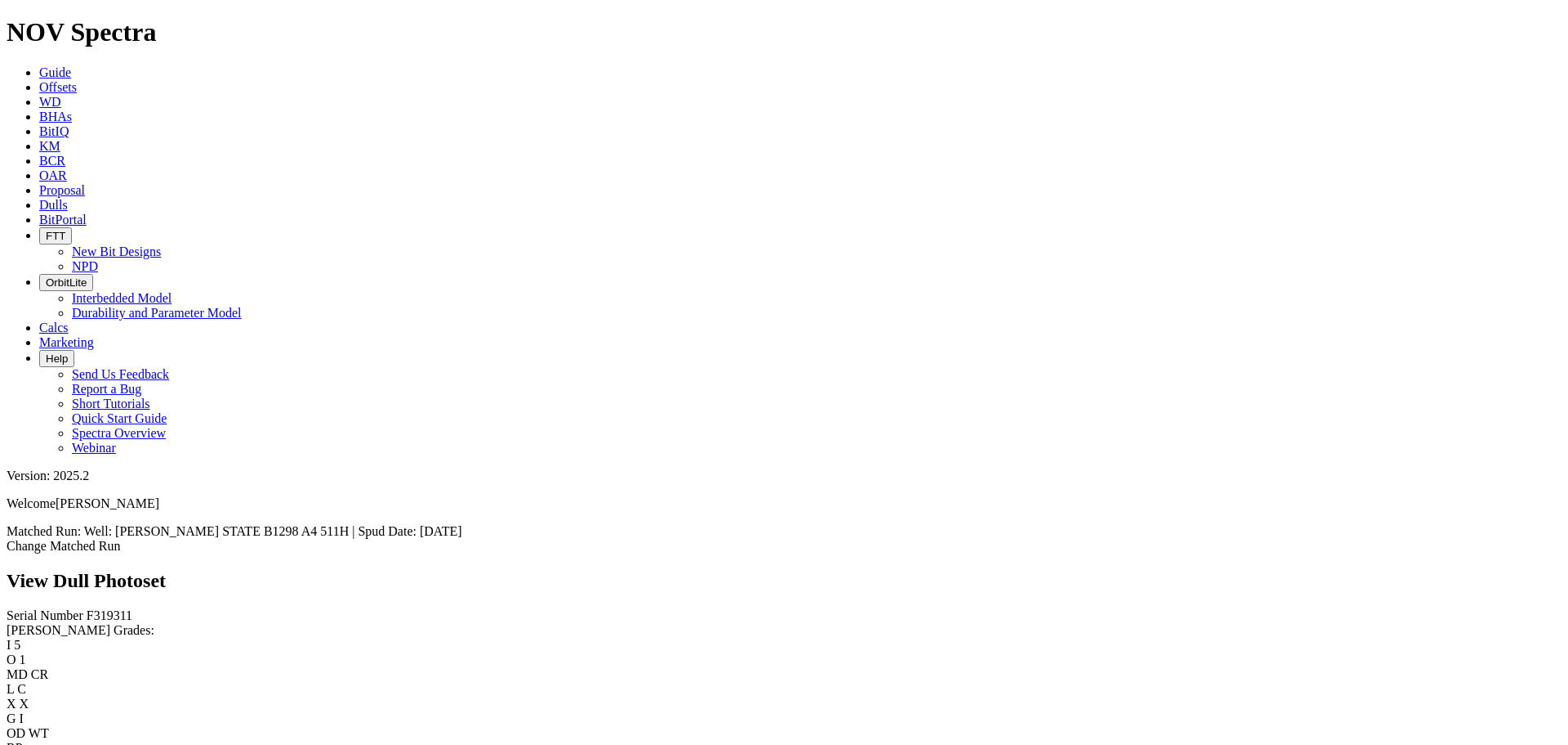
scroll to position [2452, 0]
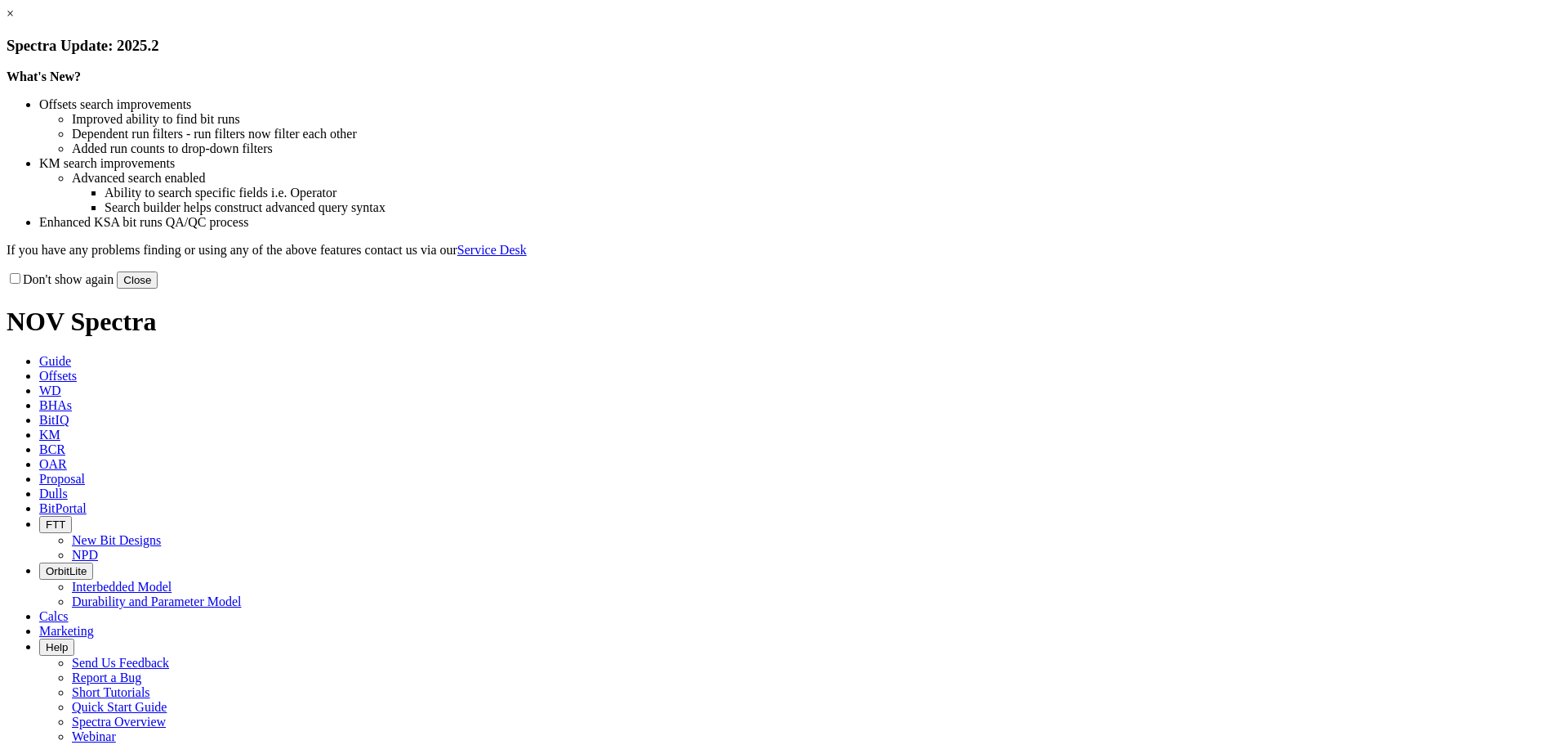
click at [1119, 288] on div "Don't show again Close" at bounding box center [784, 279] width 1555 height 18
click at [158, 288] on button "Close" at bounding box center [137, 279] width 41 height 17
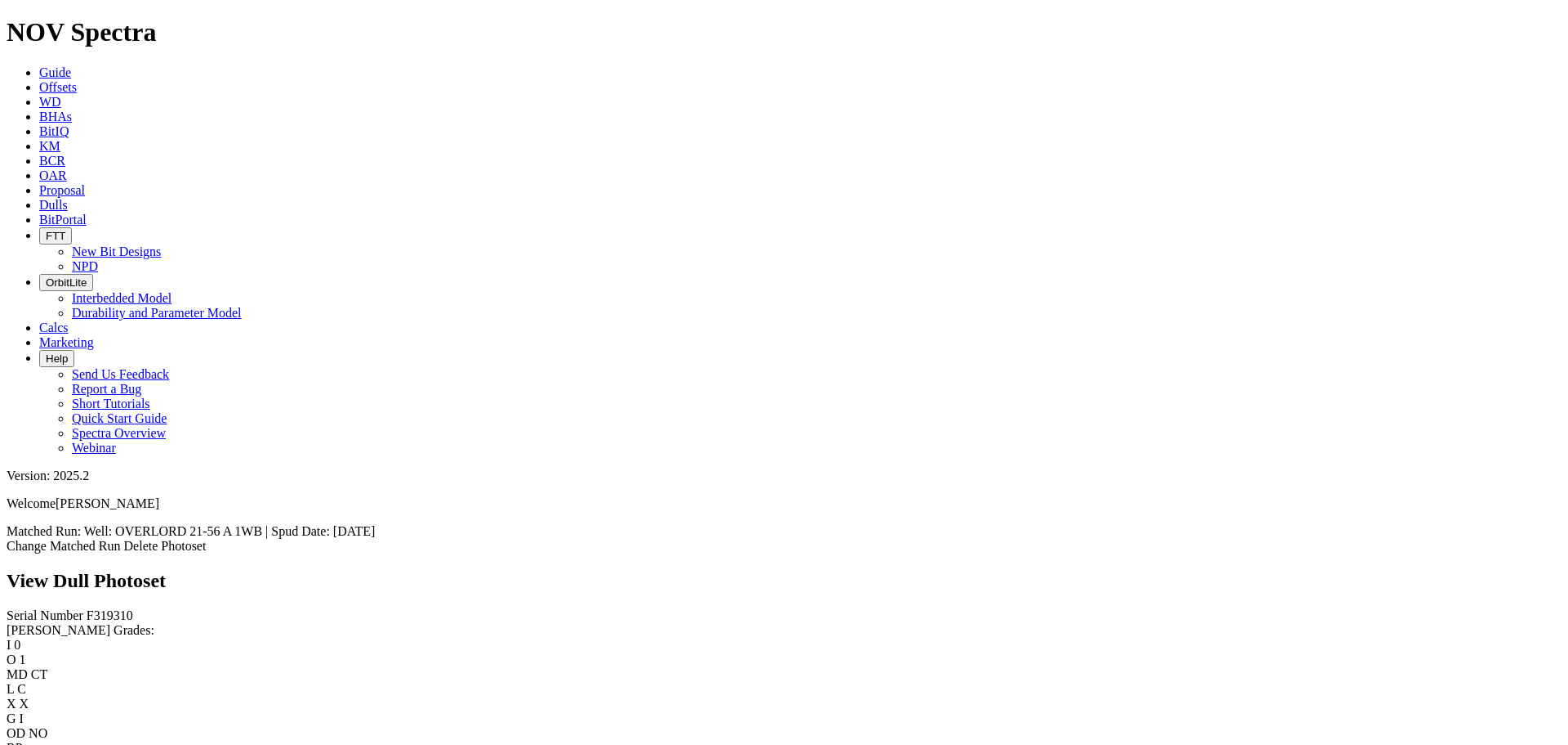
scroll to position [818, 0]
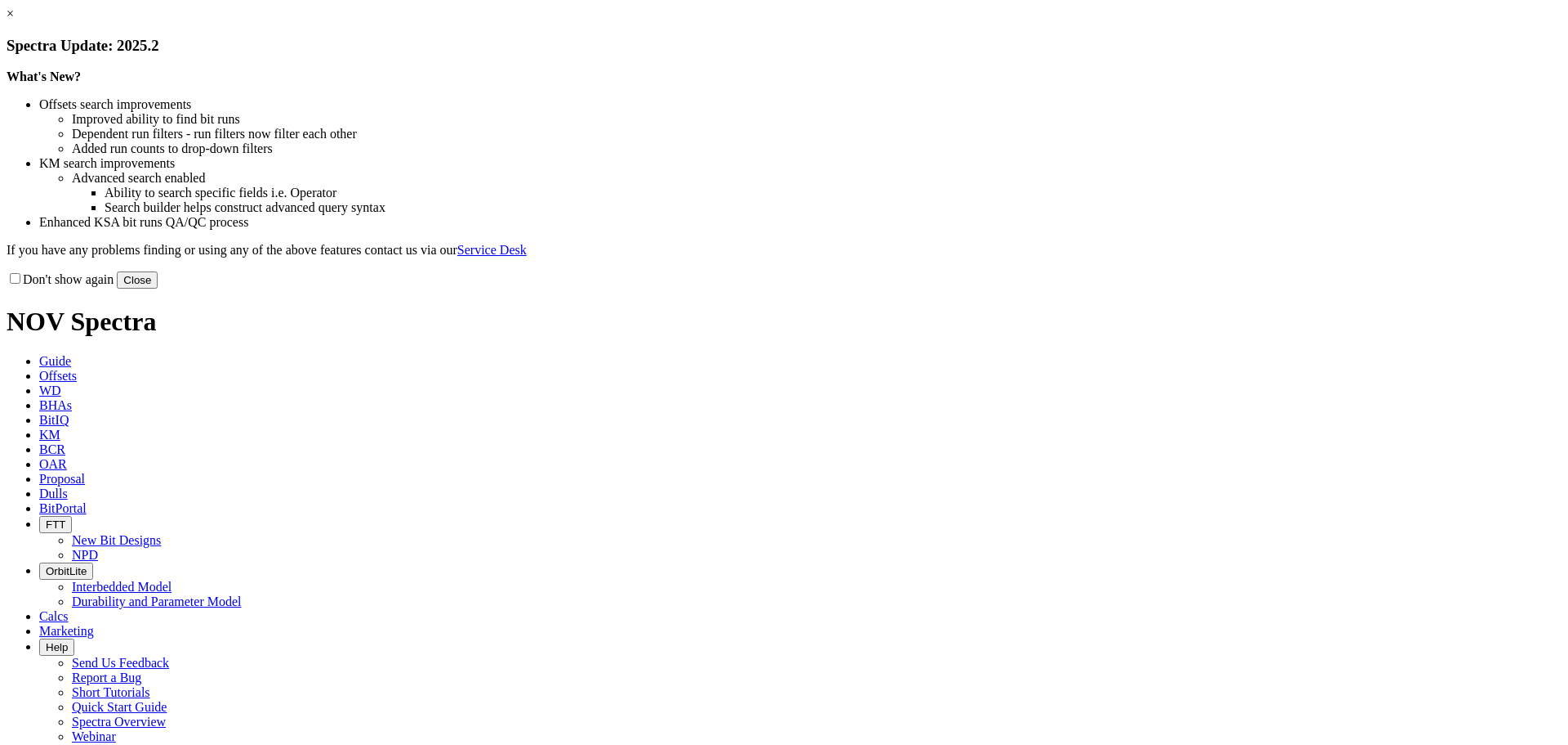
click at [158, 288] on button "Close" at bounding box center [137, 279] width 41 height 17
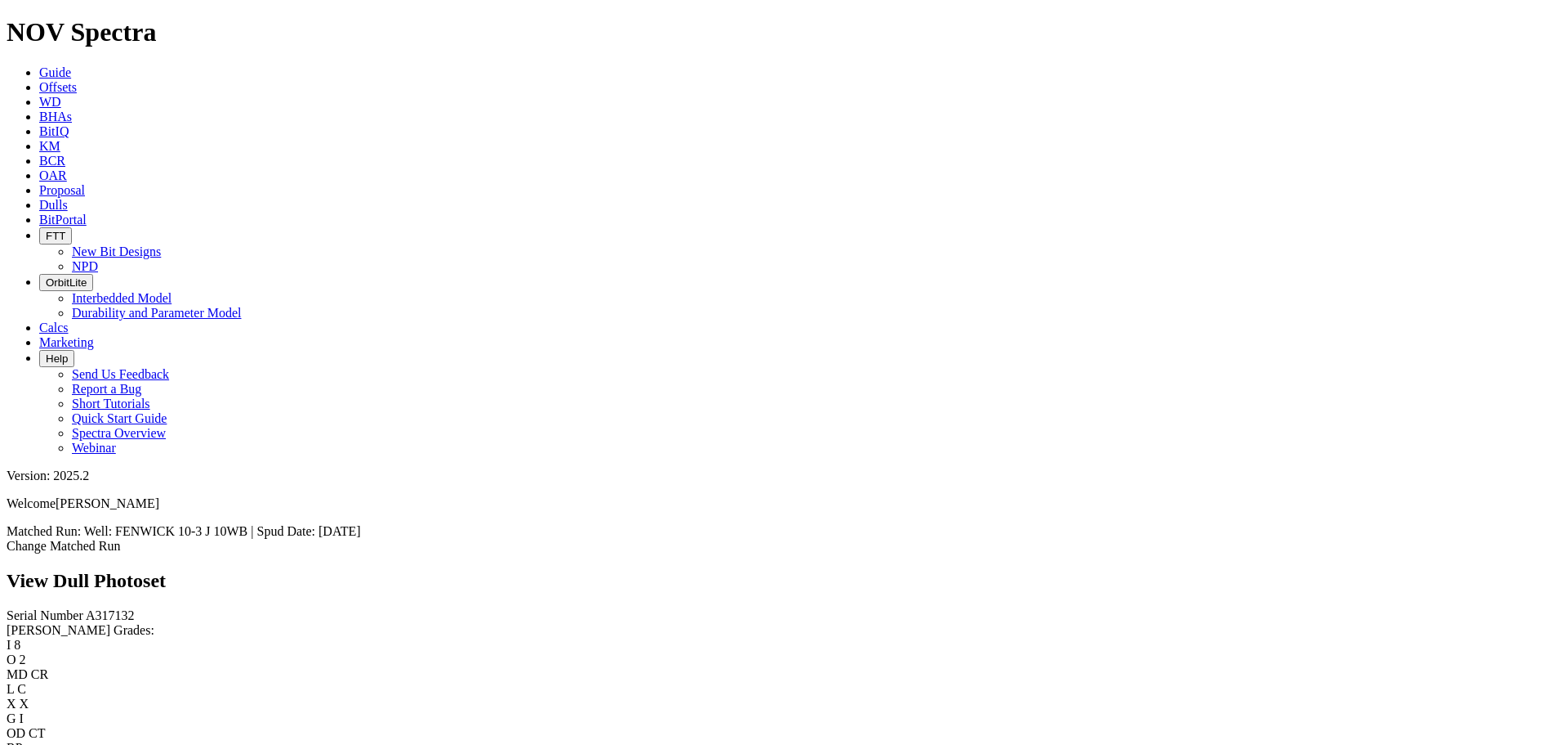
scroll to position [2672, 0]
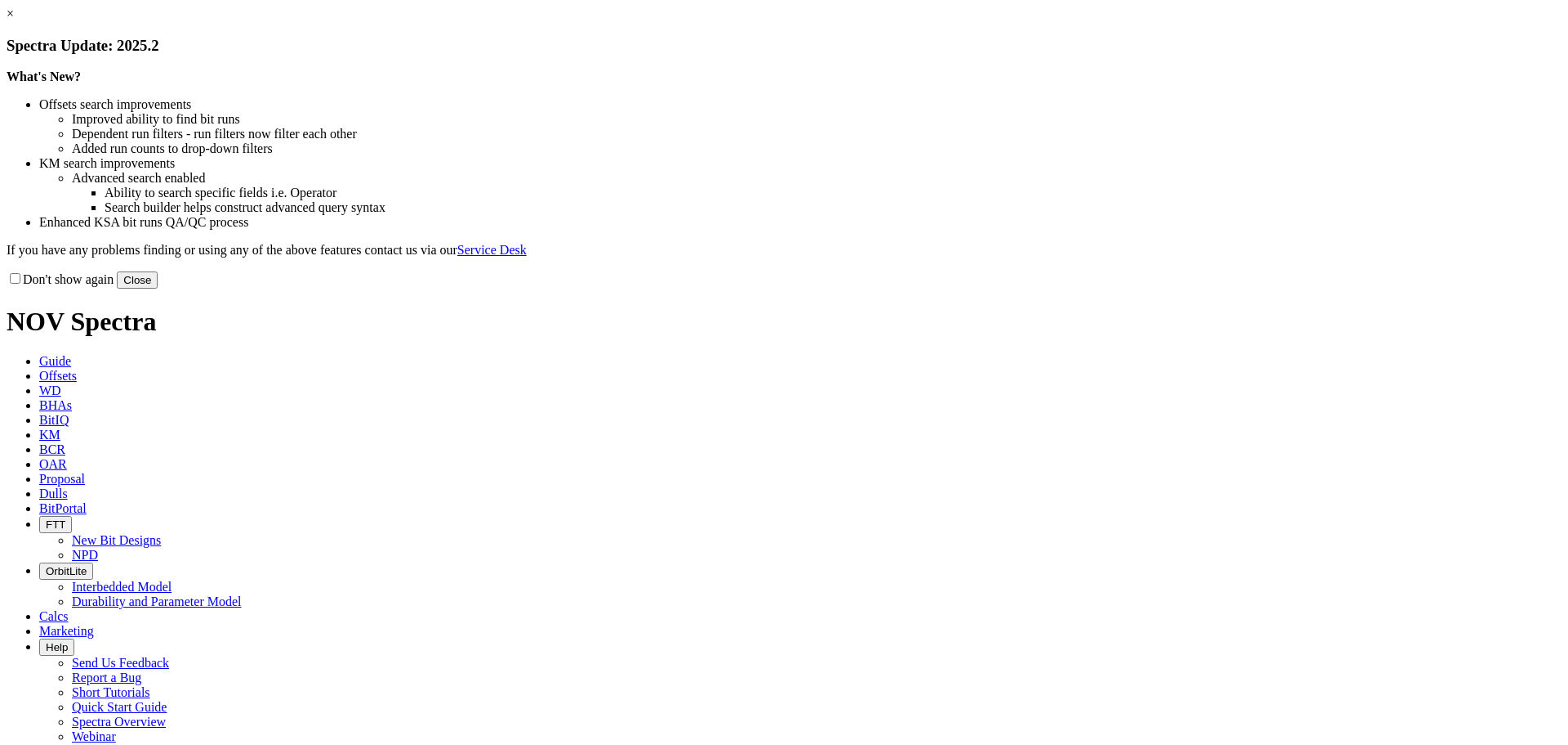
click at [13, 21] on link "×" at bounding box center [10, 13] width 7 height 13
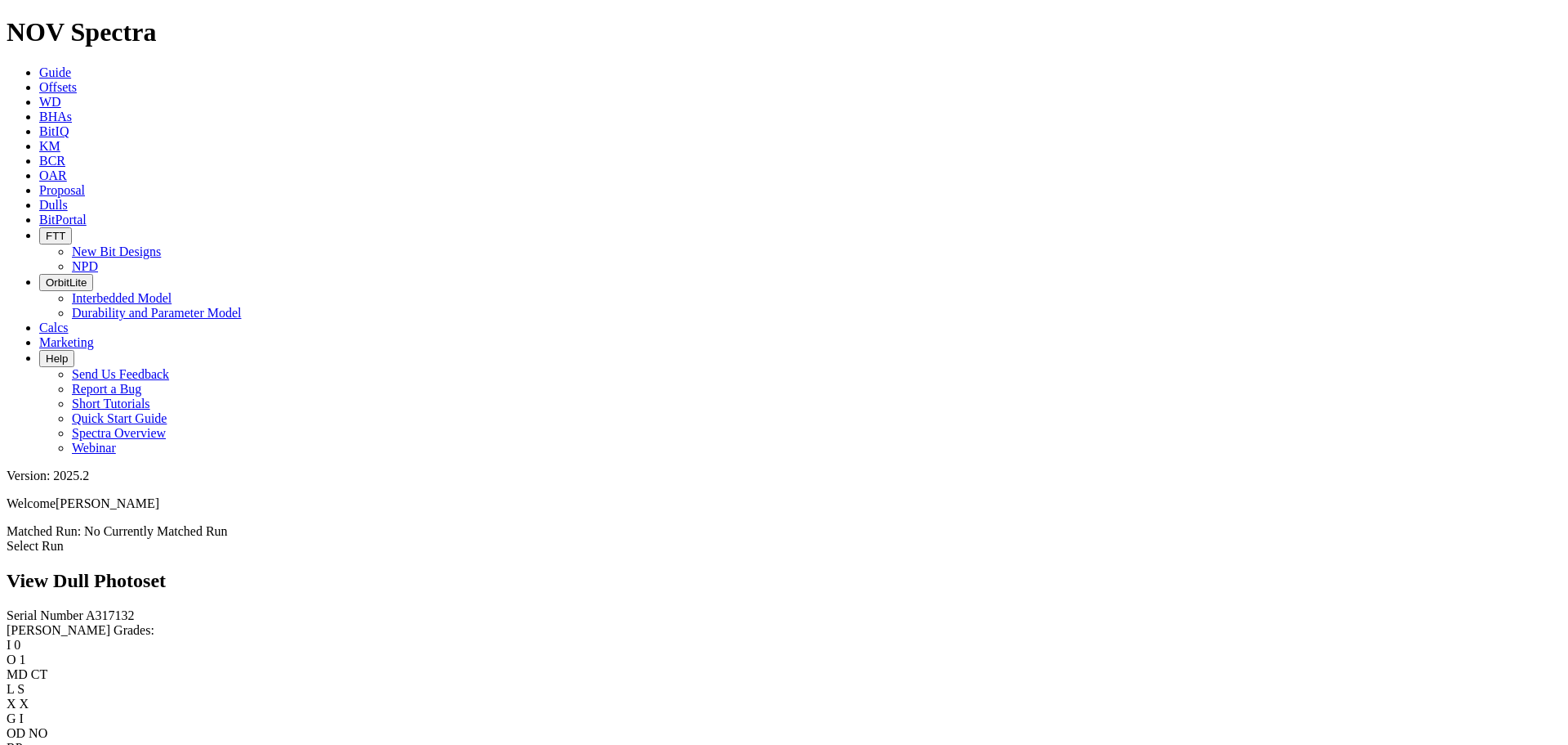
scroll to position [1880, 0]
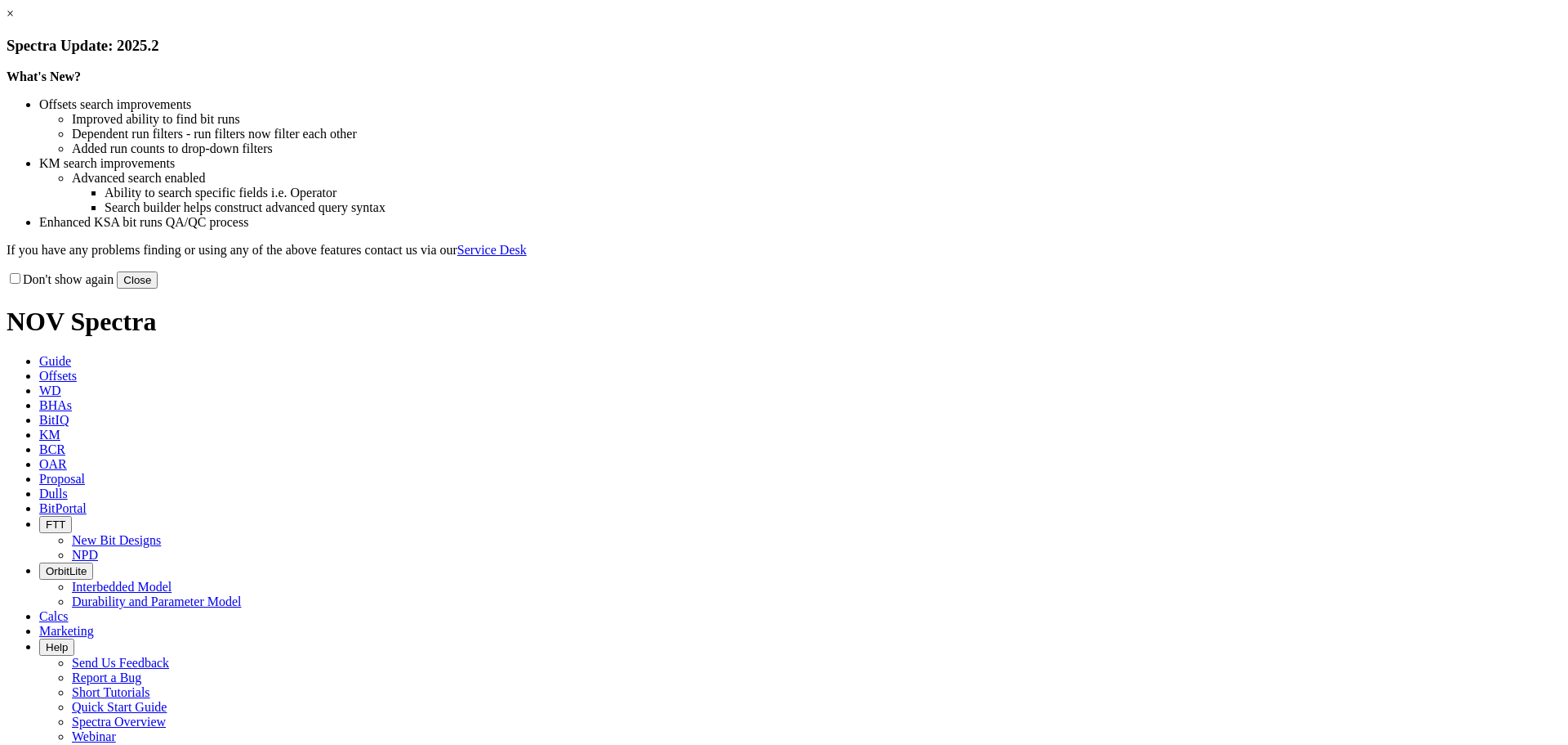
click at [158, 288] on button "Close" at bounding box center [137, 279] width 41 height 17
click at [13, 21] on link "×" at bounding box center [10, 13] width 7 height 13
drag, startPoint x: 1145, startPoint y: 443, endPoint x: 1127, endPoint y: 450, distance: 19.3
click at [1144, 288] on div "Don't show again Close" at bounding box center [784, 279] width 1555 height 18
click at [158, 288] on button "Close" at bounding box center [137, 279] width 41 height 17
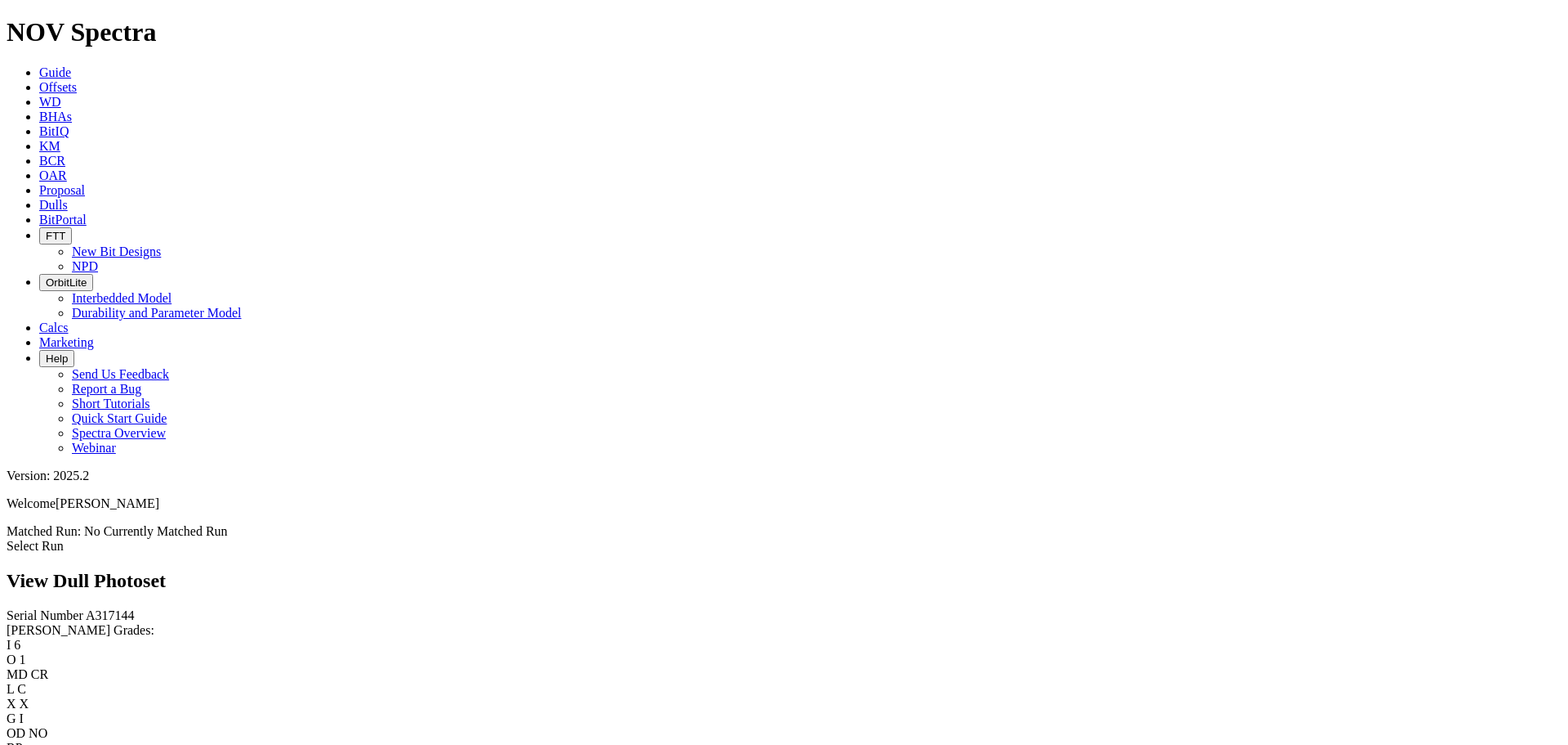
scroll to position [1962, 0]
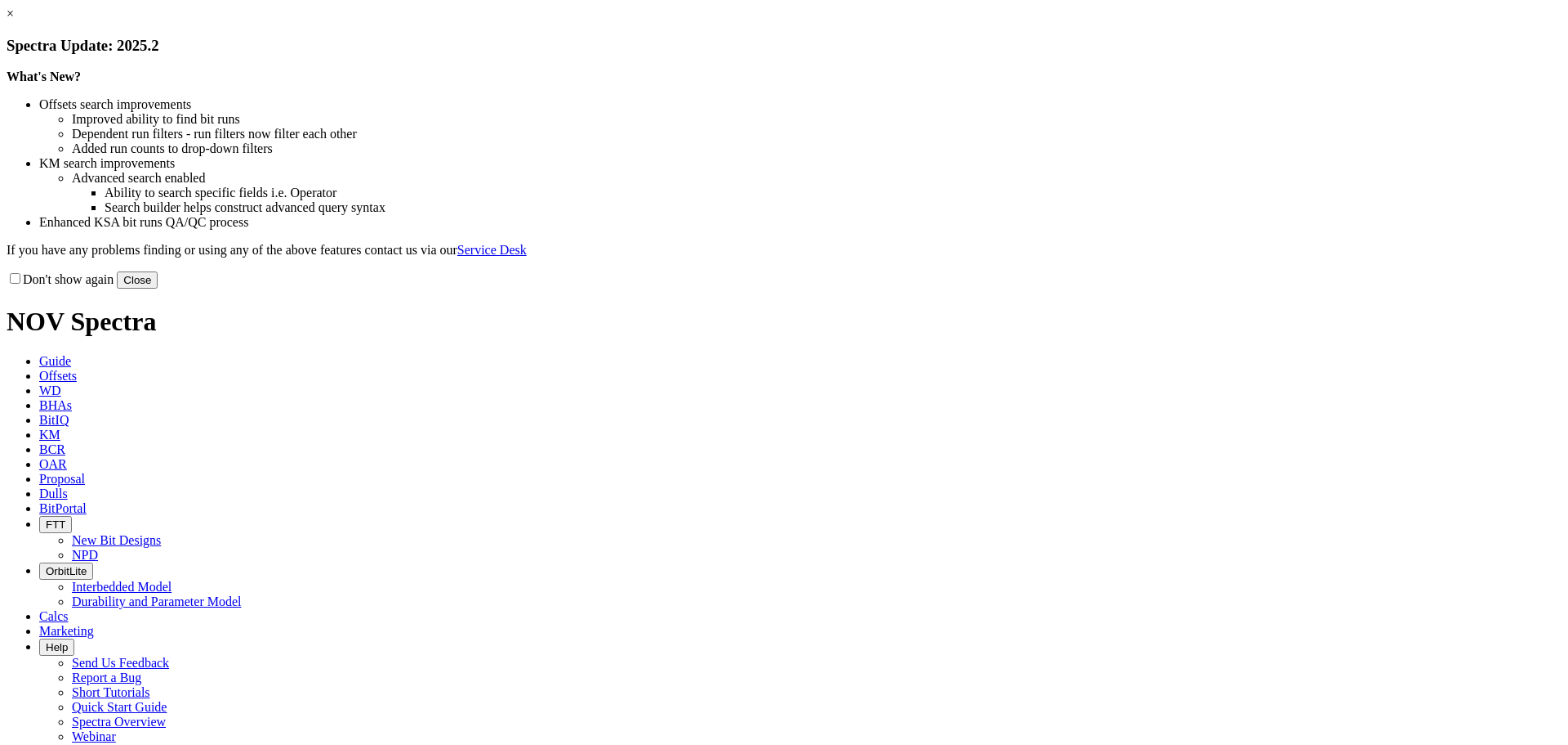
click at [158, 288] on button "Close" at bounding box center [137, 279] width 41 height 17
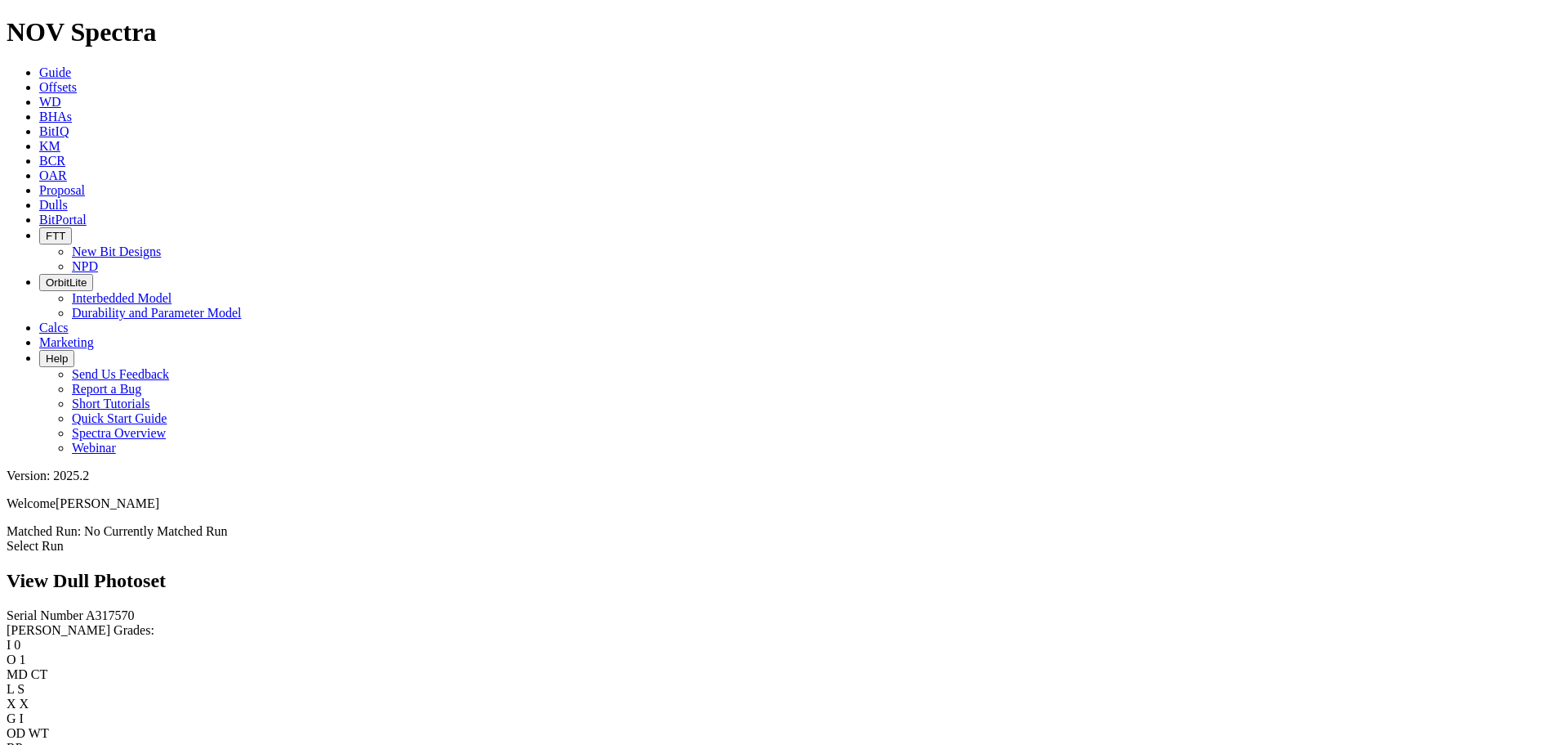
scroll to position [2590, 0]
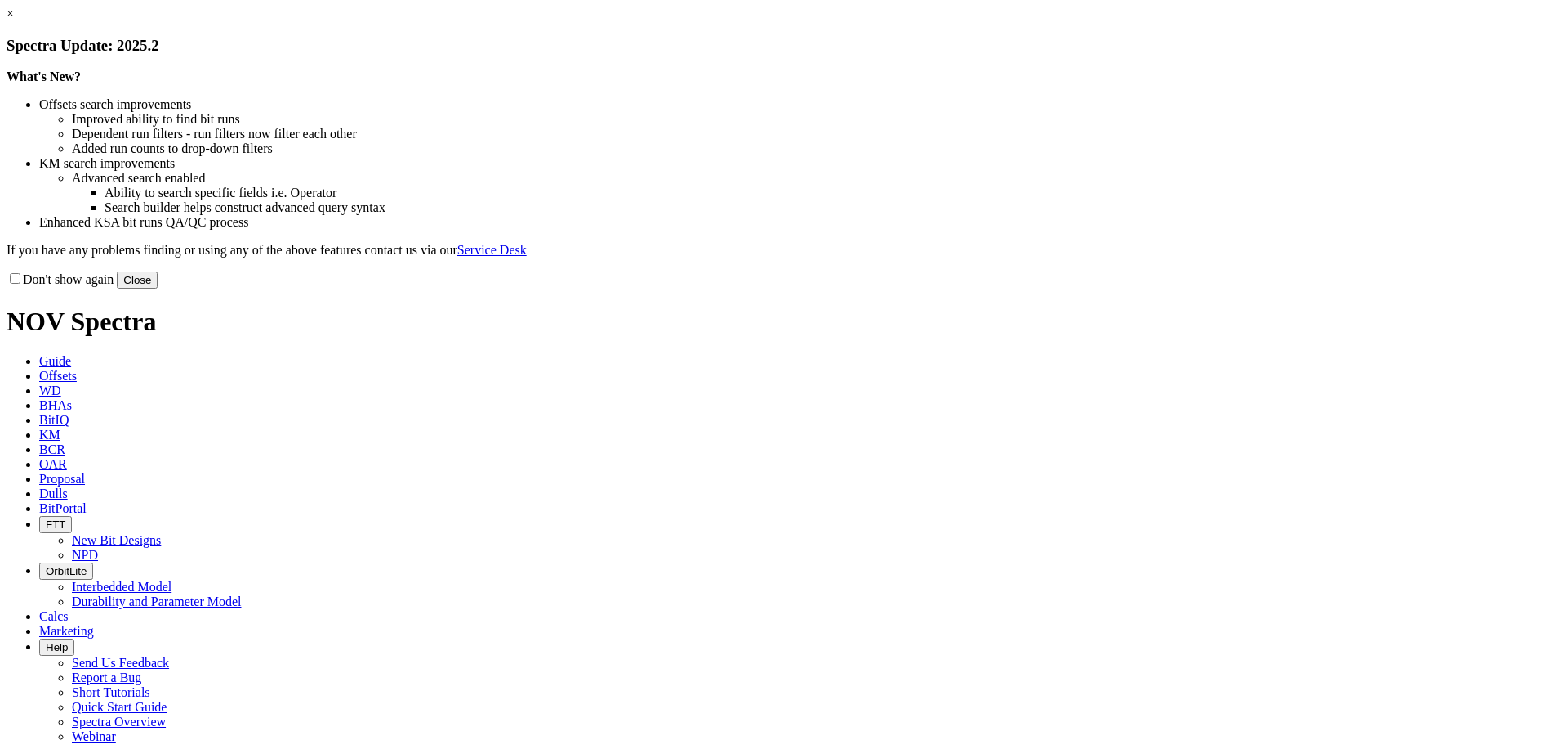
click at [158, 288] on button "Close" at bounding box center [137, 279] width 41 height 17
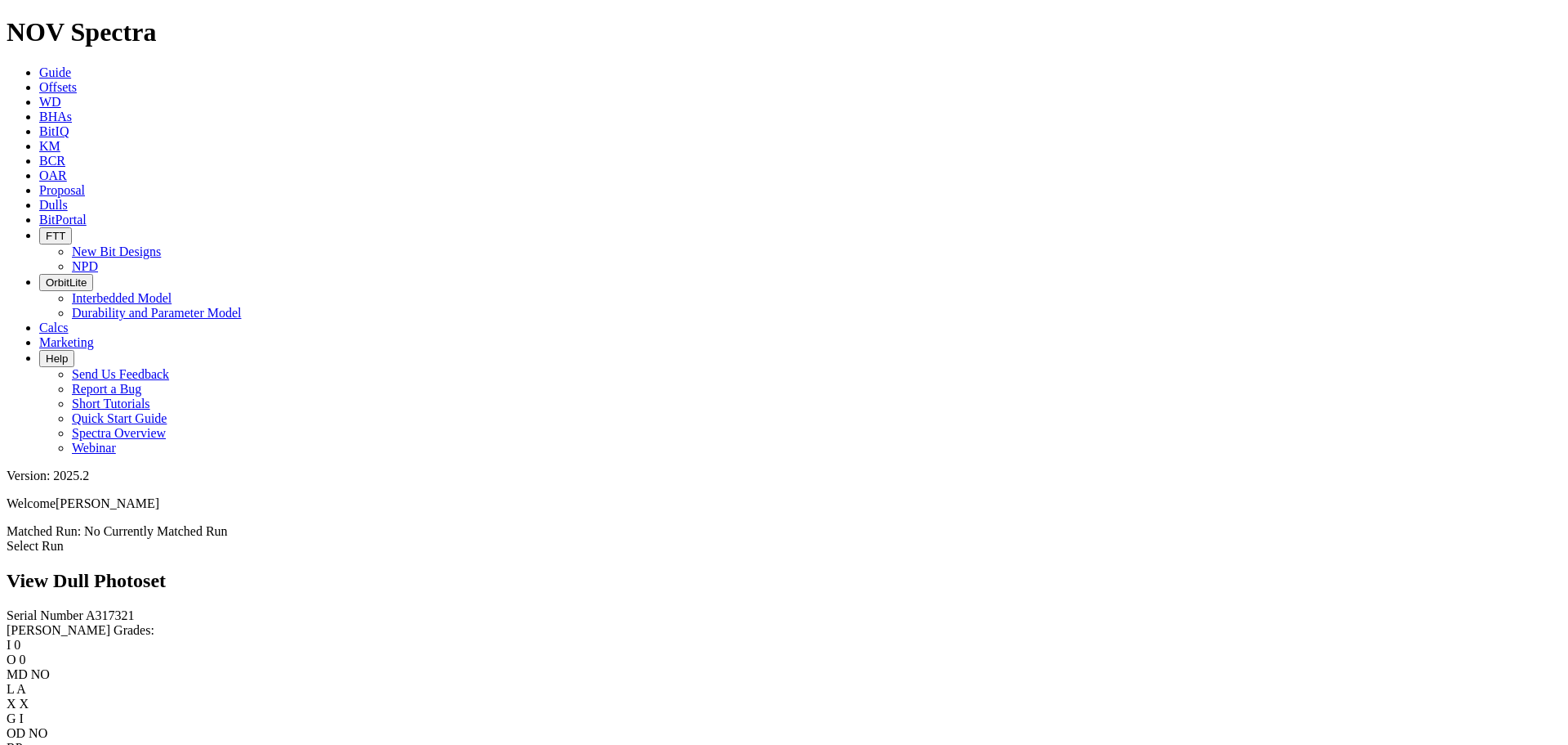
scroll to position [2371, 0]
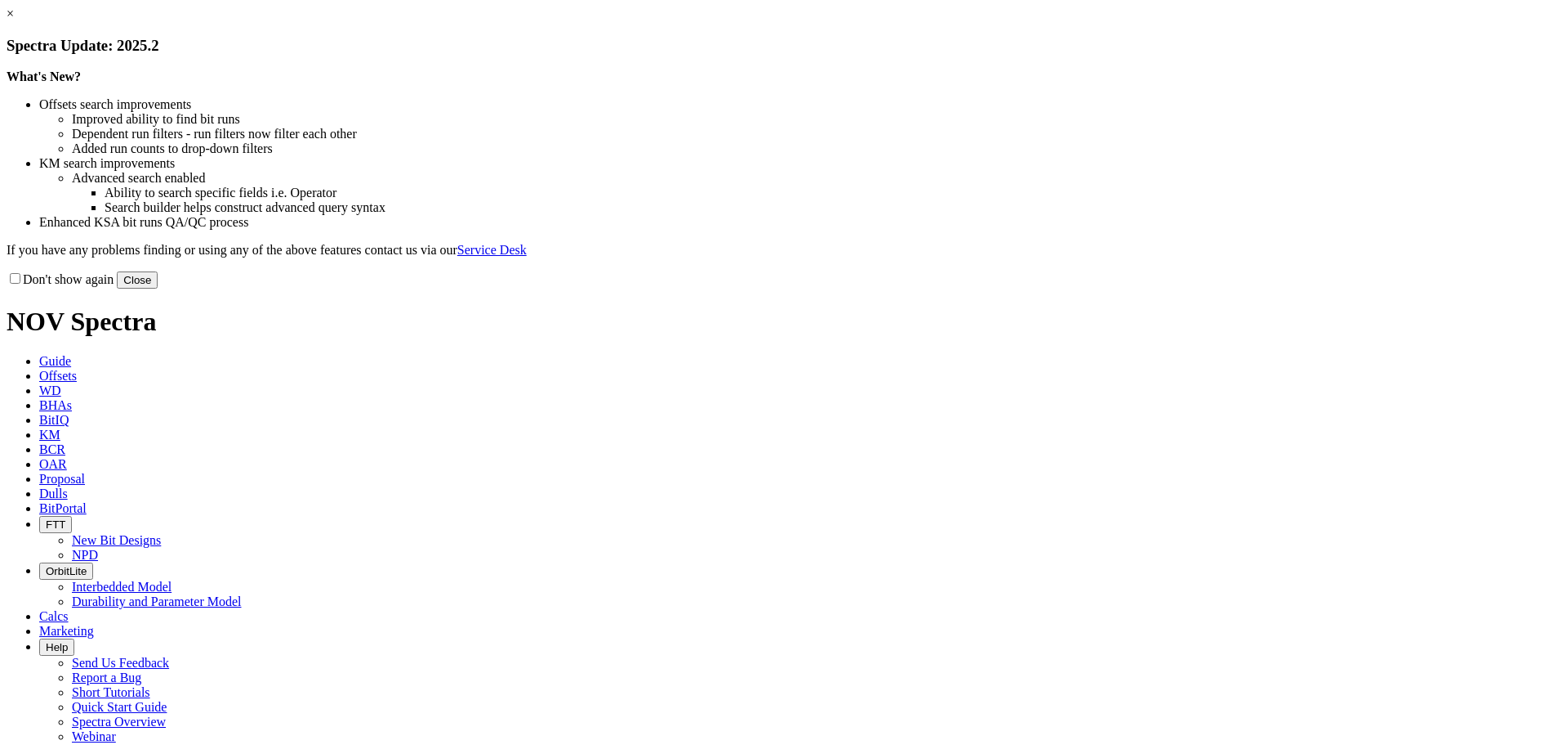
click at [158, 288] on button "Close" at bounding box center [137, 279] width 41 height 17
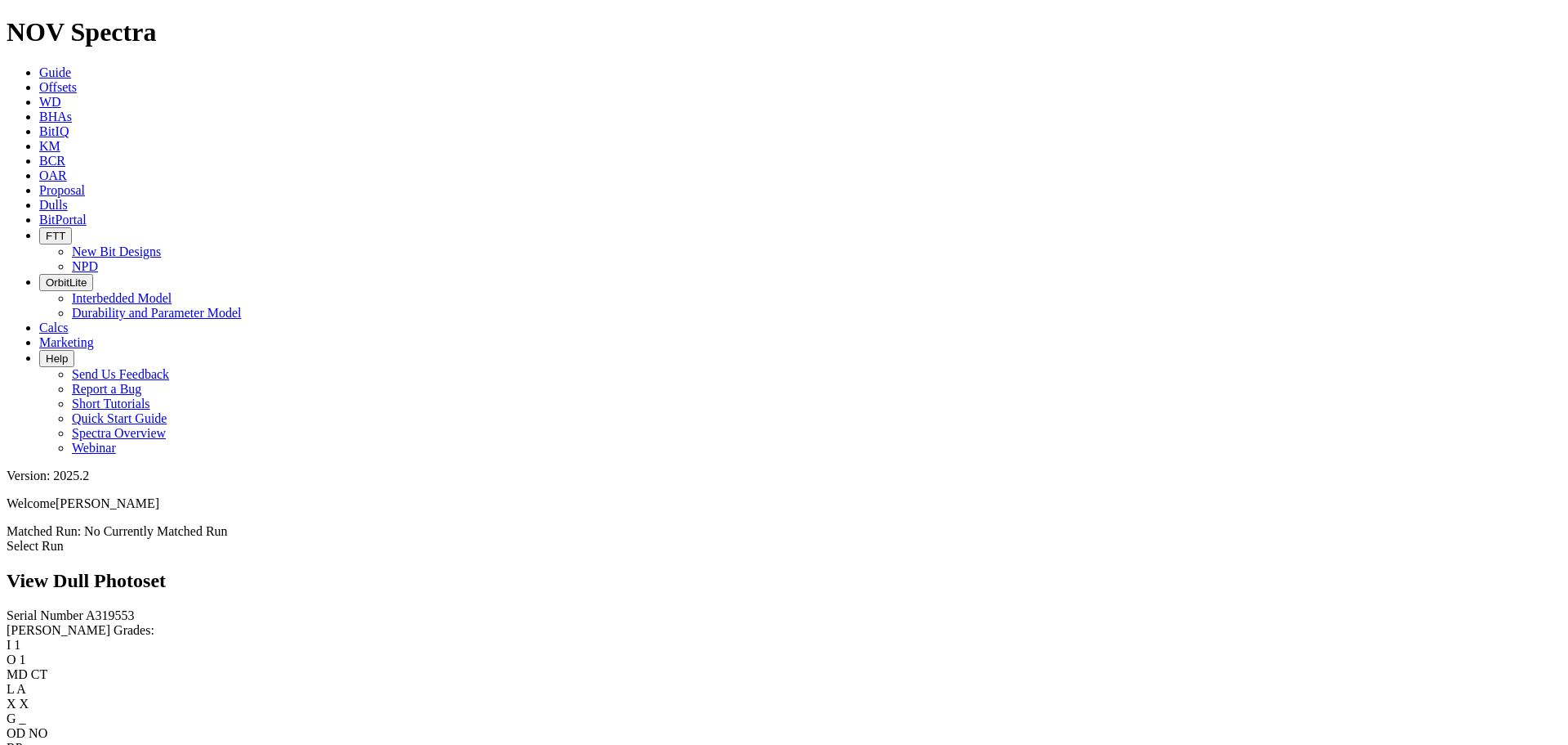
scroll to position [1962, 0]
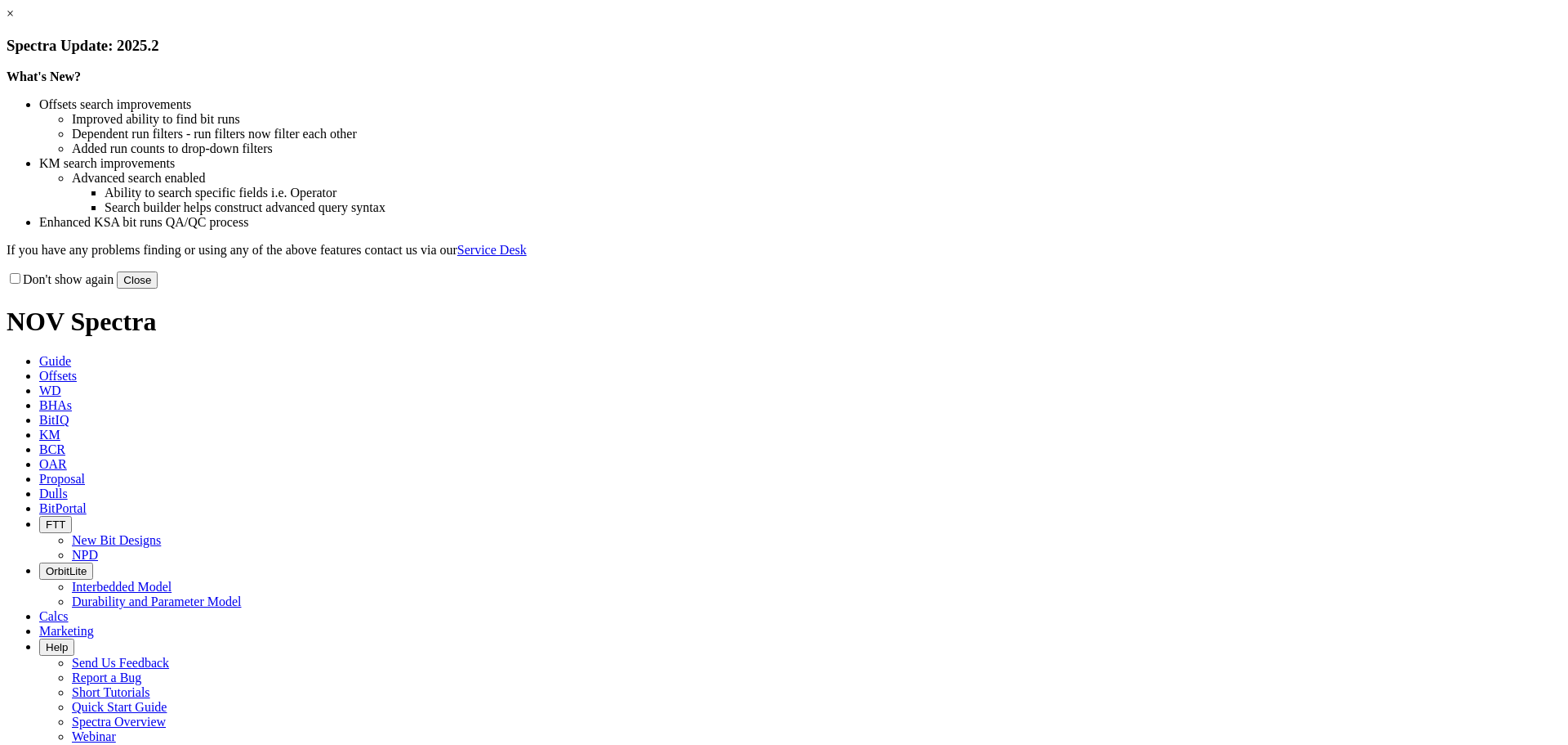
click at [13, 21] on link "×" at bounding box center [10, 13] width 7 height 13
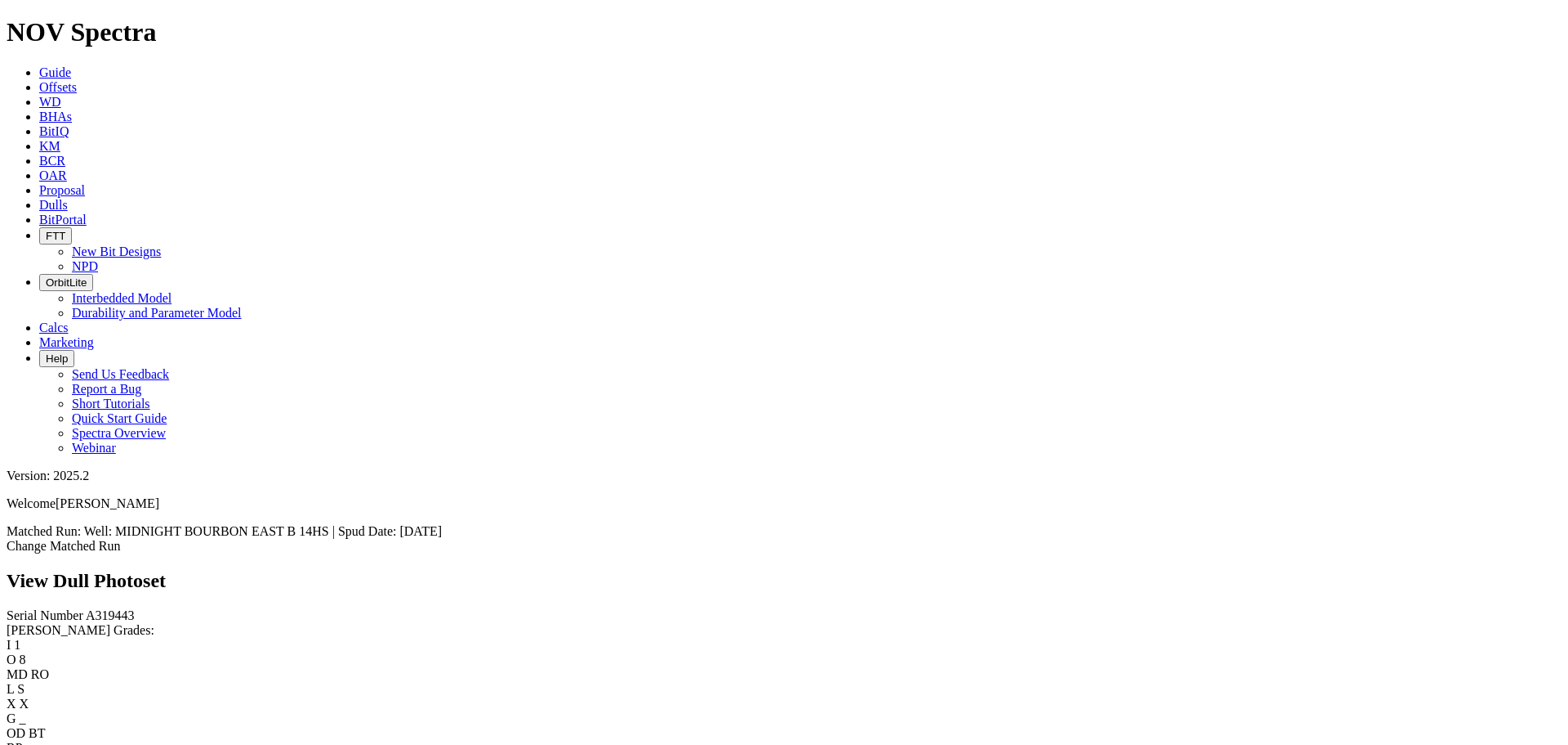
scroll to position [1780, 0]
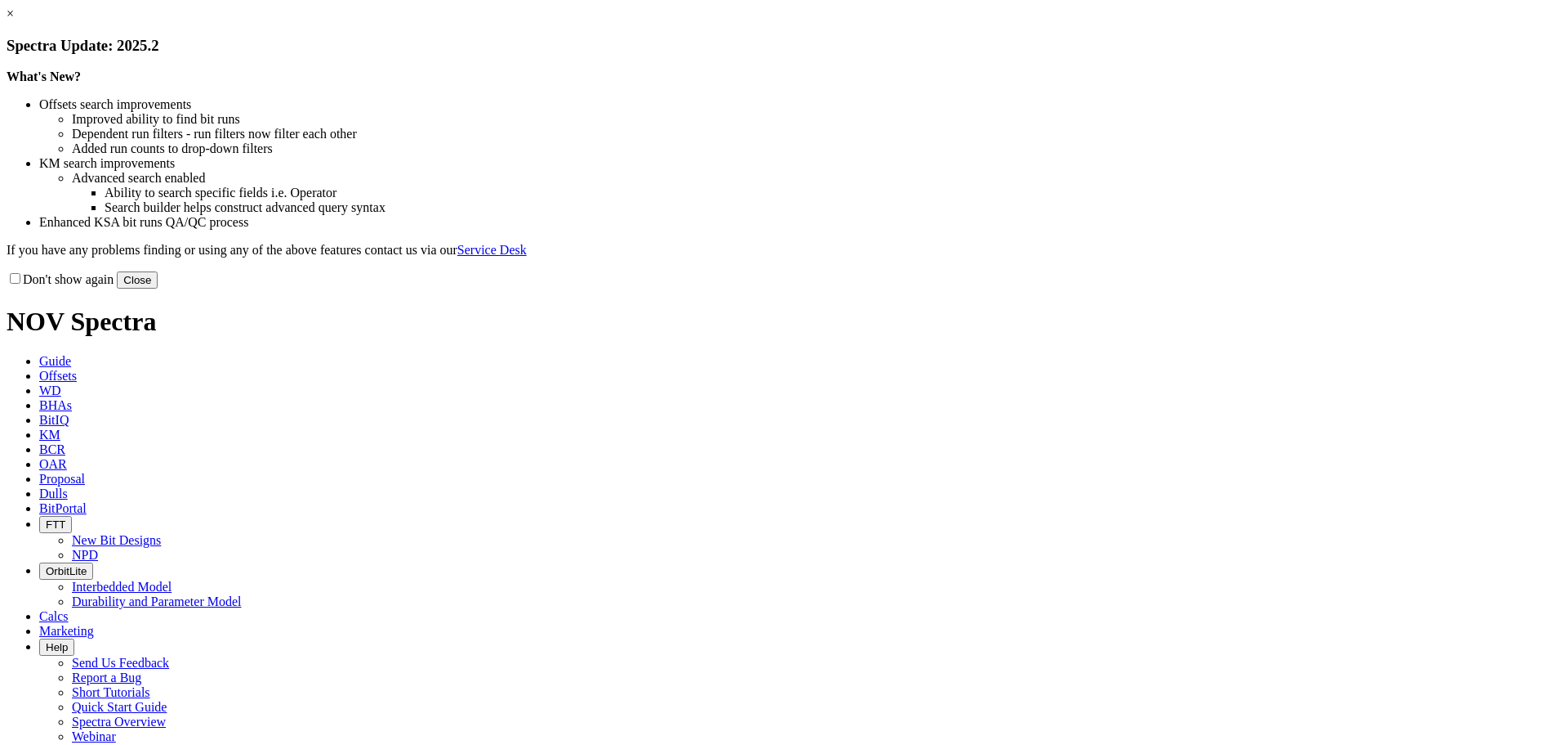
click at [158, 288] on button "Close" at bounding box center [137, 279] width 41 height 17
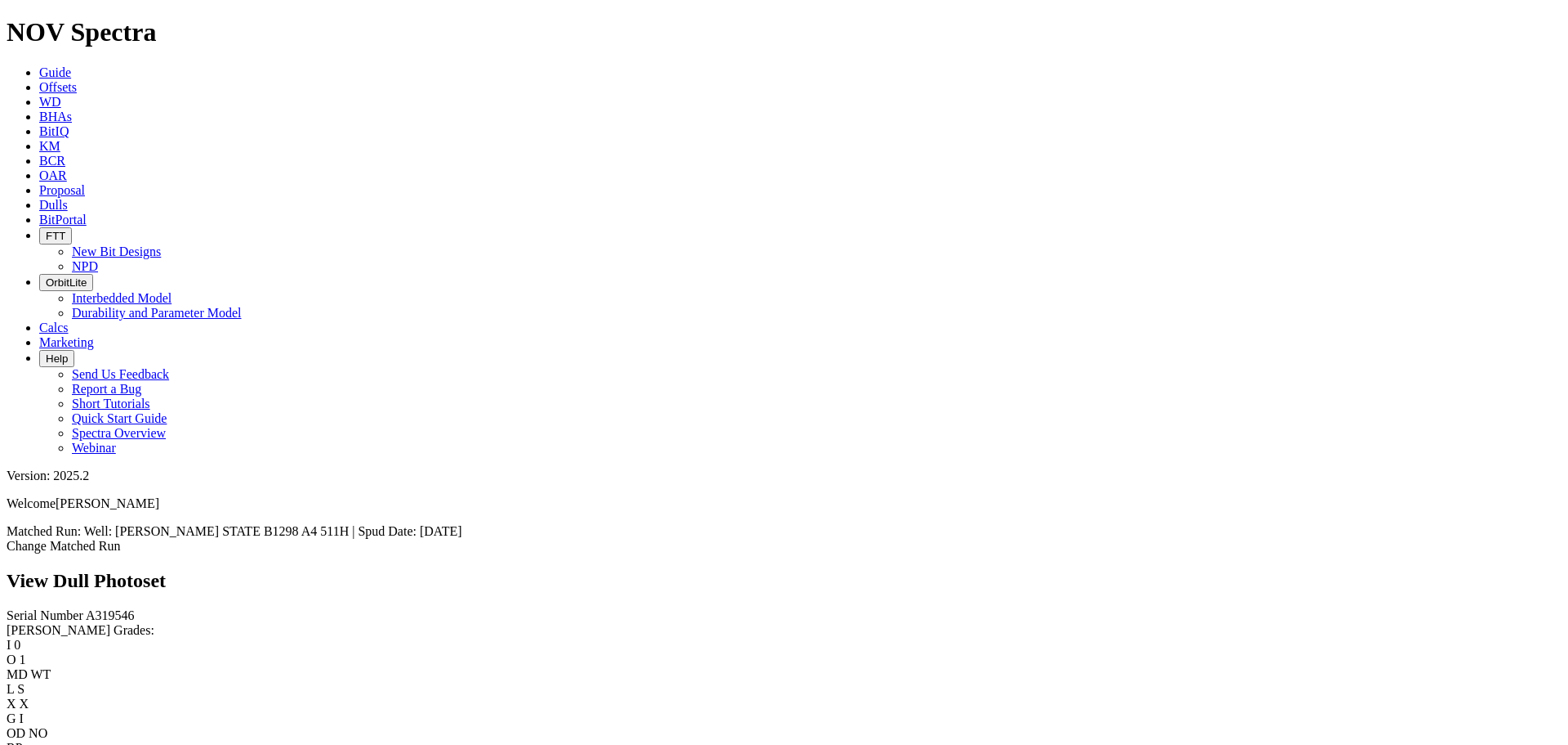
scroll to position [2434, 0]
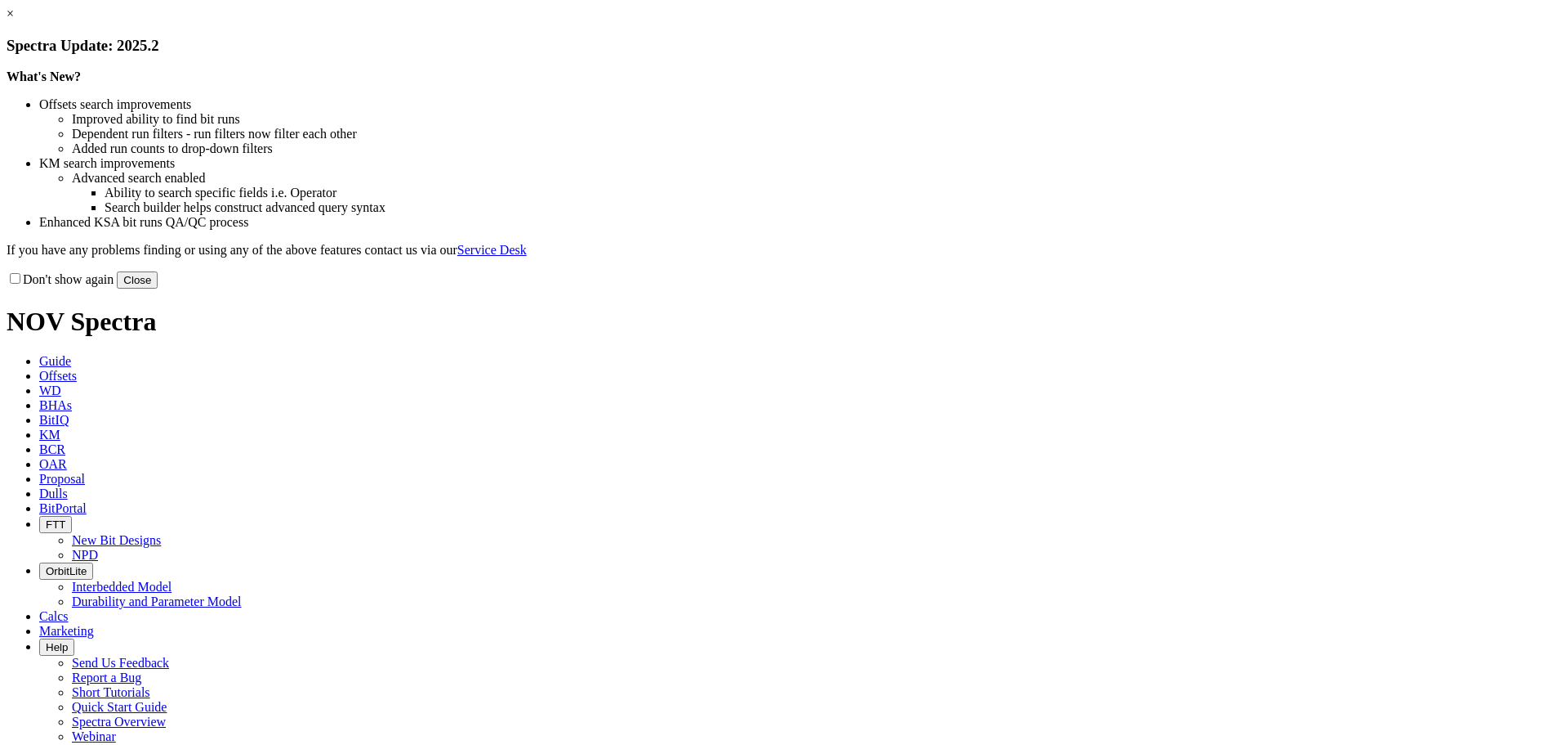
click at [13, 21] on link "×" at bounding box center [10, 13] width 7 height 13
click at [158, 288] on button "Close" at bounding box center [137, 279] width 41 height 17
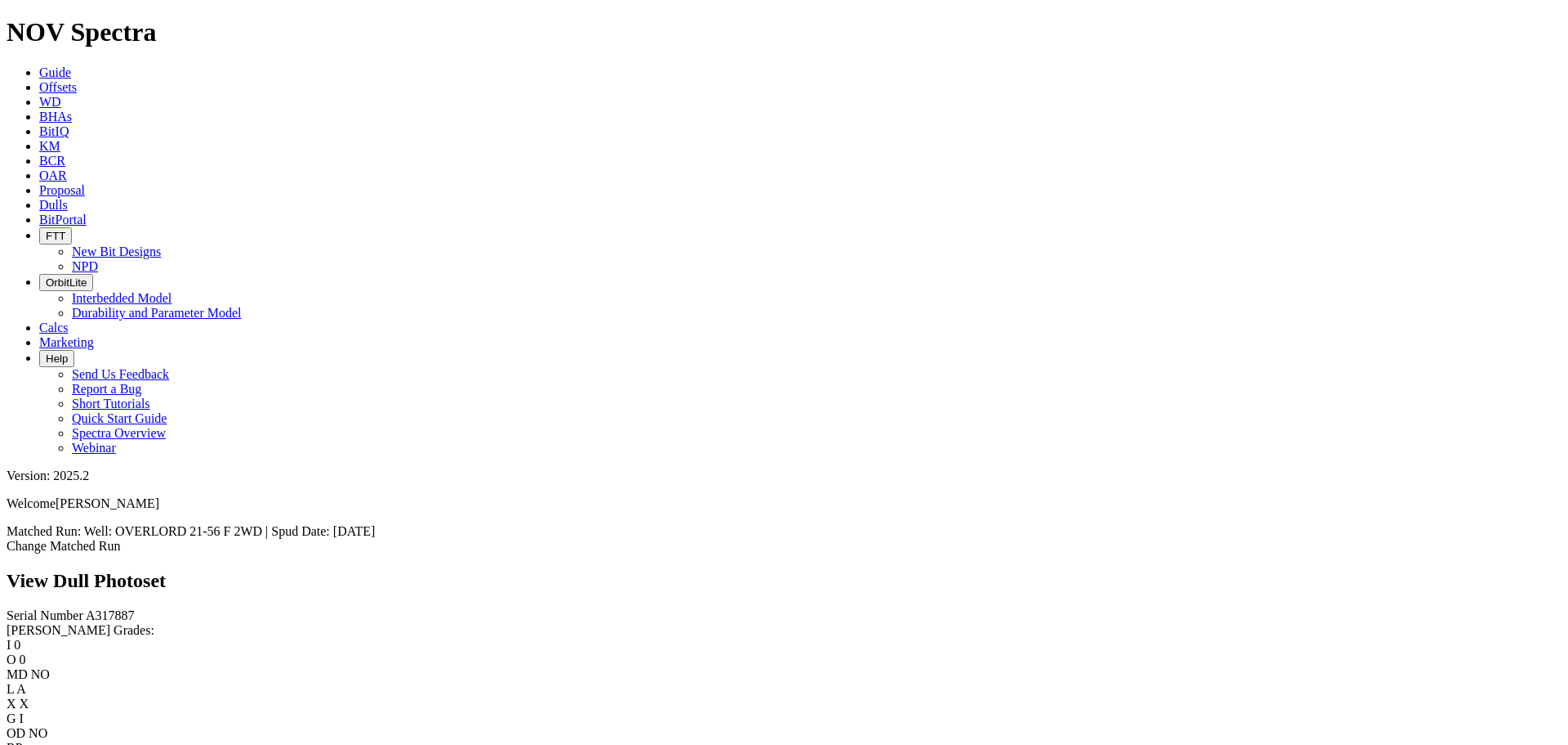
scroll to position [1152, 0]
